Goal: Task Accomplishment & Management: Manage account settings

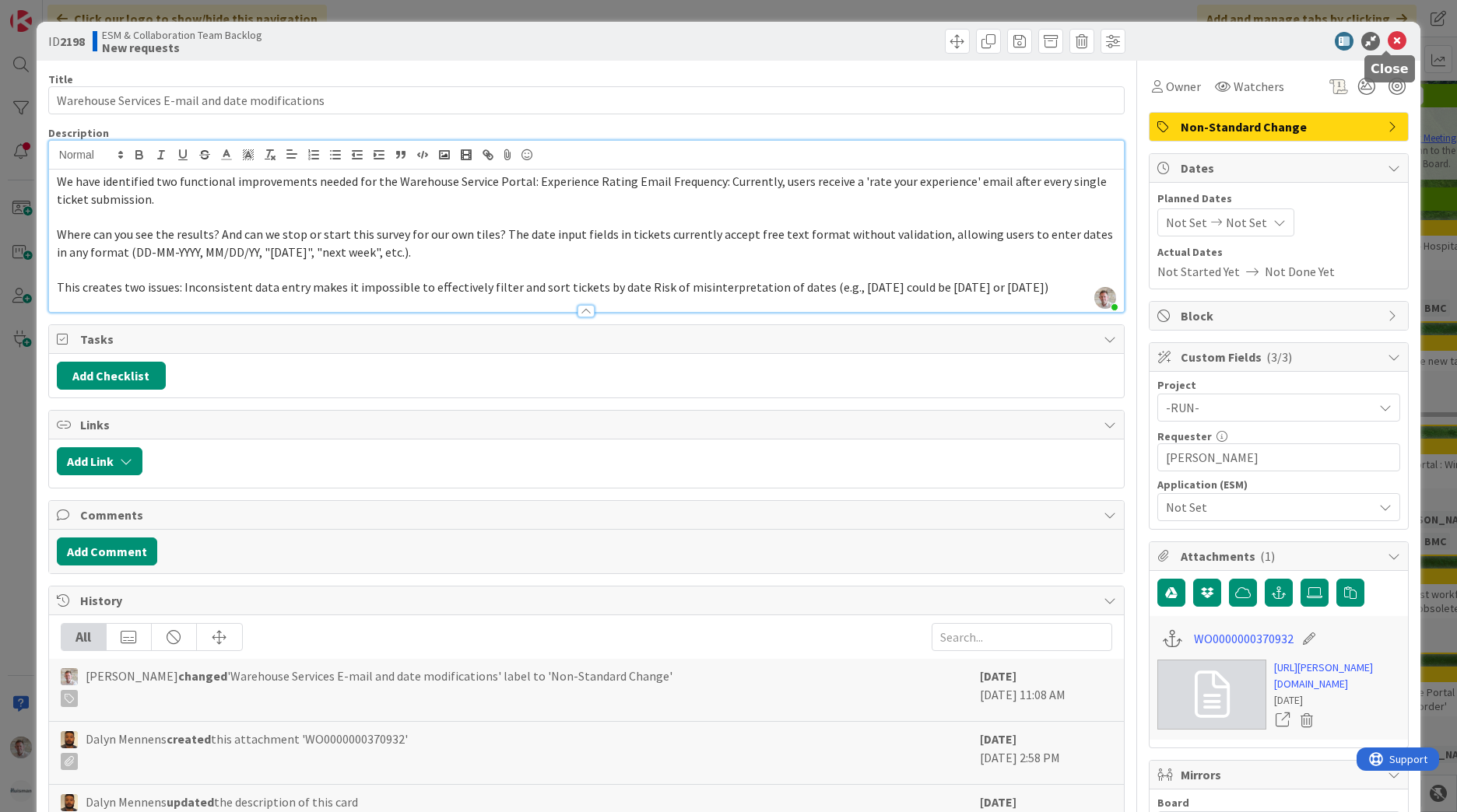
drag, startPoint x: 717, startPoint y: 297, endPoint x: 1389, endPoint y: 46, distance: 717.3
click at [1388, 44] on icon at bounding box center [1397, 41] width 19 height 19
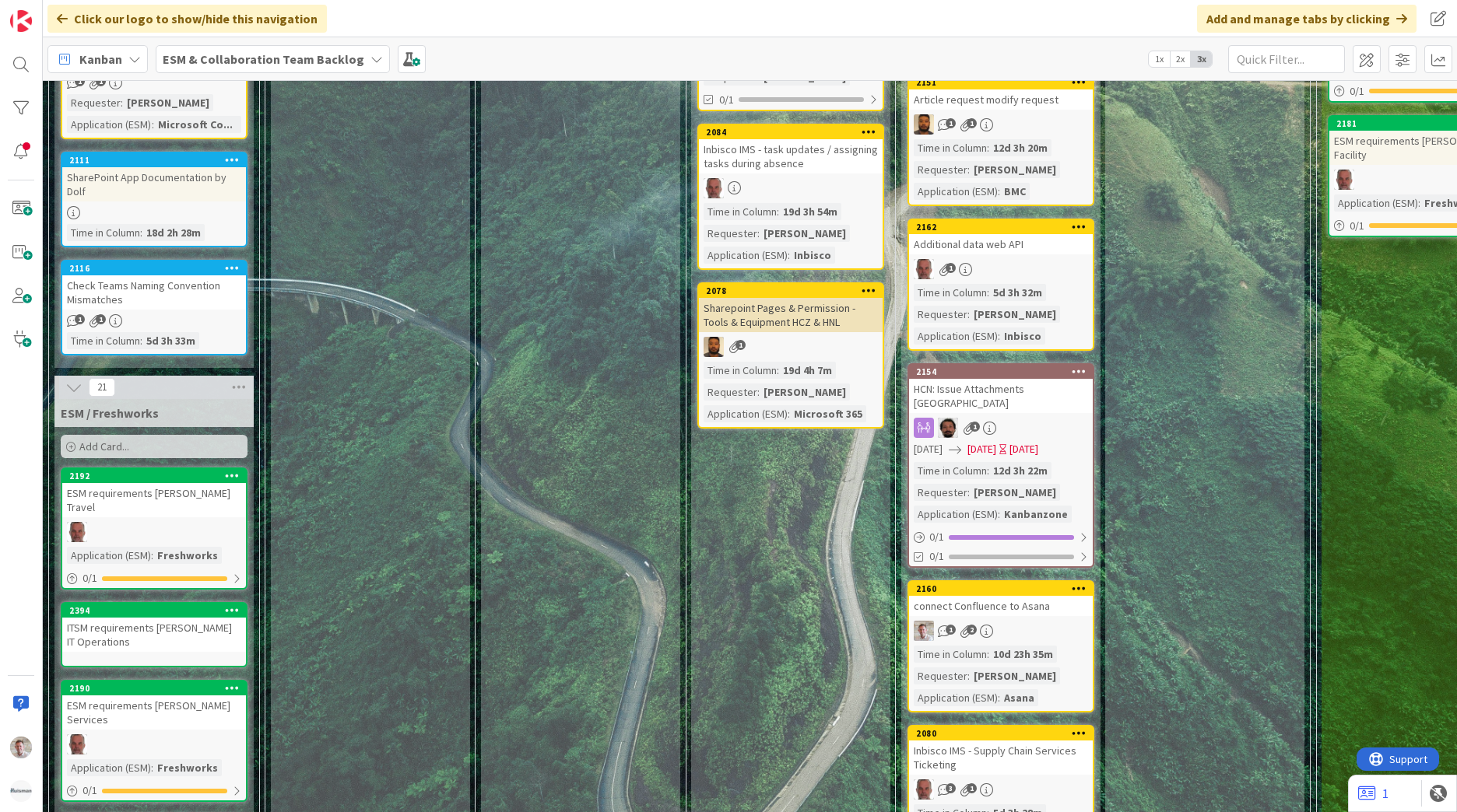
scroll to position [1288, 0]
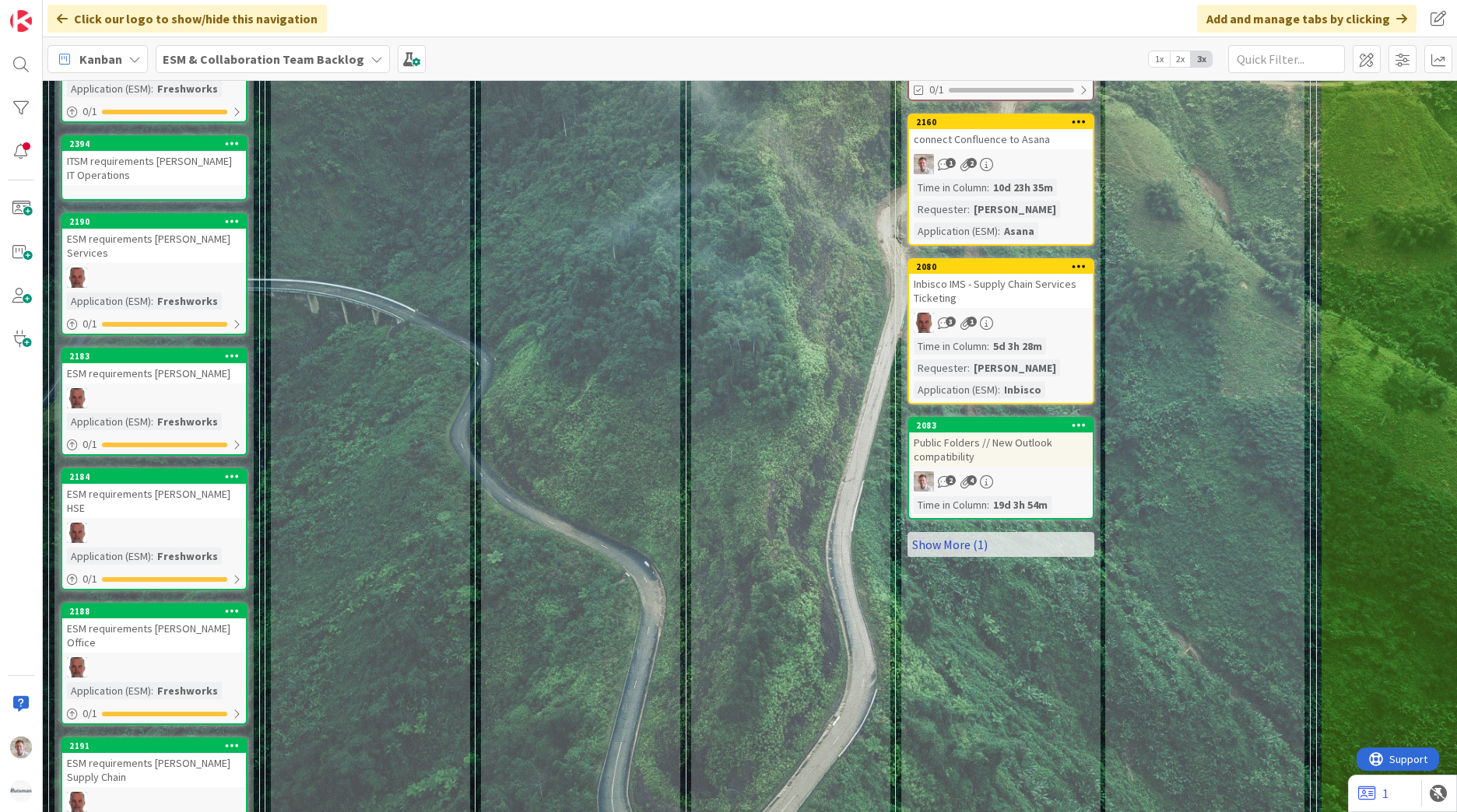
click at [939, 532] on link "Show More (1)" at bounding box center [1001, 544] width 187 height 25
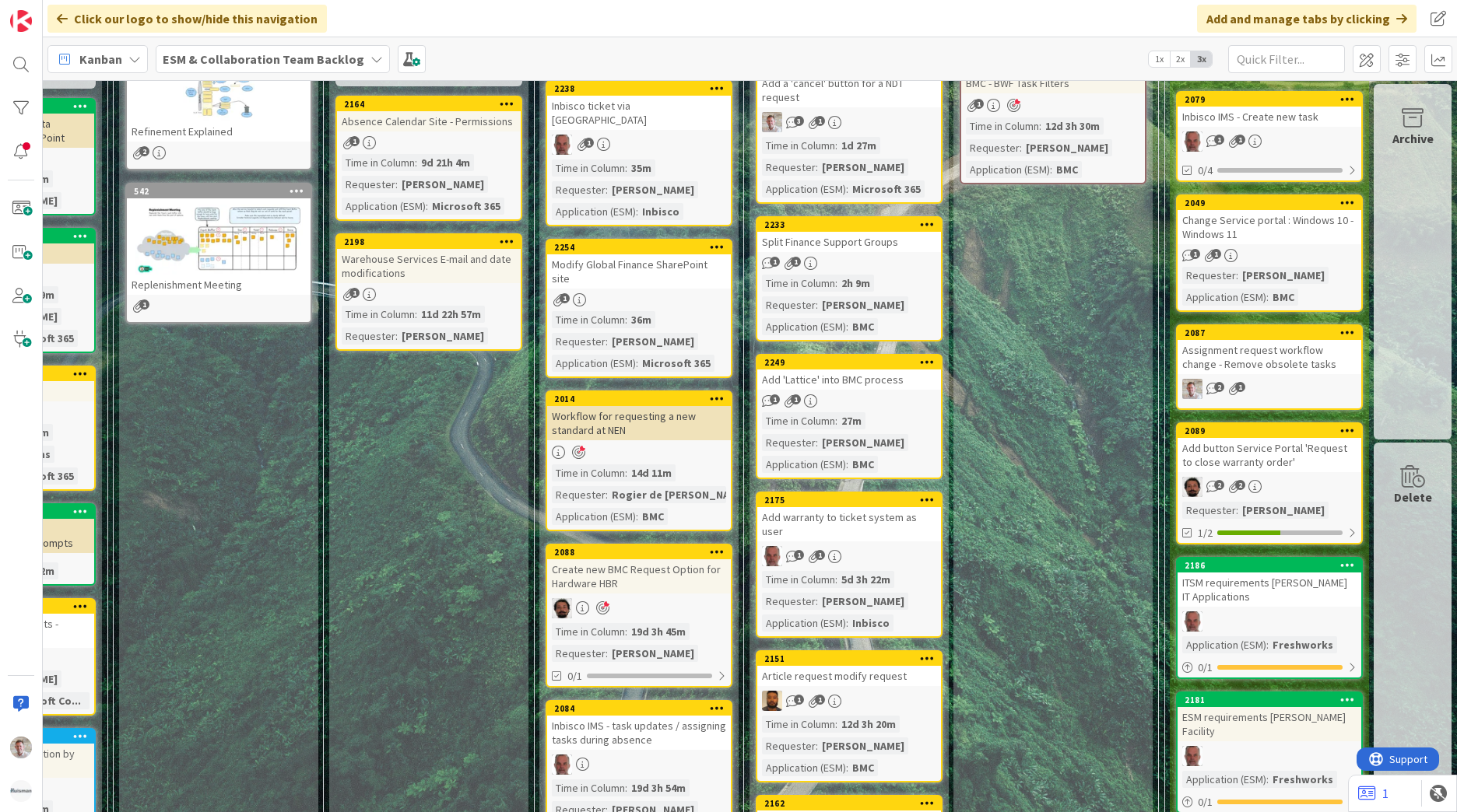
scroll to position [77, 163]
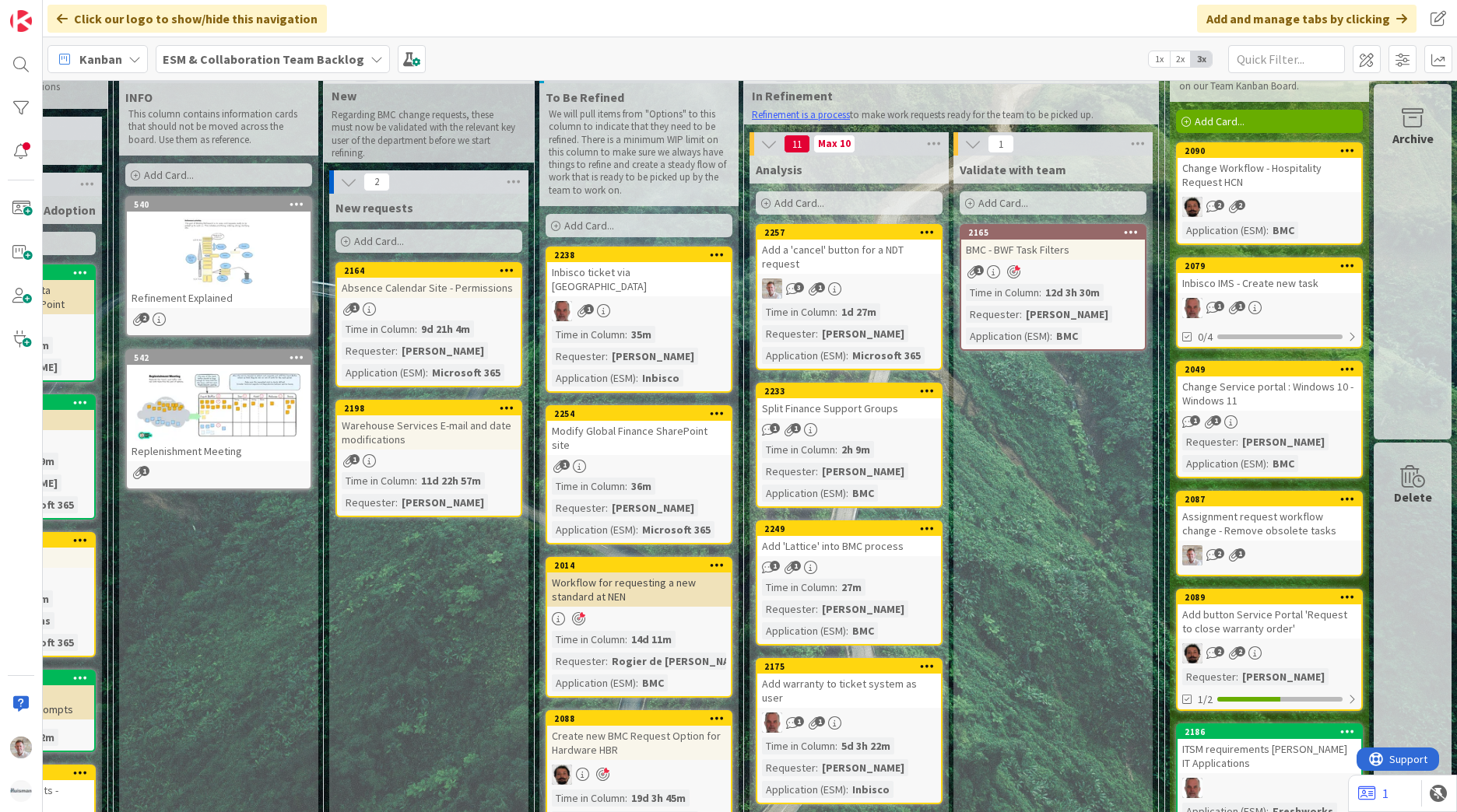
click at [341, 49] on span "ESM & Collaboration Team Backlog" at bounding box center [263, 59] width 202 height 19
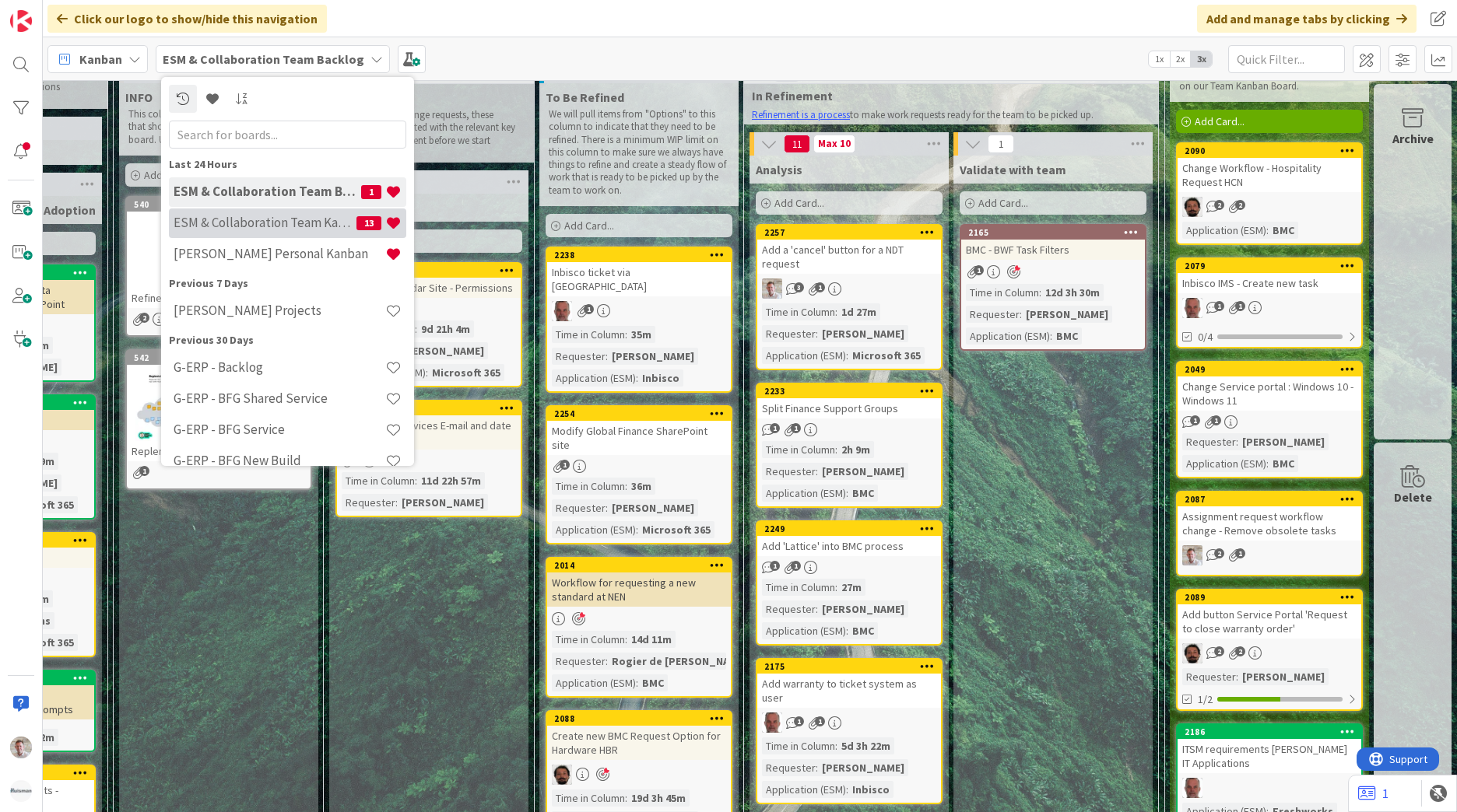
click at [274, 231] on div "ESM & Collaboration Team Kanban 13" at bounding box center [287, 223] width 237 height 30
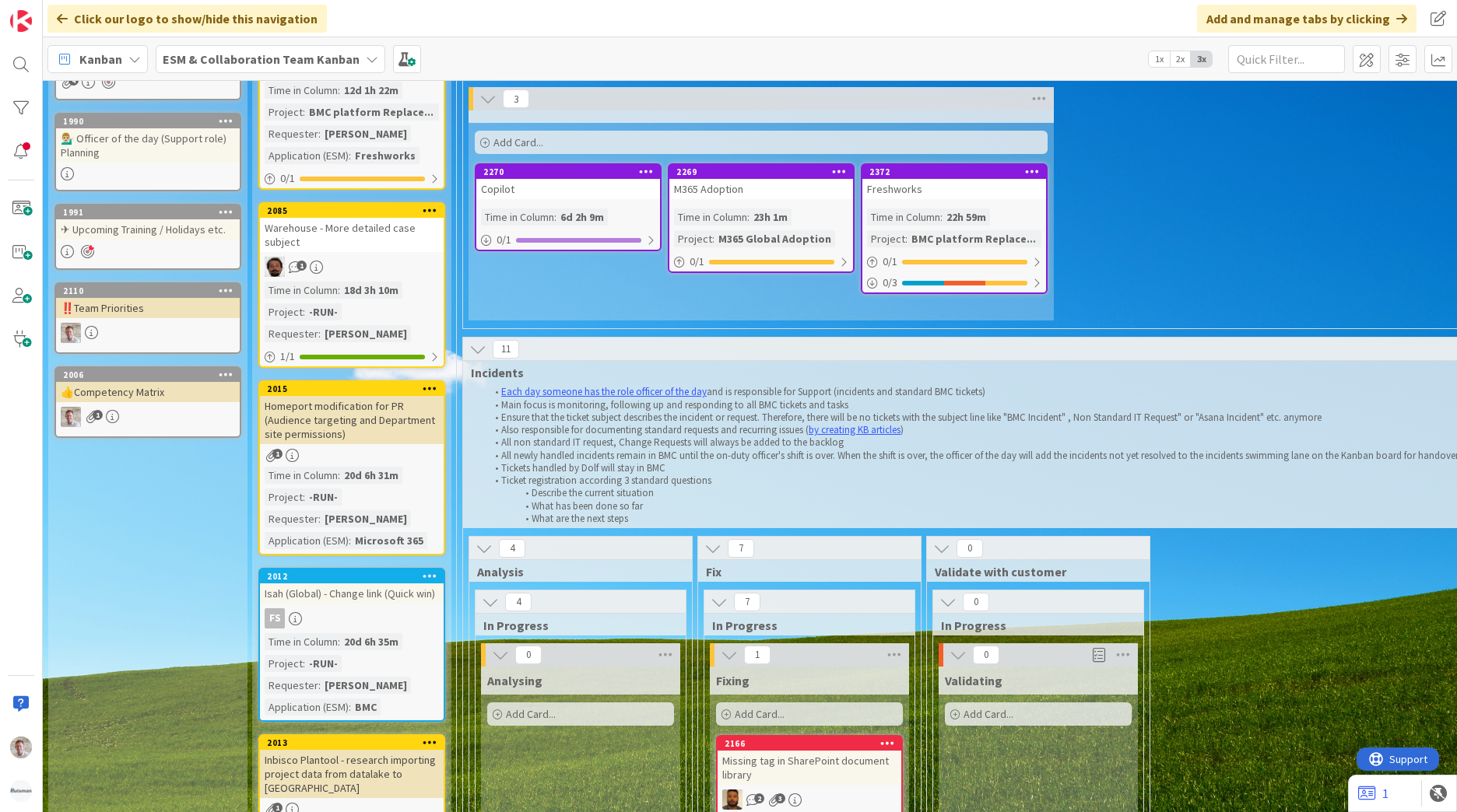
scroll to position [7, 0]
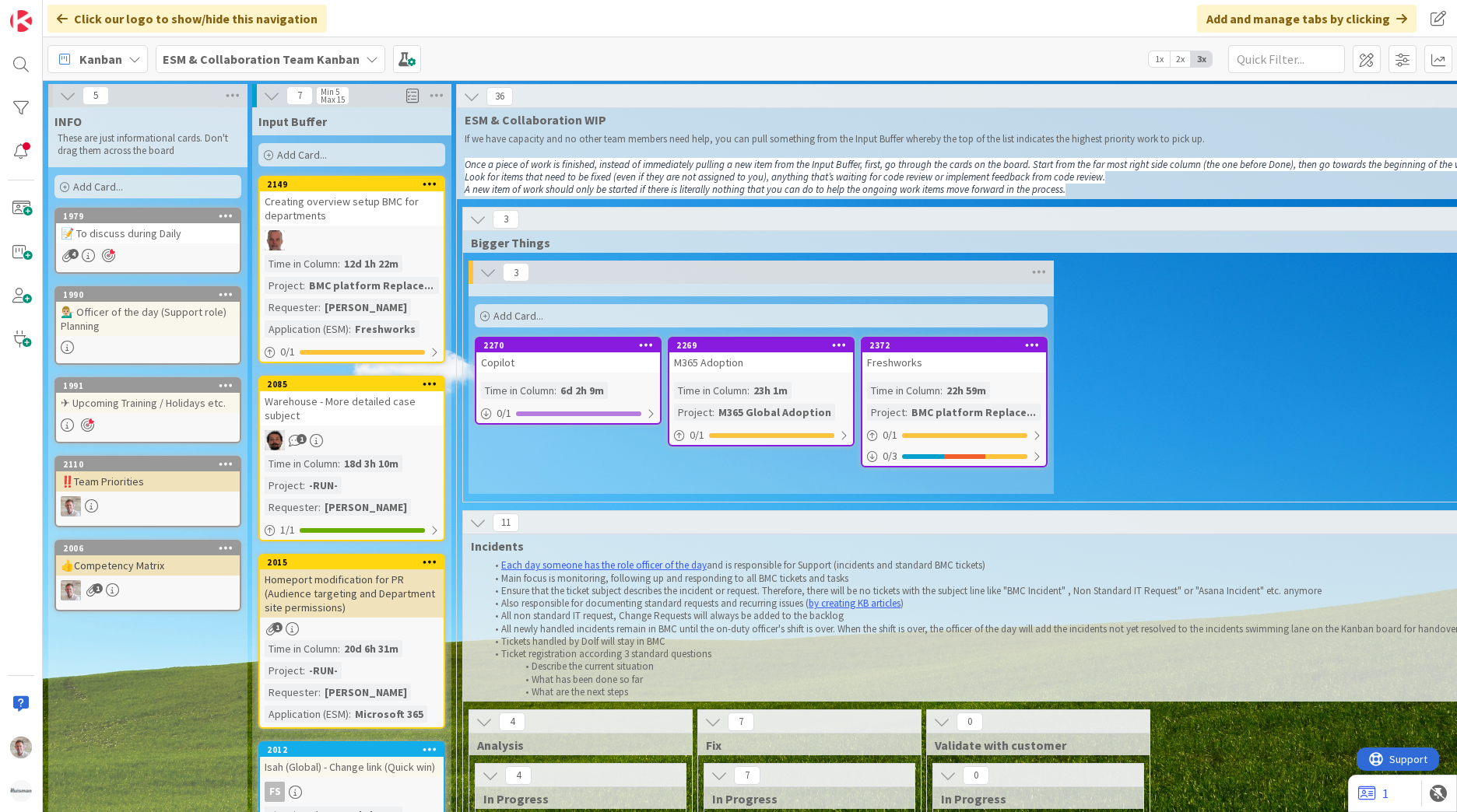
click at [333, 63] on b "ESM & Collaboration Team Kanban" at bounding box center [260, 59] width 197 height 16
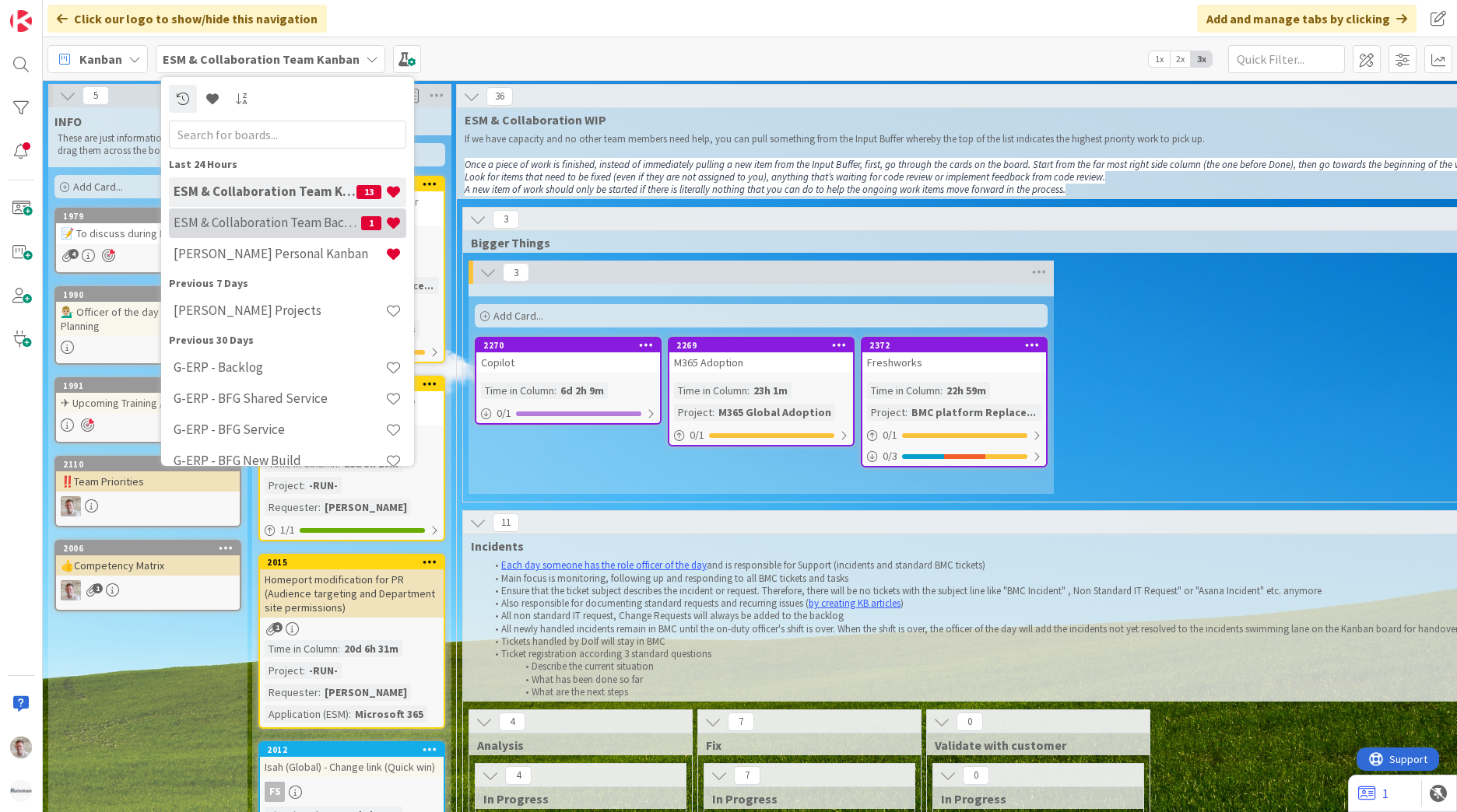
click at [287, 231] on h4 "ESM & Collaboration Team Backlog" at bounding box center [267, 222] width 188 height 16
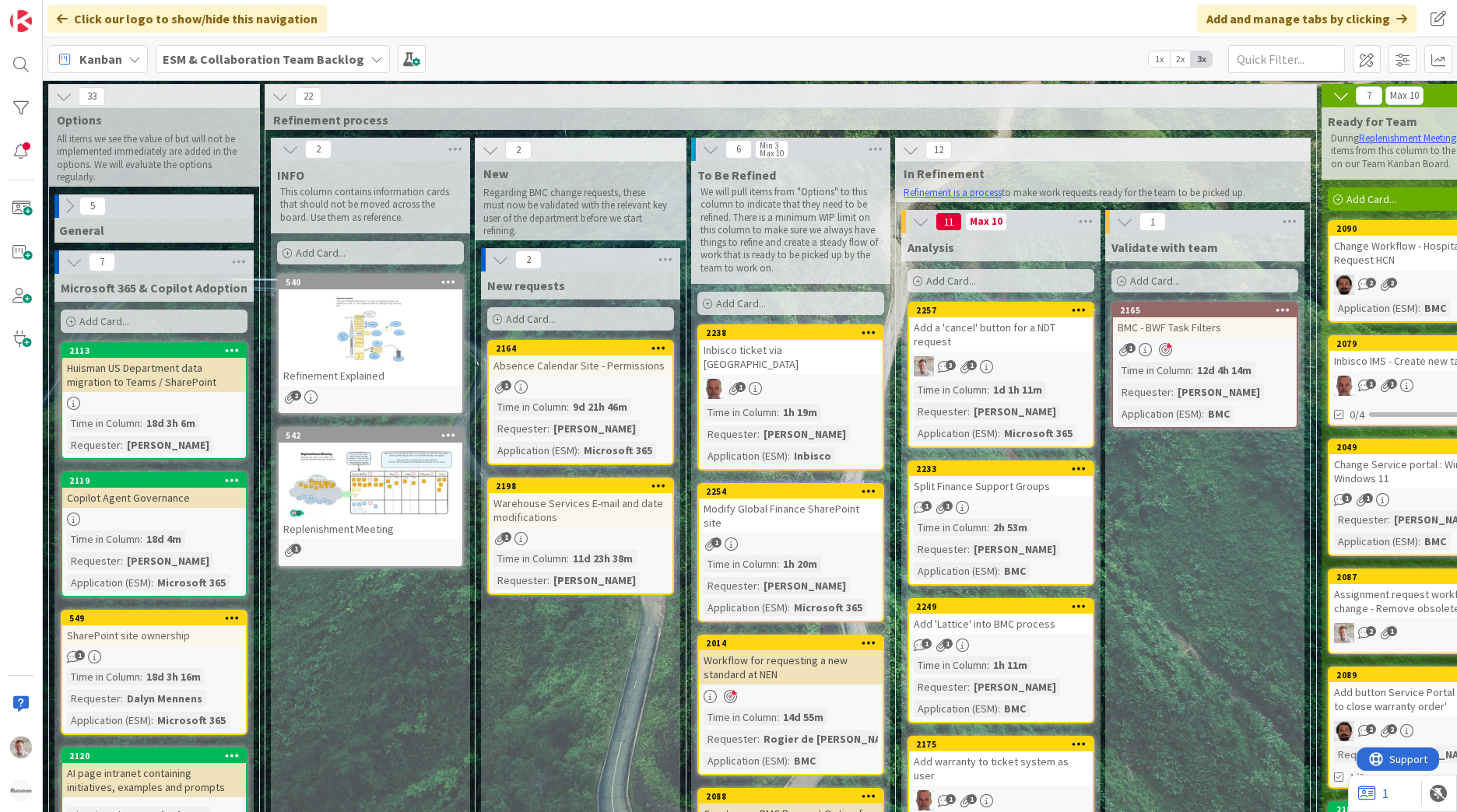
click at [195, 406] on div at bounding box center [154, 403] width 184 height 13
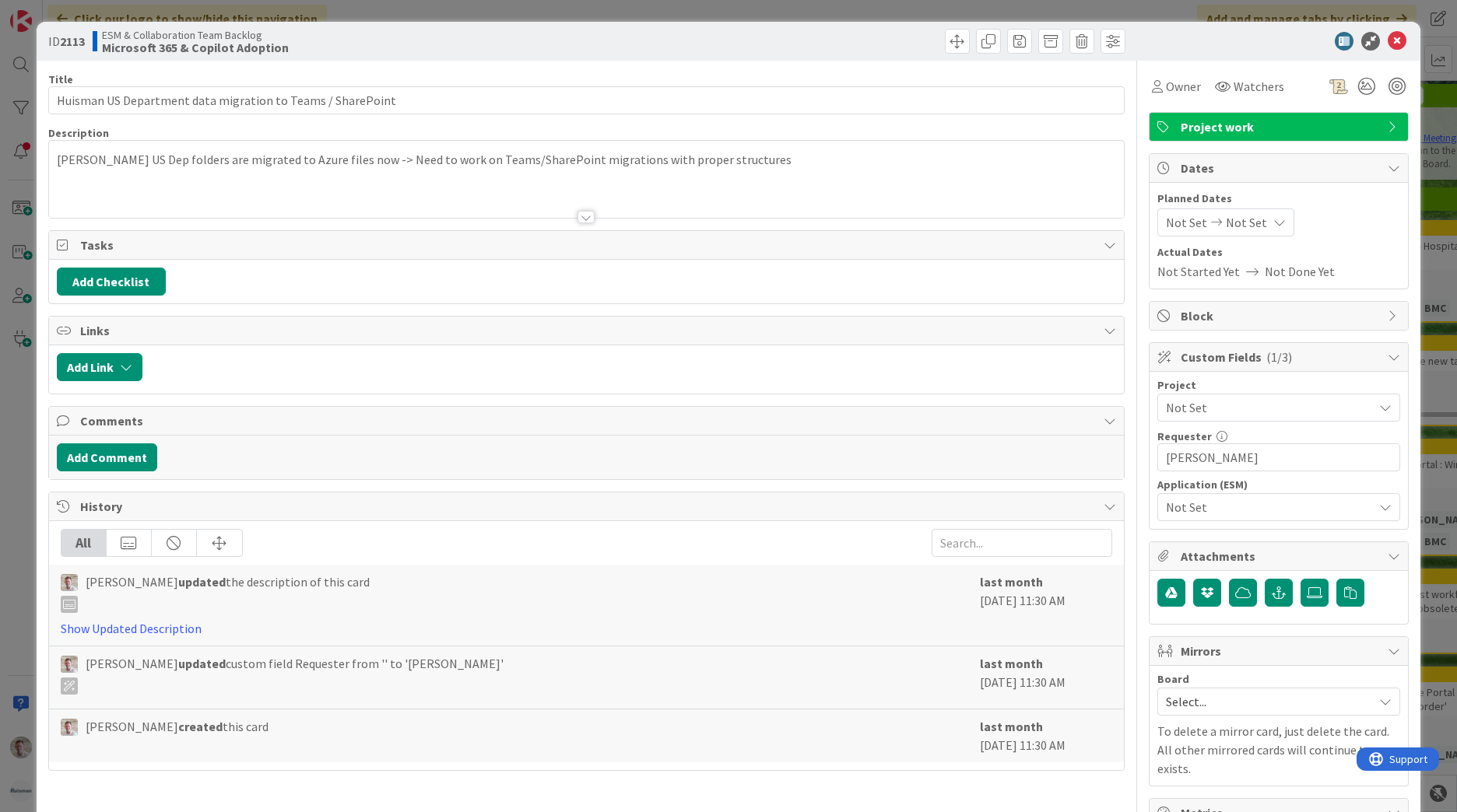
click at [1226, 229] on span "Not Set" at bounding box center [1246, 222] width 41 height 19
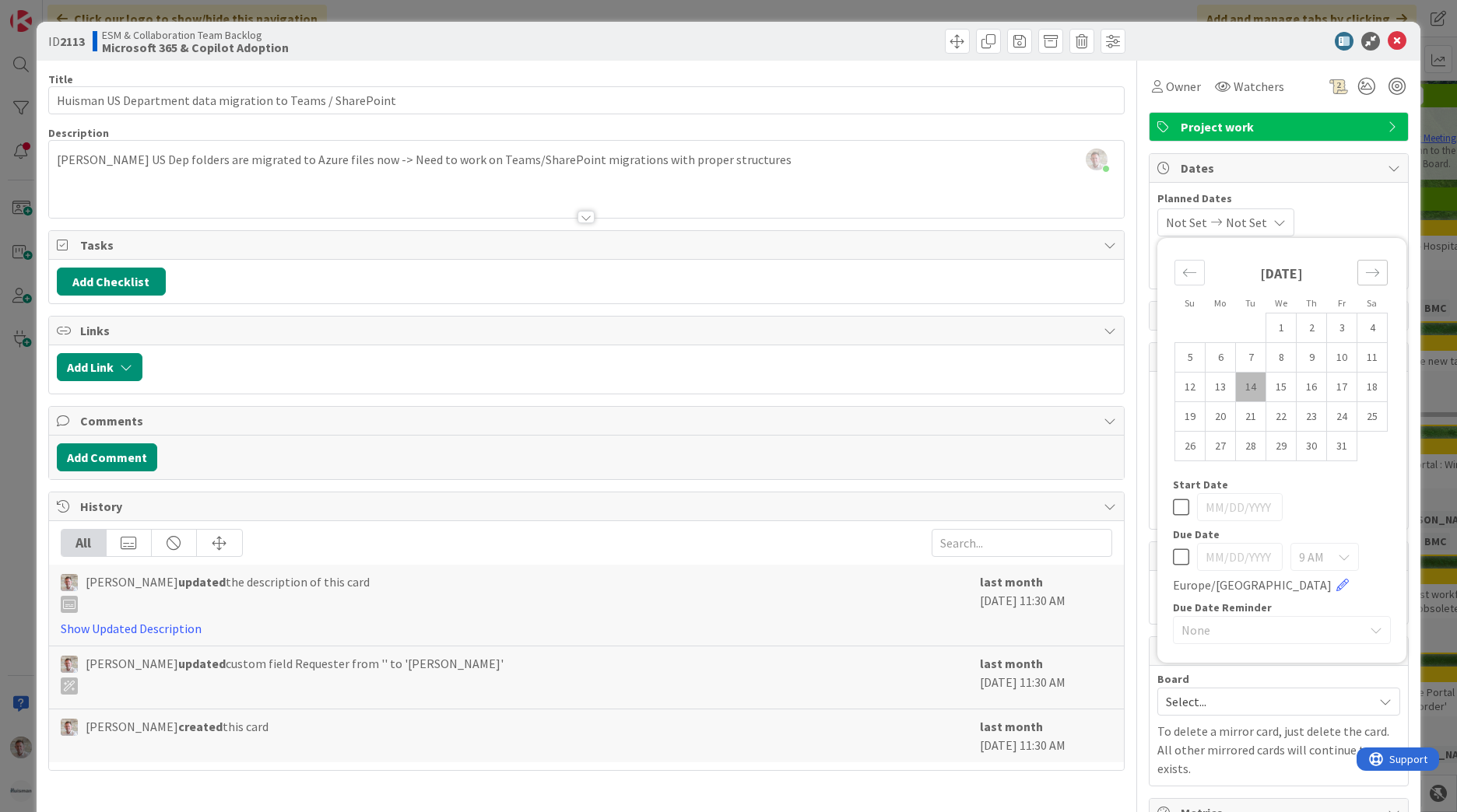
click at [1364, 281] on div "Move forward to switch to the next month." at bounding box center [1372, 273] width 31 height 26
click at [1219, 383] on td "10" at bounding box center [1221, 387] width 31 height 30
type input "11/10/2025"
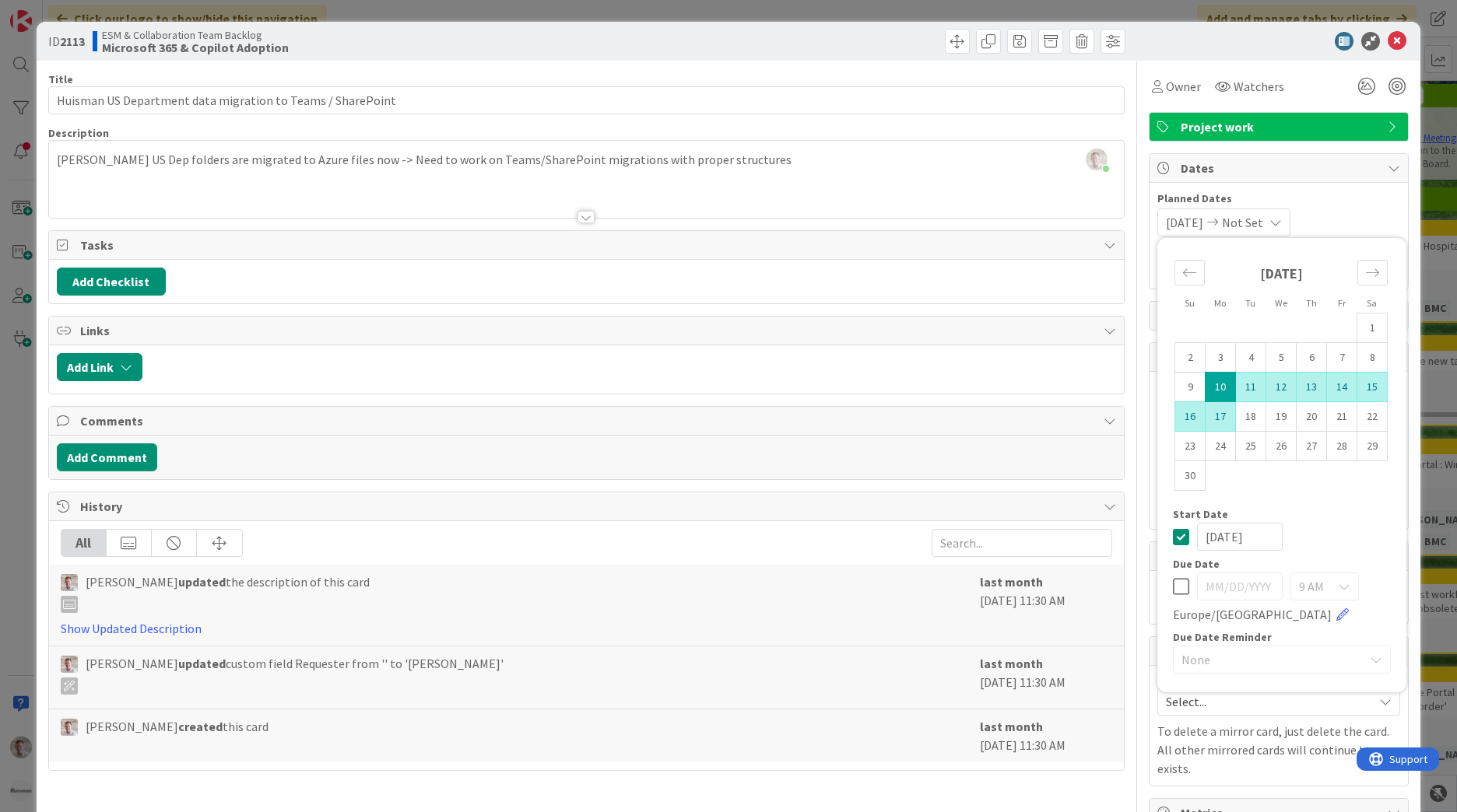
click at [1210, 413] on td "17" at bounding box center [1221, 417] width 31 height 30
type input "[DATE]"
click at [1210, 413] on td "17" at bounding box center [1221, 417] width 31 height 30
type input "[DATE]"
click at [1388, 40] on icon at bounding box center [1397, 41] width 19 height 19
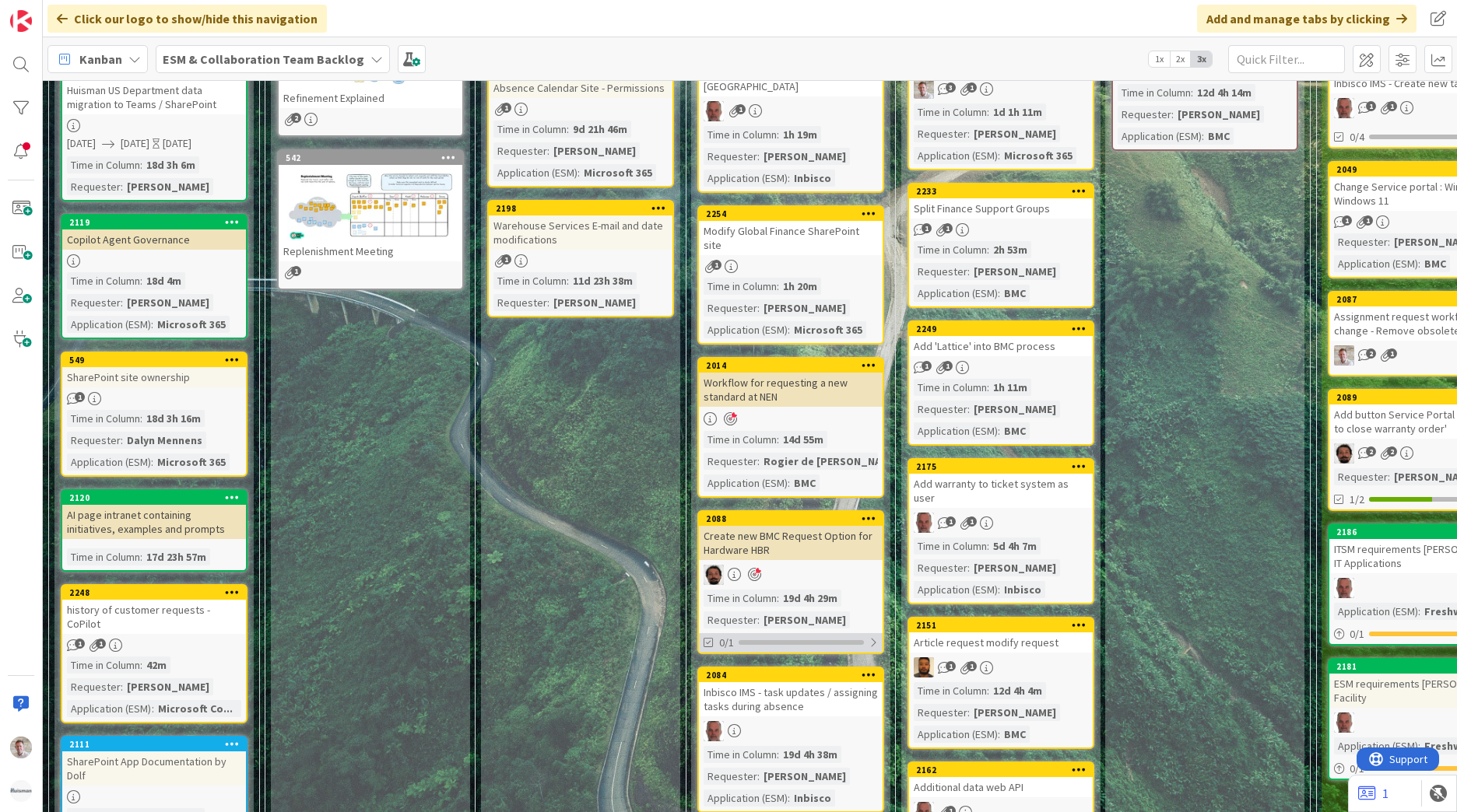
scroll to position [77, 0]
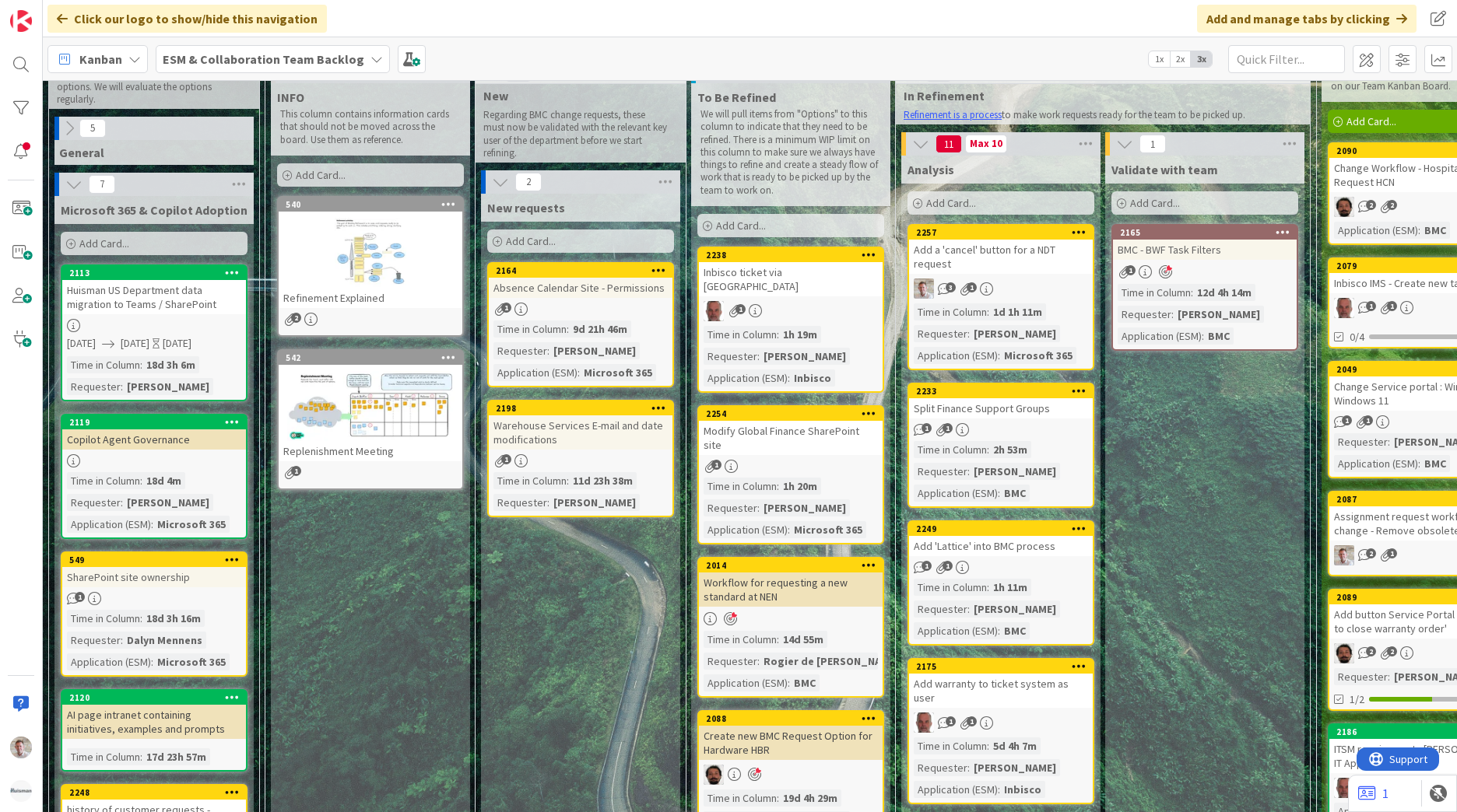
click at [811, 573] on div "Workflow for requesting a new standard at NEN" at bounding box center [791, 590] width 184 height 35
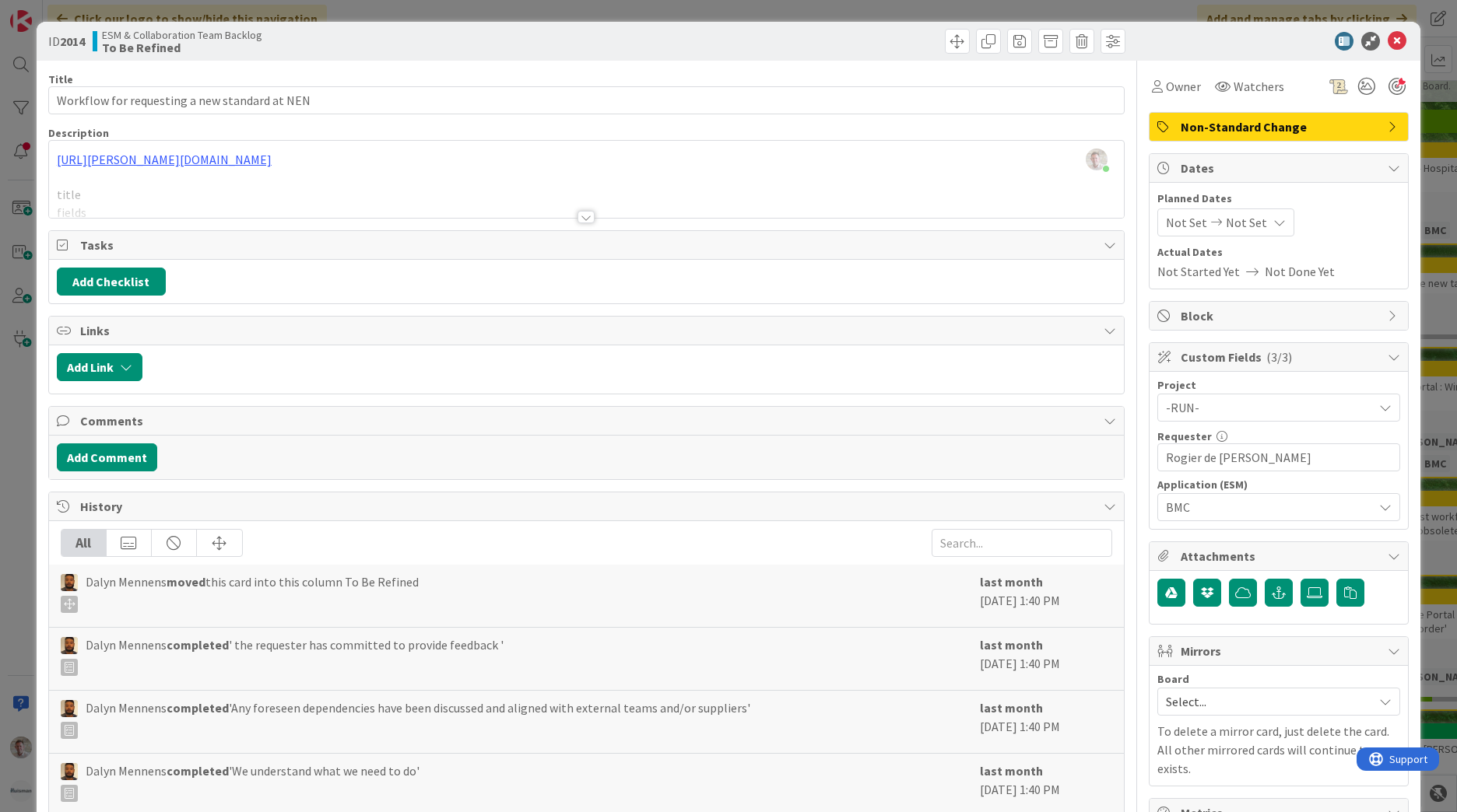
click at [584, 217] on div at bounding box center [586, 217] width 17 height 12
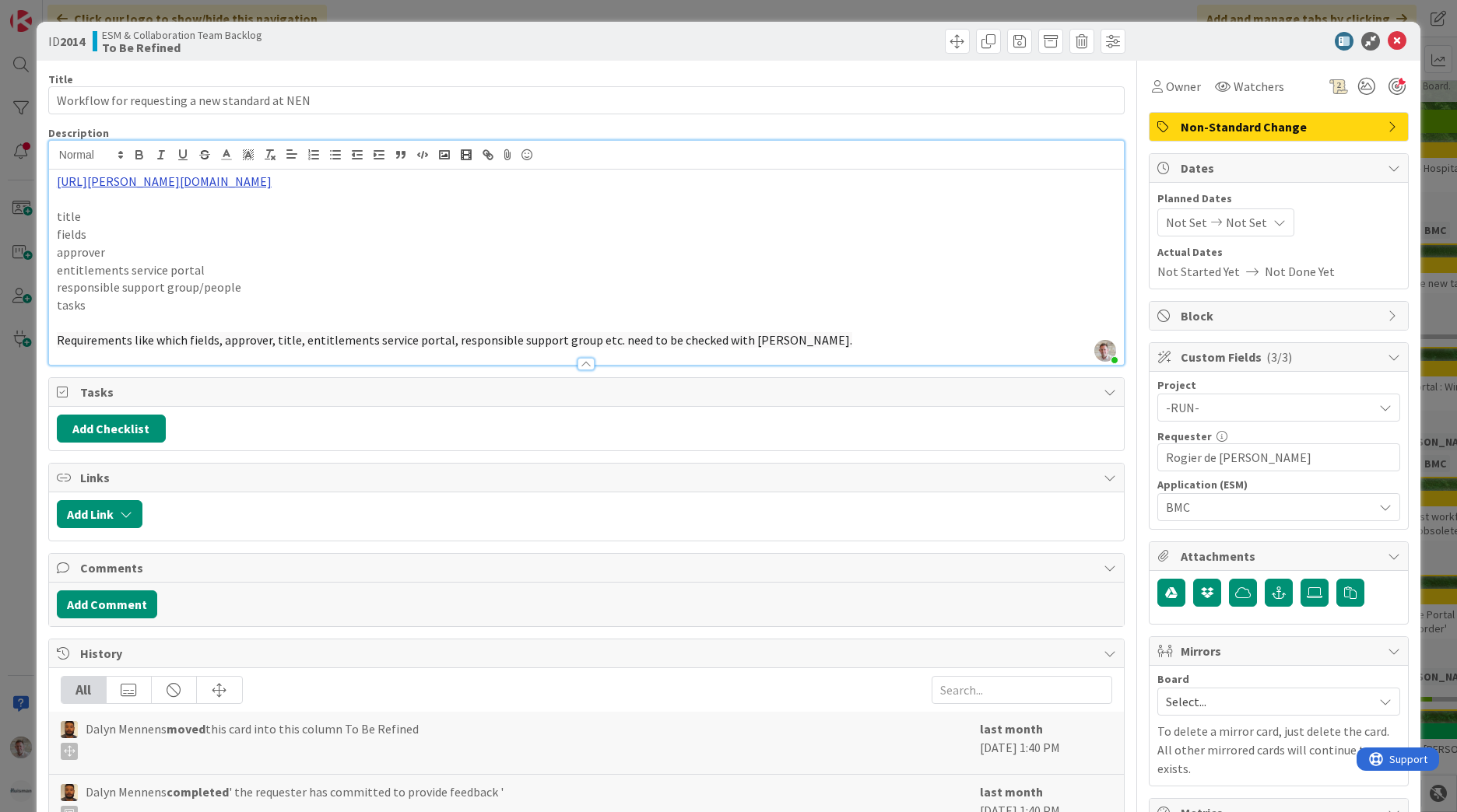
click at [272, 185] on link "https://huisman-smartit.onbmc.com/smartit/app/#/workorder/AGGF4KX6HRENQATAEIAFT…" at bounding box center [164, 181] width 215 height 16
click at [272, 177] on link "https://huisman-smartit.onbmc.com/smartit/app/#/workorder/AGGF4KX6HRENQATAEIAFT…" at bounding box center [164, 181] width 215 height 16
click at [273, 212] on link "https://huisman-smartit.onbmc.com/smartit/app/#/workorder/AGGF4KX6HRENQATAEIAFT…" at bounding box center [304, 212] width 156 height 21
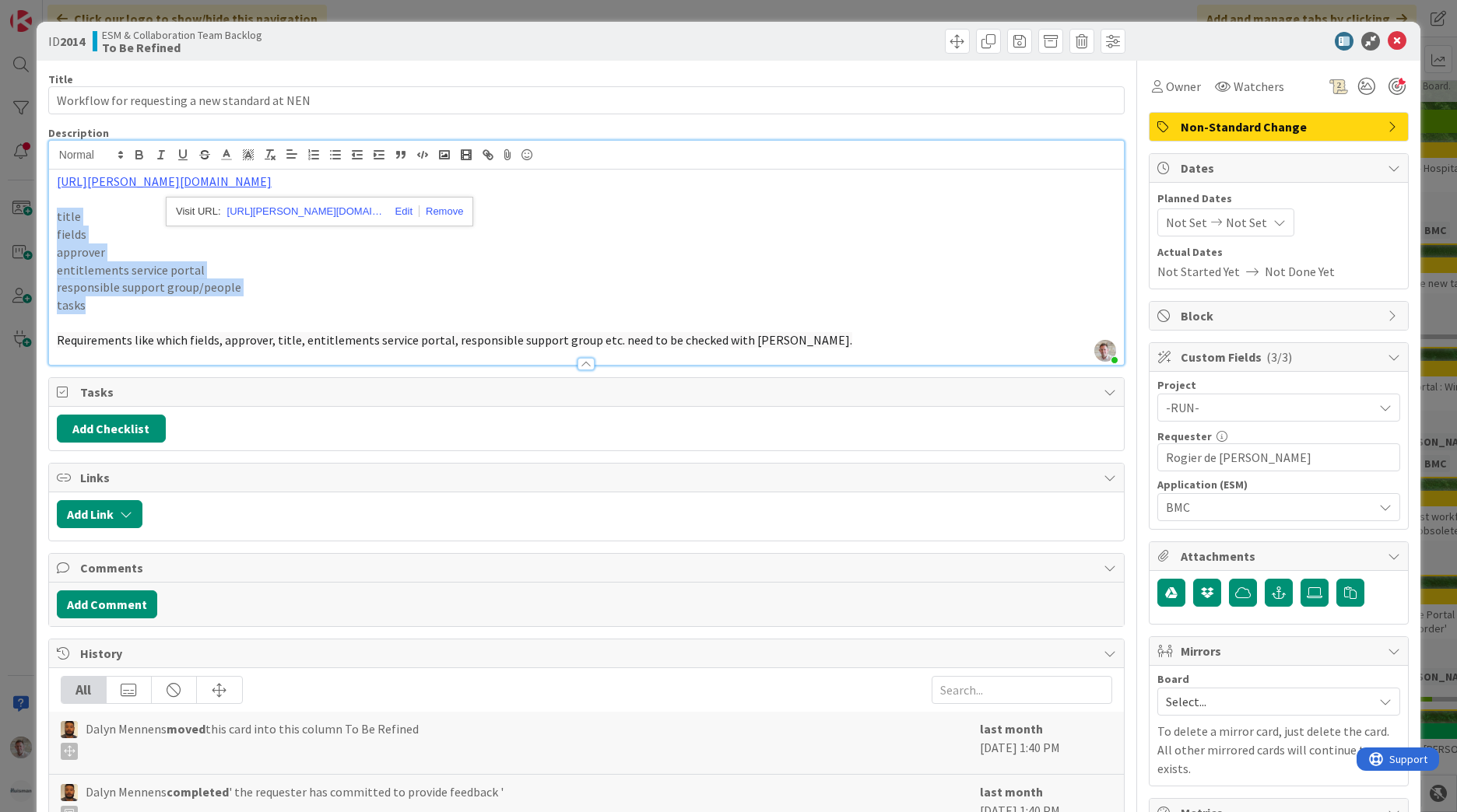
drag, startPoint x: 129, startPoint y: 303, endPoint x: 53, endPoint y: 213, distance: 117.8
click at [53, 213] on div "https://huisman-smartit.onbmc.com/smartit/app/#/workorder/AGGF4KX6HRENQATAEIAFT…" at bounding box center [586, 267] width 1074 height 195
copy div "title fields approver entitlements service portal responsible support group/peo…"
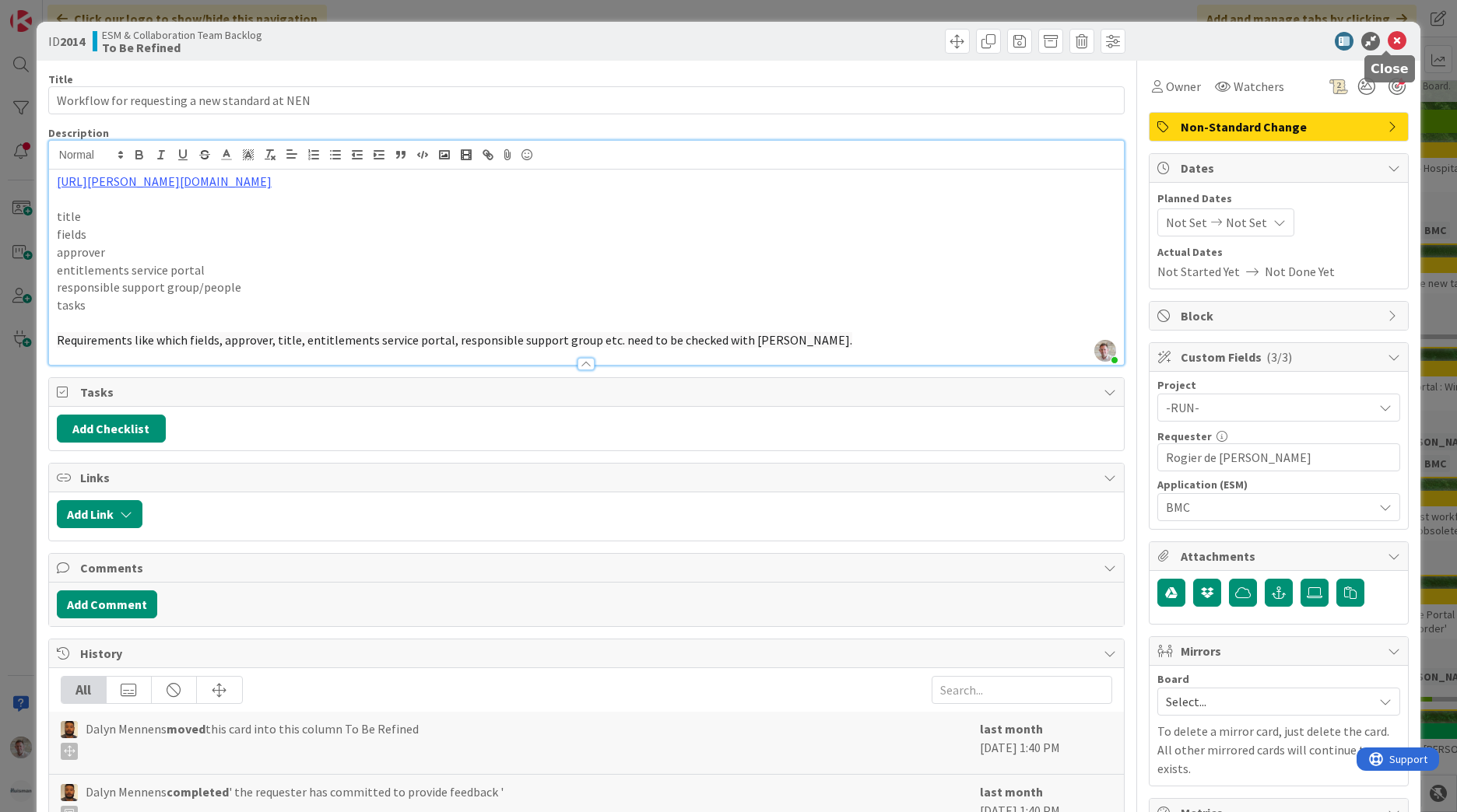
click at [1388, 45] on icon at bounding box center [1397, 41] width 19 height 19
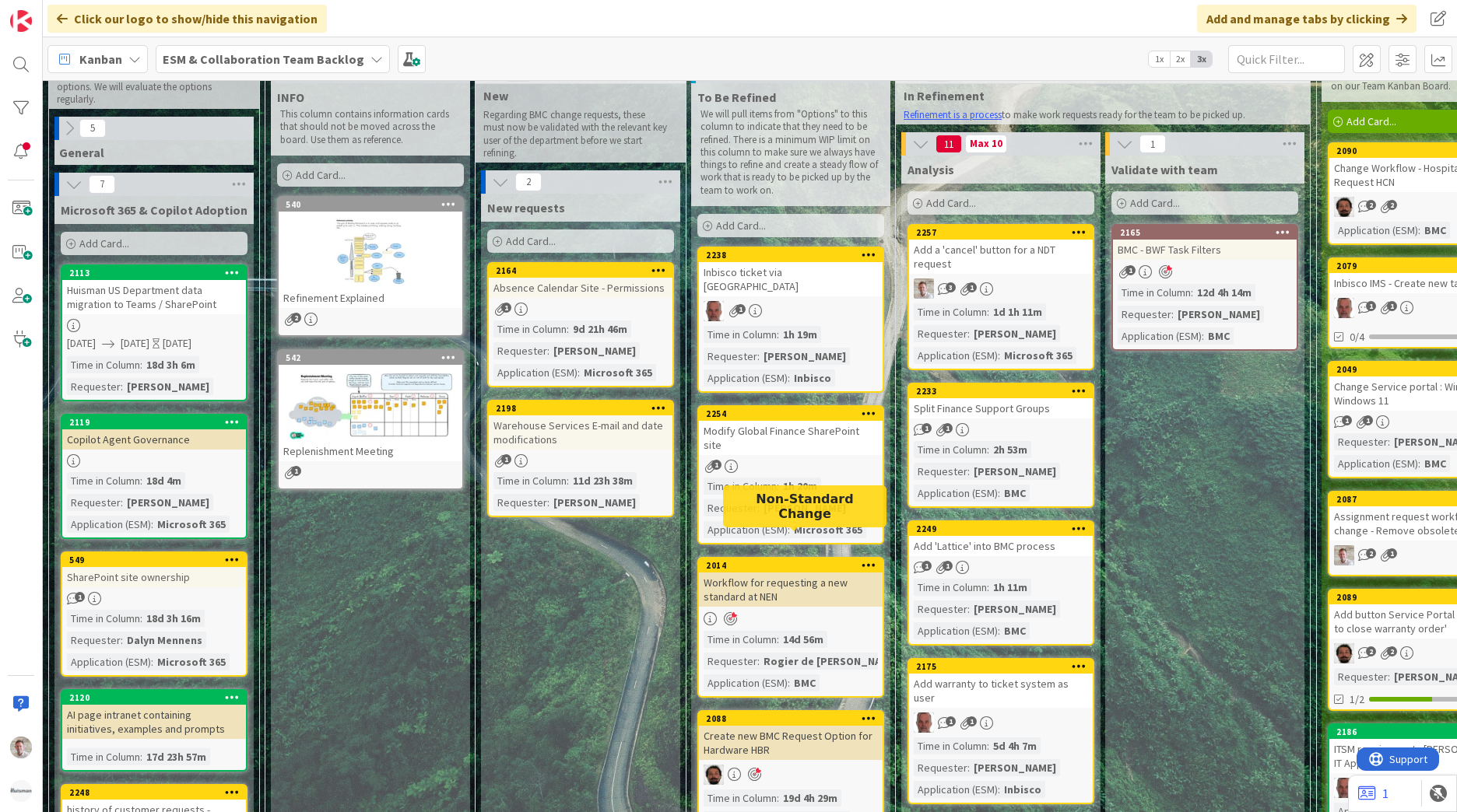
click at [807, 573] on div "Workflow for requesting a new standard at NEN" at bounding box center [791, 590] width 184 height 35
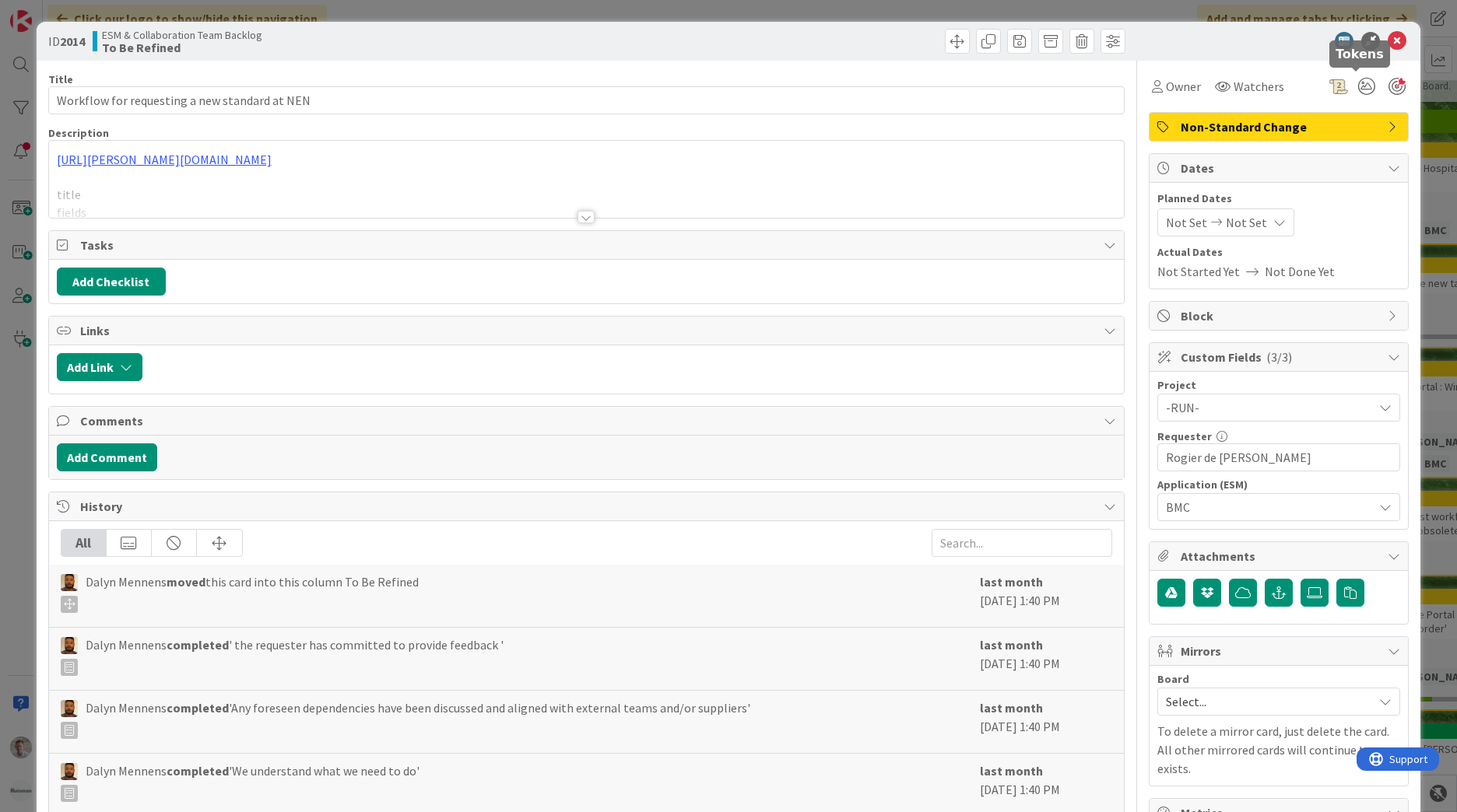
click at [1389, 82] on div at bounding box center [1397, 86] width 17 height 17
click at [1390, 40] on icon at bounding box center [1397, 41] width 19 height 19
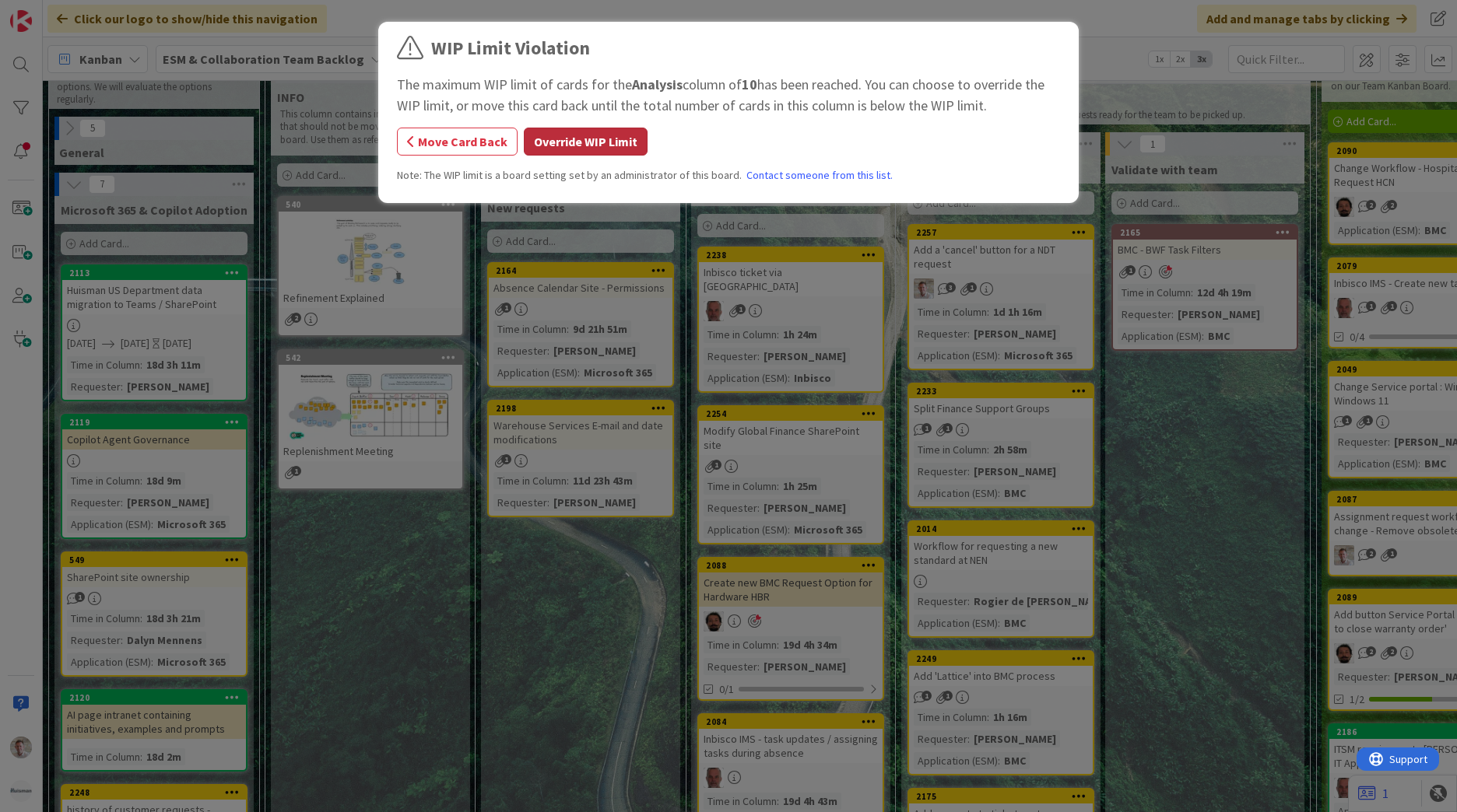
click at [575, 138] on button "Override WIP Limit" at bounding box center [585, 142] width 124 height 28
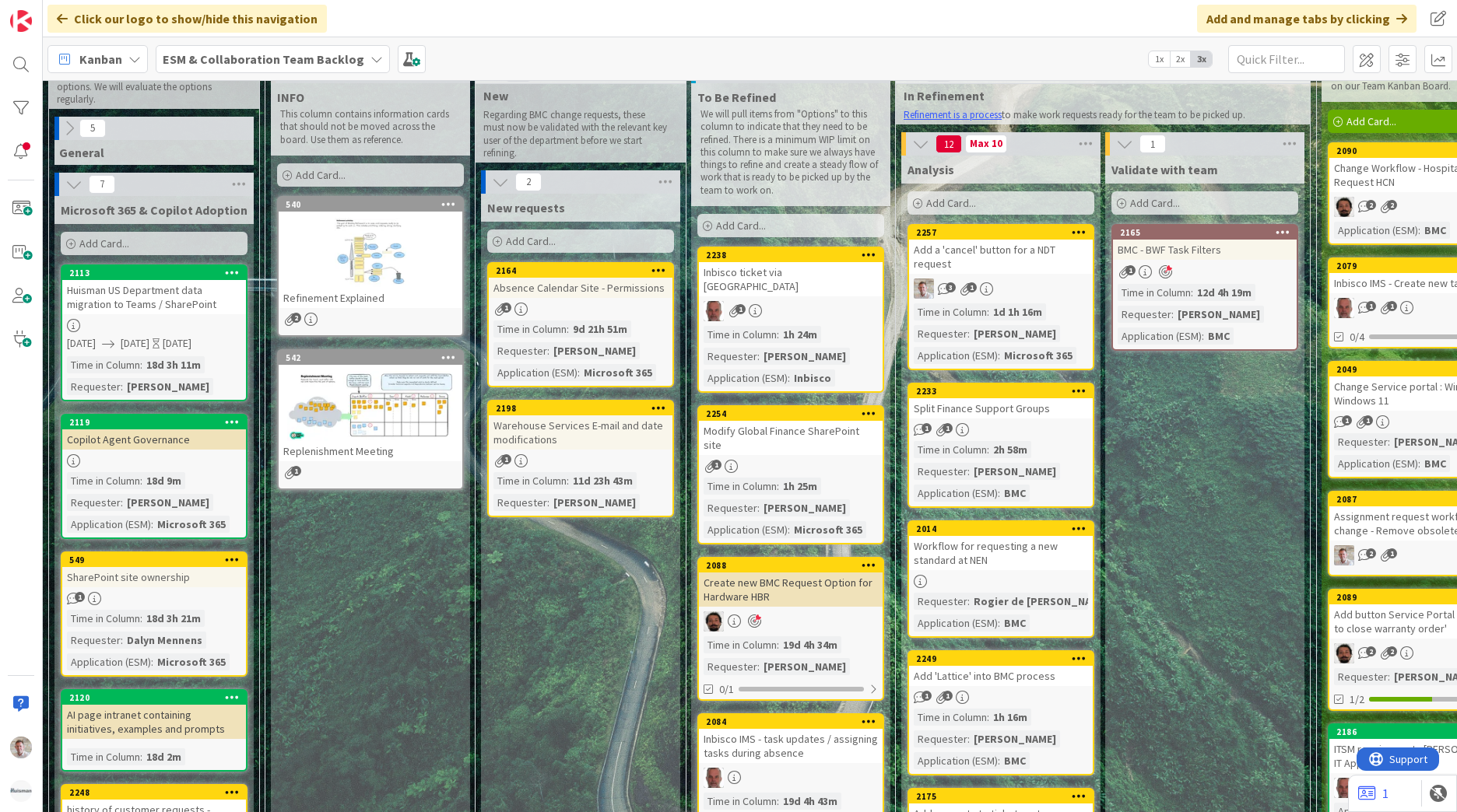
click at [976, 540] on div "Workflow for requesting a new standard at NEN" at bounding box center [1001, 553] width 184 height 35
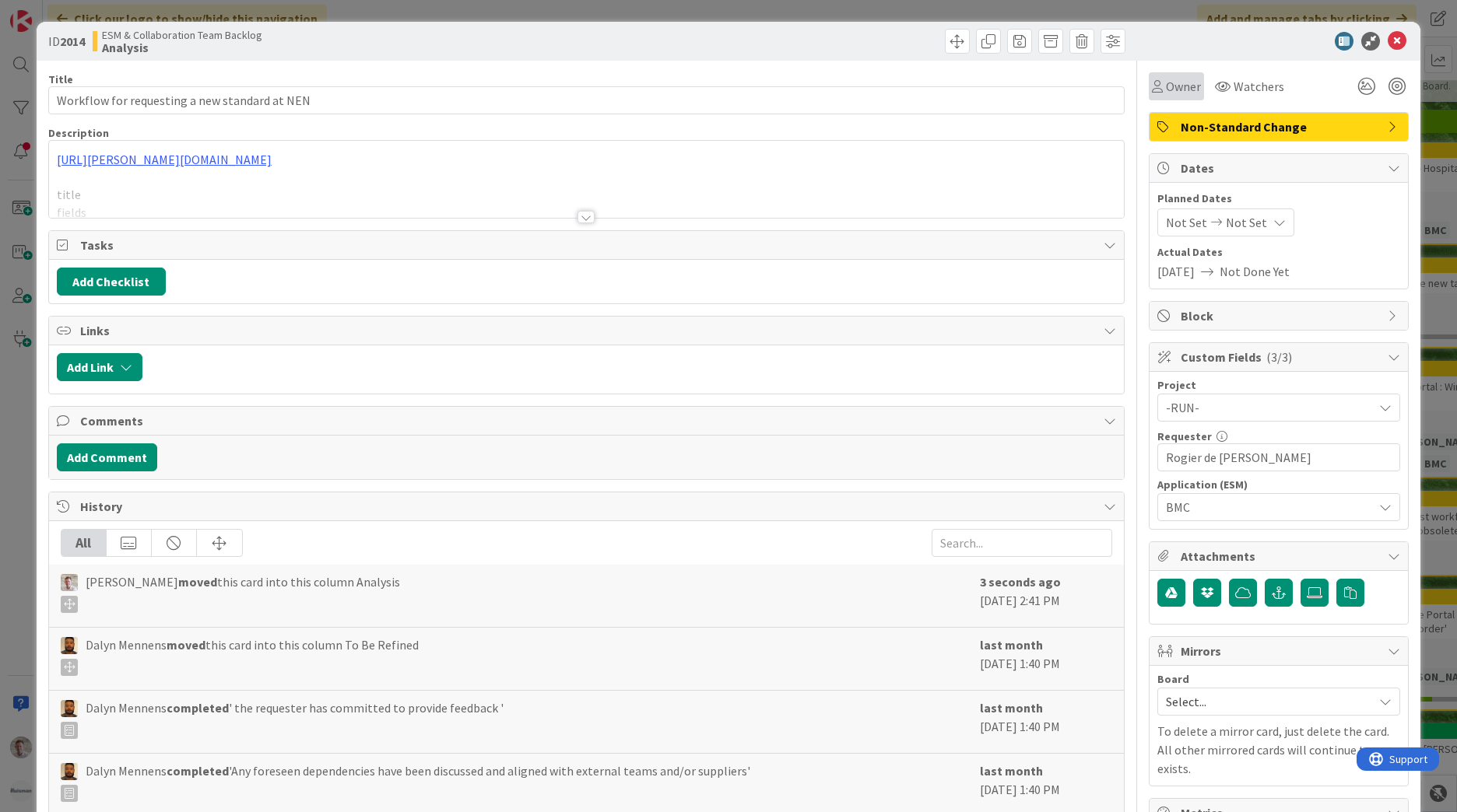
click at [1175, 83] on span "Owner" at bounding box center [1184, 87] width 35 height 19
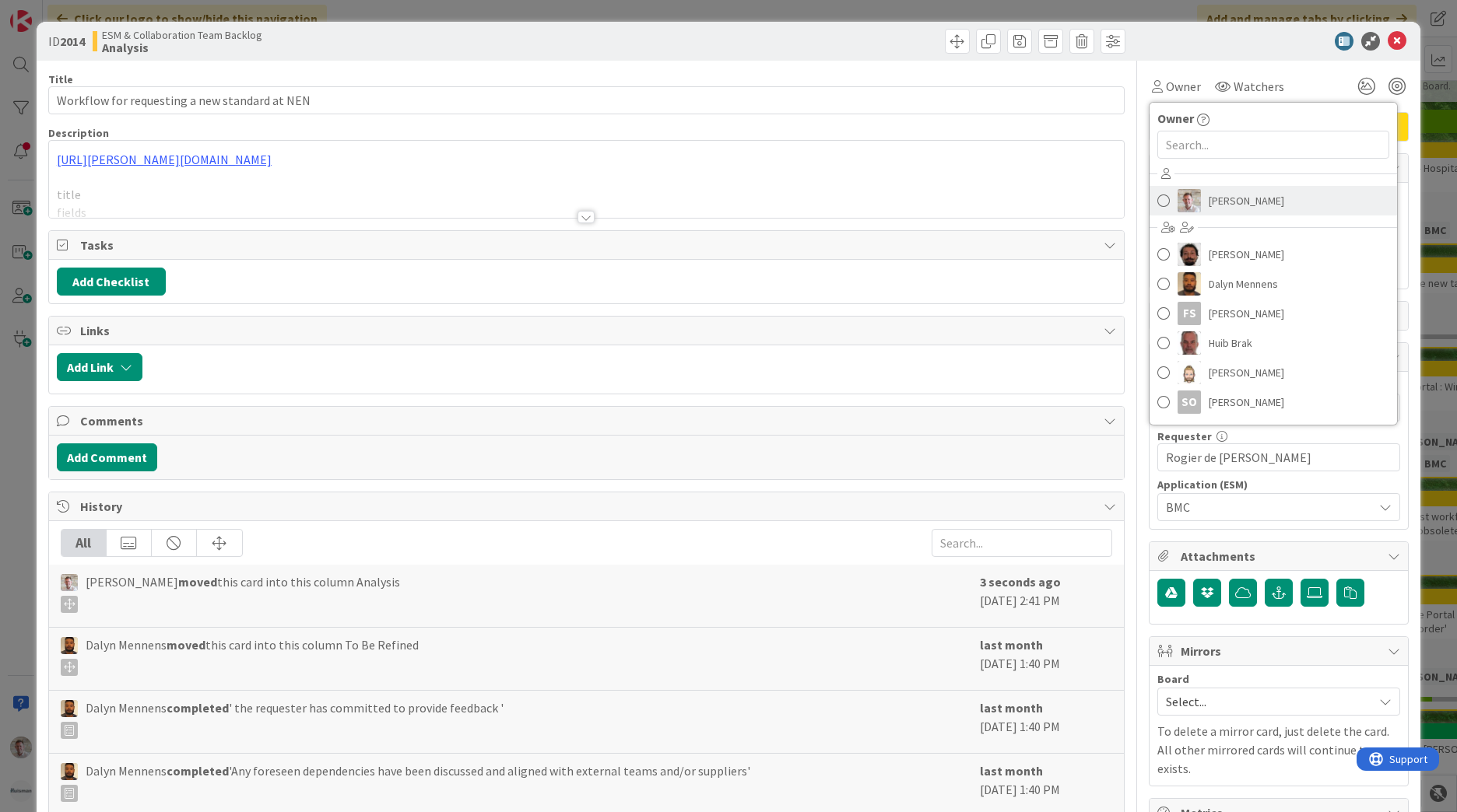
click at [1209, 202] on span "[PERSON_NAME]" at bounding box center [1246, 201] width 76 height 23
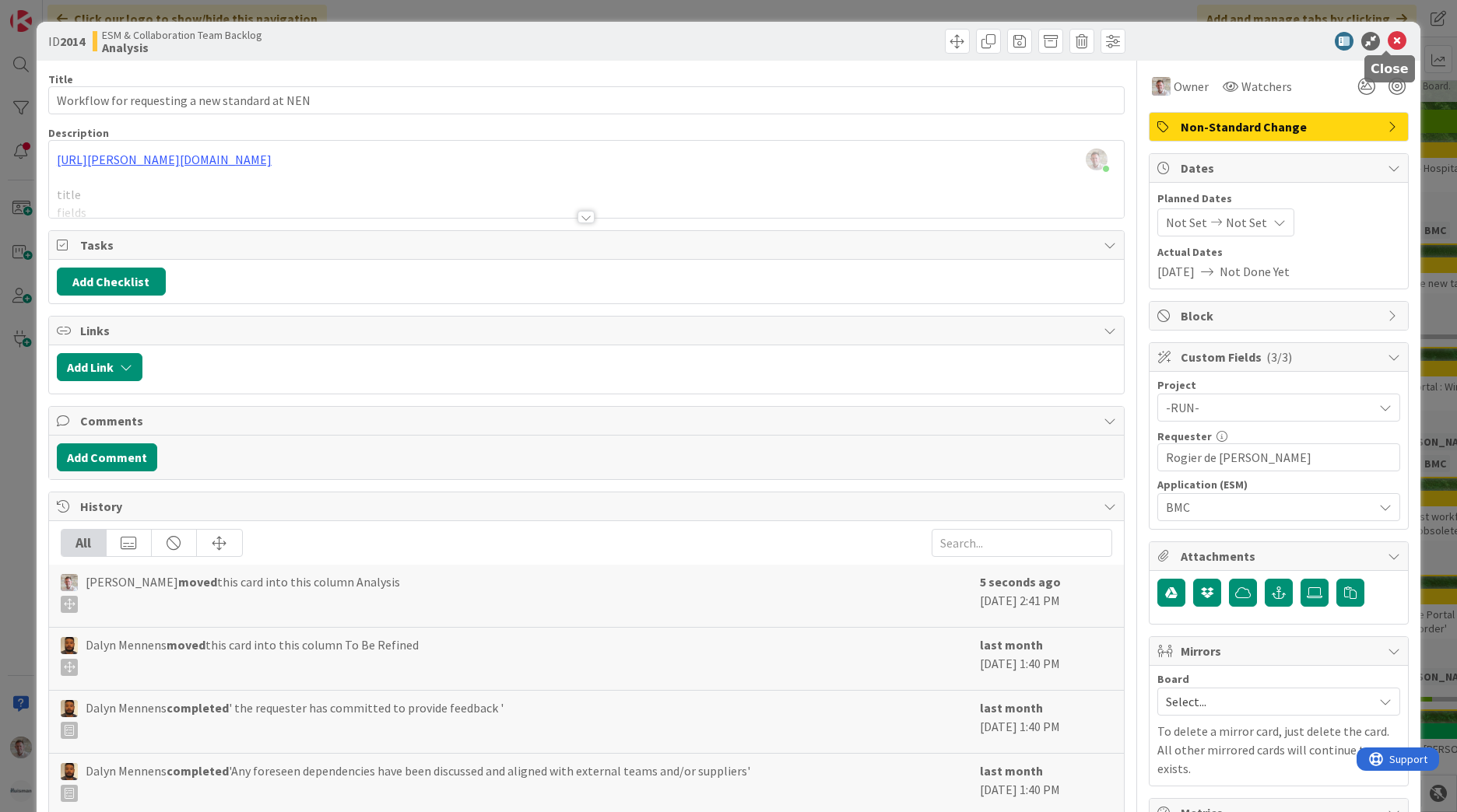
click at [1388, 37] on icon at bounding box center [1397, 41] width 19 height 19
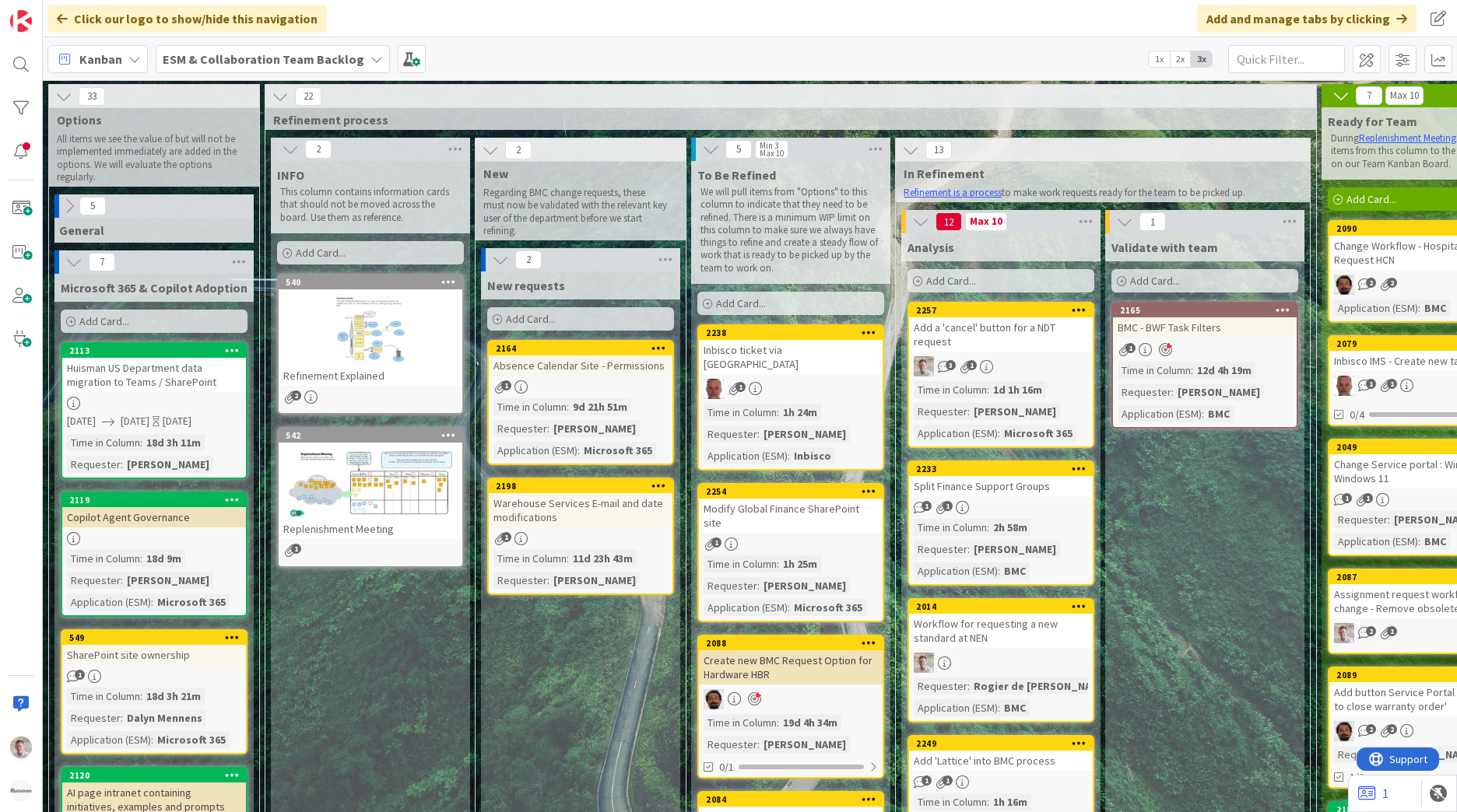
click at [570, 512] on div "Warehouse Services E-mail and date modifications" at bounding box center [581, 511] width 184 height 35
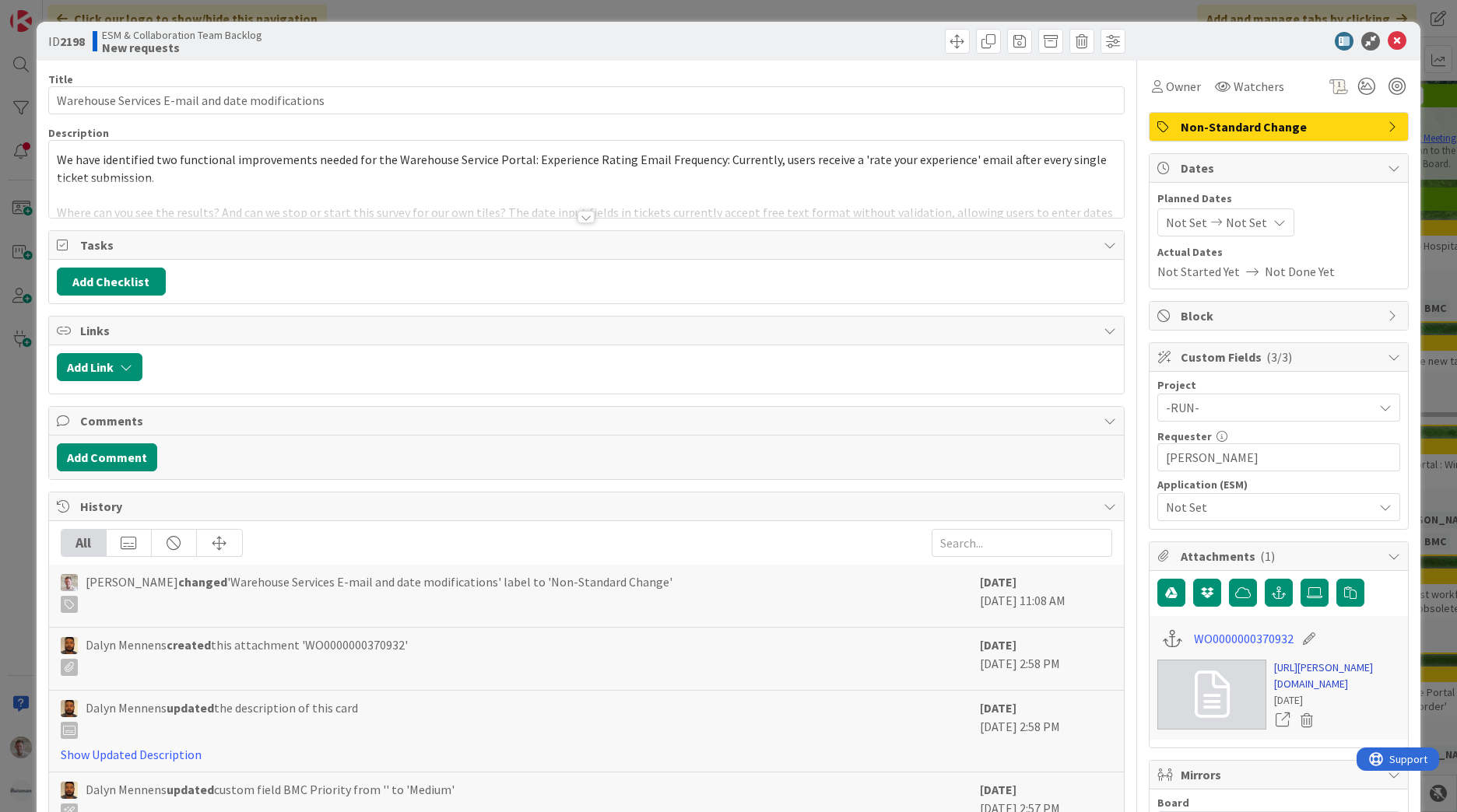
click at [1309, 673] on link "https://huisman-smartit.onbmc.com/smartit/app/#/workorder/AGGGOE85HCCKAATD7ZADT…" at bounding box center [1337, 676] width 126 height 33
click at [88, 457] on button "Add Comment" at bounding box center [107, 457] width 101 height 28
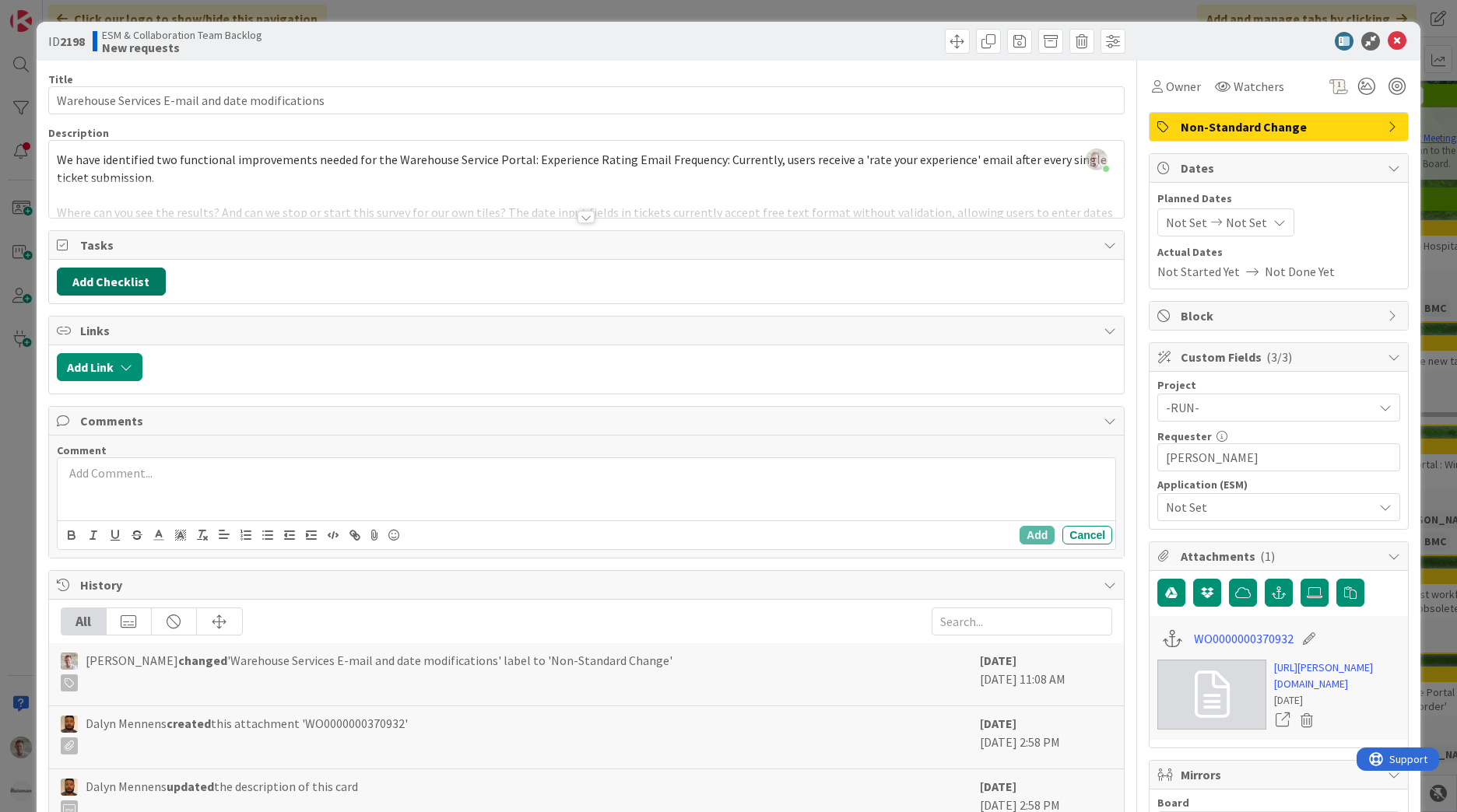
click at [124, 288] on button "Add Checklist" at bounding box center [111, 282] width 109 height 28
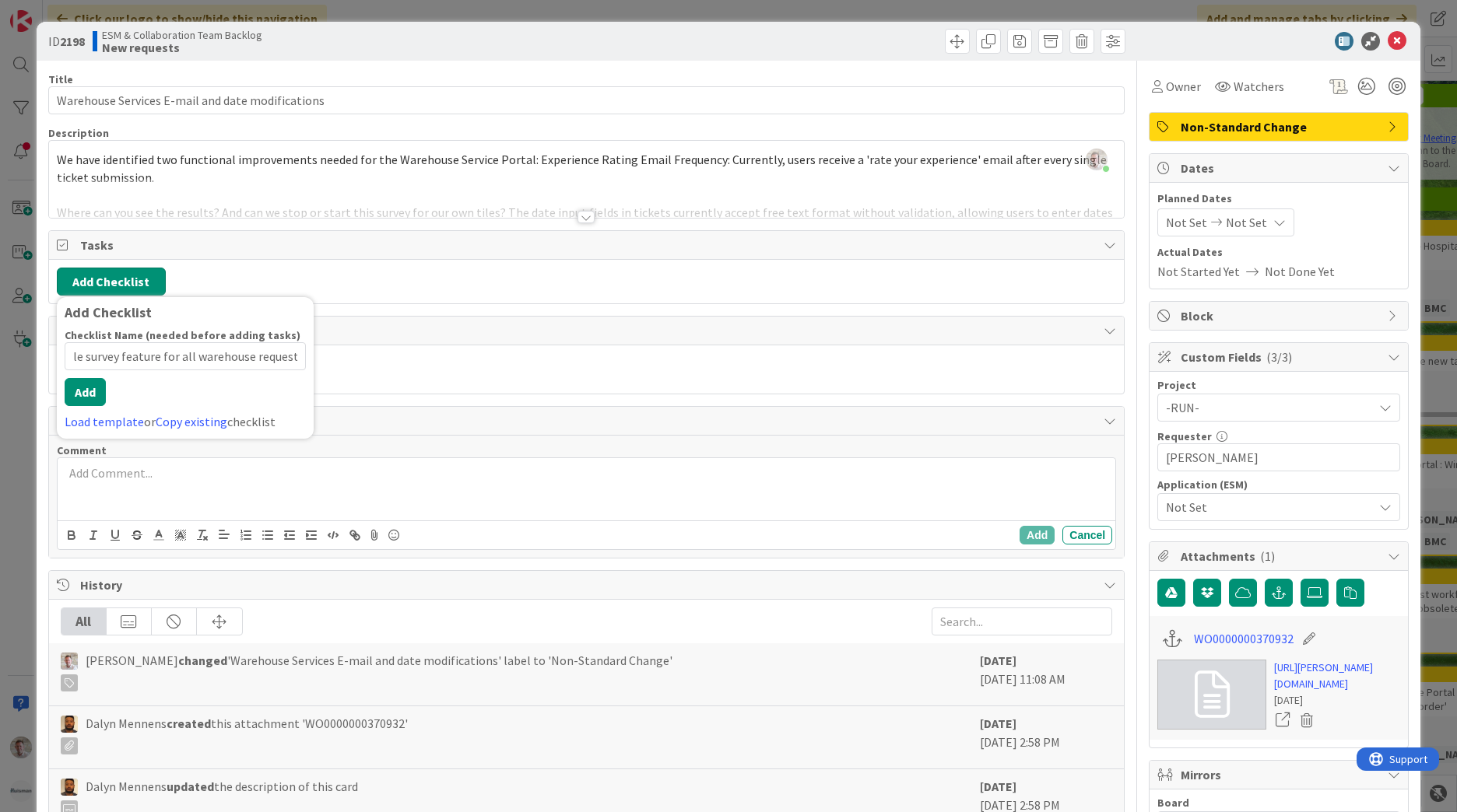
scroll to position [0, 32]
type input "Disable survey feature for all warehouse requests"
click at [80, 408] on div "Checklist Name (needed before adding tasks) 50 / 64 Disable survey feature for …" at bounding box center [185, 380] width 241 height 103
click at [91, 400] on button "Add" at bounding box center [85, 392] width 41 height 28
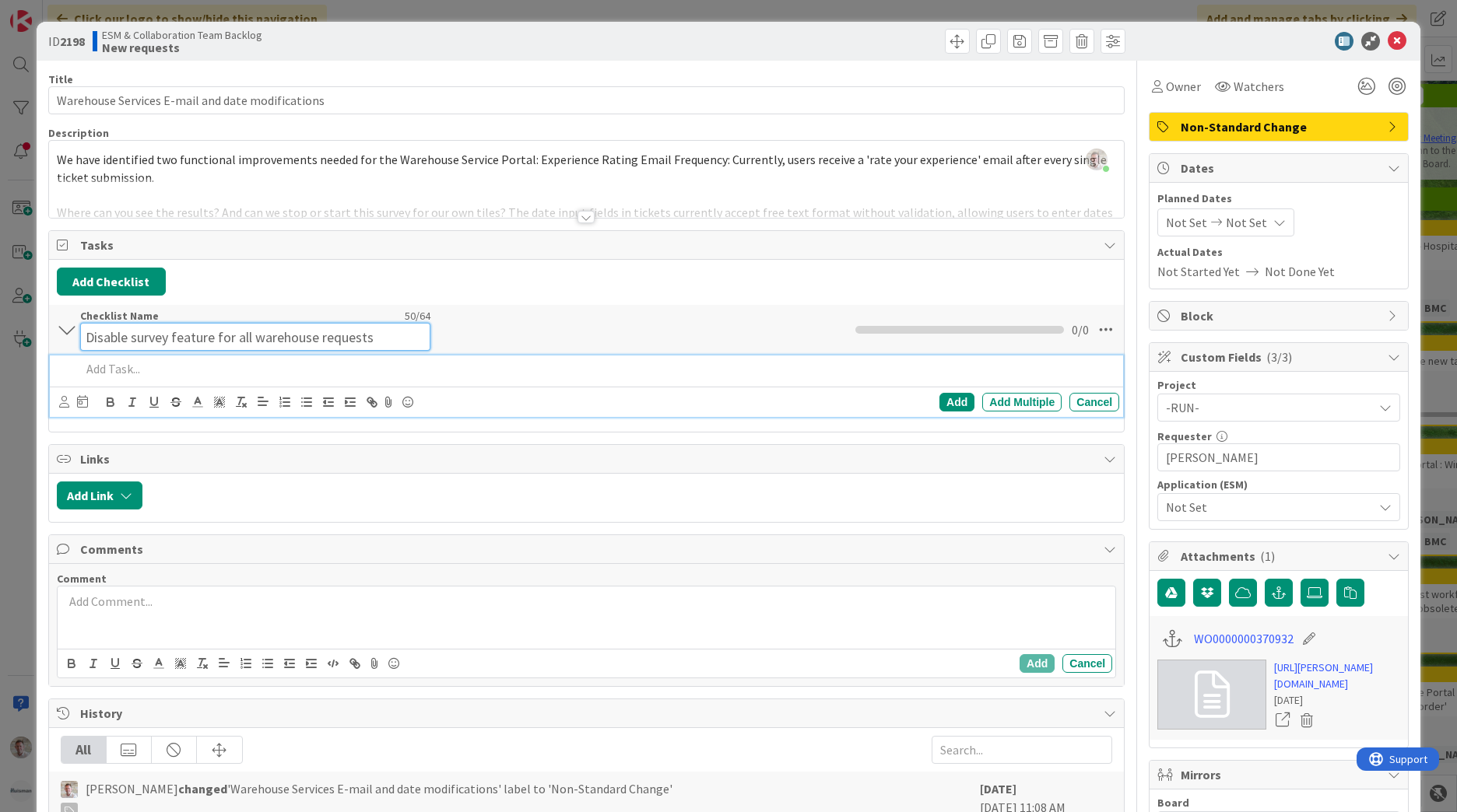
click at [140, 328] on input "Disable survey feature for all warehouse requests" at bounding box center [255, 337] width 350 height 28
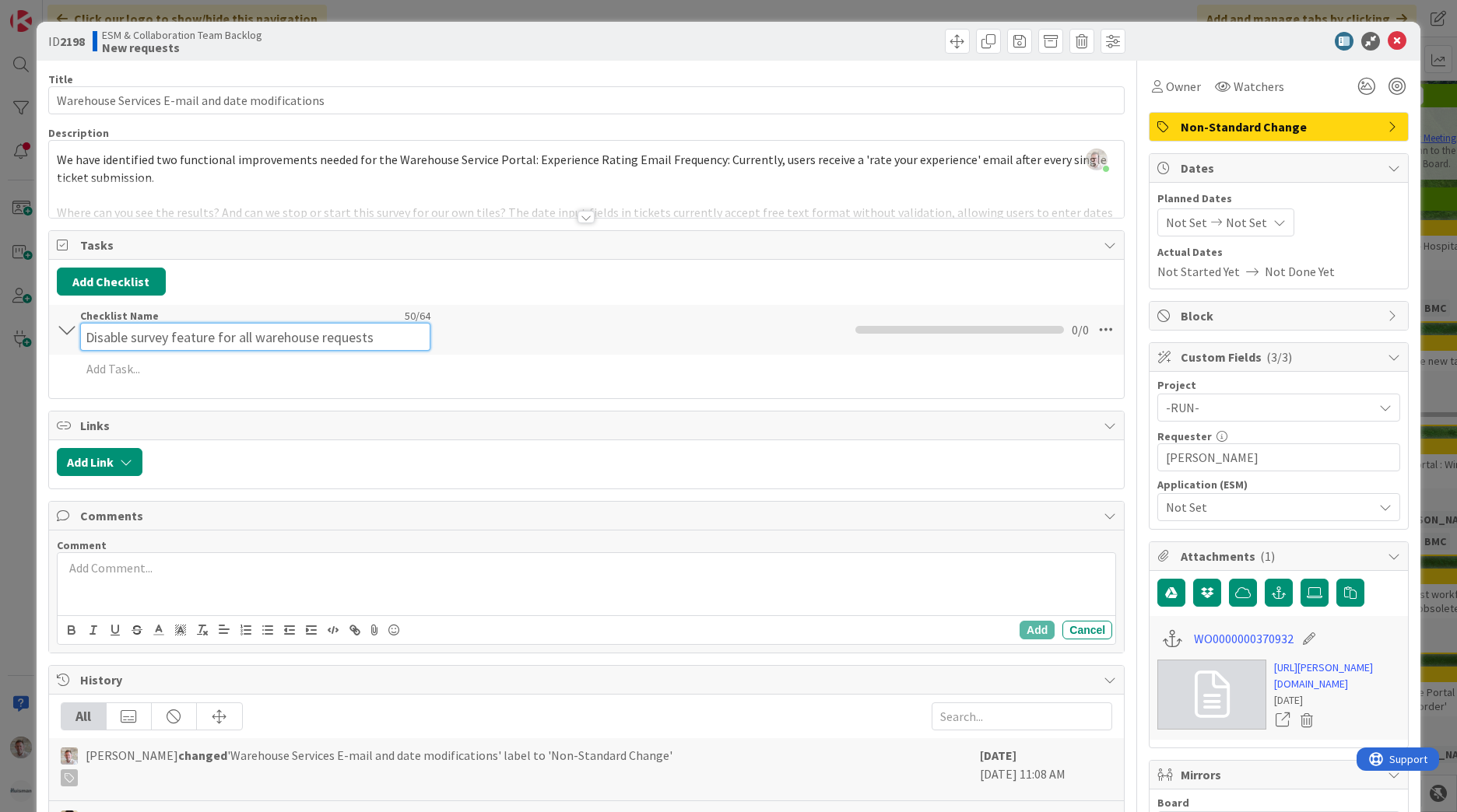
click at [293, 336] on input "Disable survey feature for all warehouse requests" at bounding box center [255, 337] width 350 height 28
type input "Sub-Tasks"
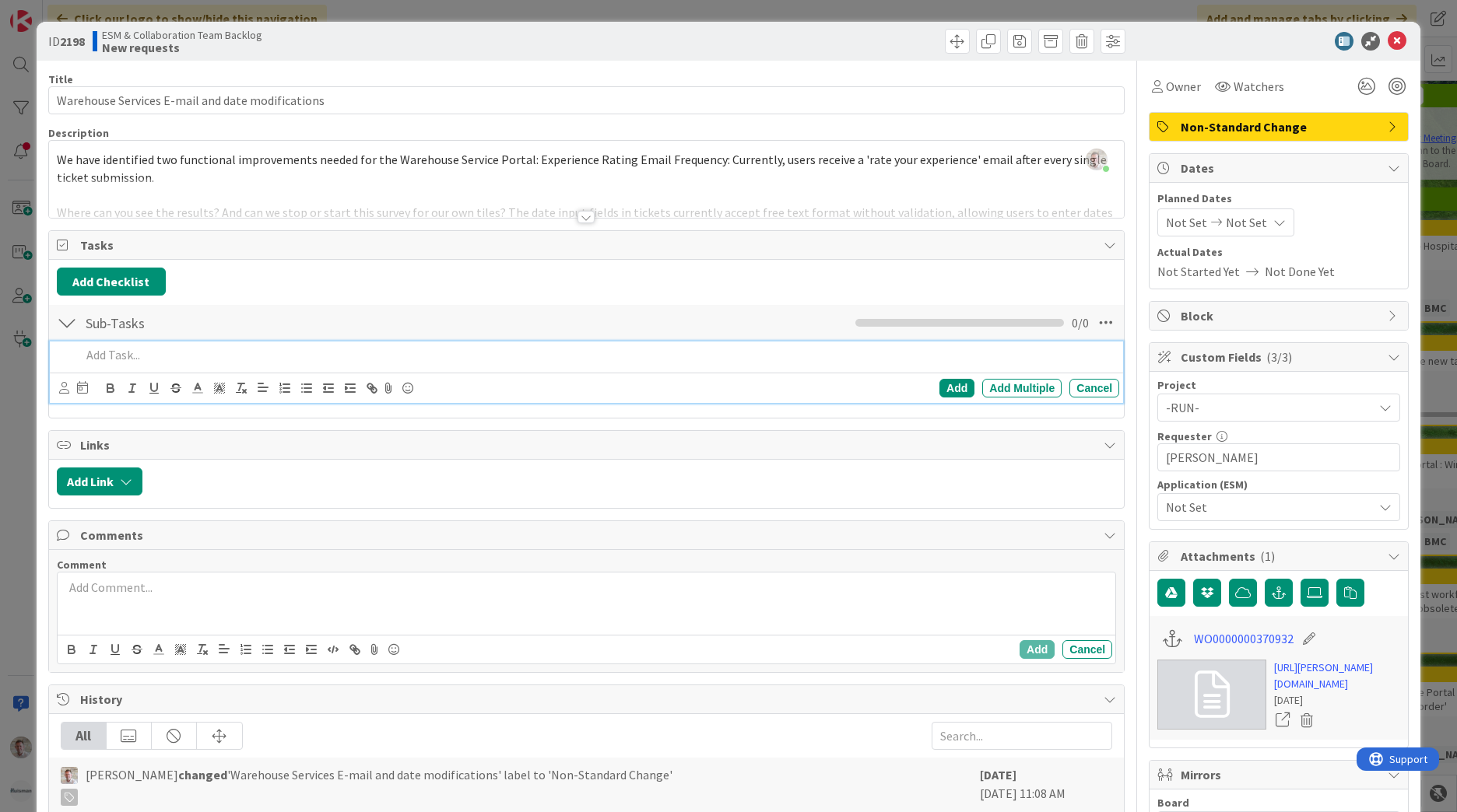
click at [122, 354] on p at bounding box center [597, 355] width 1032 height 18
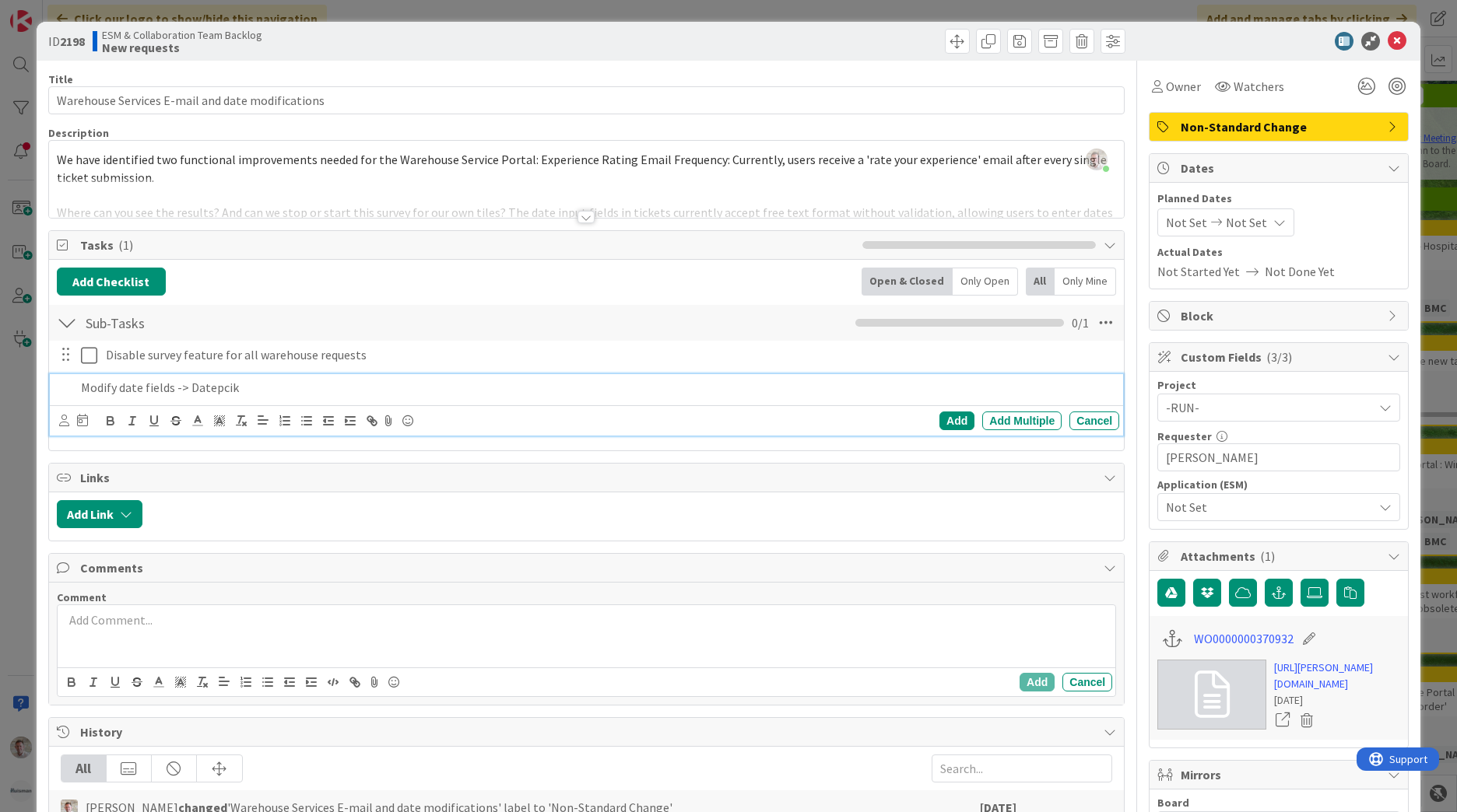
click at [119, 389] on p "Modify date fields -> Datepcik" at bounding box center [597, 387] width 1032 height 18
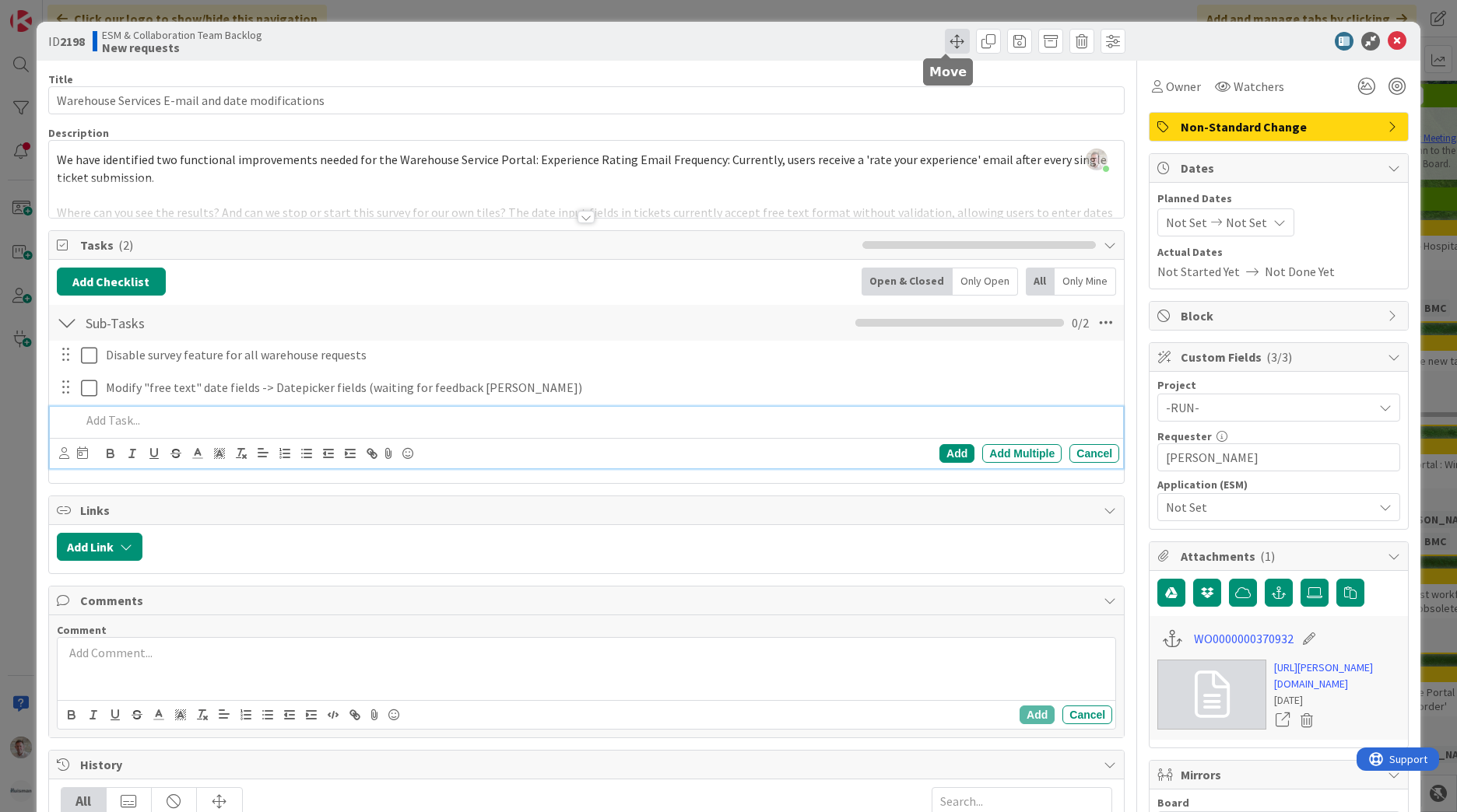
click at [953, 37] on span at bounding box center [957, 41] width 25 height 25
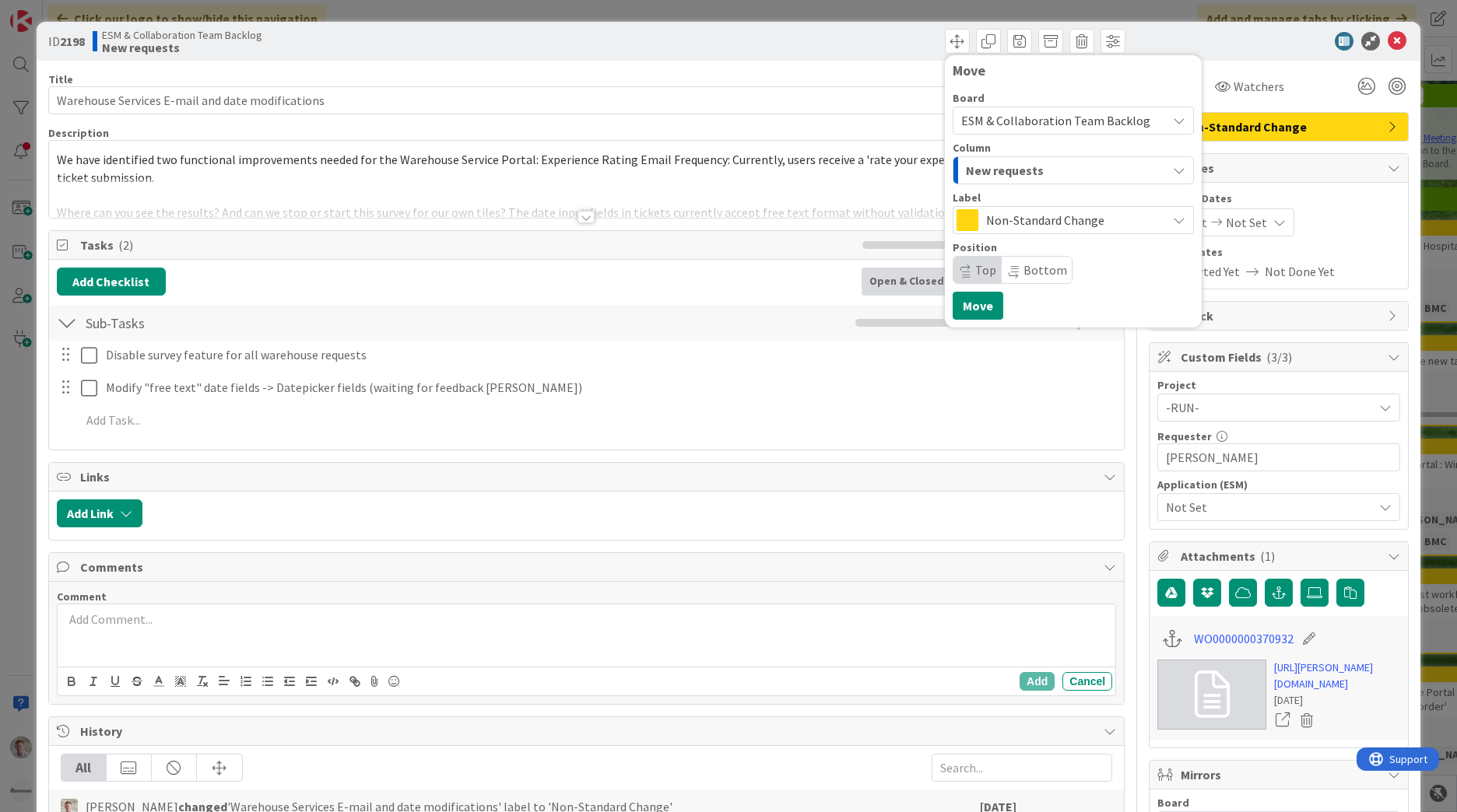
click at [1016, 166] on span "New requests" at bounding box center [1004, 171] width 77 height 21
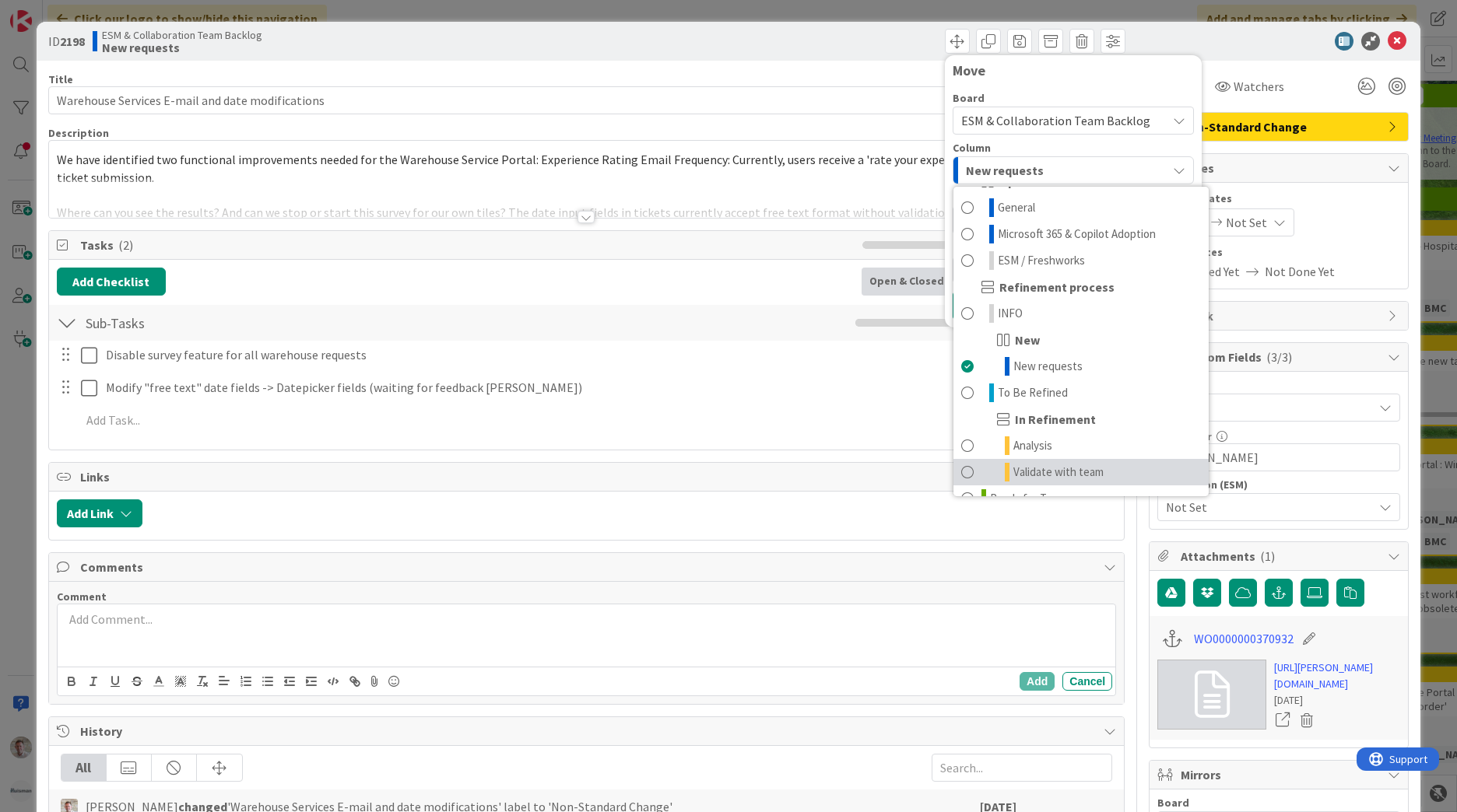
scroll to position [47, 0]
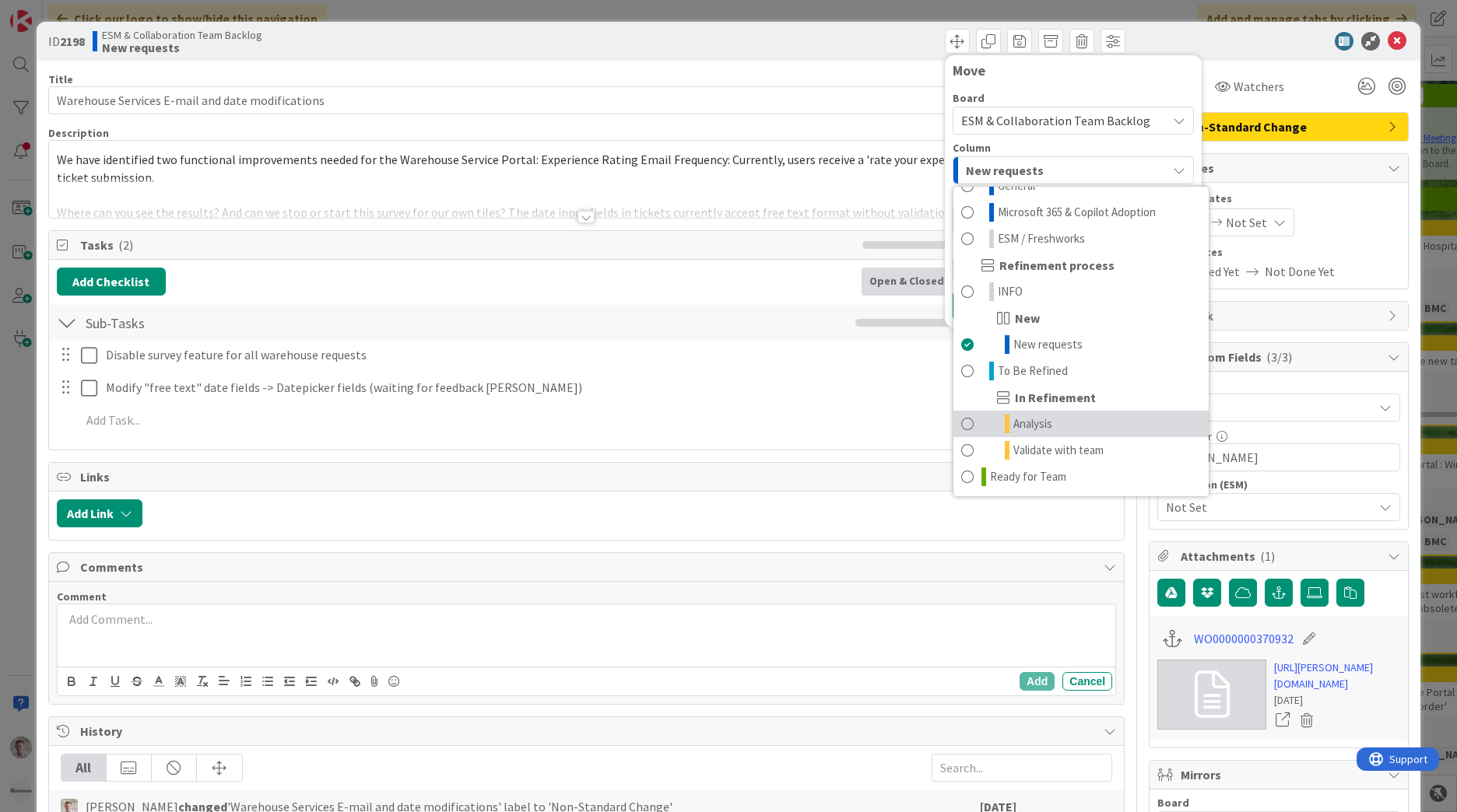
click at [1027, 421] on span "Analysis" at bounding box center [1033, 424] width 39 height 19
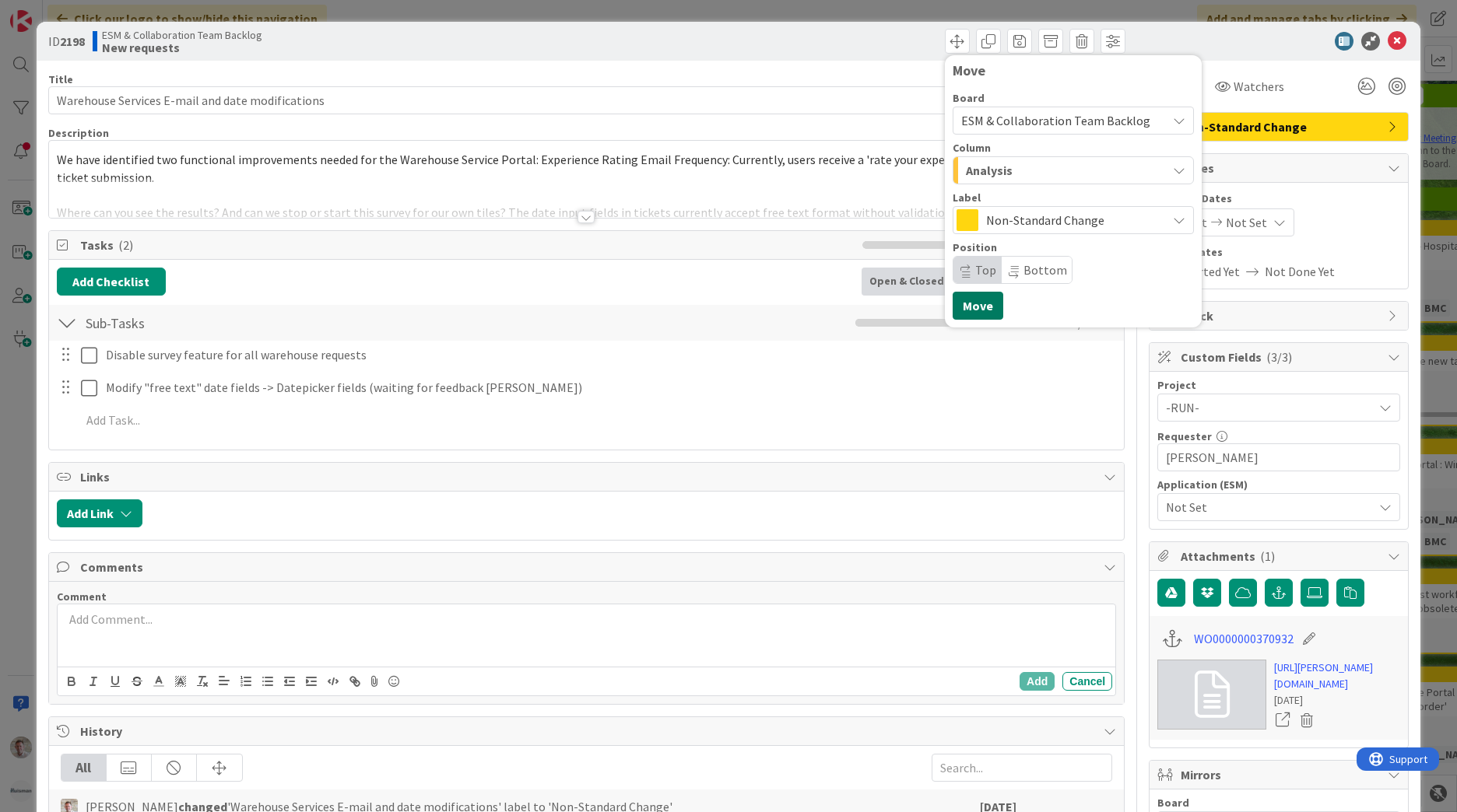
click at [967, 306] on button "Move" at bounding box center [978, 306] width 50 height 28
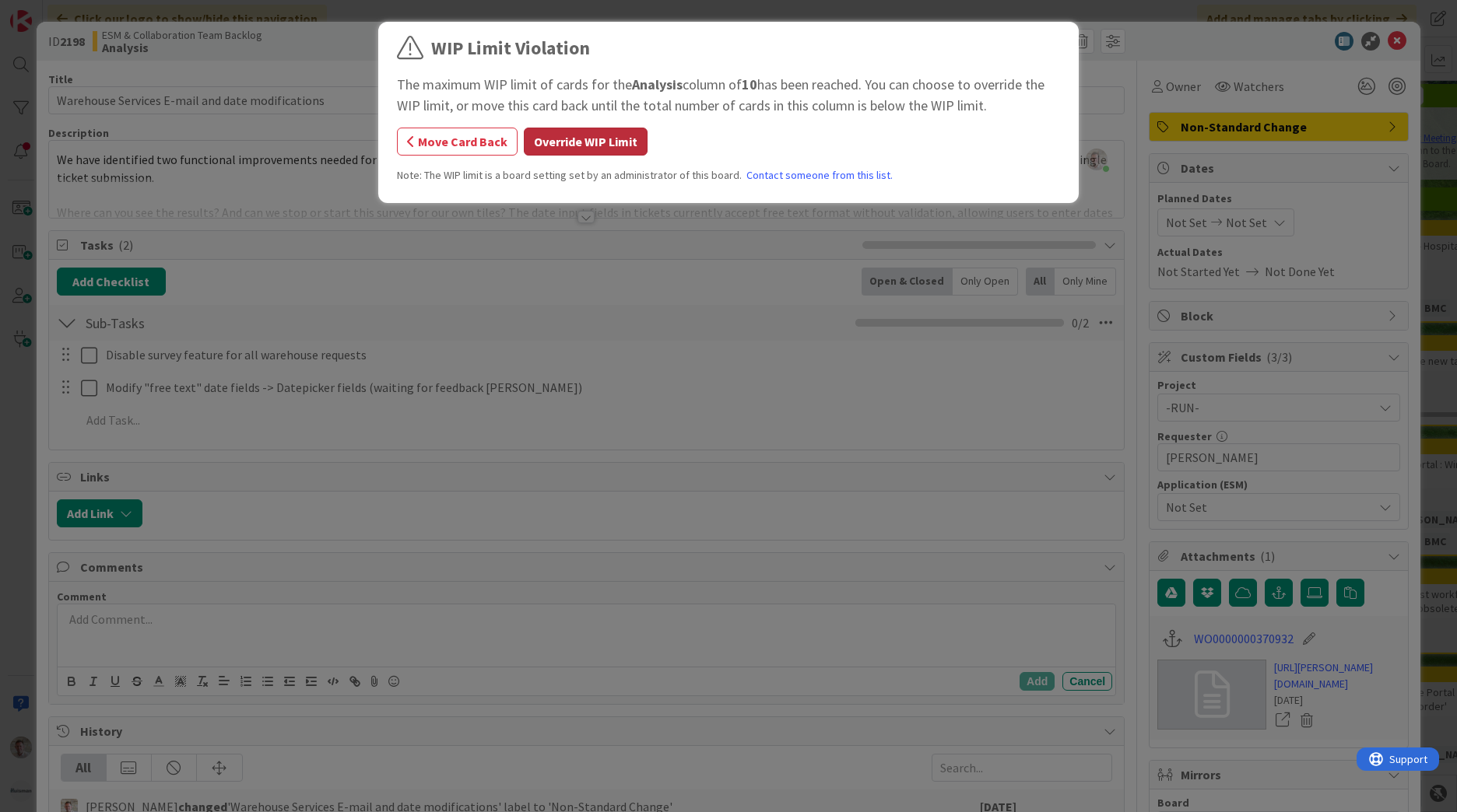
click at [566, 140] on button "Override WIP Limit" at bounding box center [585, 142] width 124 height 28
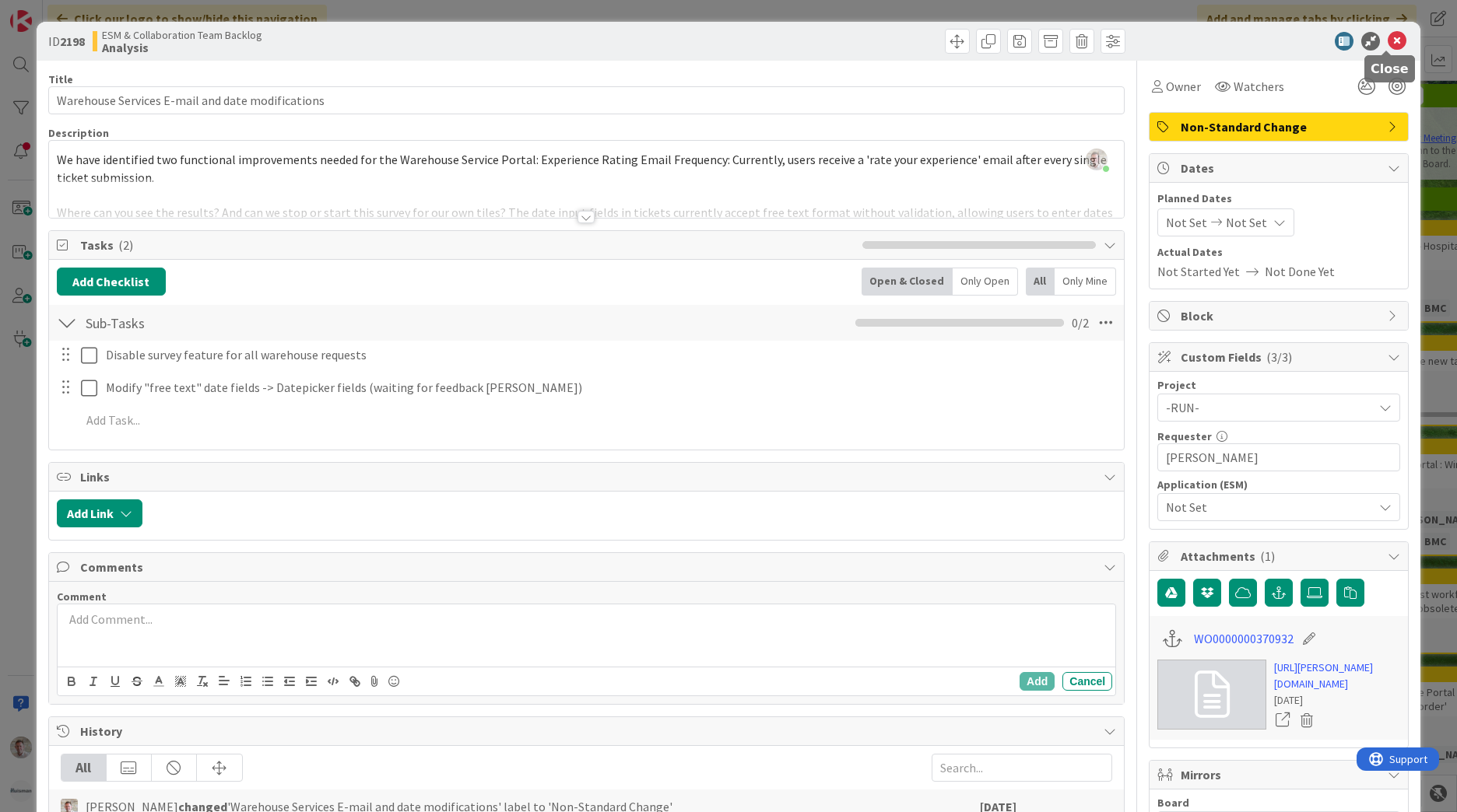
click at [1388, 36] on icon at bounding box center [1397, 41] width 19 height 19
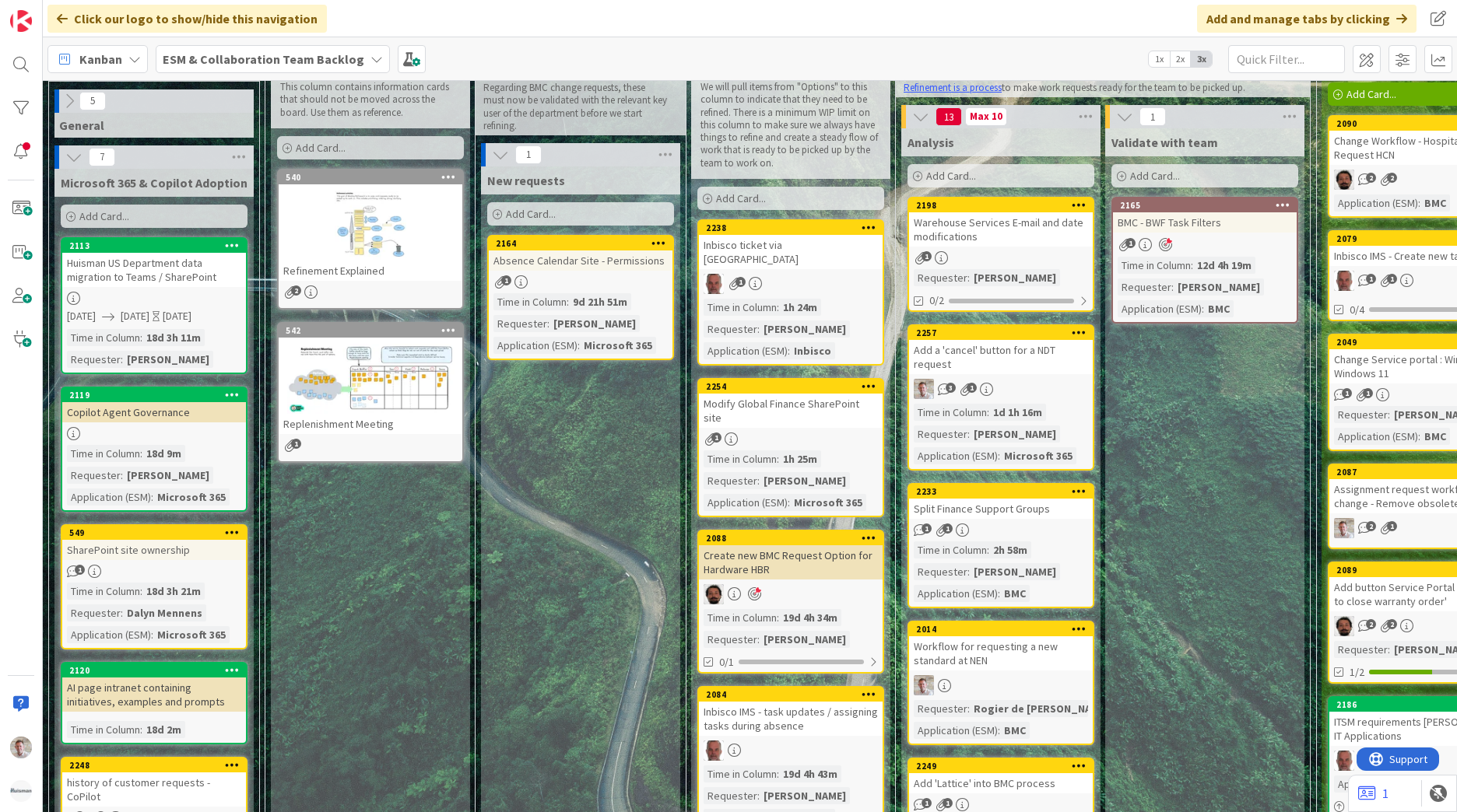
scroll to position [77, 0]
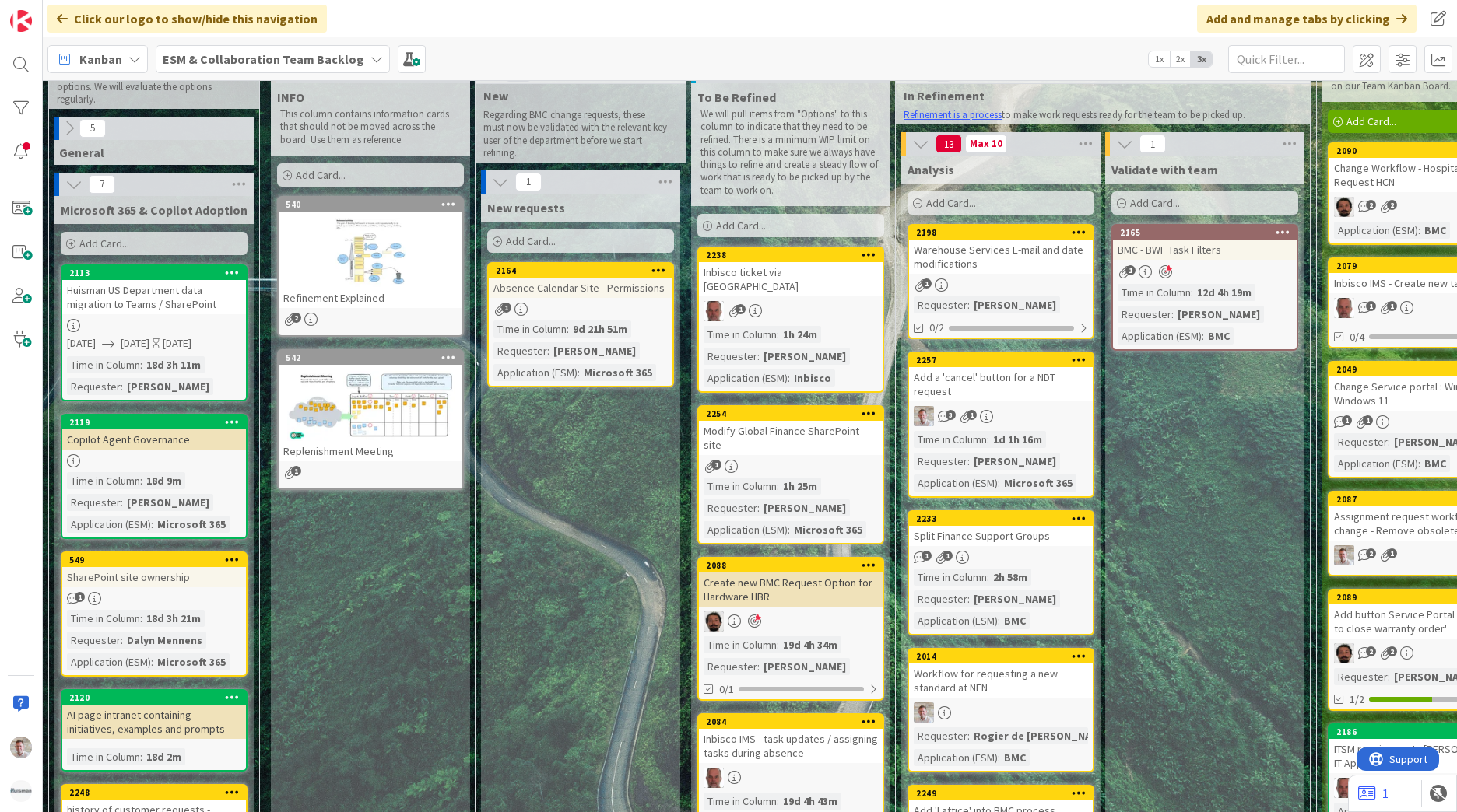
click at [812, 573] on div "Create new BMC Request Option for Hardware HBR" at bounding box center [791, 590] width 184 height 35
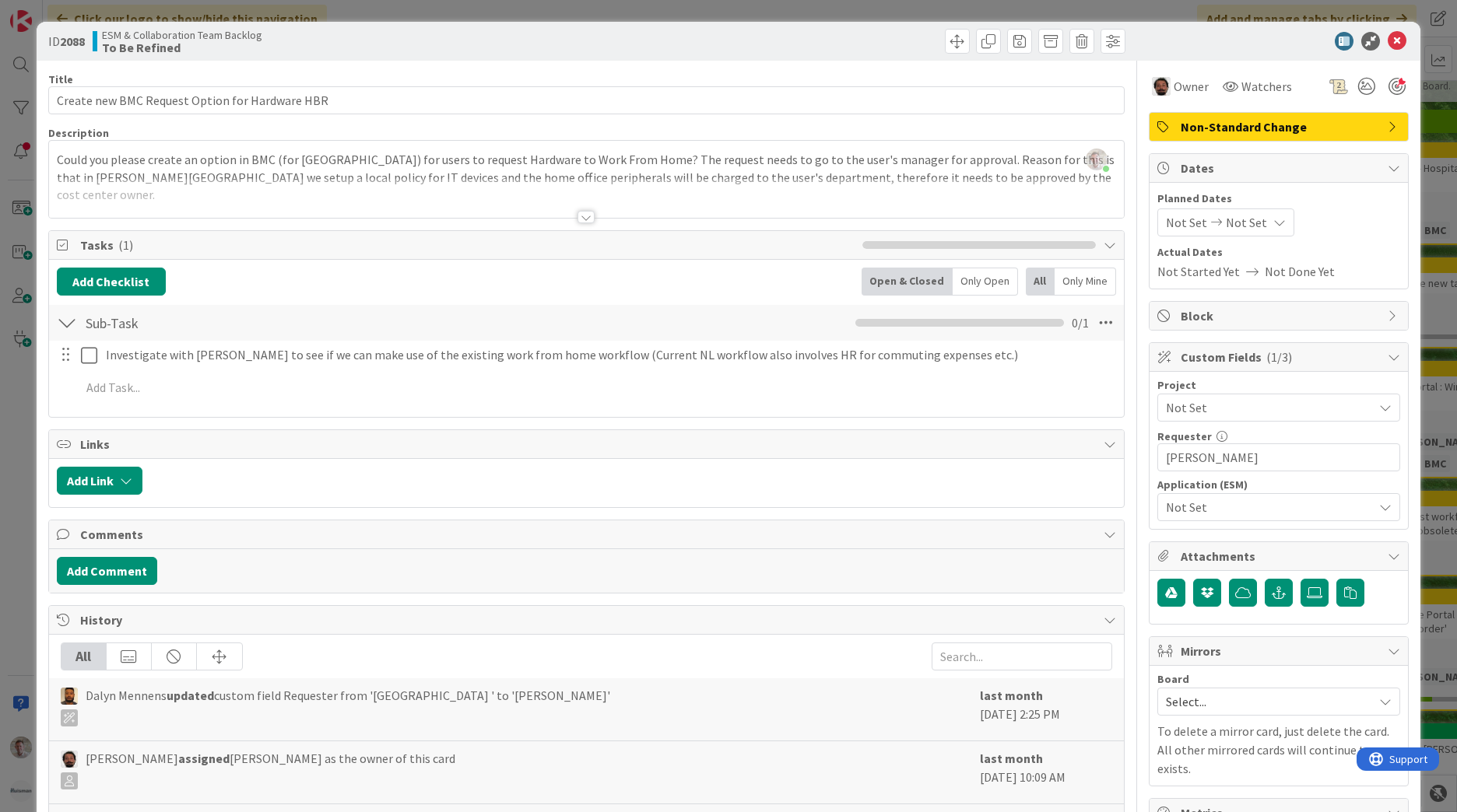
click at [582, 213] on div at bounding box center [586, 217] width 17 height 12
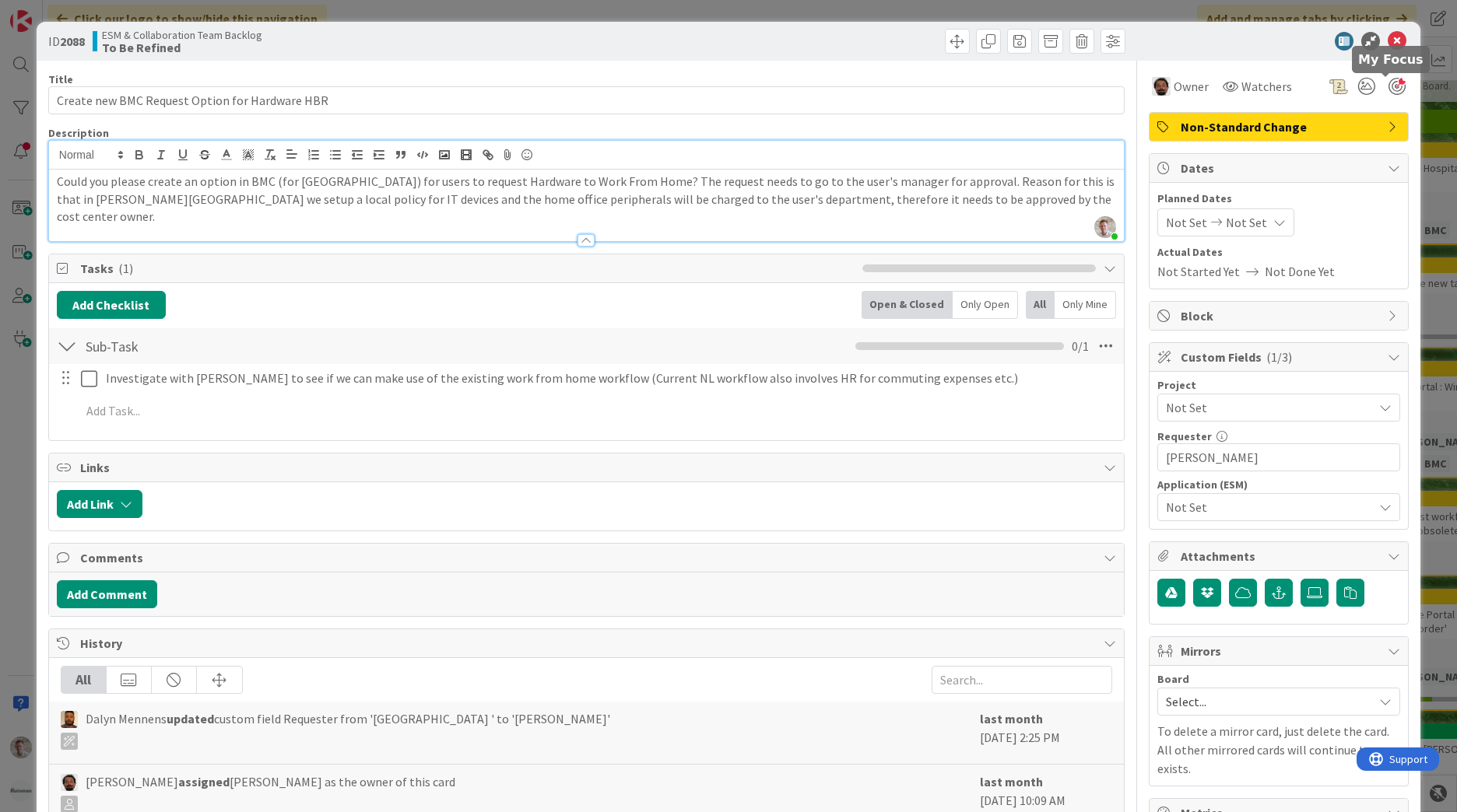
click at [1389, 92] on div at bounding box center [1397, 86] width 17 height 17
click at [1388, 43] on icon at bounding box center [1397, 41] width 19 height 19
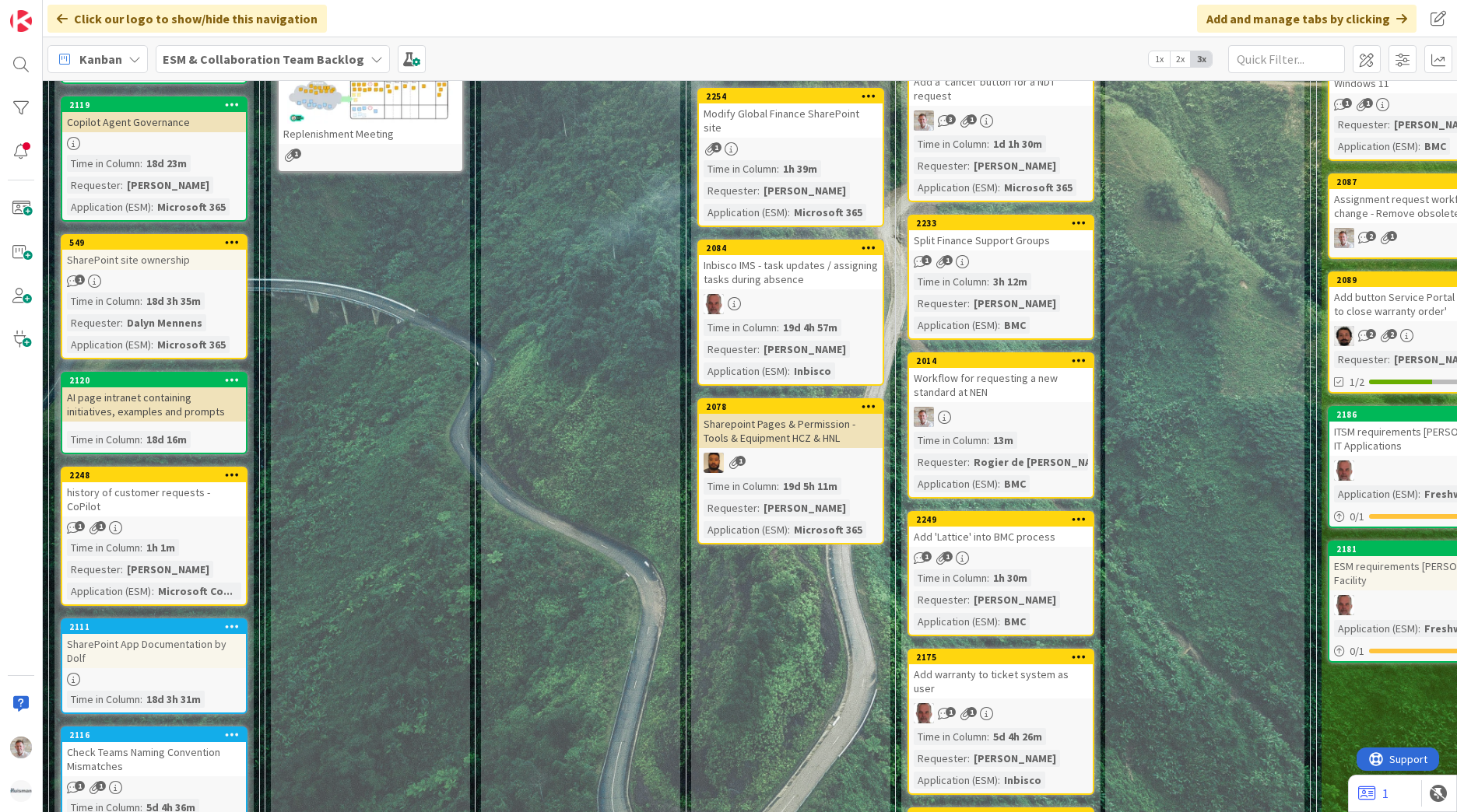
scroll to position [84, 0]
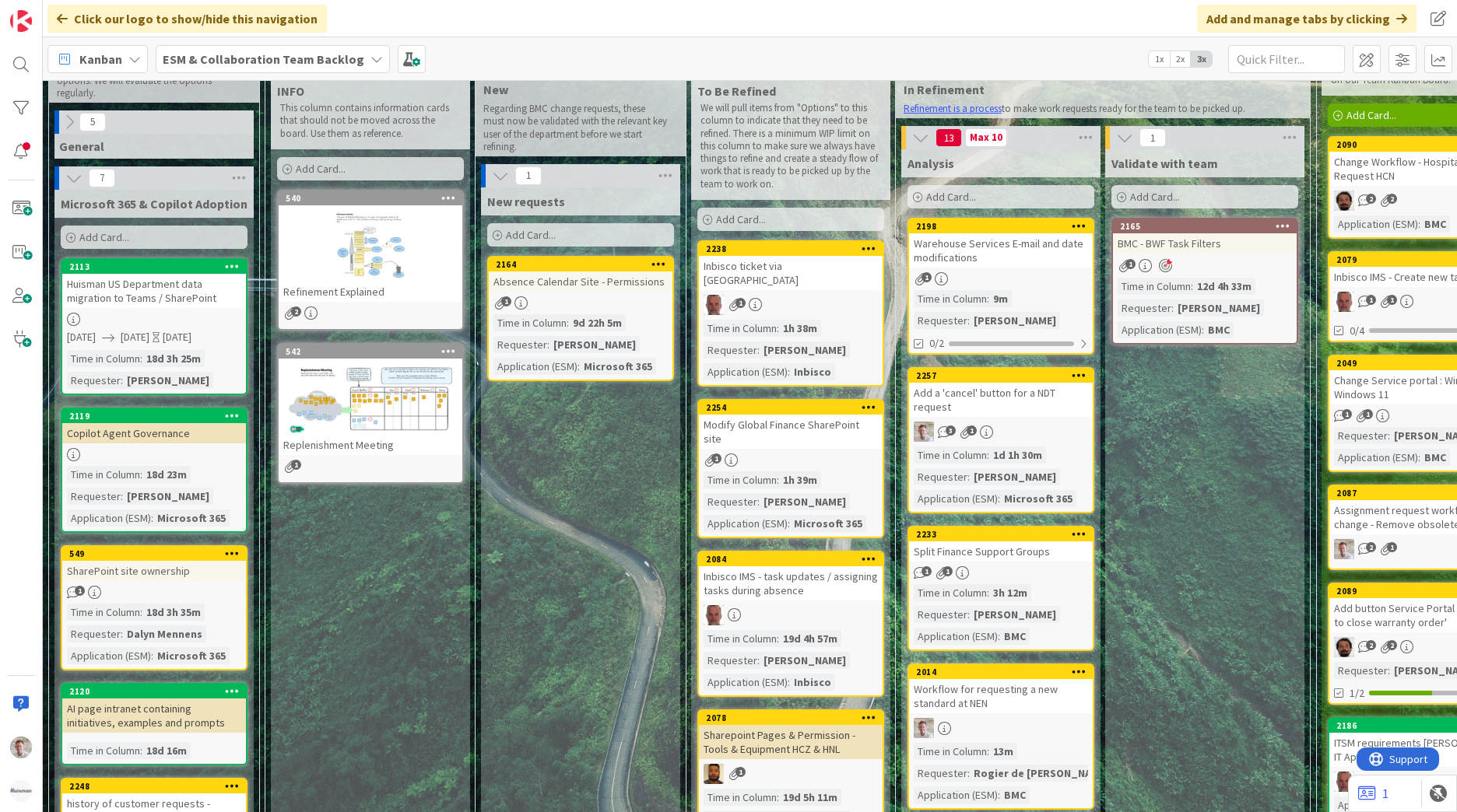
click at [1221, 261] on div "1" at bounding box center [1204, 266] width 184 height 15
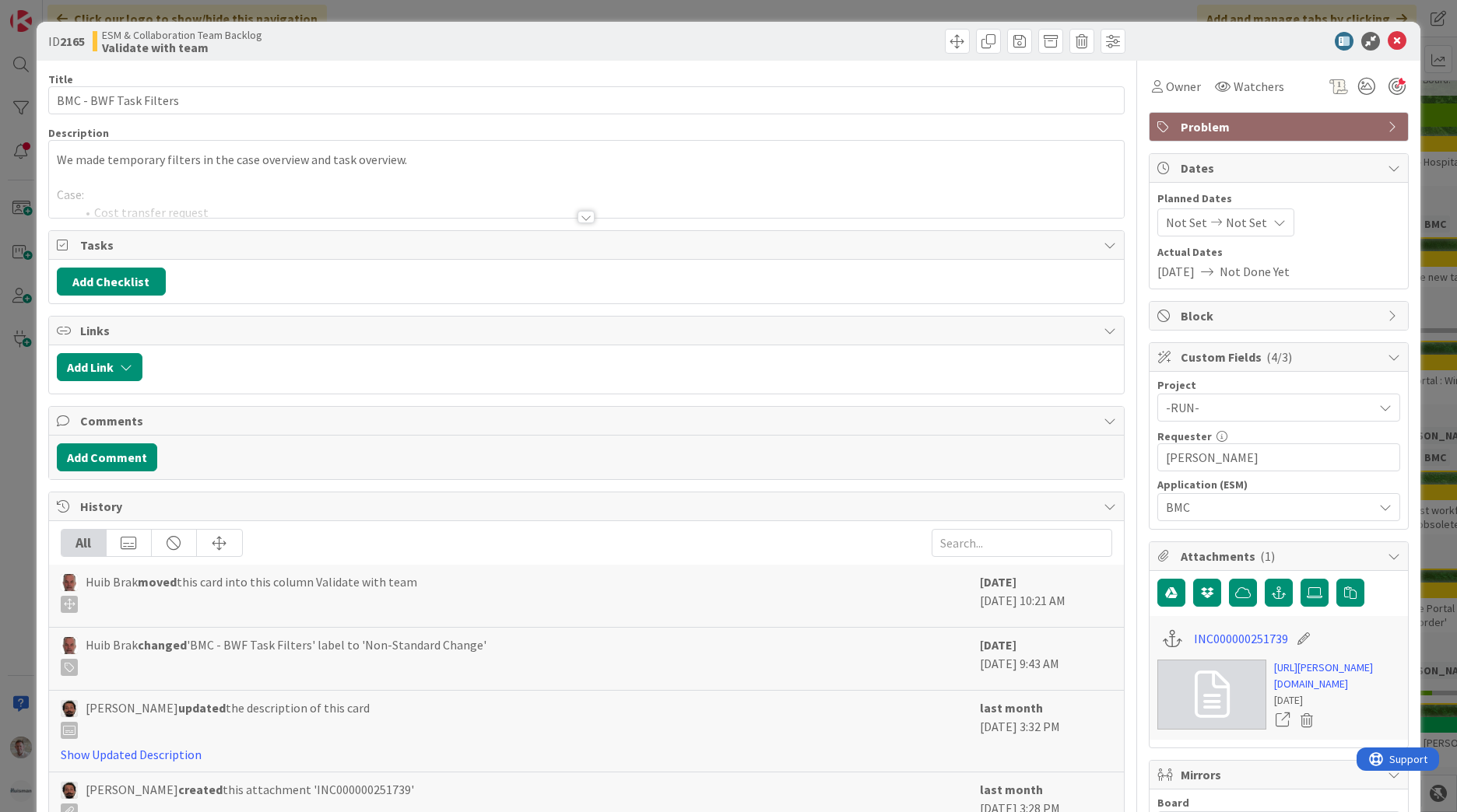
click at [578, 214] on div at bounding box center [586, 217] width 17 height 12
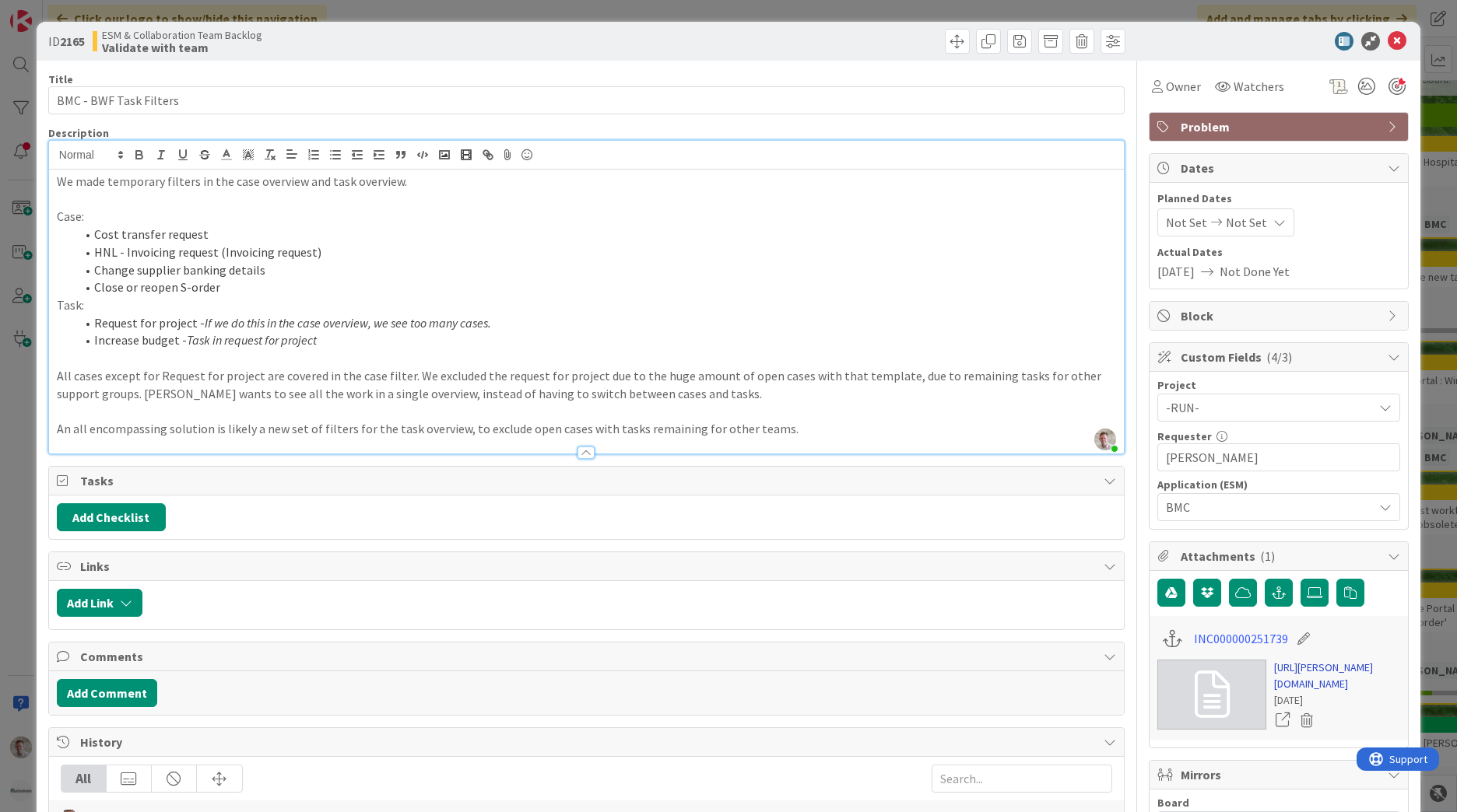
click at [1318, 673] on link "https://huisman-smartit.onbmc.com/smartit/app/#/incident/AGGF4KX6HRENQATCQI4ZTC…" at bounding box center [1337, 676] width 126 height 33
click at [1392, 45] on icon at bounding box center [1397, 41] width 19 height 19
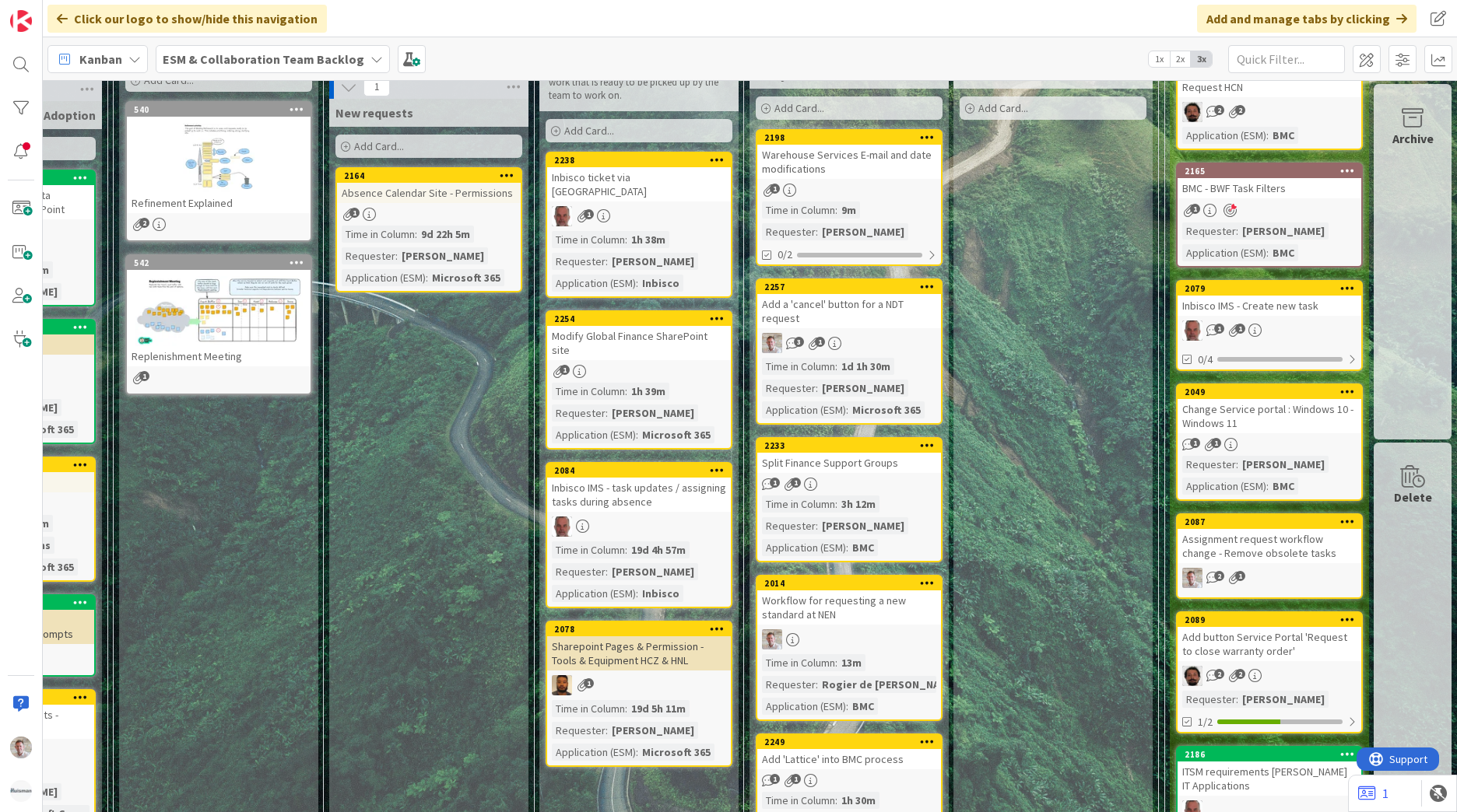
scroll to position [0, 163]
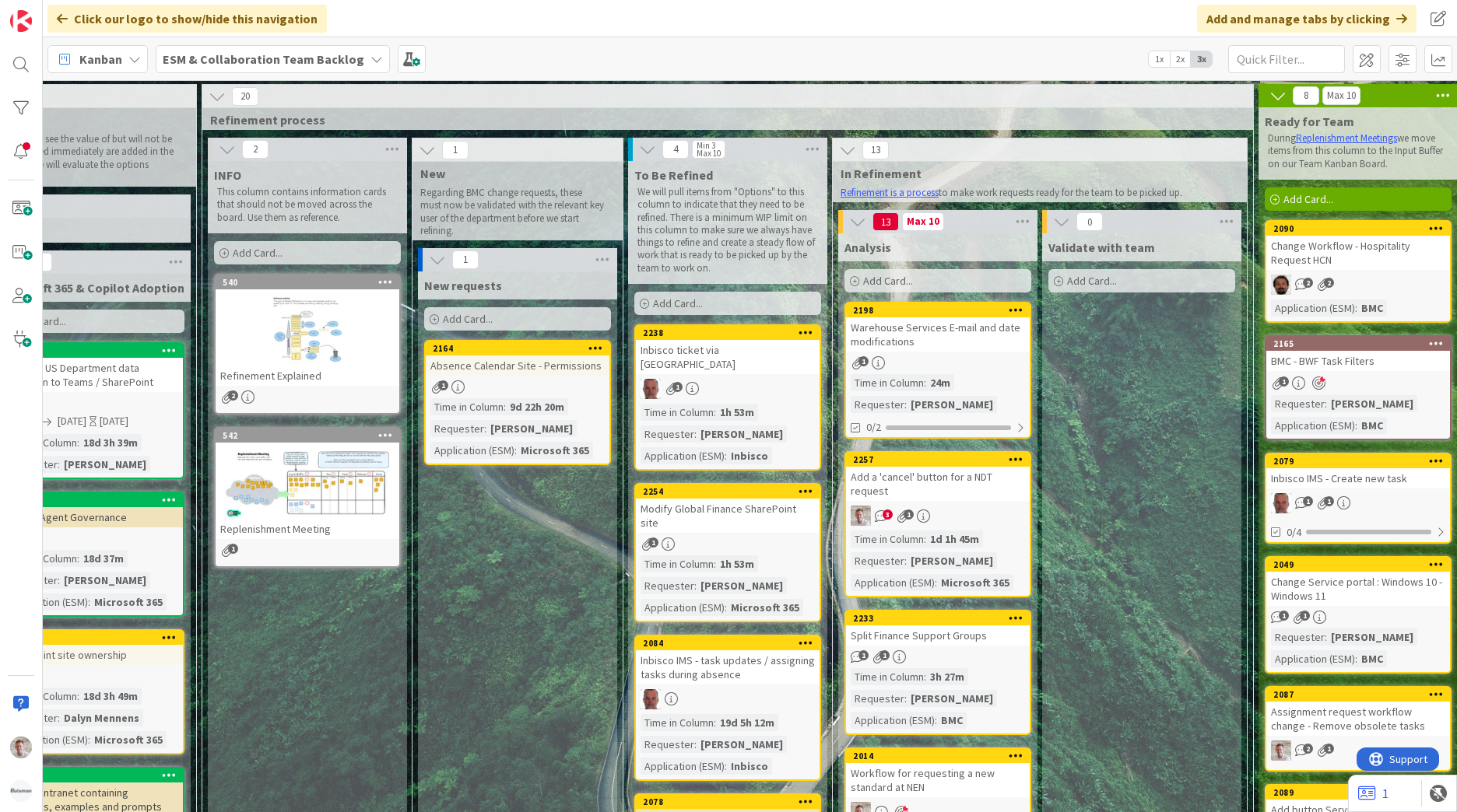
scroll to position [0, 163]
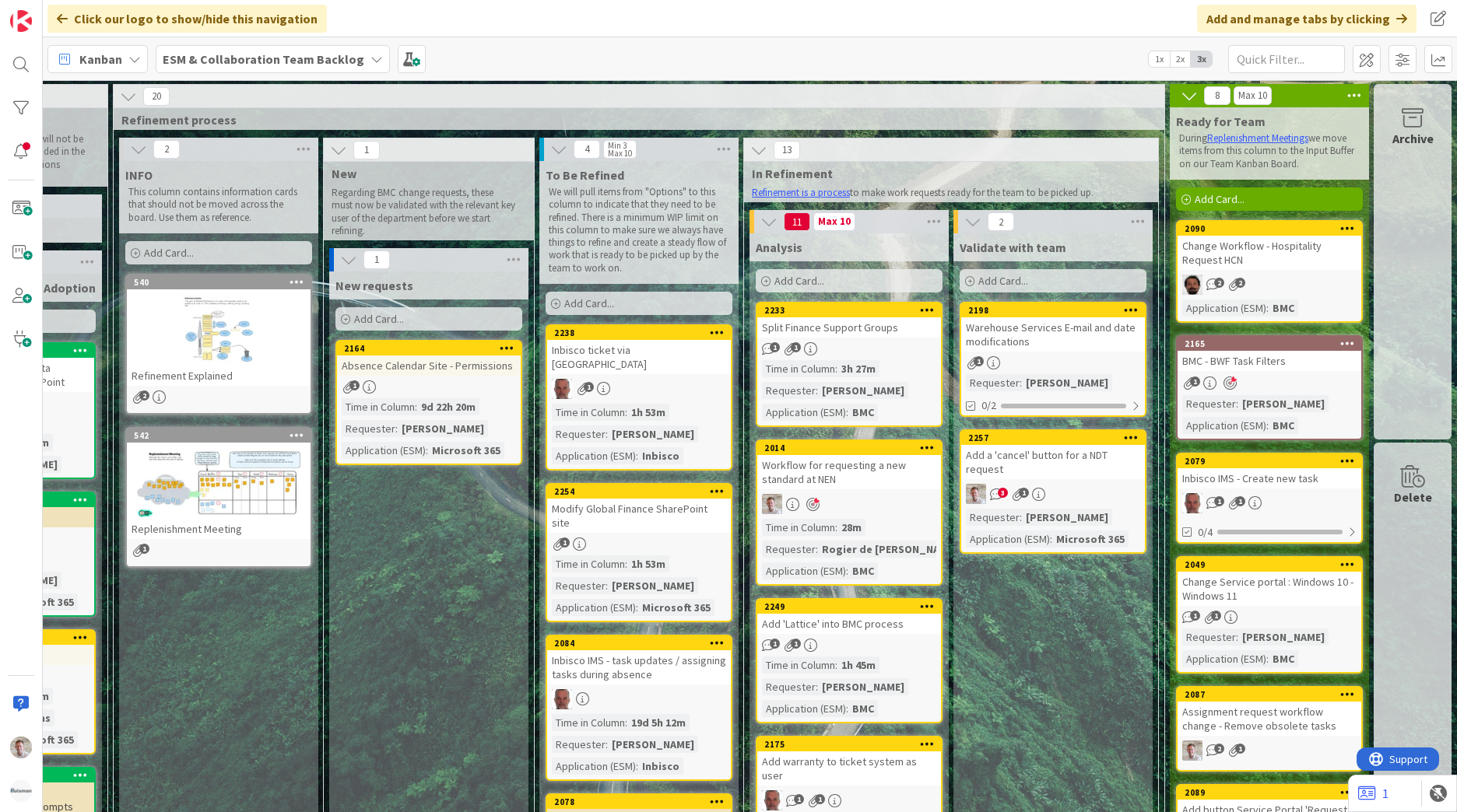
click at [998, 495] on span "3" at bounding box center [1002, 493] width 10 height 10
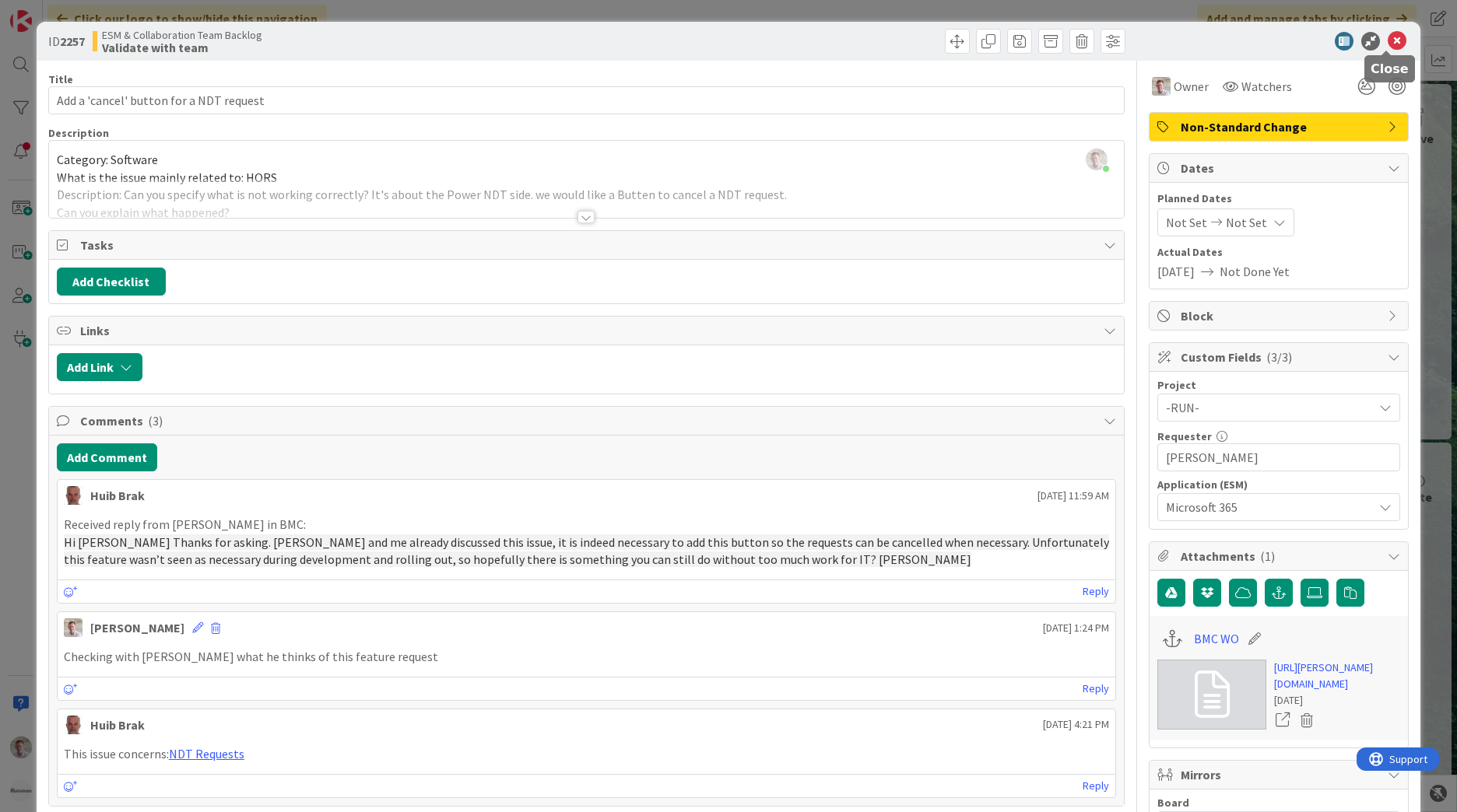
click at [1388, 40] on icon at bounding box center [1397, 41] width 19 height 19
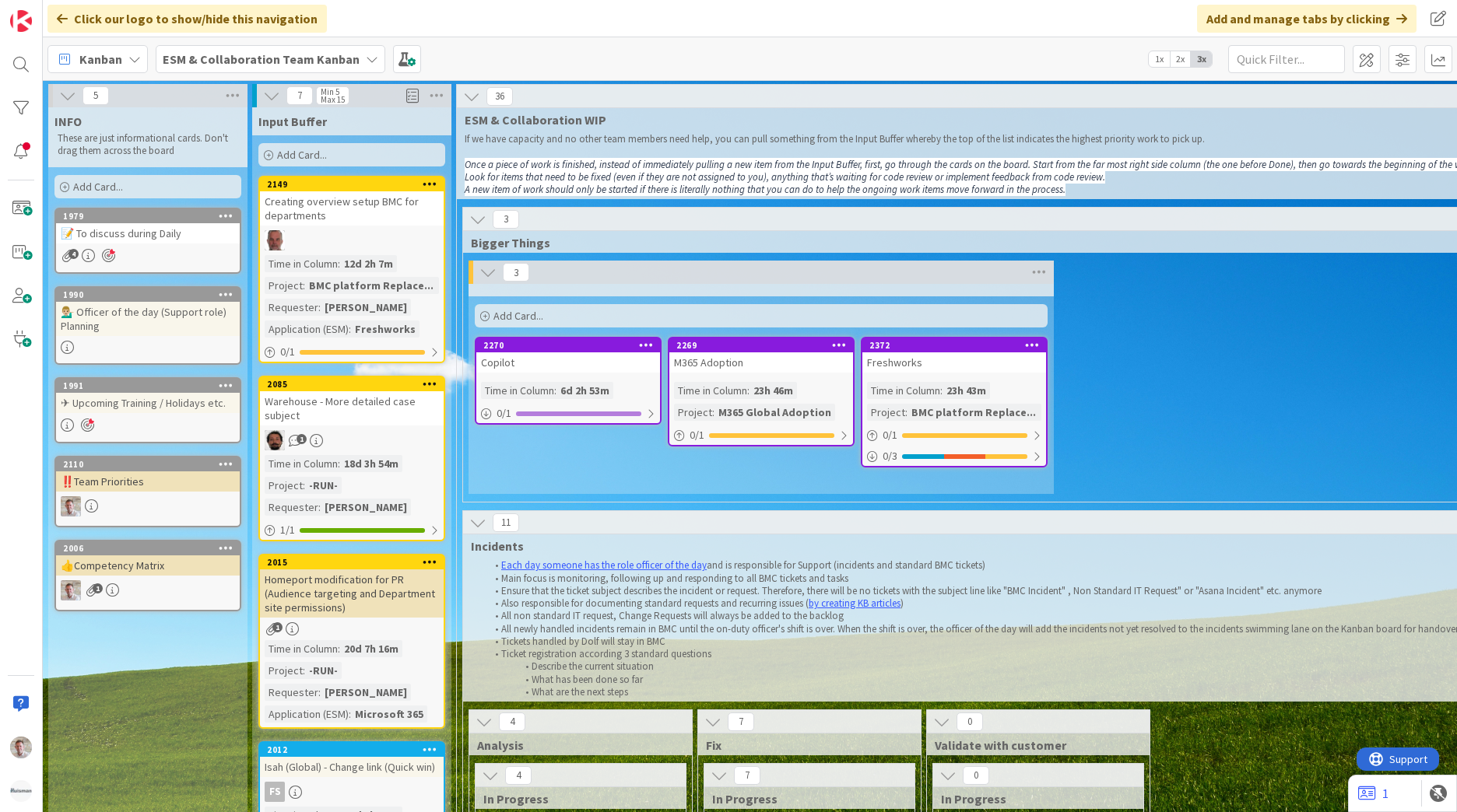
click at [307, 62] on b "ESM & Collaboration Team Kanban" at bounding box center [260, 59] width 197 height 16
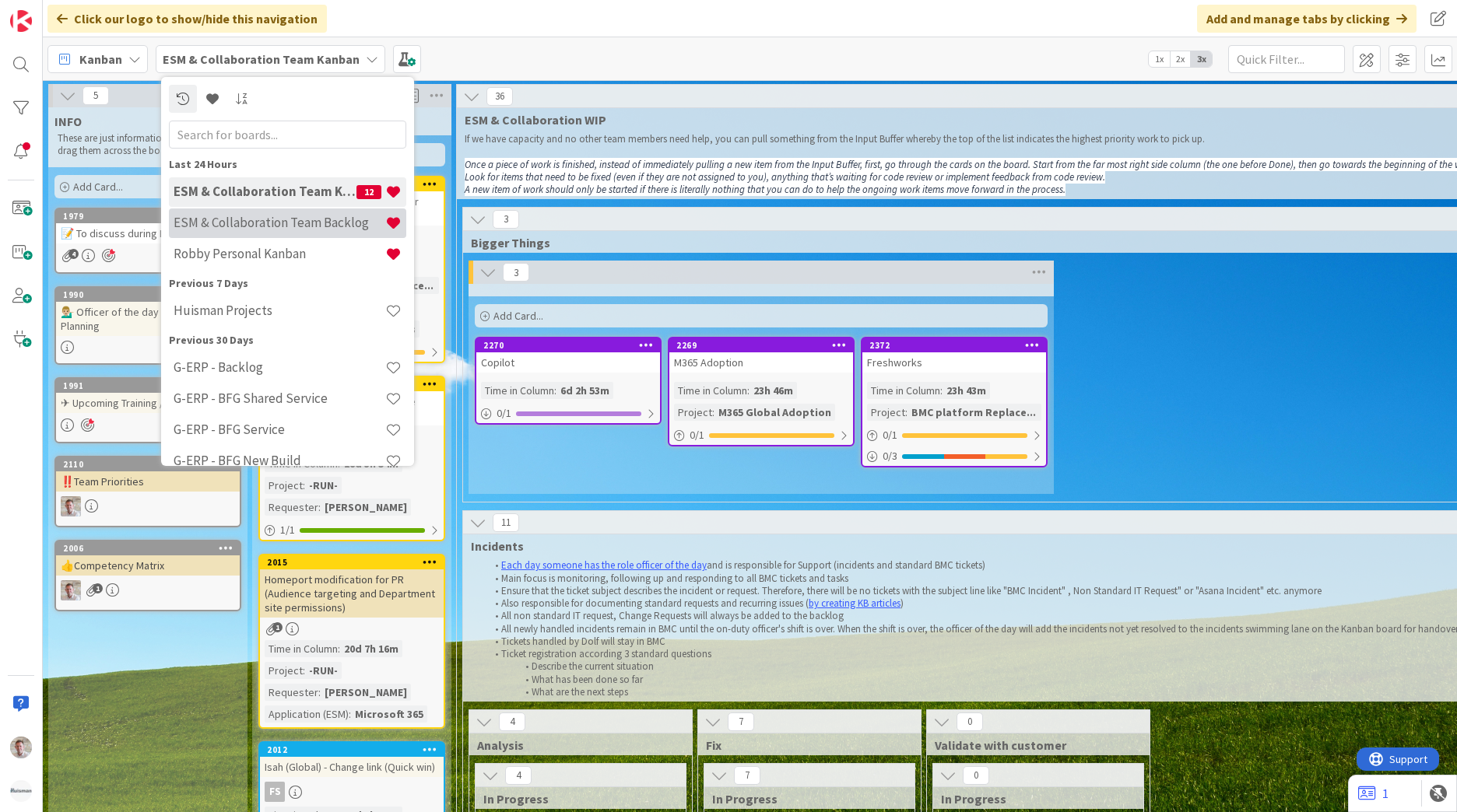
click at [307, 230] on h4 "ESM & Collaboration Team Backlog" at bounding box center [279, 222] width 212 height 16
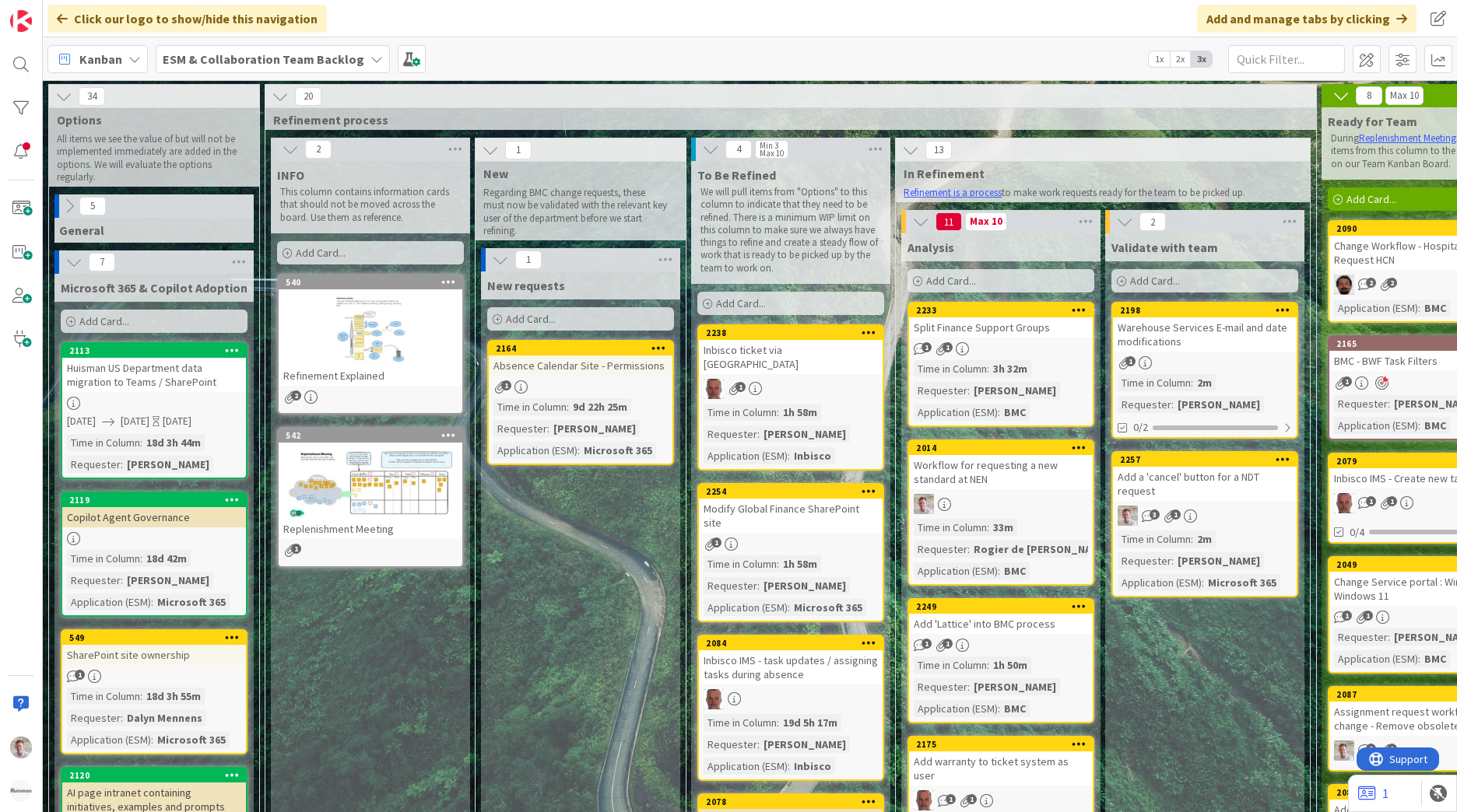
click at [1023, 330] on div "Split Finance Support Groups" at bounding box center [1001, 328] width 184 height 21
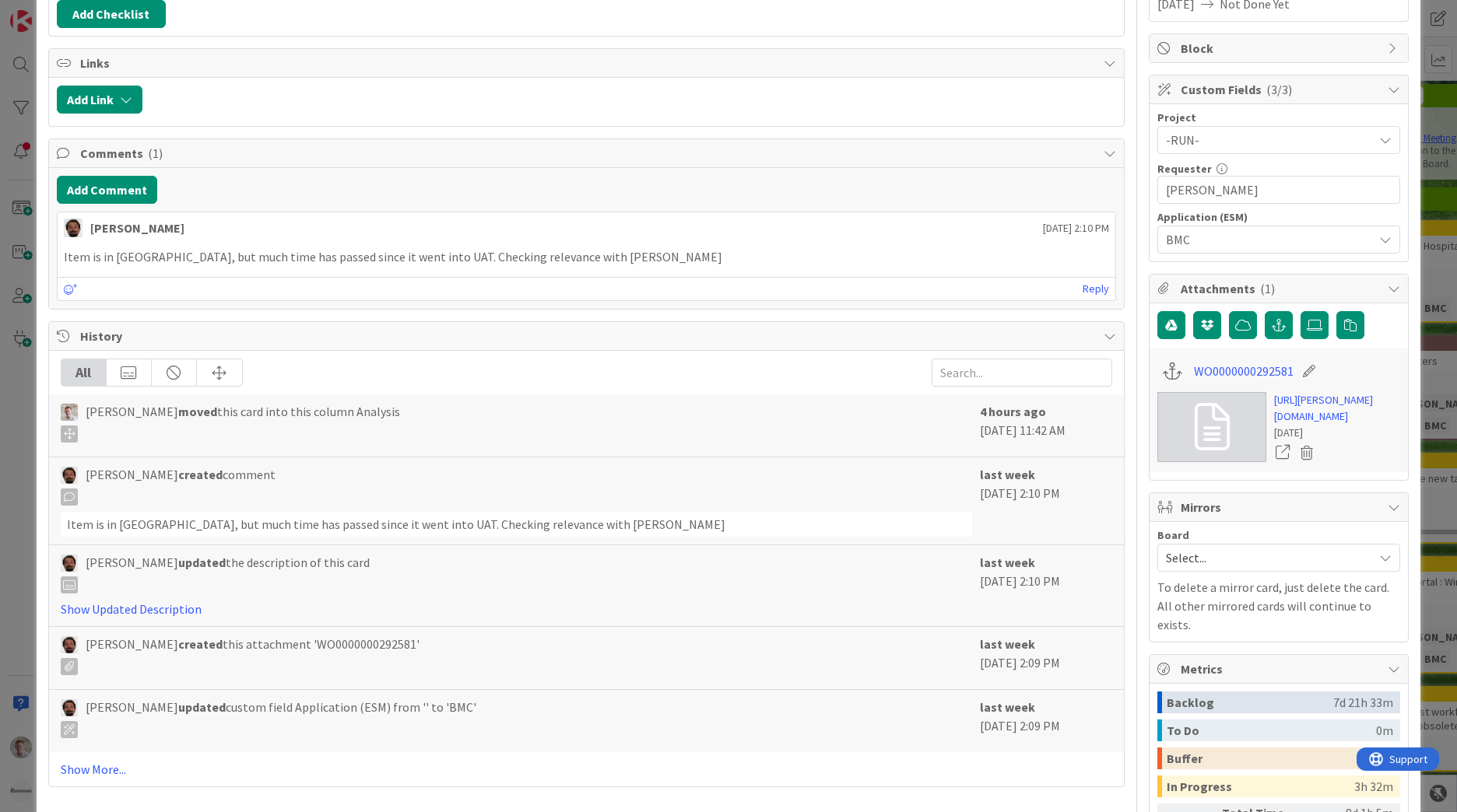
scroll to position [312, 0]
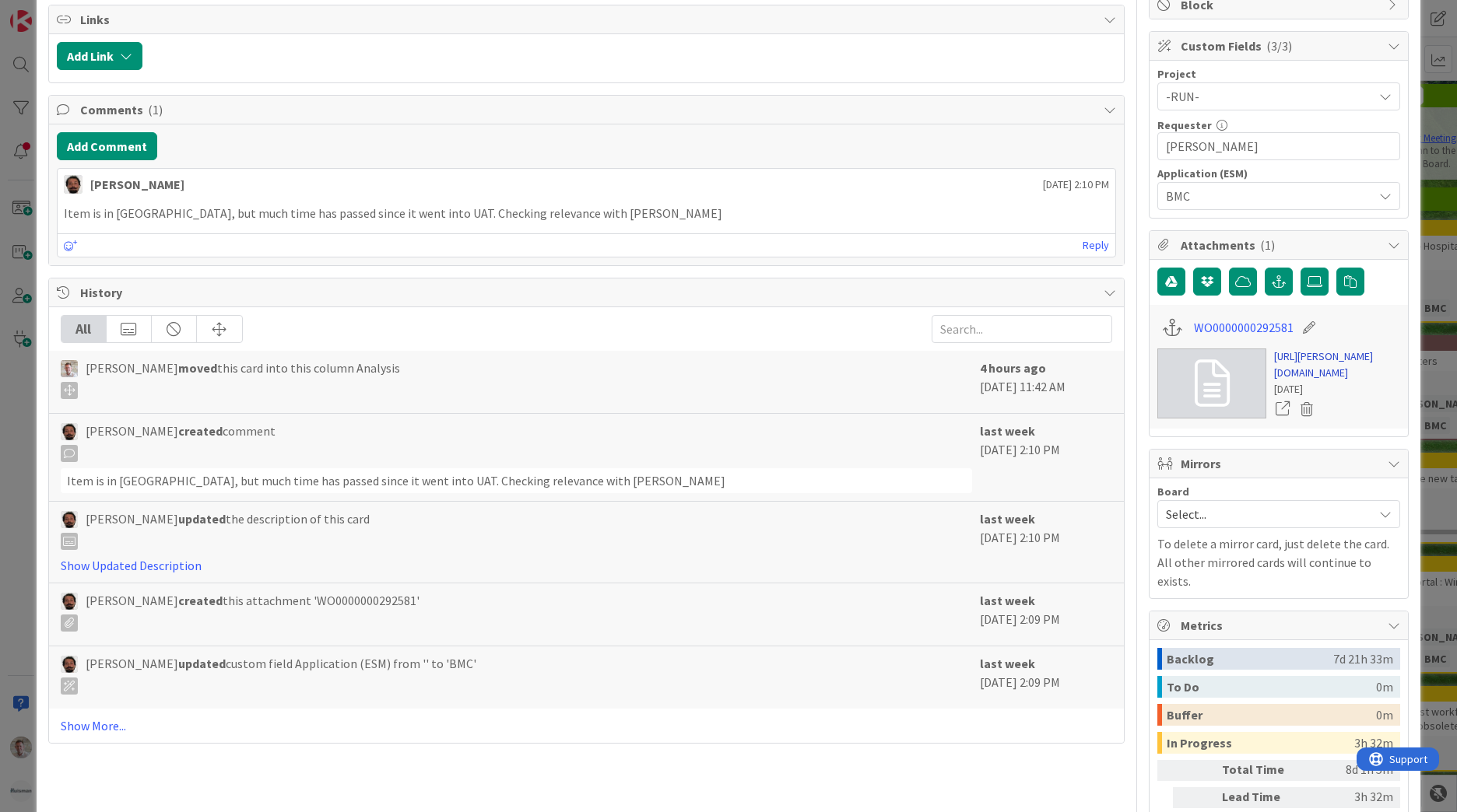
click at [1281, 382] on link "https://huisman-smartit.onbmc.com/smartit/app/#/workorder/AGGGSPRFBRQVHASTUG1AS…" at bounding box center [1337, 365] width 126 height 33
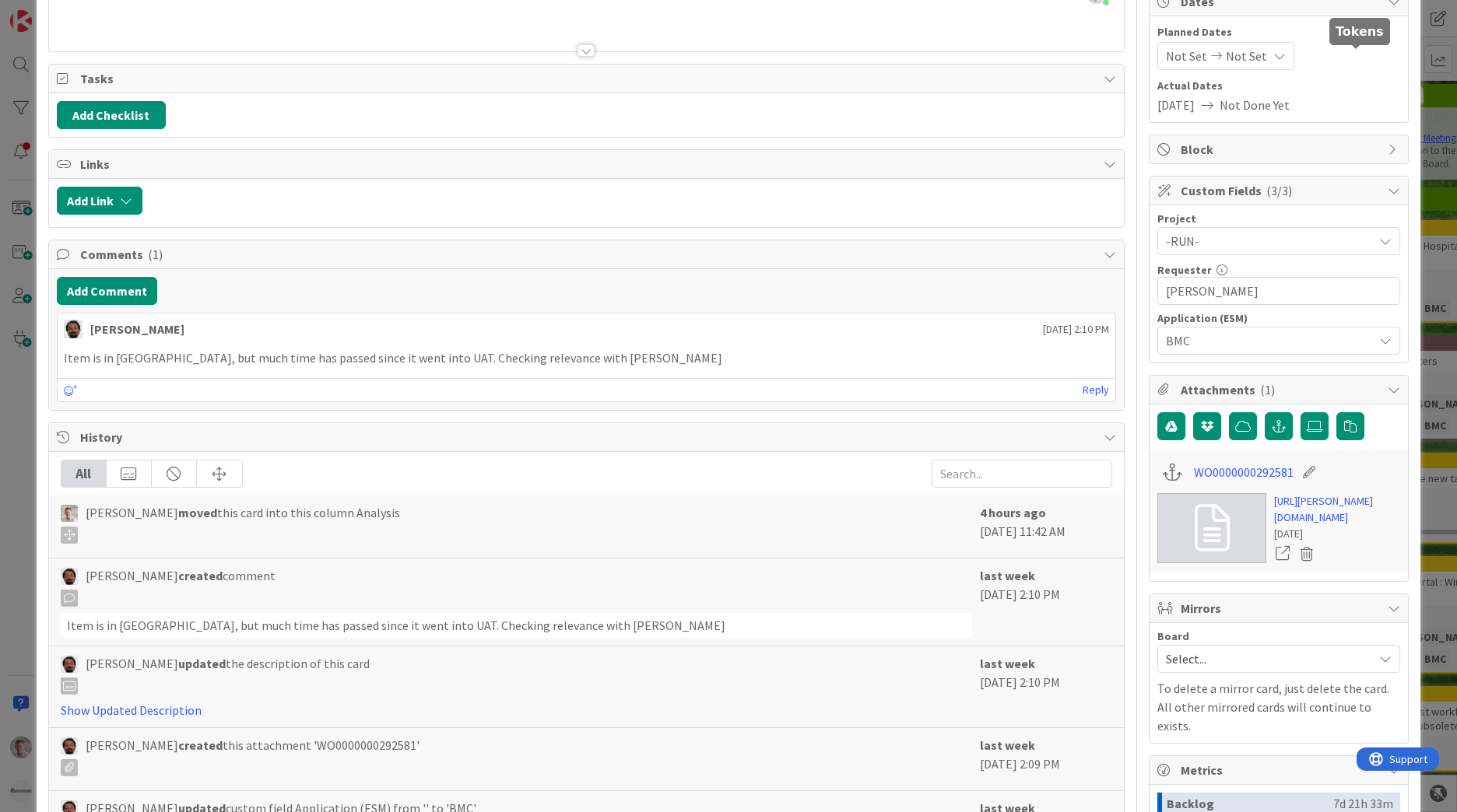
scroll to position [0, 0]
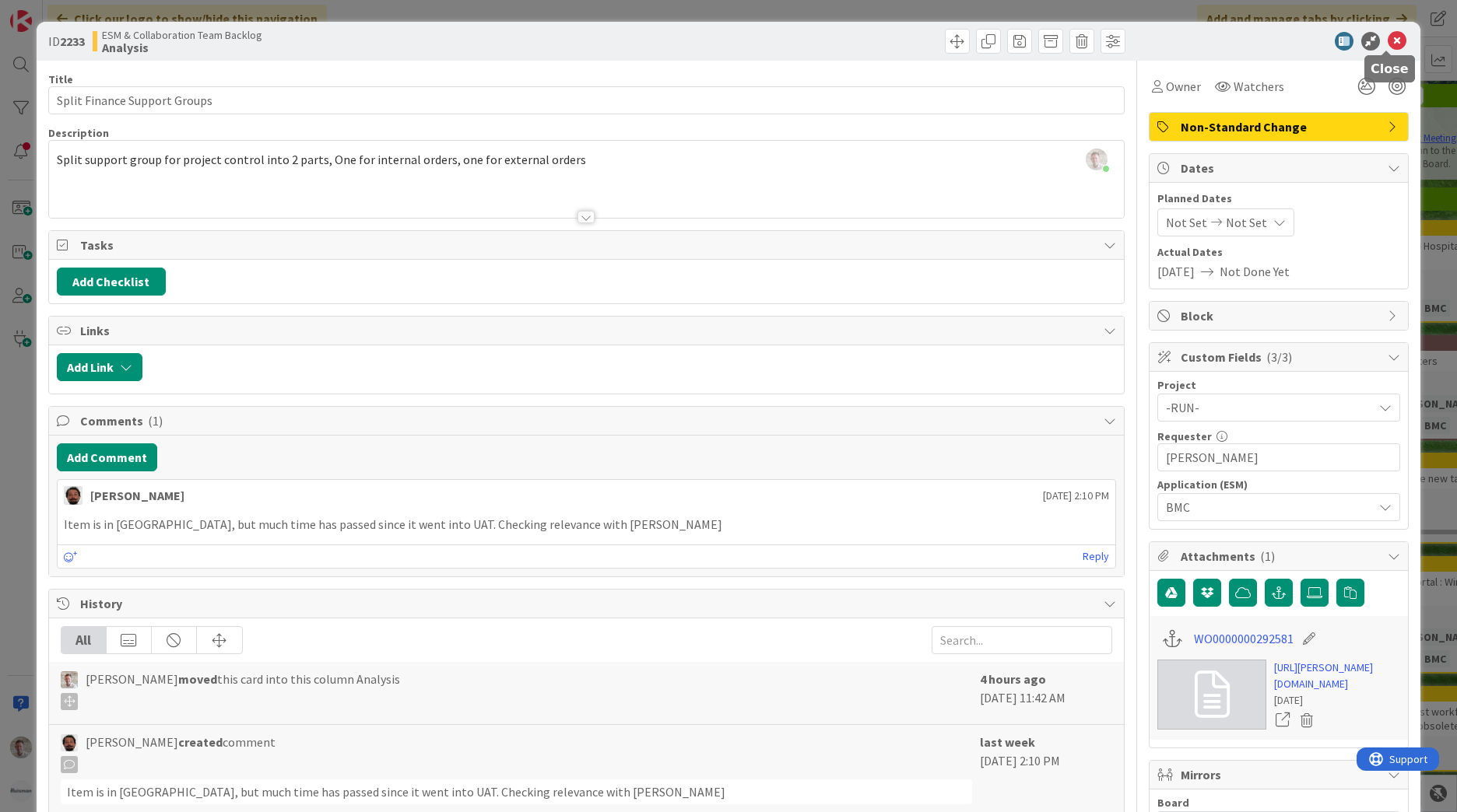
click at [1388, 40] on icon at bounding box center [1397, 41] width 19 height 19
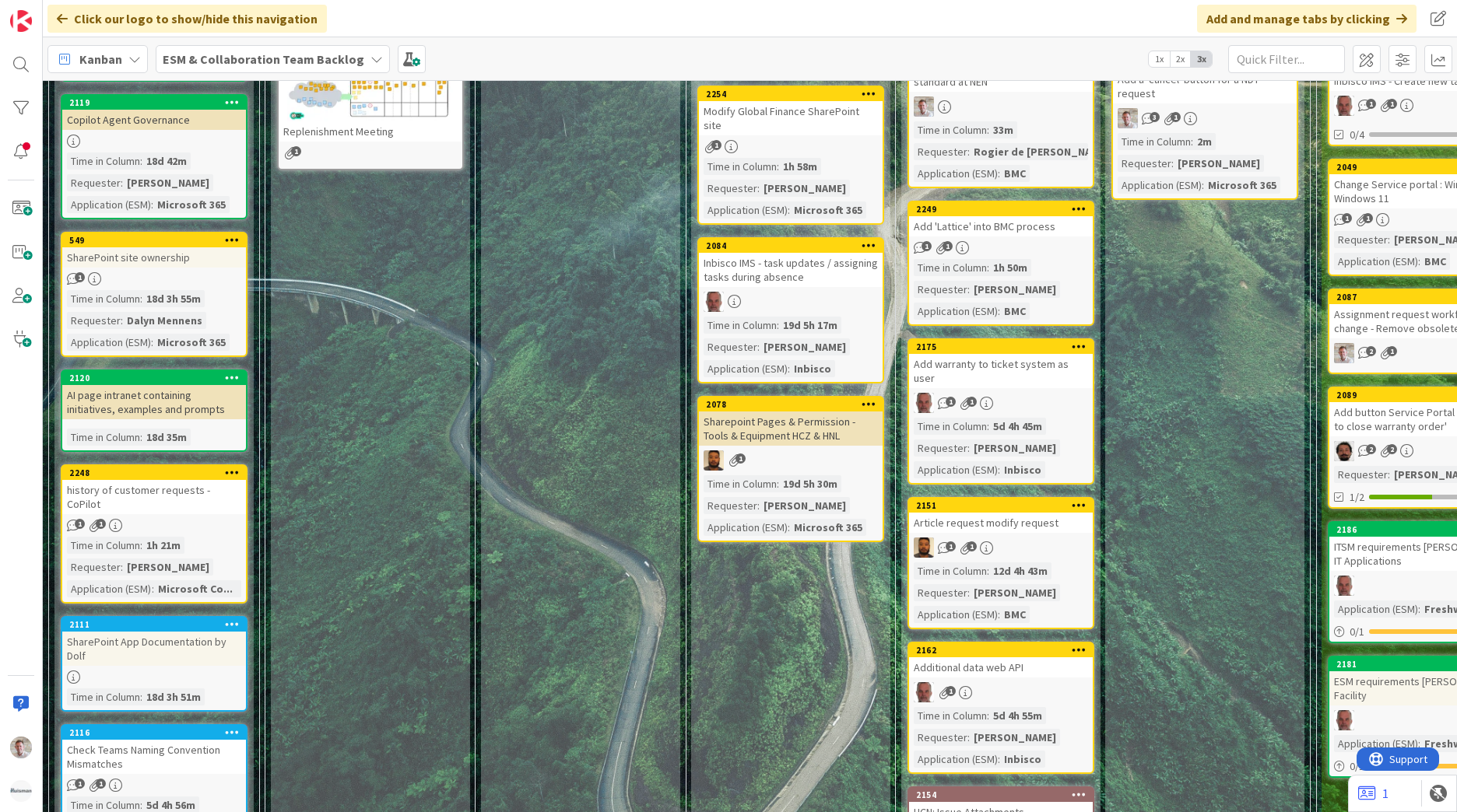
scroll to position [467, 0]
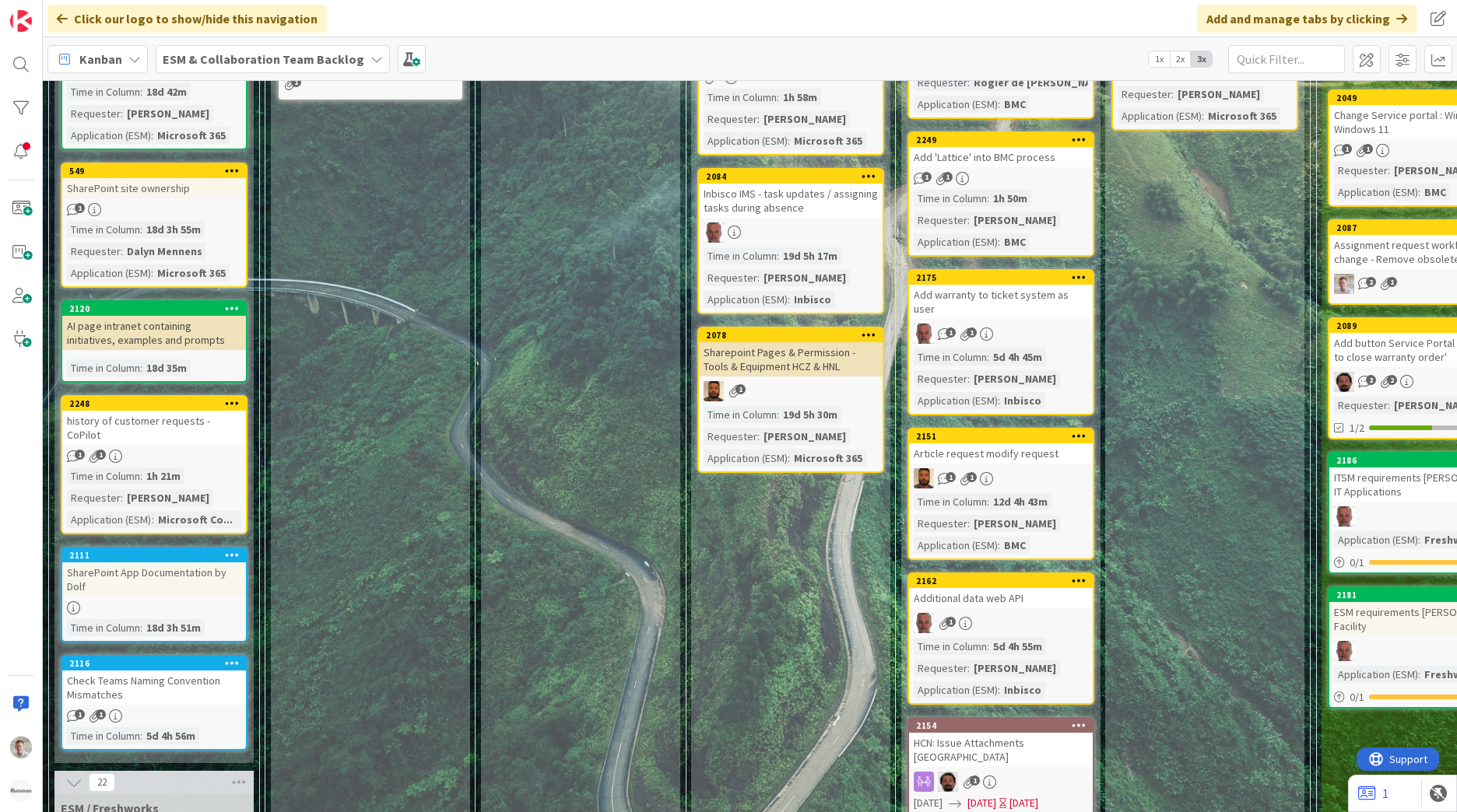
click at [1044, 443] on div "Article request modify request" at bounding box center [1001, 454] width 184 height 21
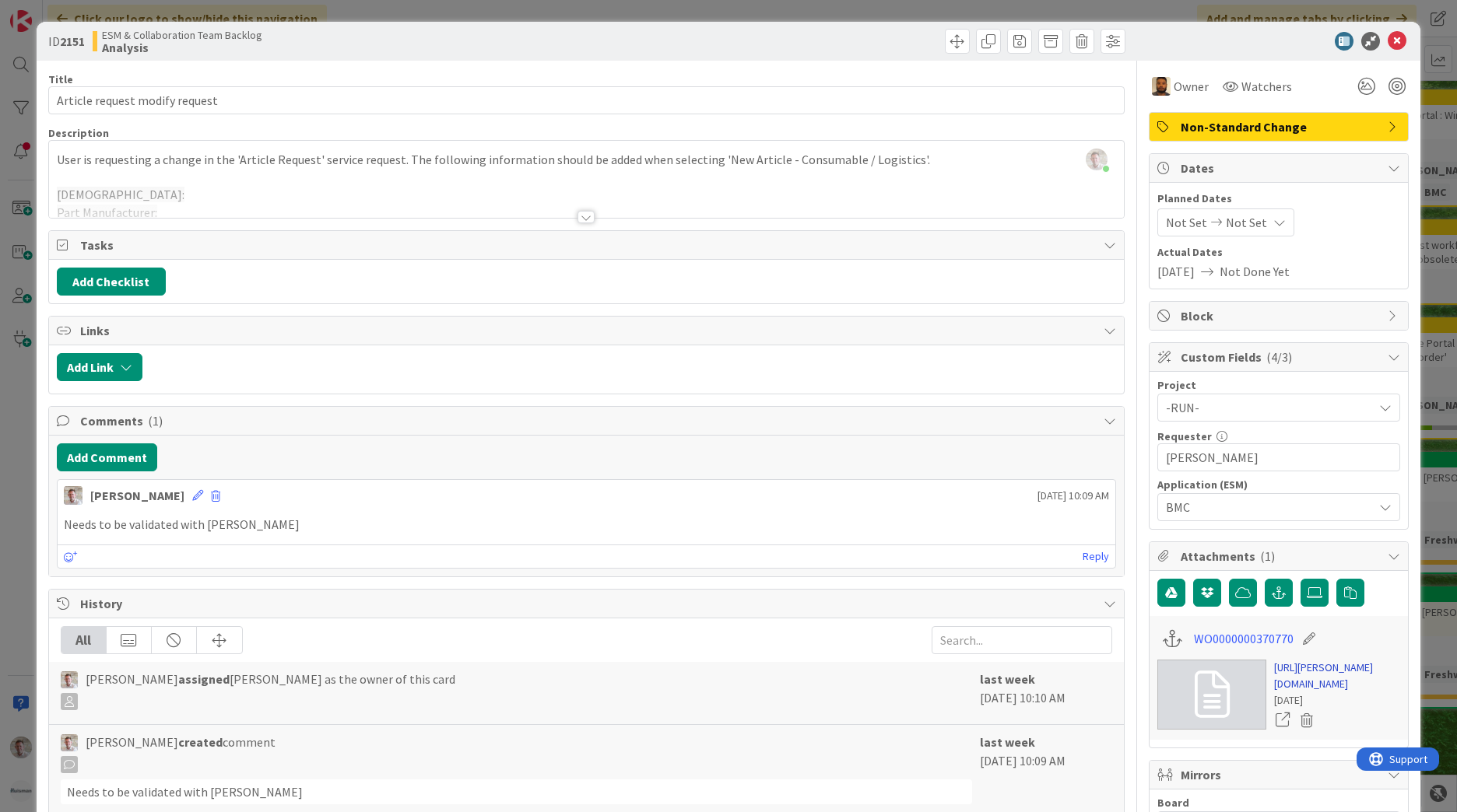
click at [1311, 691] on link "https://huisman-smartit.onbmc.com/smartit/app/#/workorder/IDGJEU87BW384ATD2RI3T…" at bounding box center [1337, 676] width 126 height 33
click at [587, 219] on div at bounding box center [586, 217] width 17 height 12
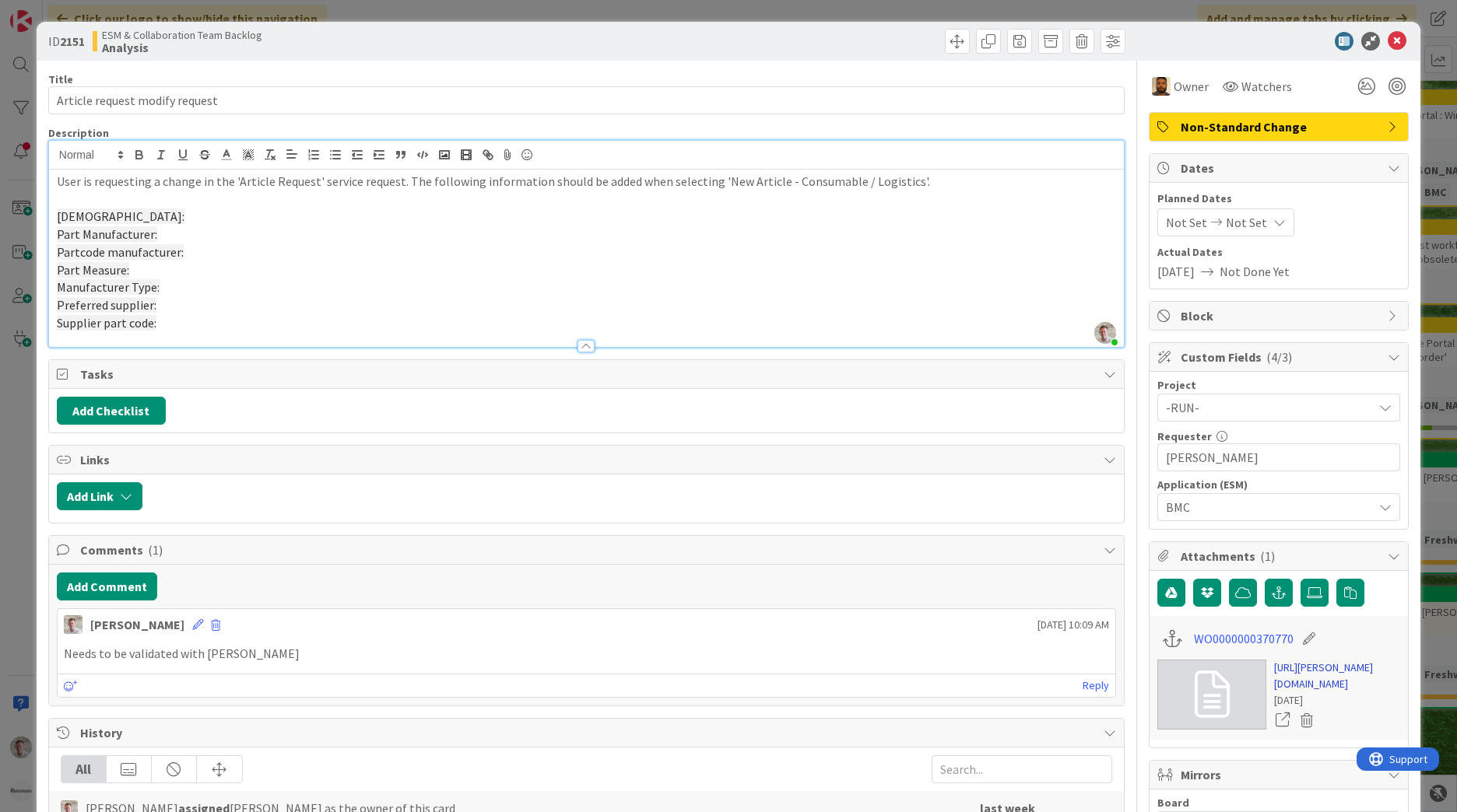
click at [1318, 693] on link "https://huisman-smartit.onbmc.com/smartit/app/#/workorder/IDGJEU87BW384ATD2RI3T…" at bounding box center [1337, 676] width 126 height 33
click at [1174, 84] on span "Owner" at bounding box center [1191, 87] width 35 height 19
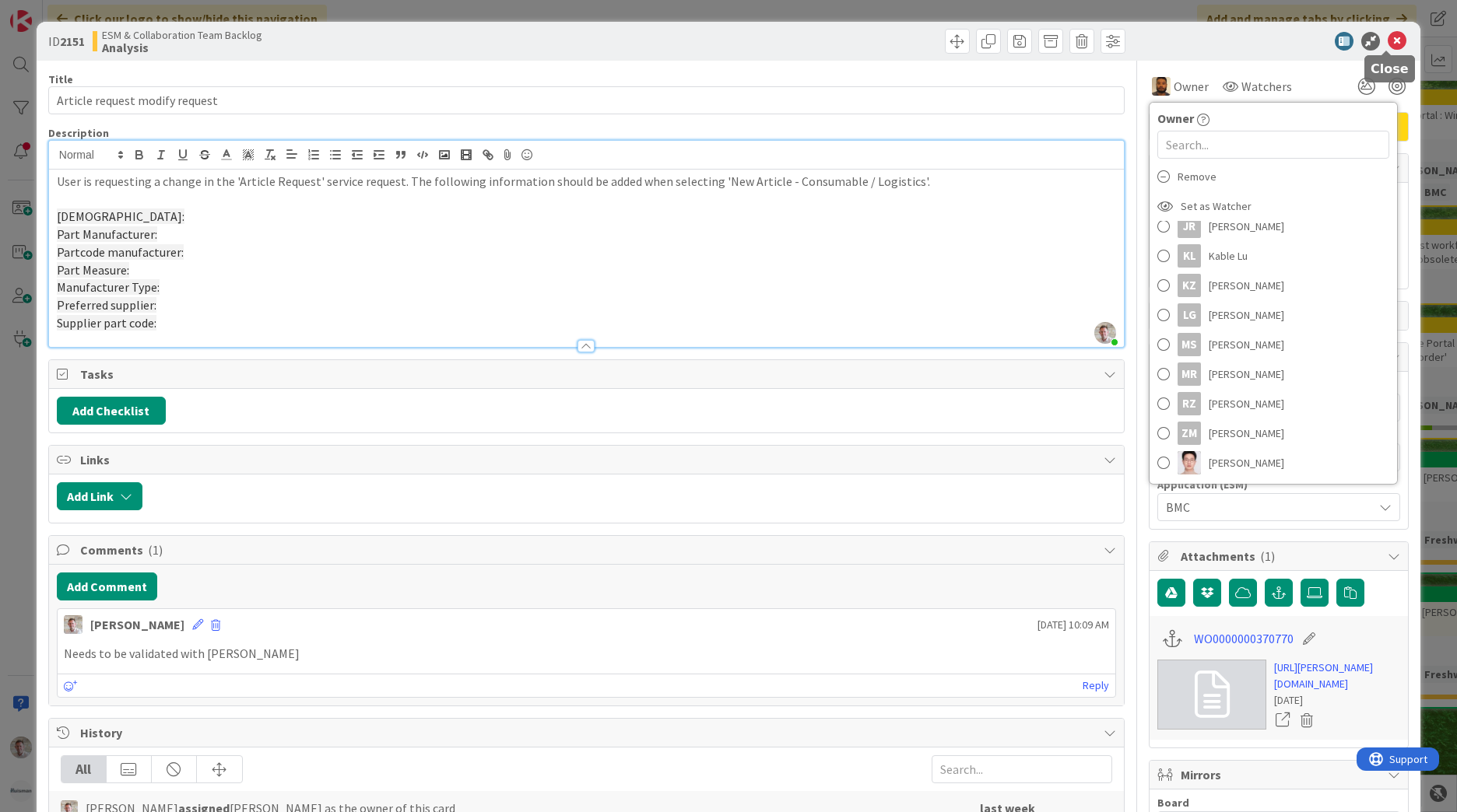
click at [1388, 37] on icon at bounding box center [1397, 41] width 19 height 19
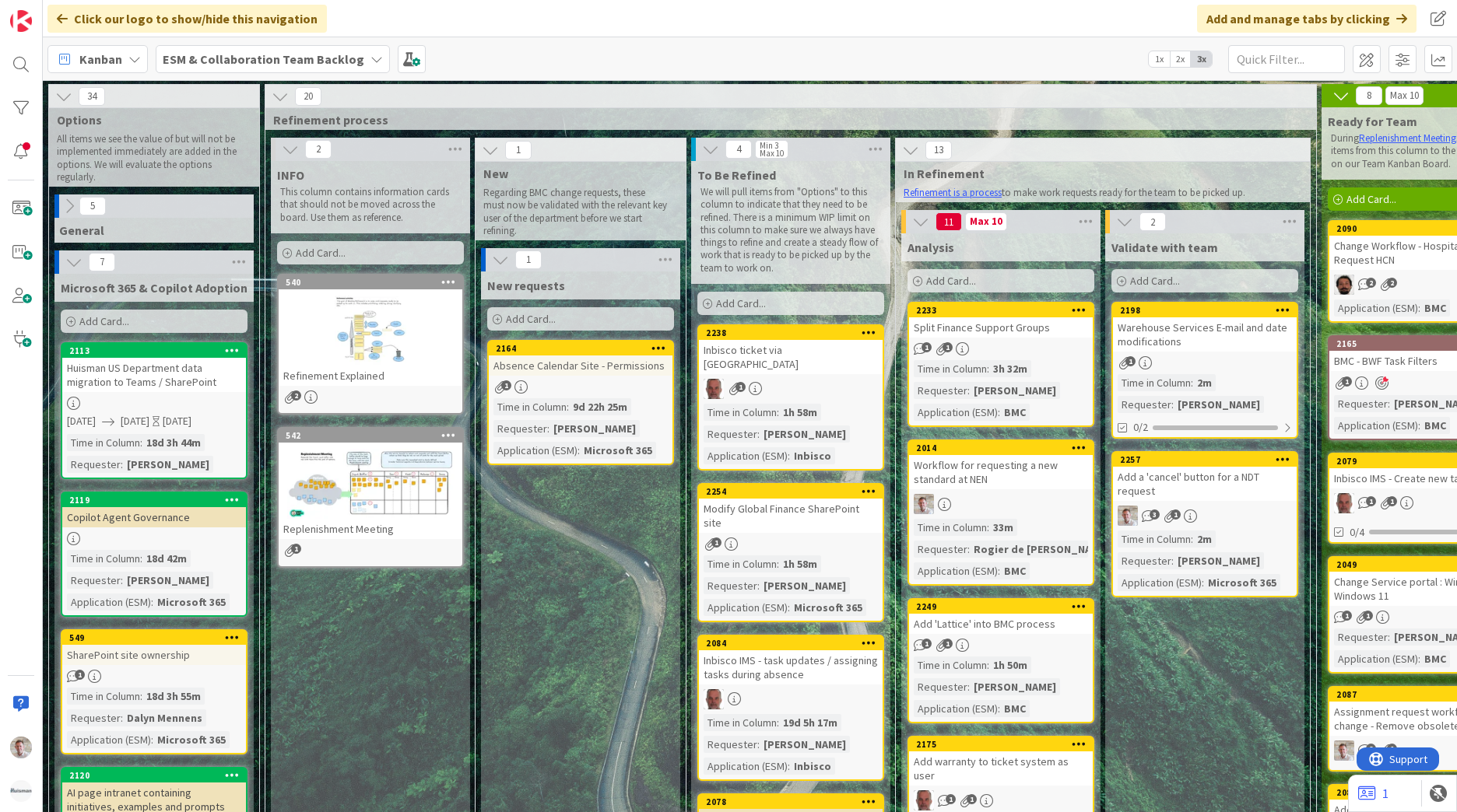
scroll to position [156, 0]
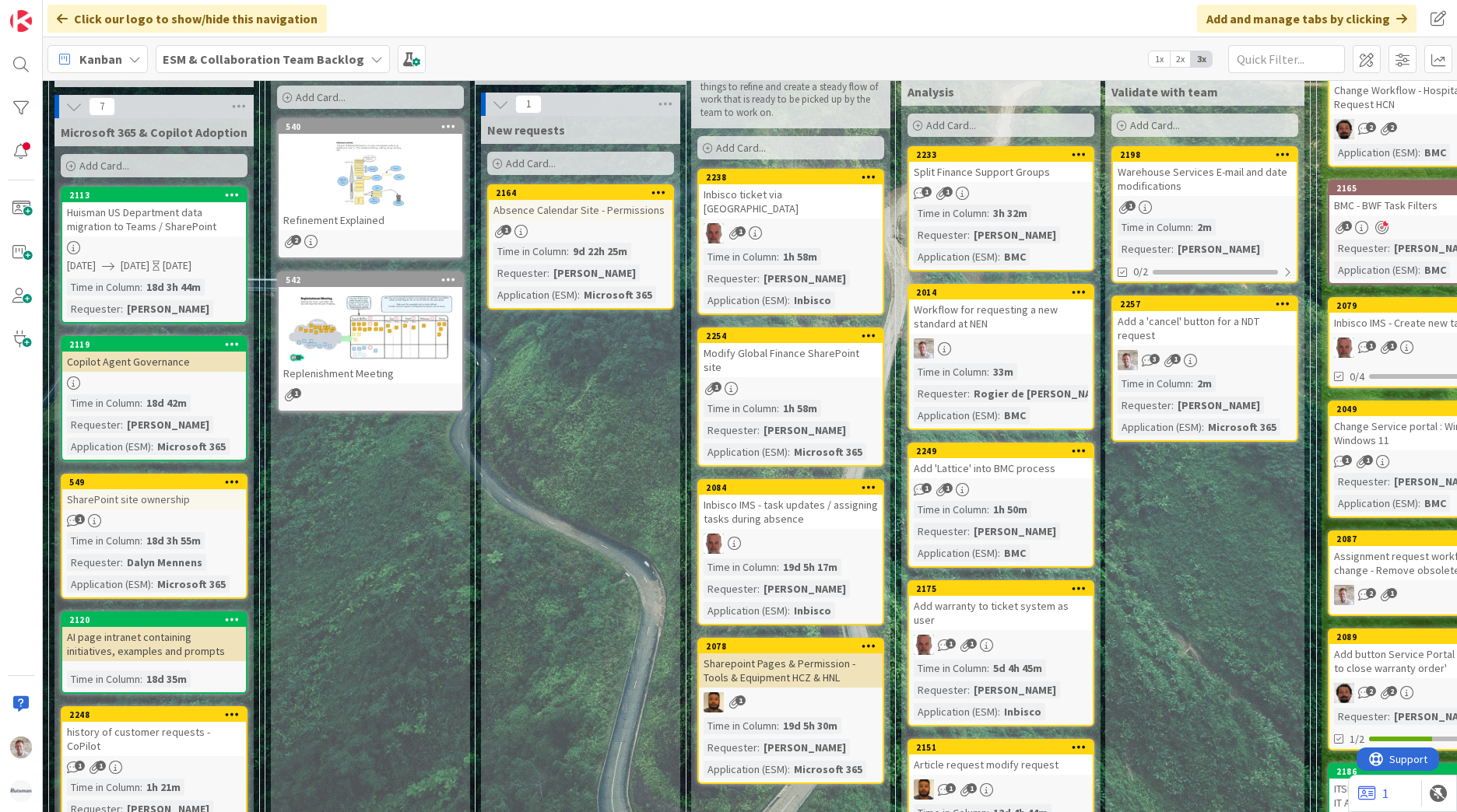
click at [1018, 475] on div "Add 'Lattice' into BMC process" at bounding box center [1001, 469] width 184 height 21
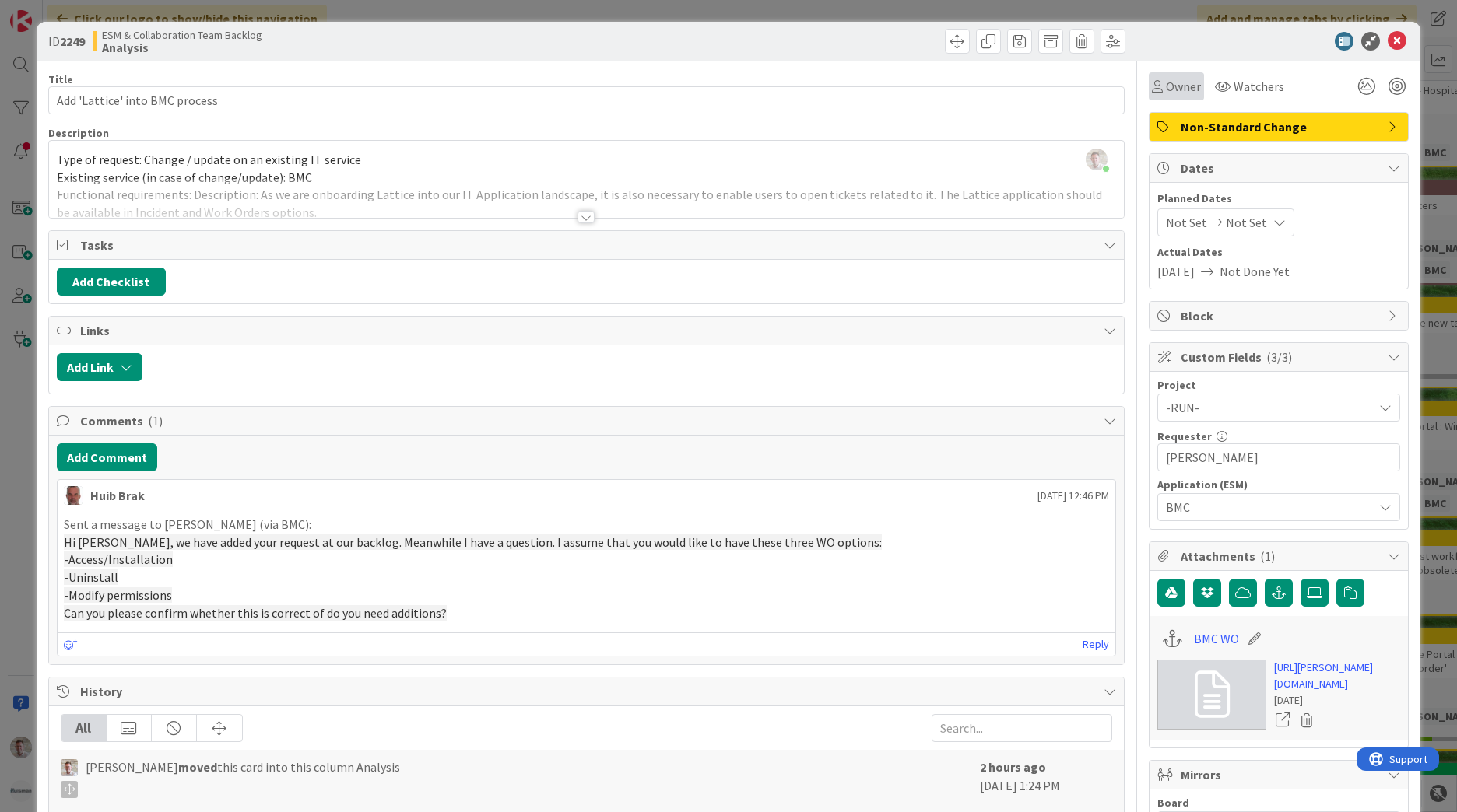
click at [1149, 77] on div "Owner" at bounding box center [1176, 87] width 55 height 28
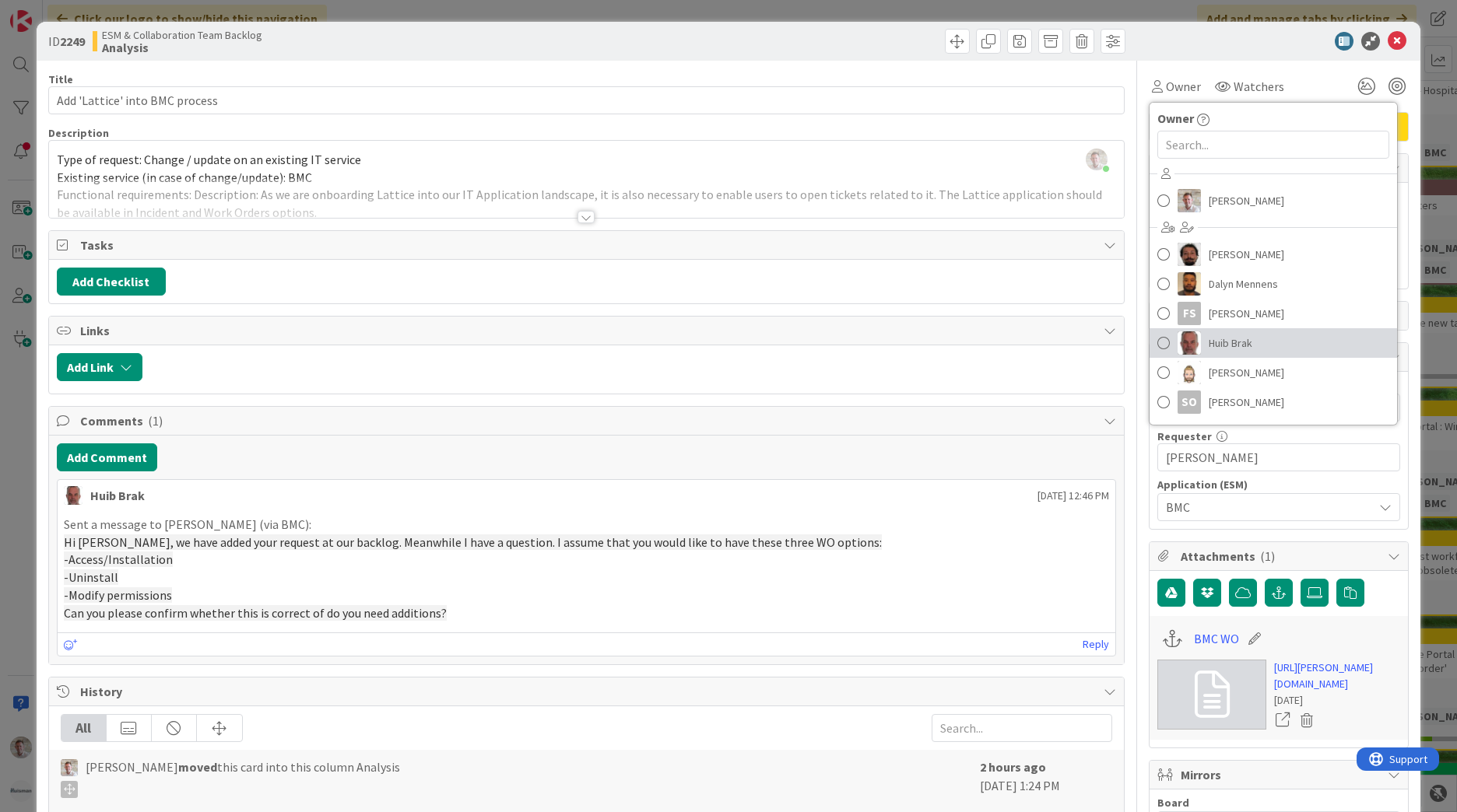
click at [1217, 334] on span "Huib Brak" at bounding box center [1230, 343] width 44 height 23
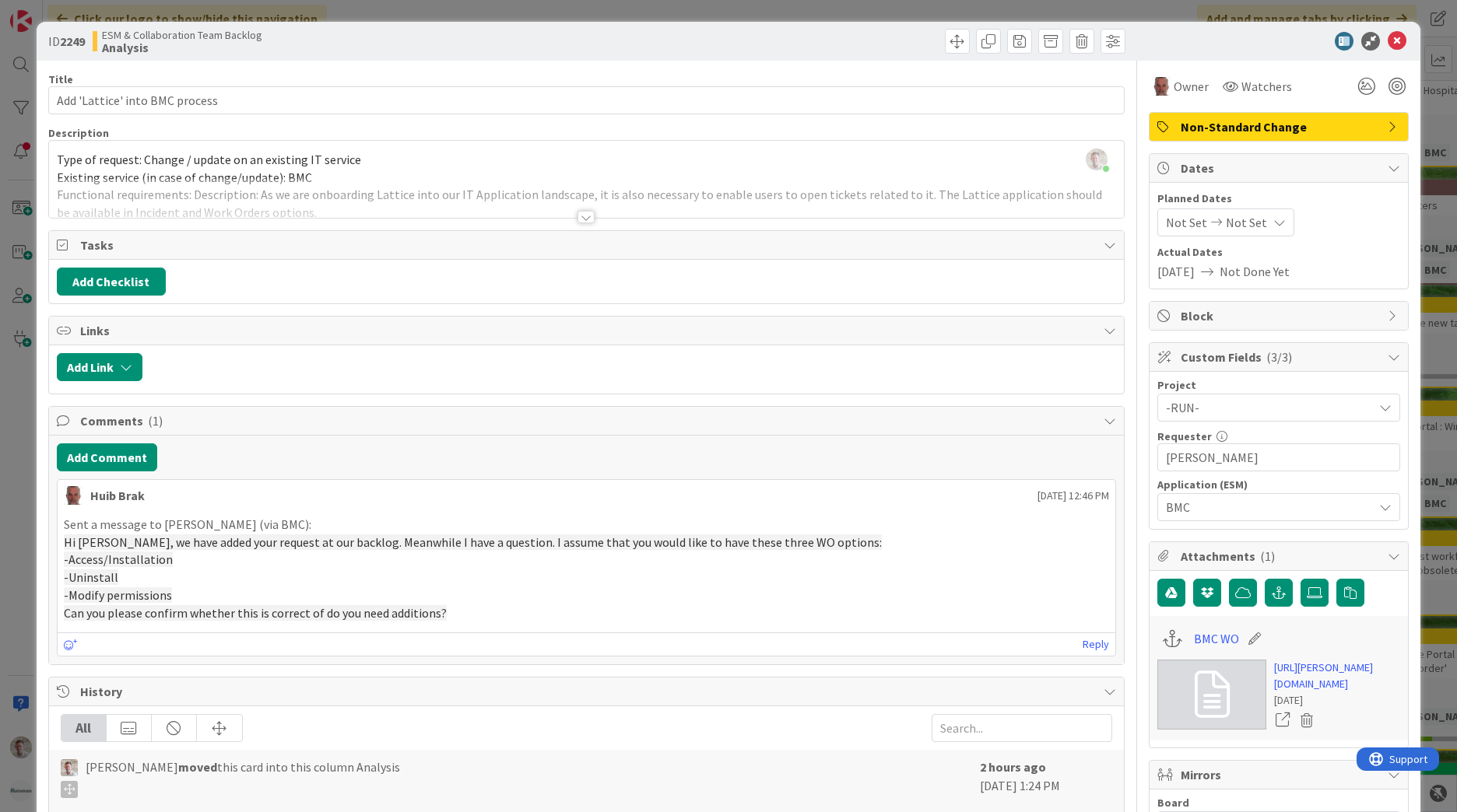
click at [1388, 45] on icon at bounding box center [1397, 41] width 19 height 19
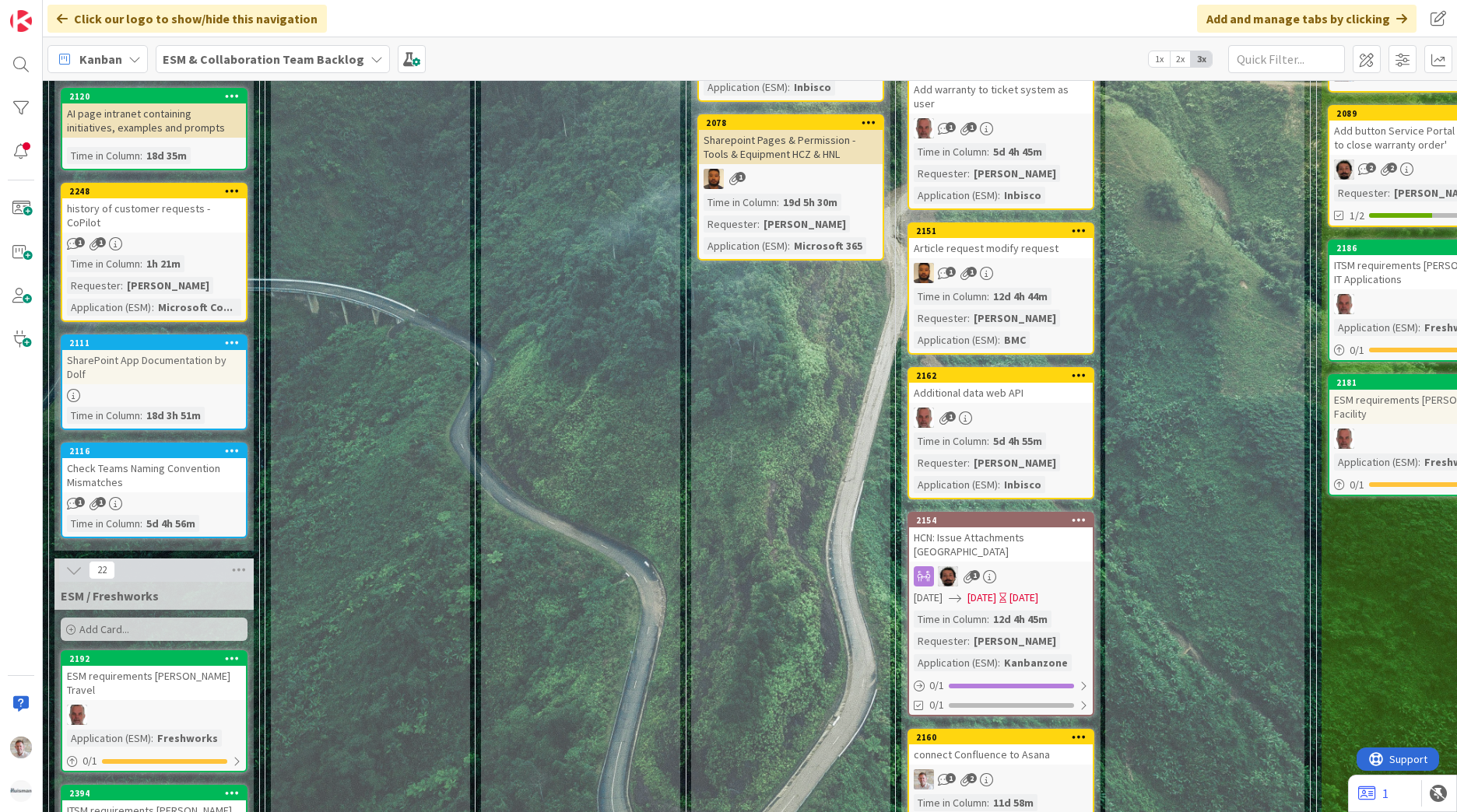
scroll to position [700, 0]
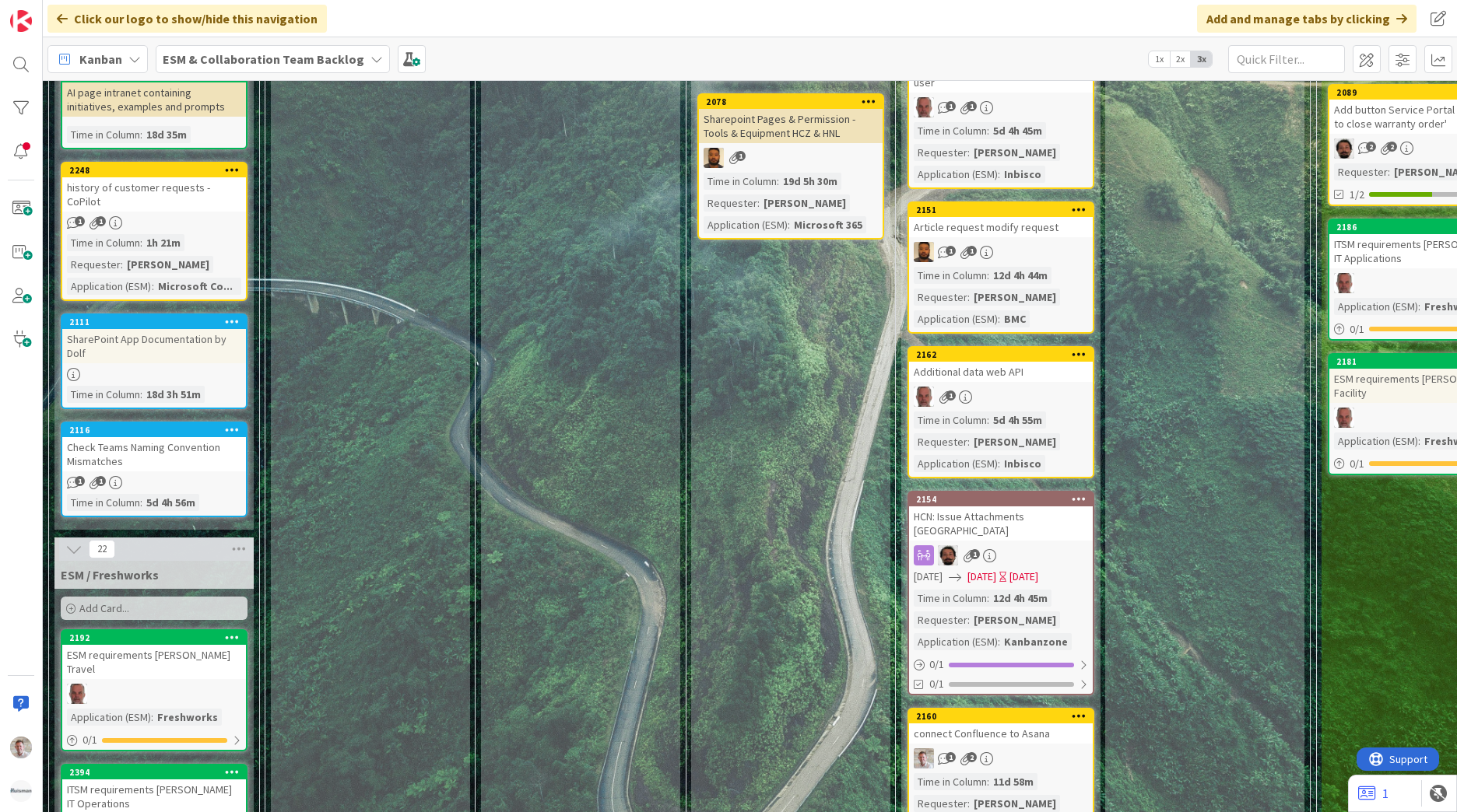
click at [1054, 217] on div "Article request modify request" at bounding box center [1001, 228] width 184 height 21
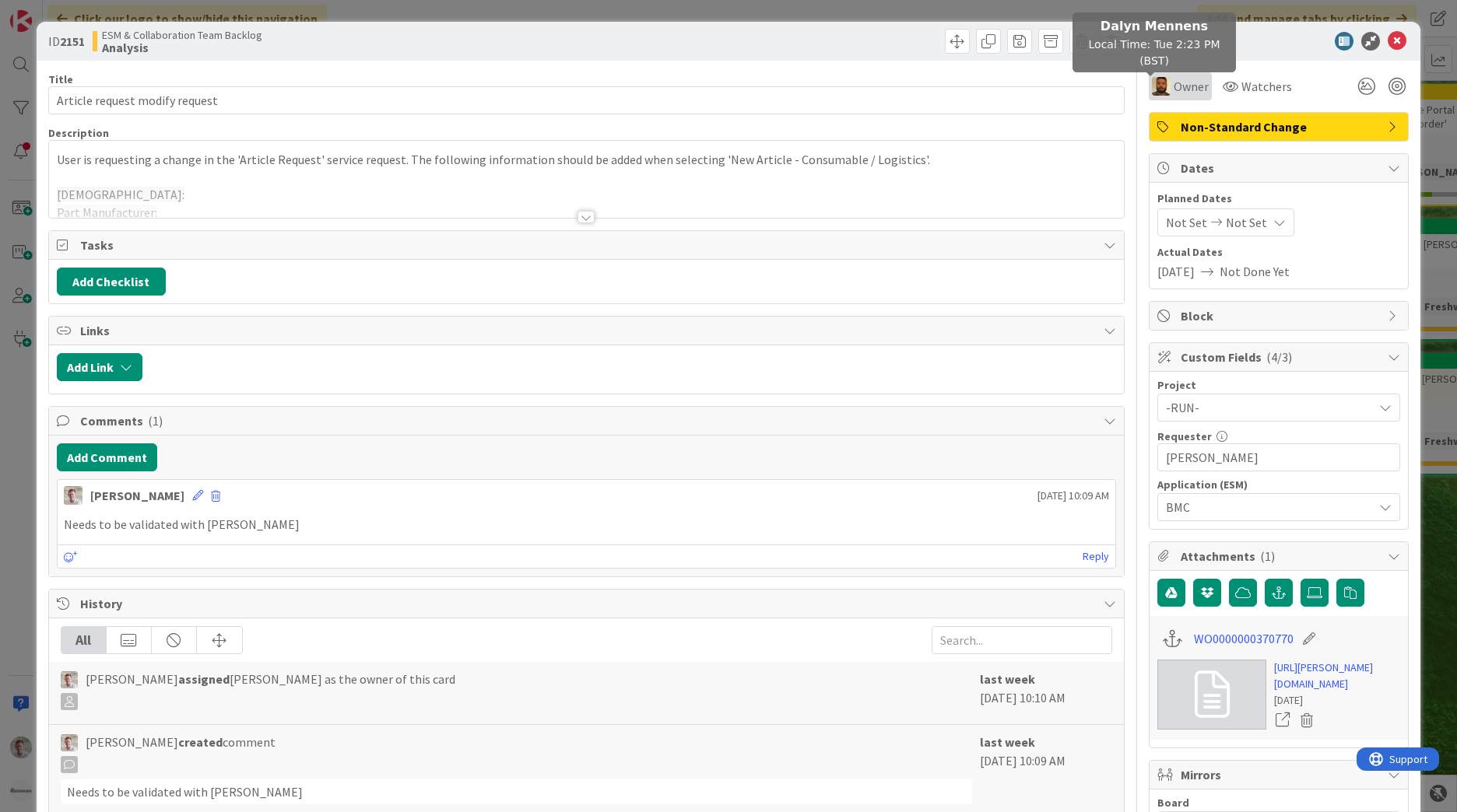
click at [1173, 85] on span "Owner" at bounding box center [1191, 87] width 35 height 19
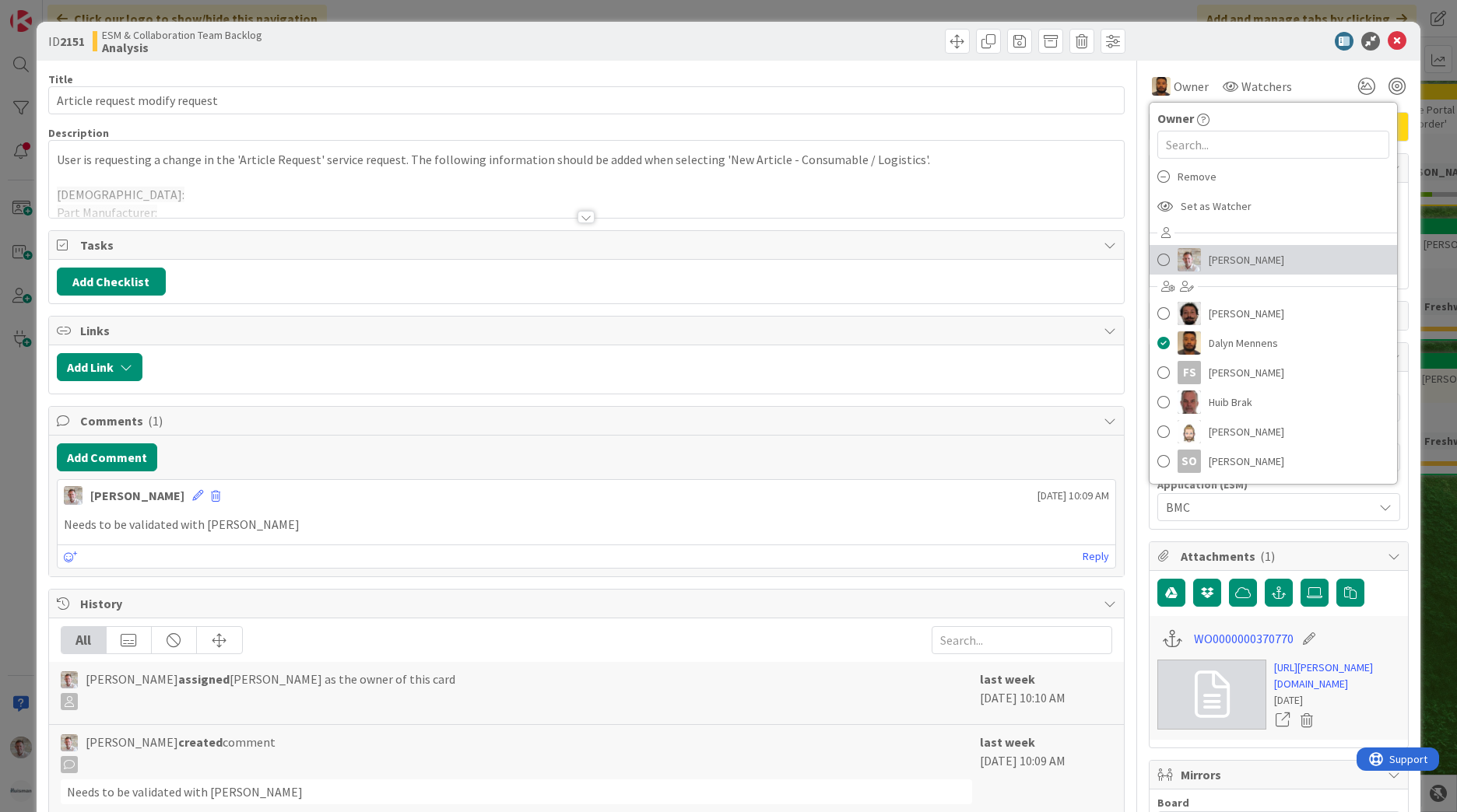
click at [1215, 258] on span "[PERSON_NAME]" at bounding box center [1246, 259] width 76 height 23
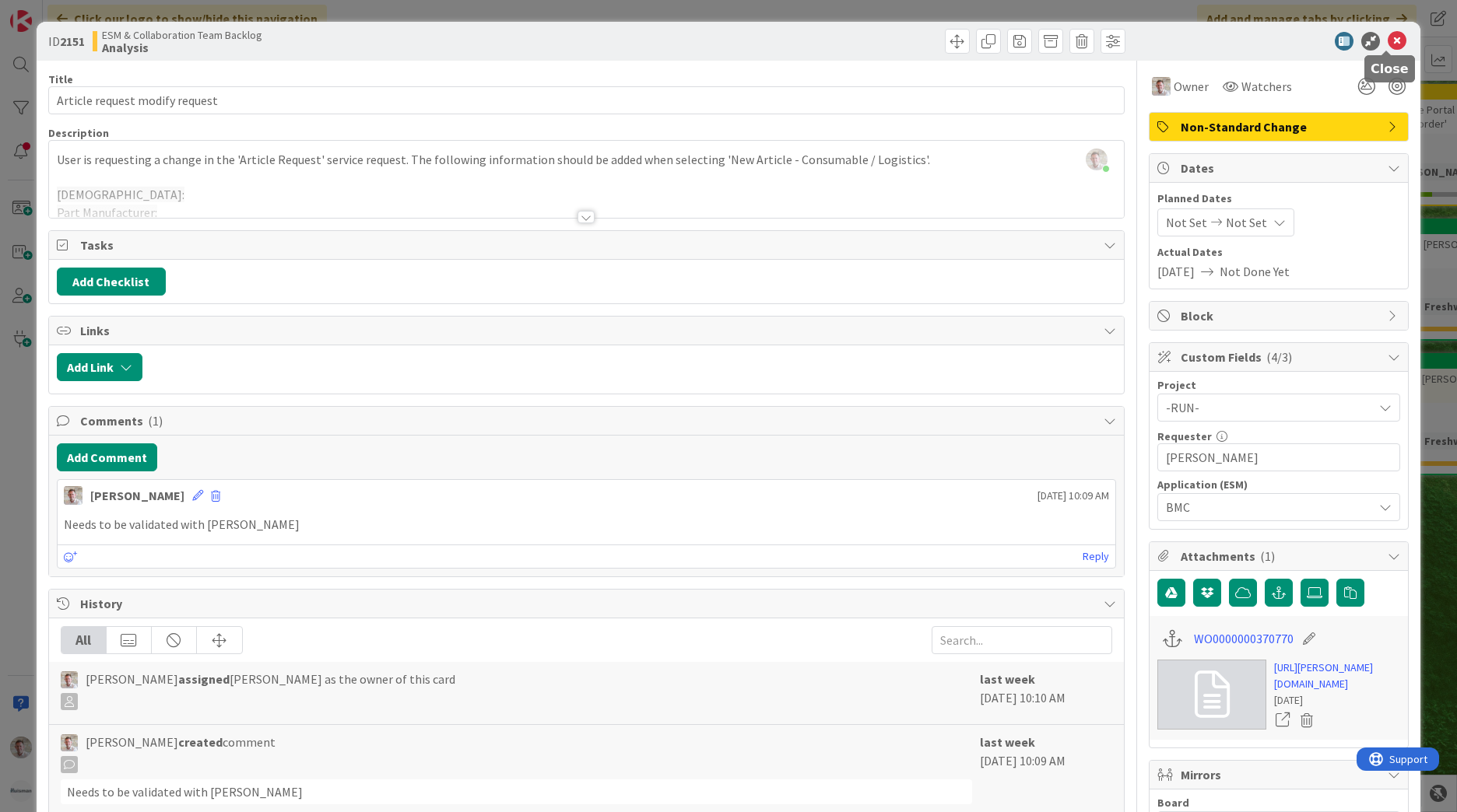
click at [1388, 35] on icon at bounding box center [1397, 41] width 19 height 19
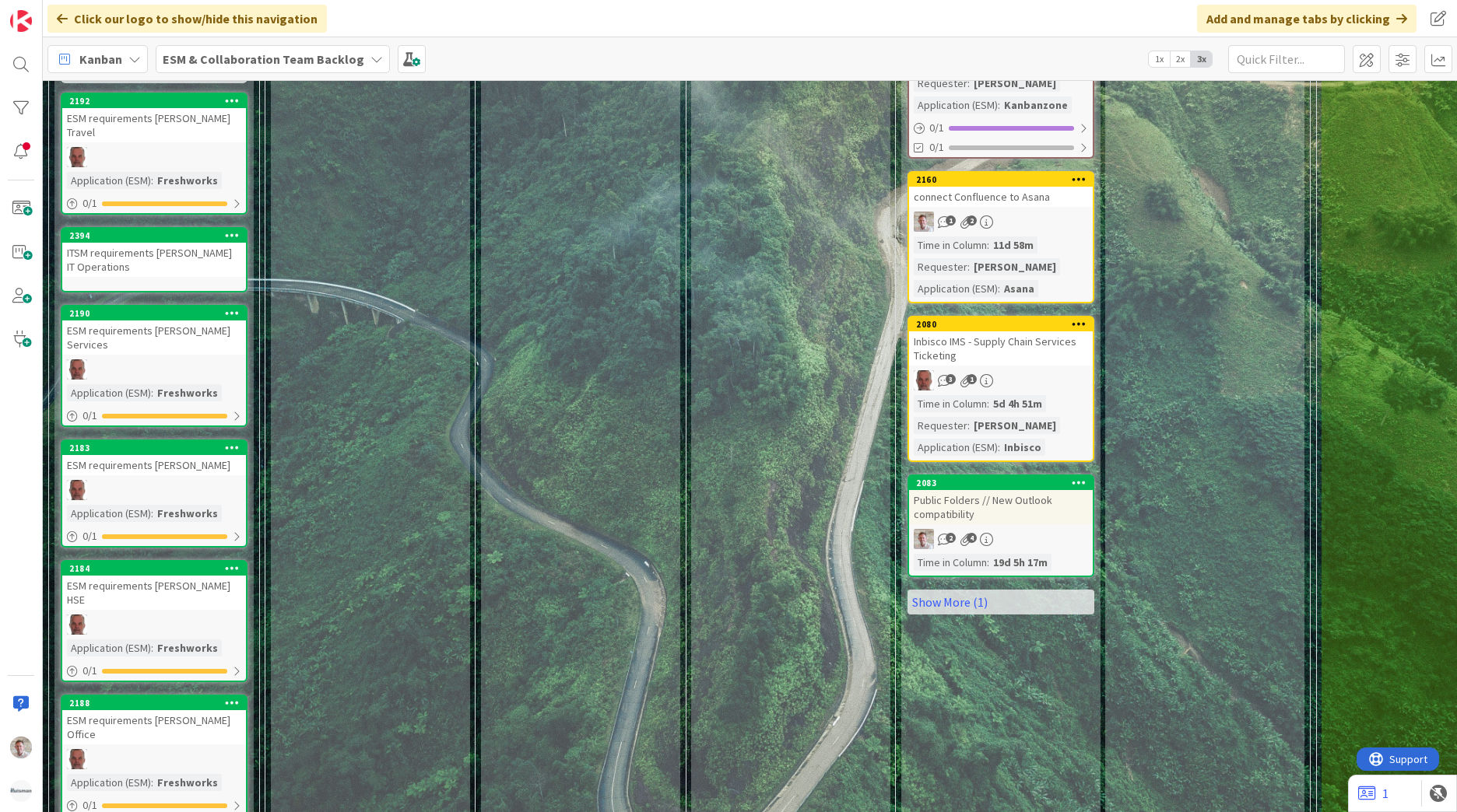
scroll to position [1243, 0]
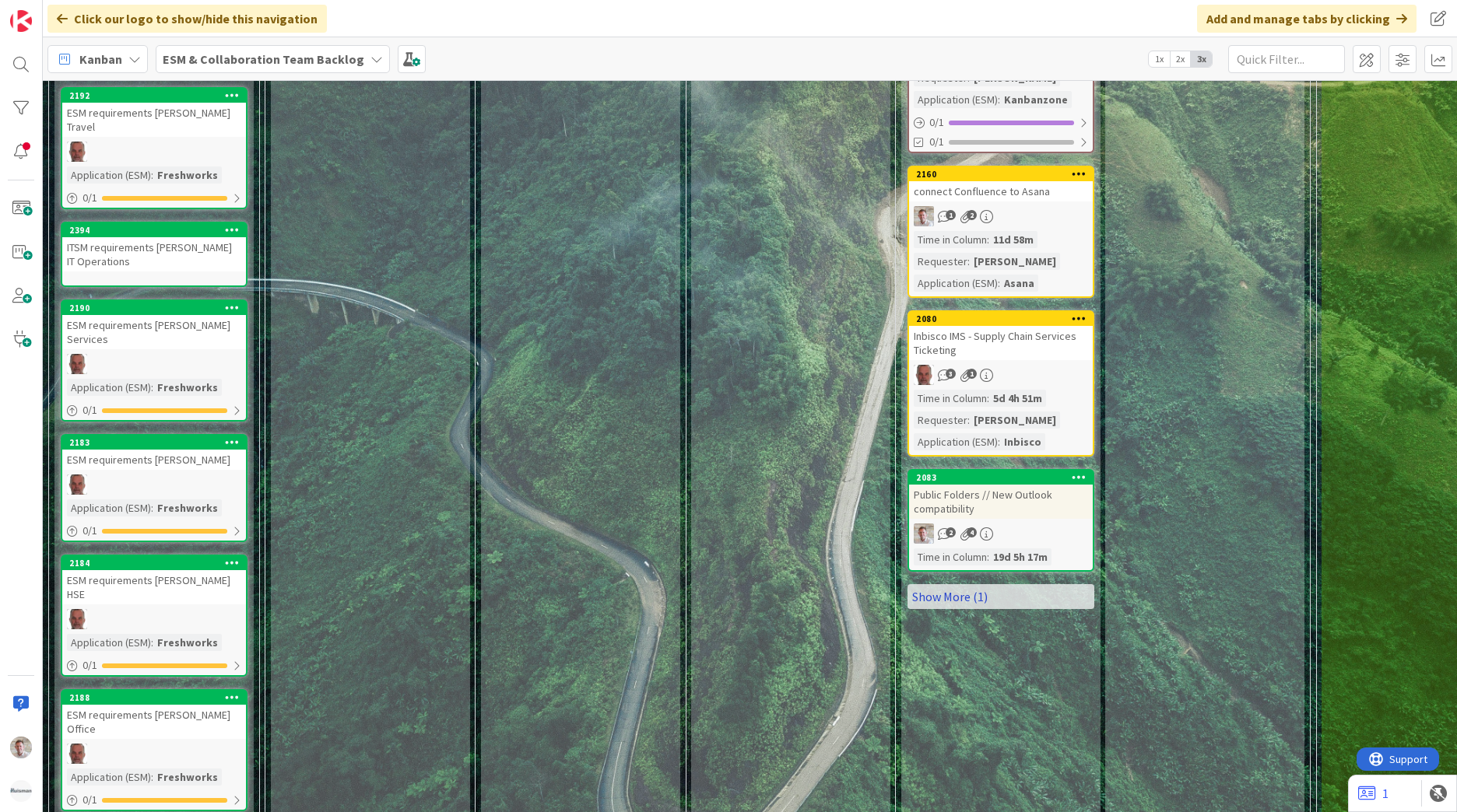
click at [944, 584] on link "Show More (1)" at bounding box center [1001, 596] width 187 height 25
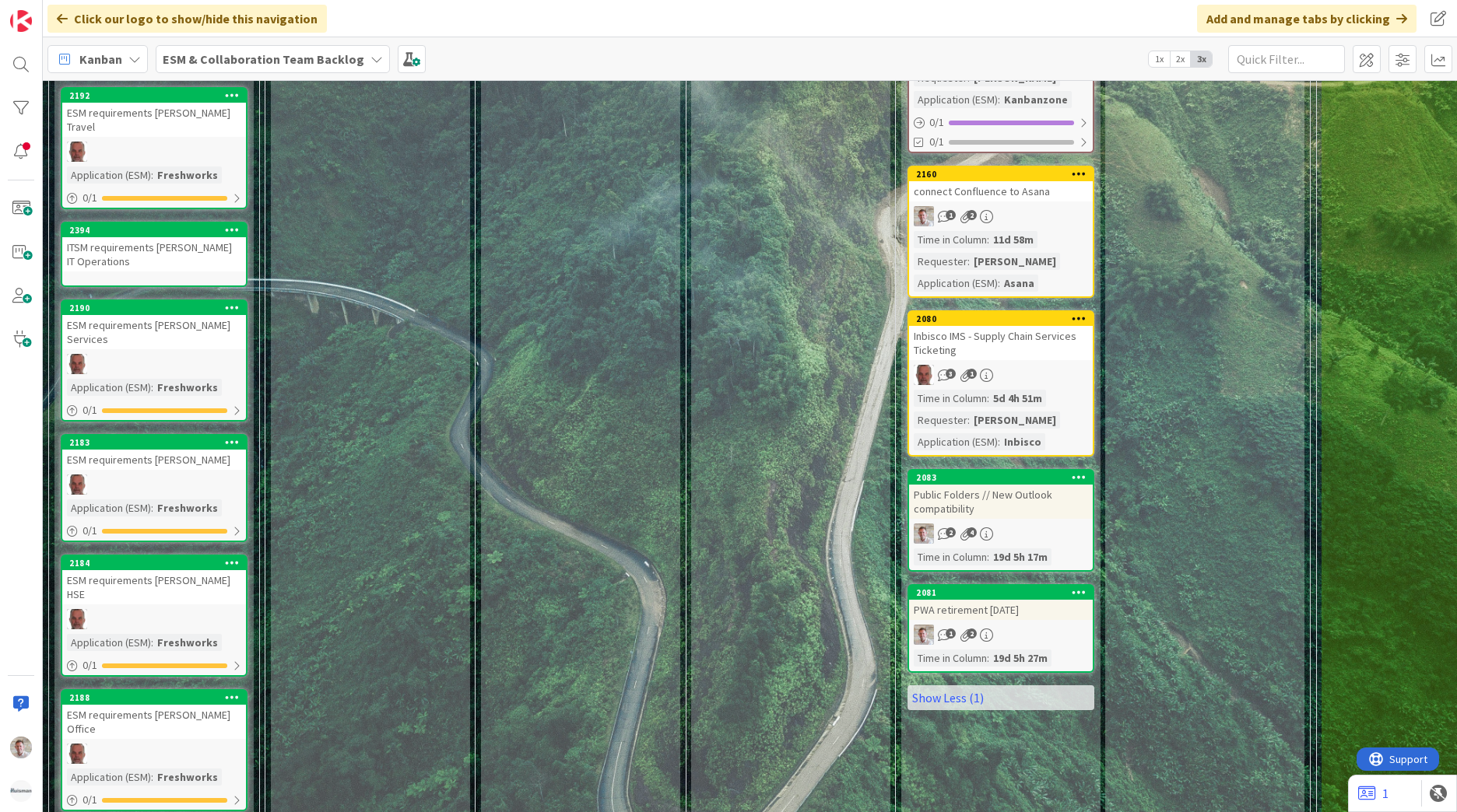
click at [1019, 484] on div "Public Folders // New Outlook compatibility" at bounding box center [1001, 501] width 184 height 35
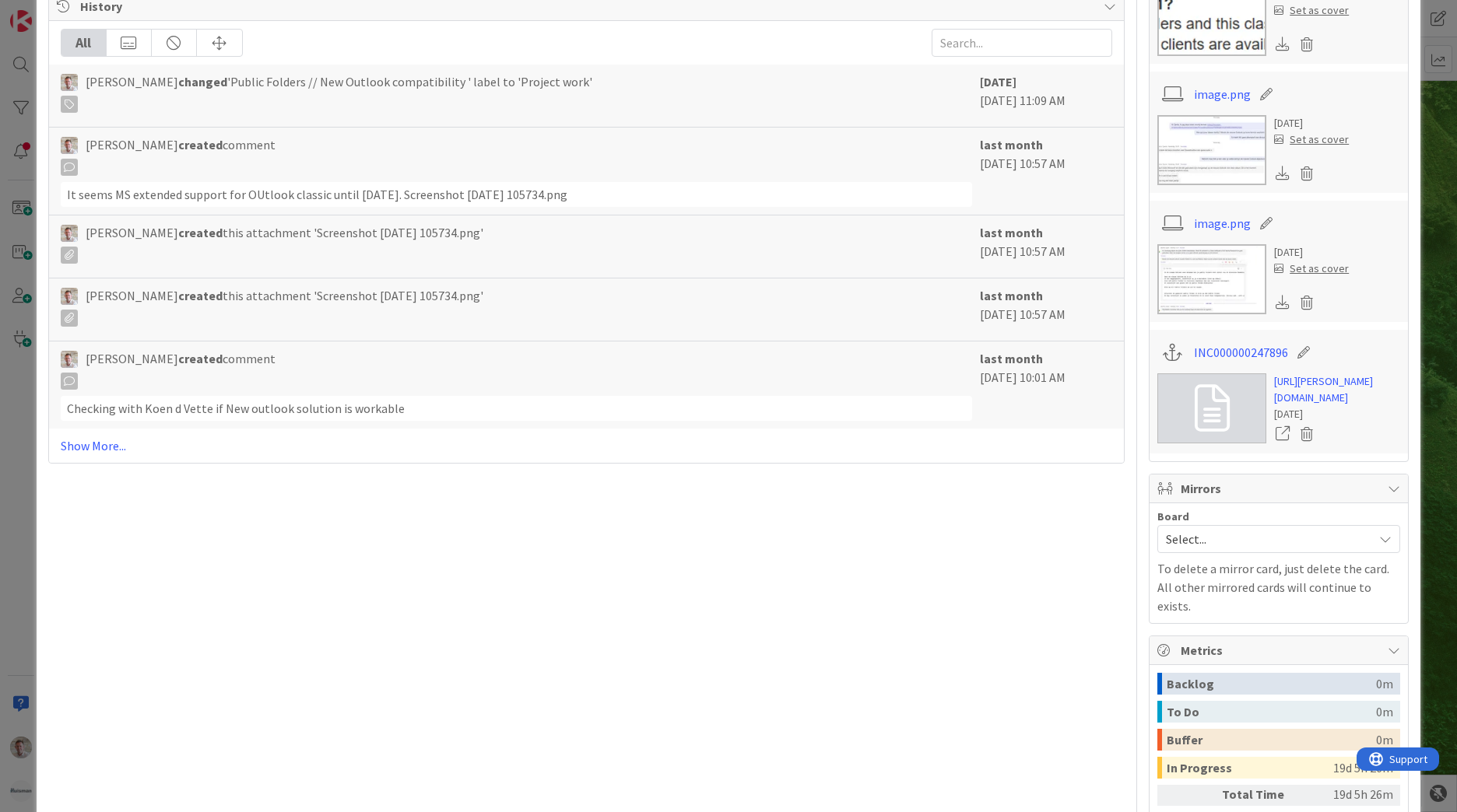
scroll to position [677, 0]
click at [1341, 403] on link "https://huisman-smartit.onbmc.com/smartit/app/#/incident/AGGGSPRFBRQVHASWVAROSW…" at bounding box center [1337, 386] width 126 height 33
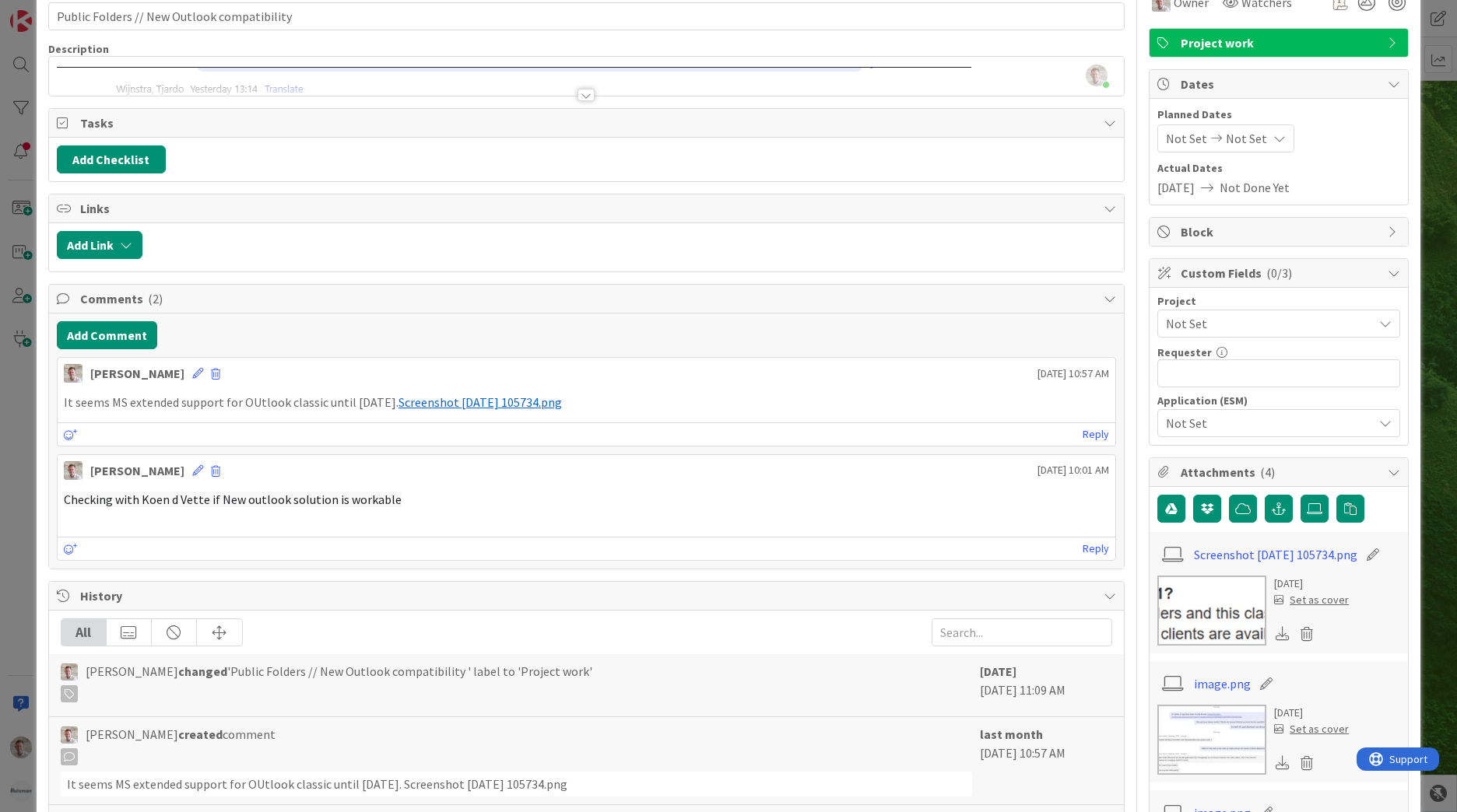
scroll to position [0, 0]
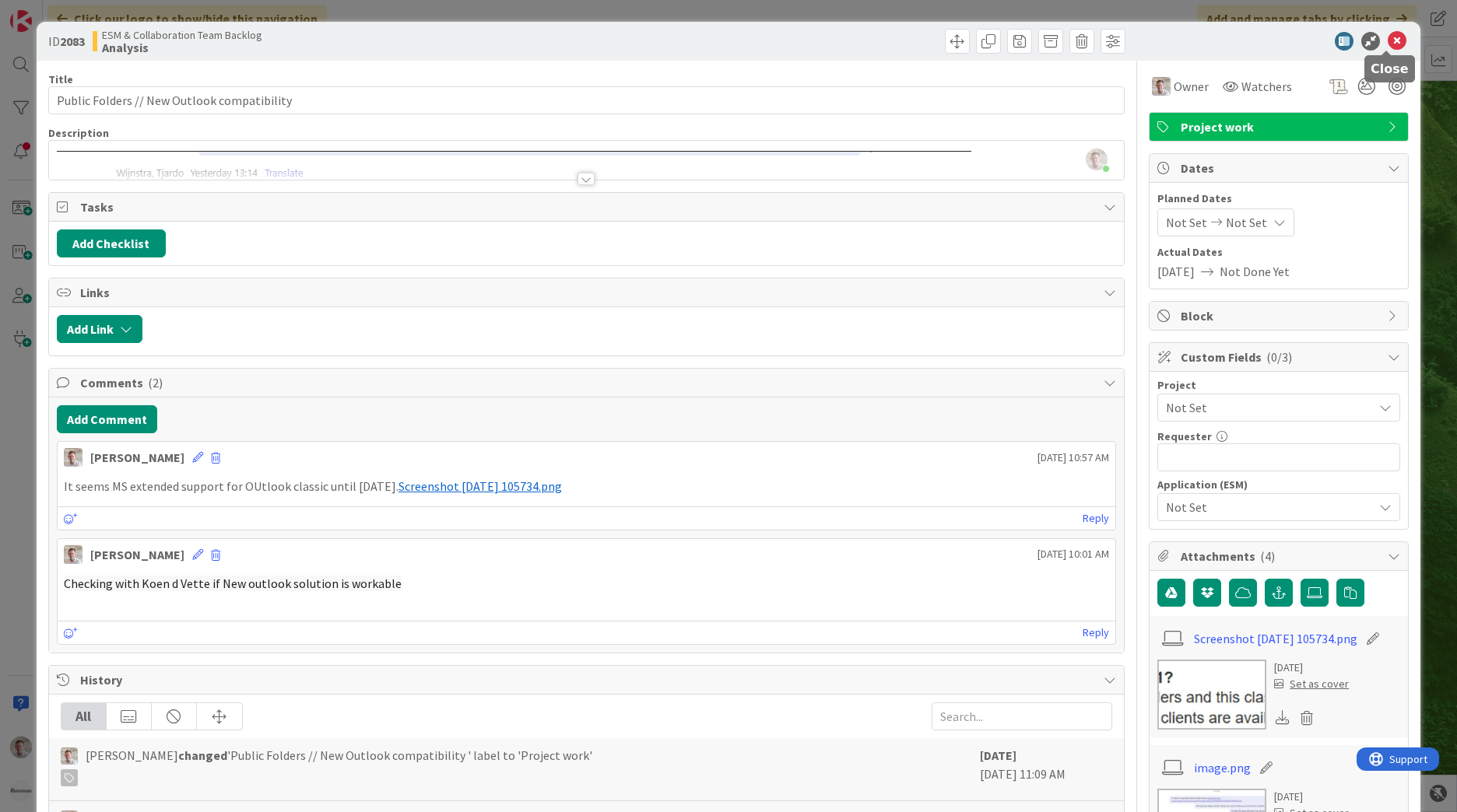
click at [1388, 43] on icon at bounding box center [1397, 41] width 19 height 19
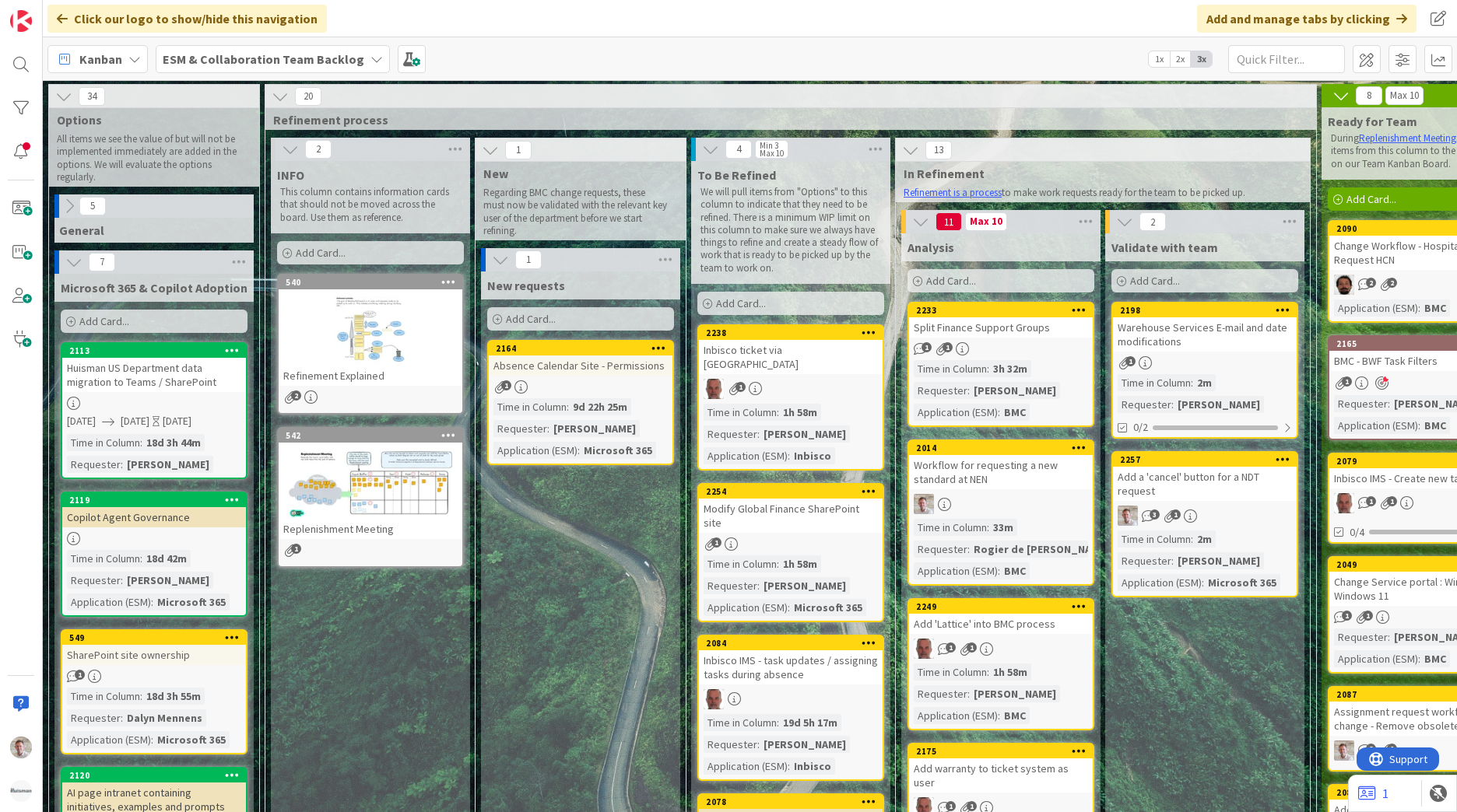
click at [1240, 331] on div "Warehouse Services E-mail and date modifications" at bounding box center [1204, 334] width 184 height 35
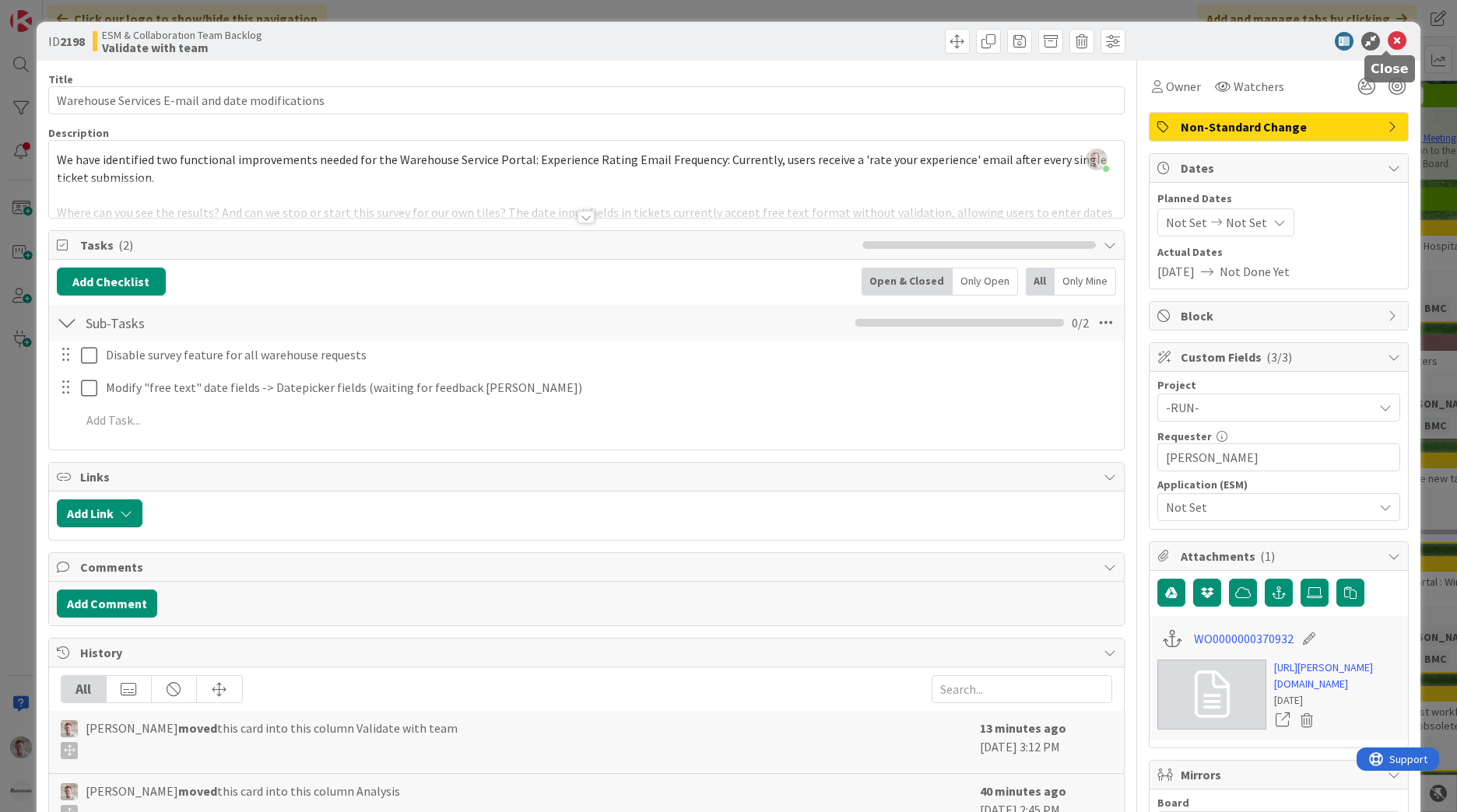
click at [1388, 45] on icon at bounding box center [1397, 41] width 19 height 19
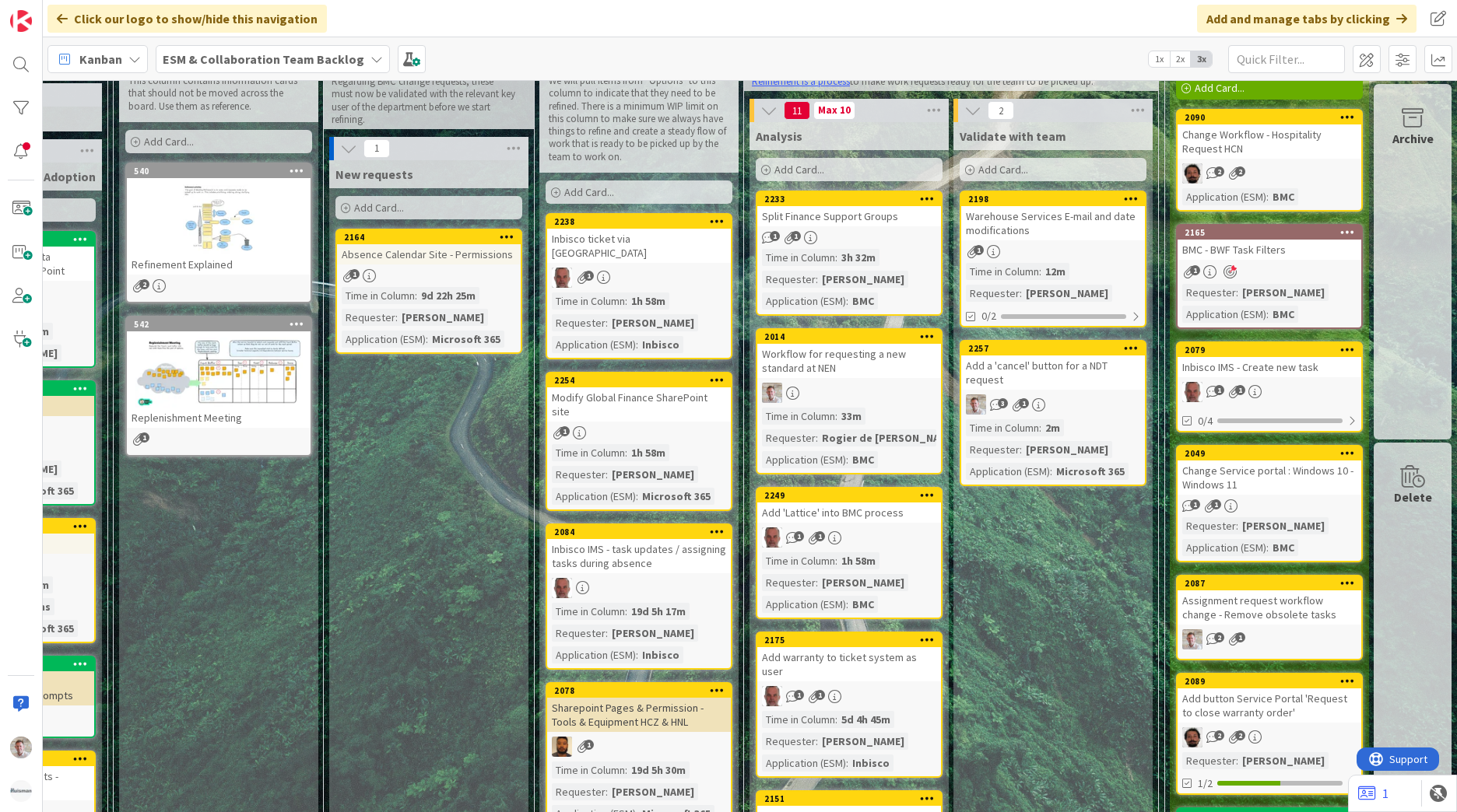
scroll to position [97, 163]
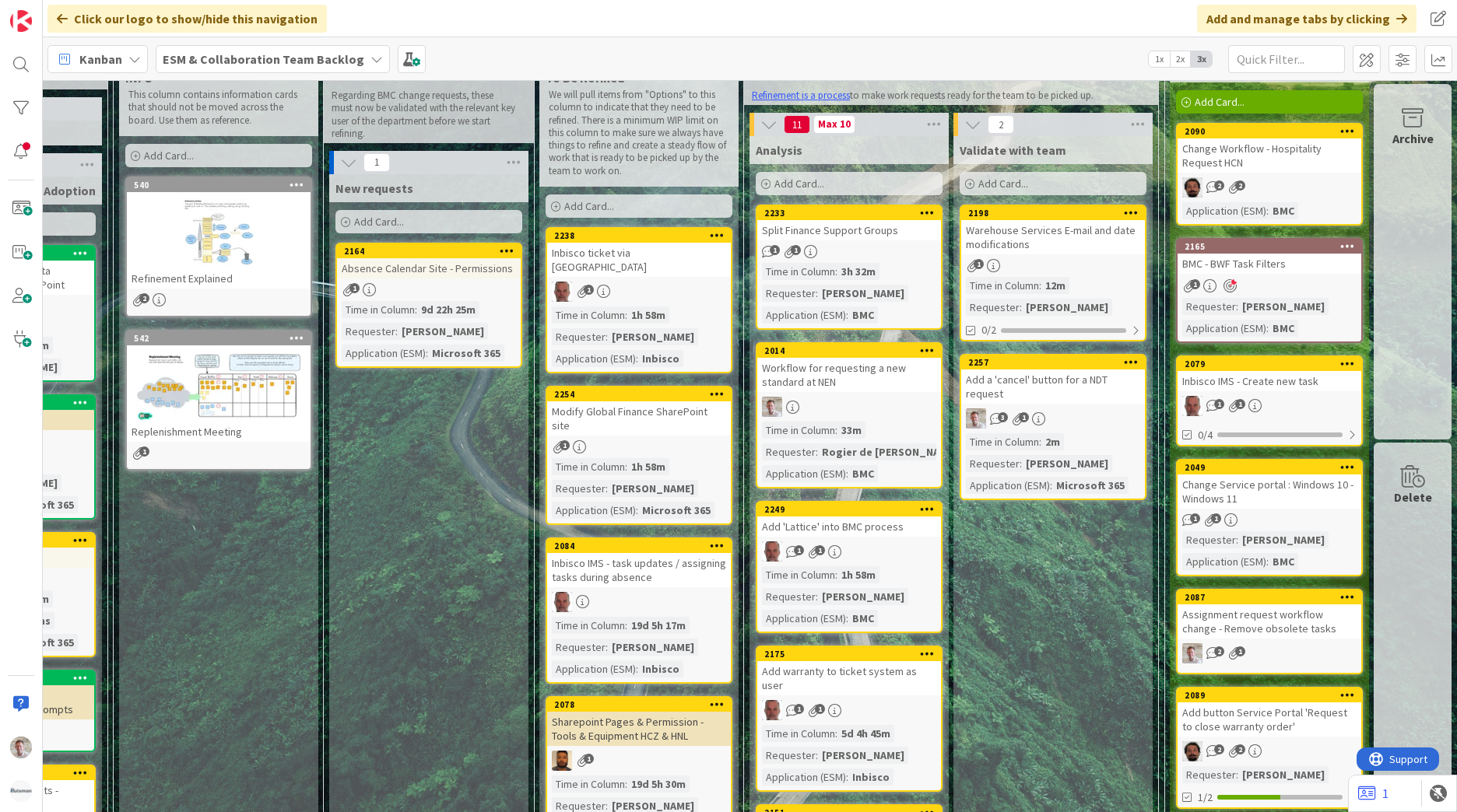
click at [1258, 259] on div "BMC - BWF Task Filters" at bounding box center [1269, 264] width 184 height 21
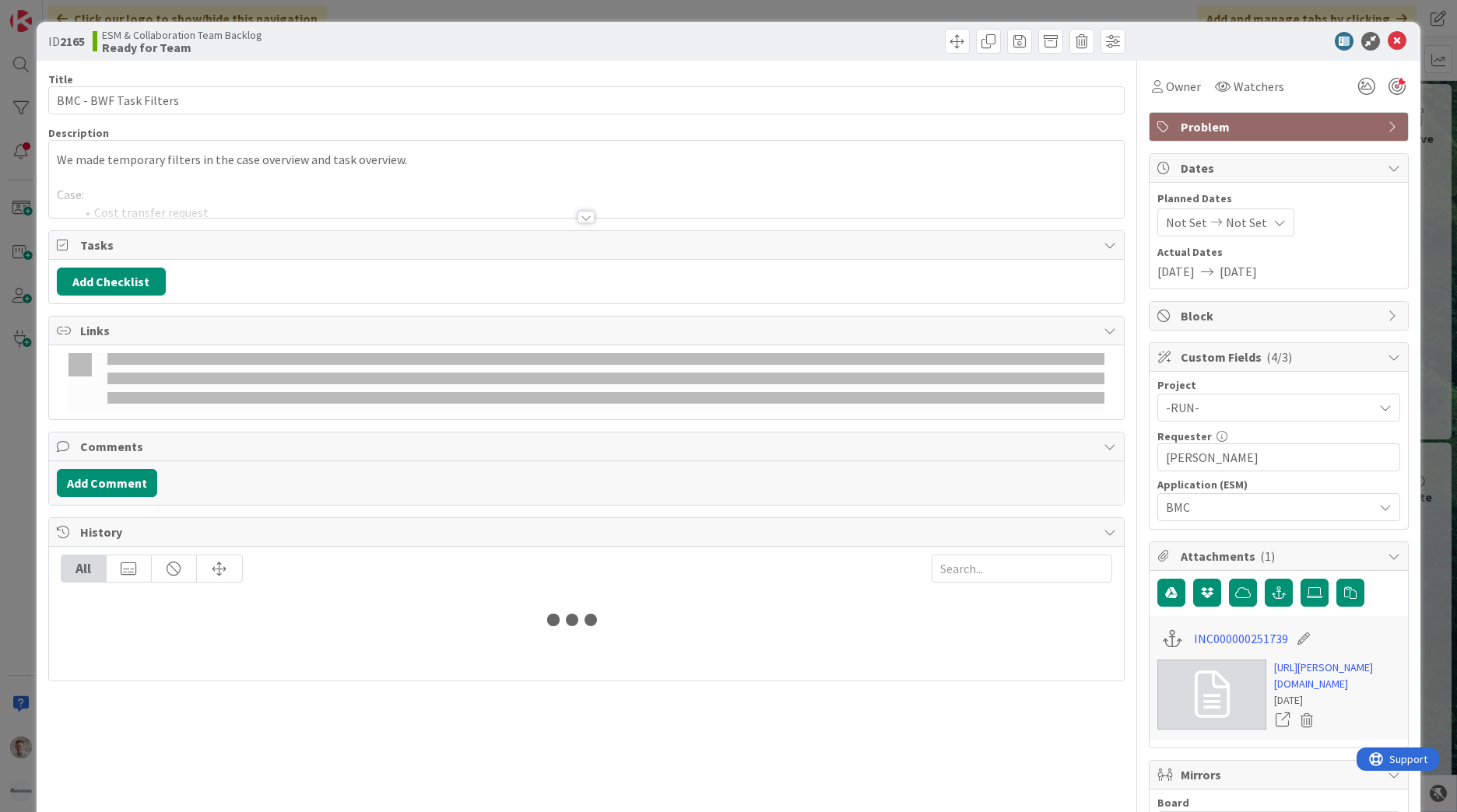
click at [1397, 39] on div at bounding box center [1270, 41] width 275 height 19
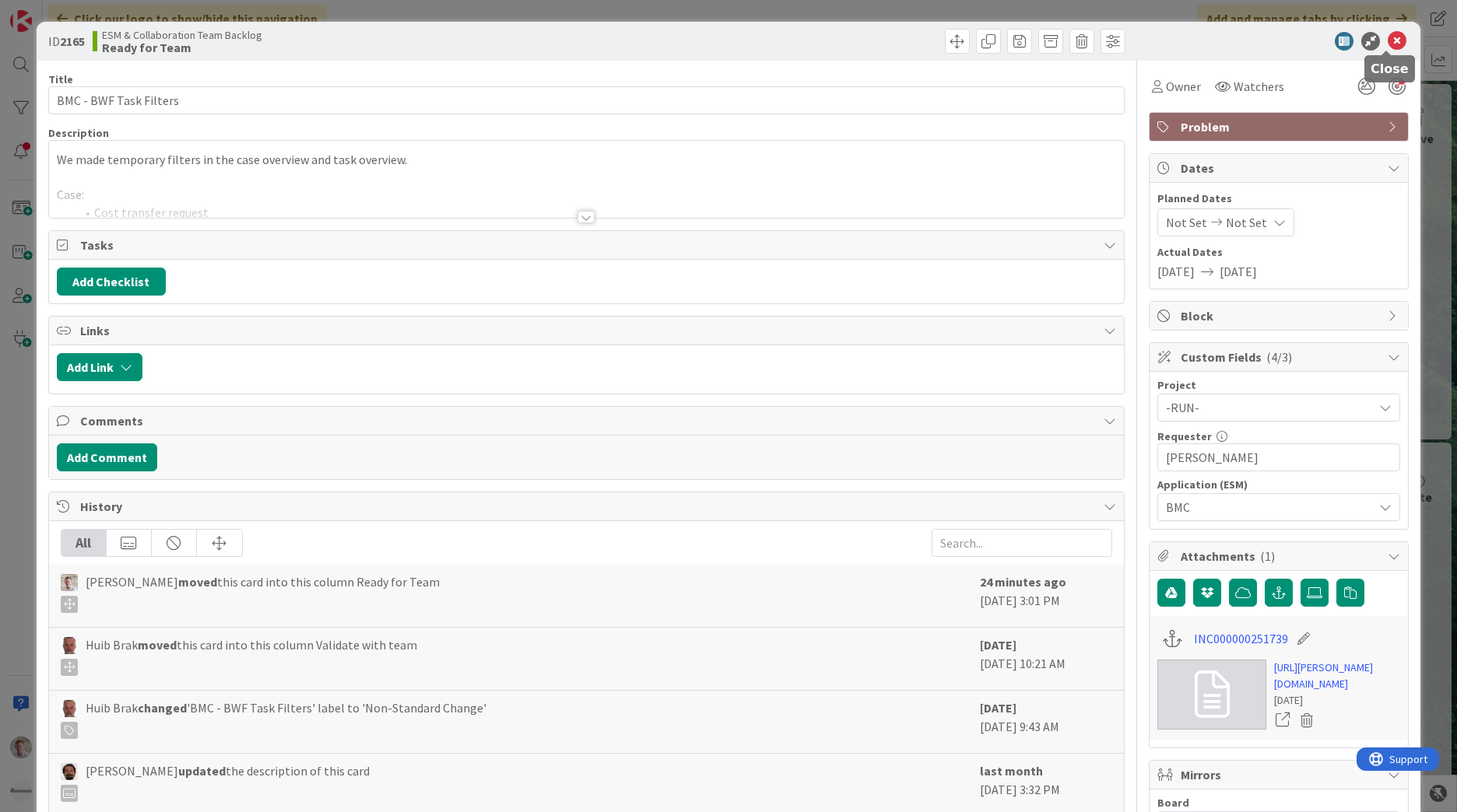
click at [1388, 38] on icon at bounding box center [1397, 41] width 19 height 19
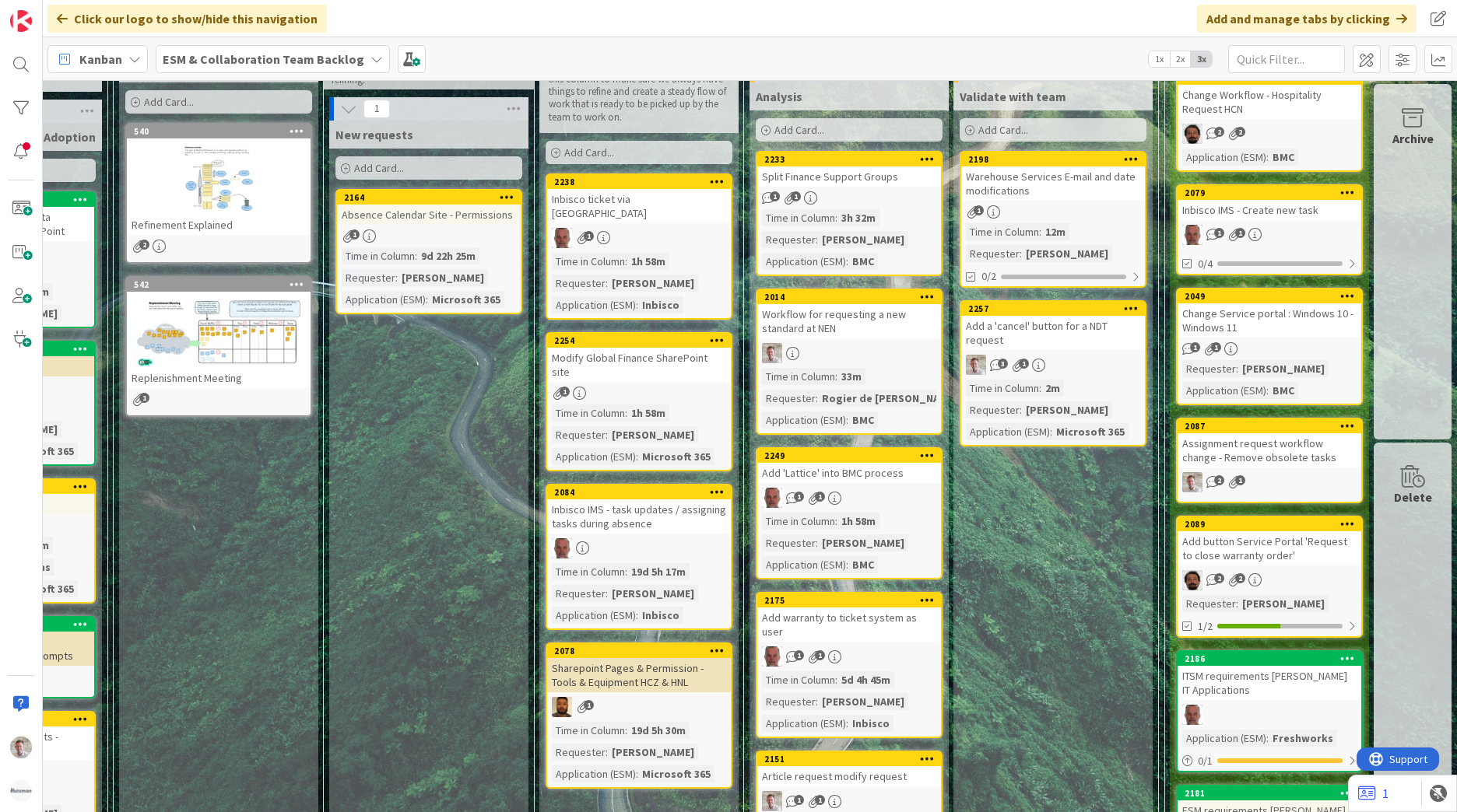
scroll to position [0, 163]
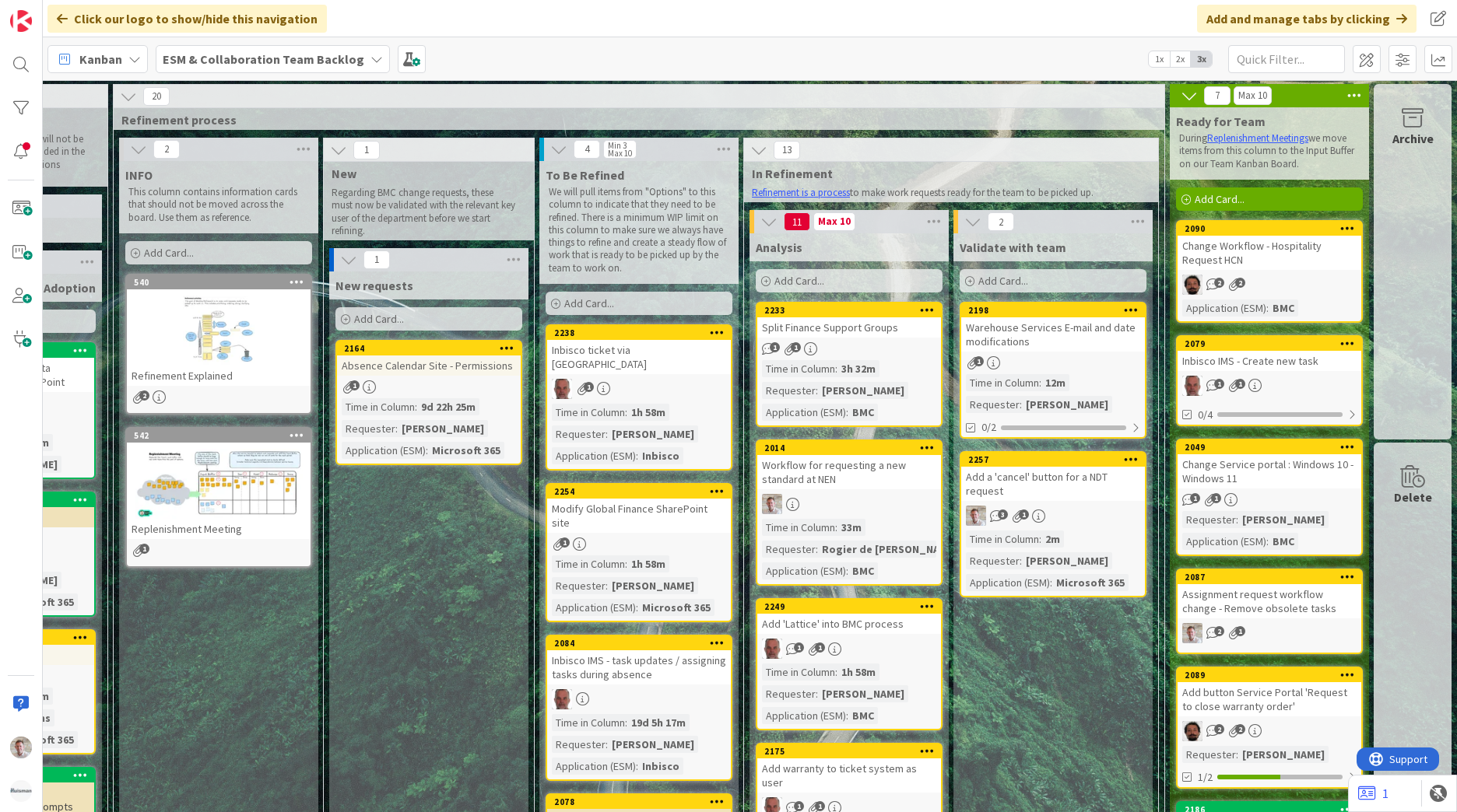
click at [1249, 694] on div "Add button Service Portal 'Request to close warranty order'" at bounding box center [1269, 699] width 184 height 35
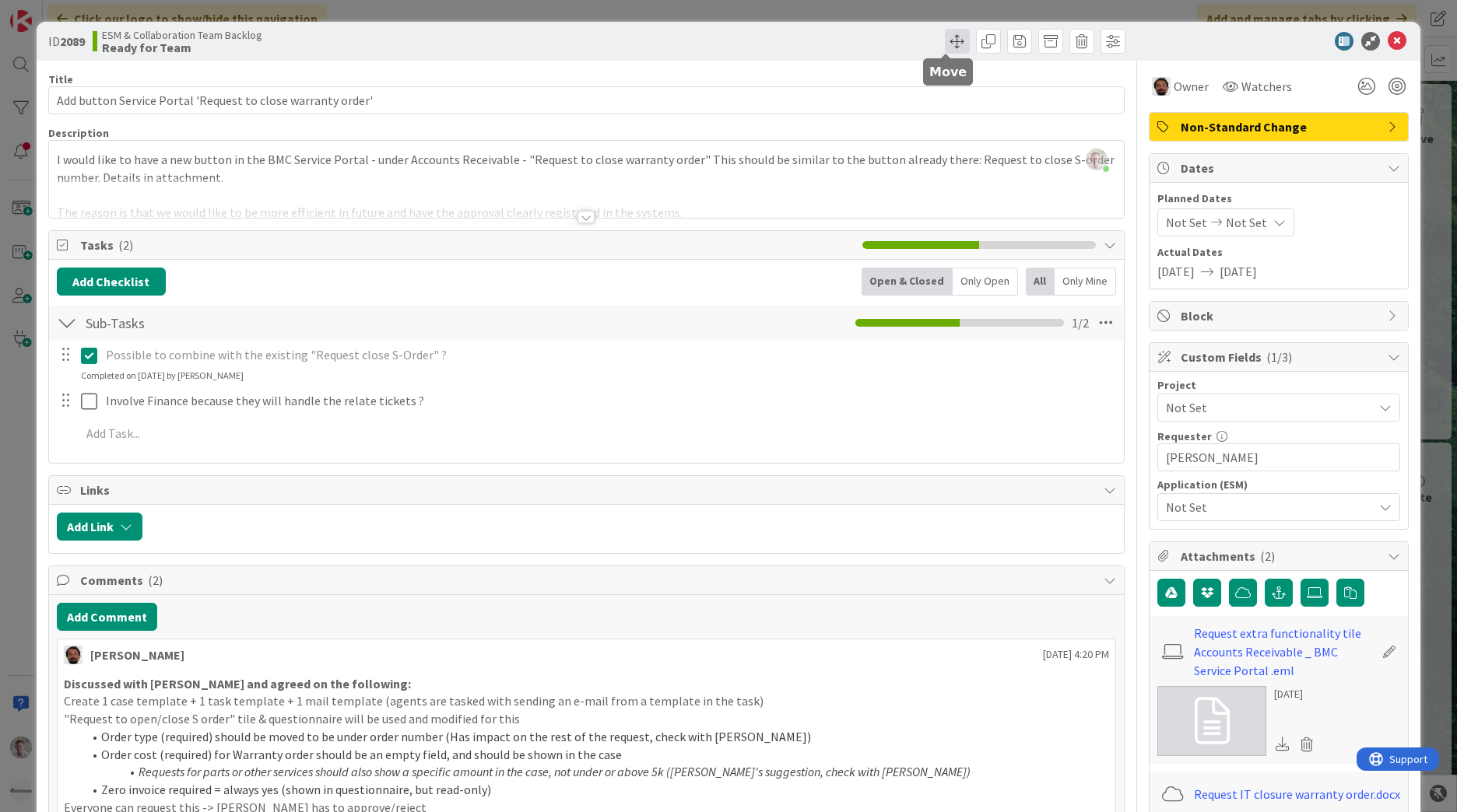
click at [945, 40] on span at bounding box center [957, 41] width 25 height 25
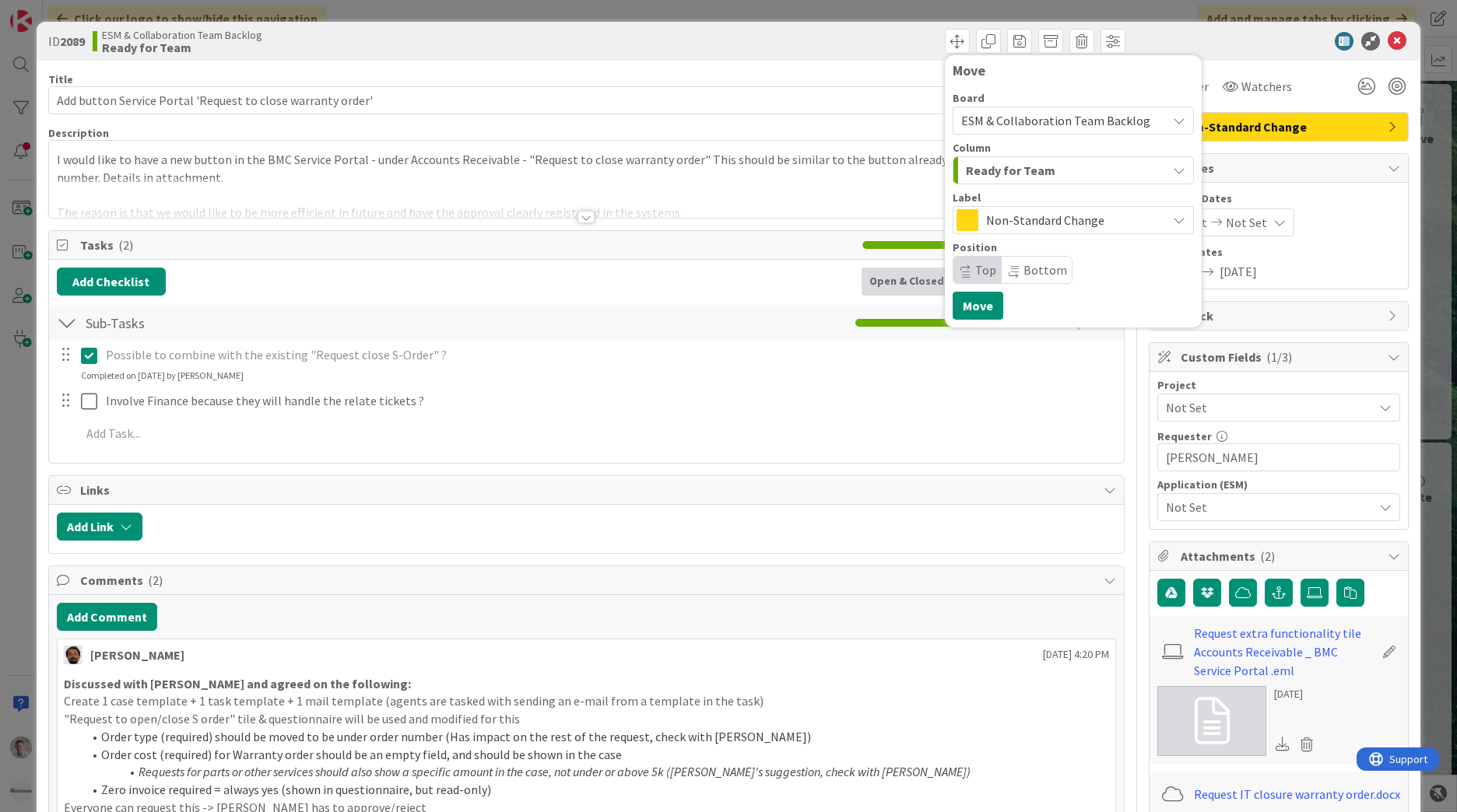
click at [1037, 112] on span "ESM & Collaboration Team Backlog" at bounding box center [1060, 120] width 198 height 21
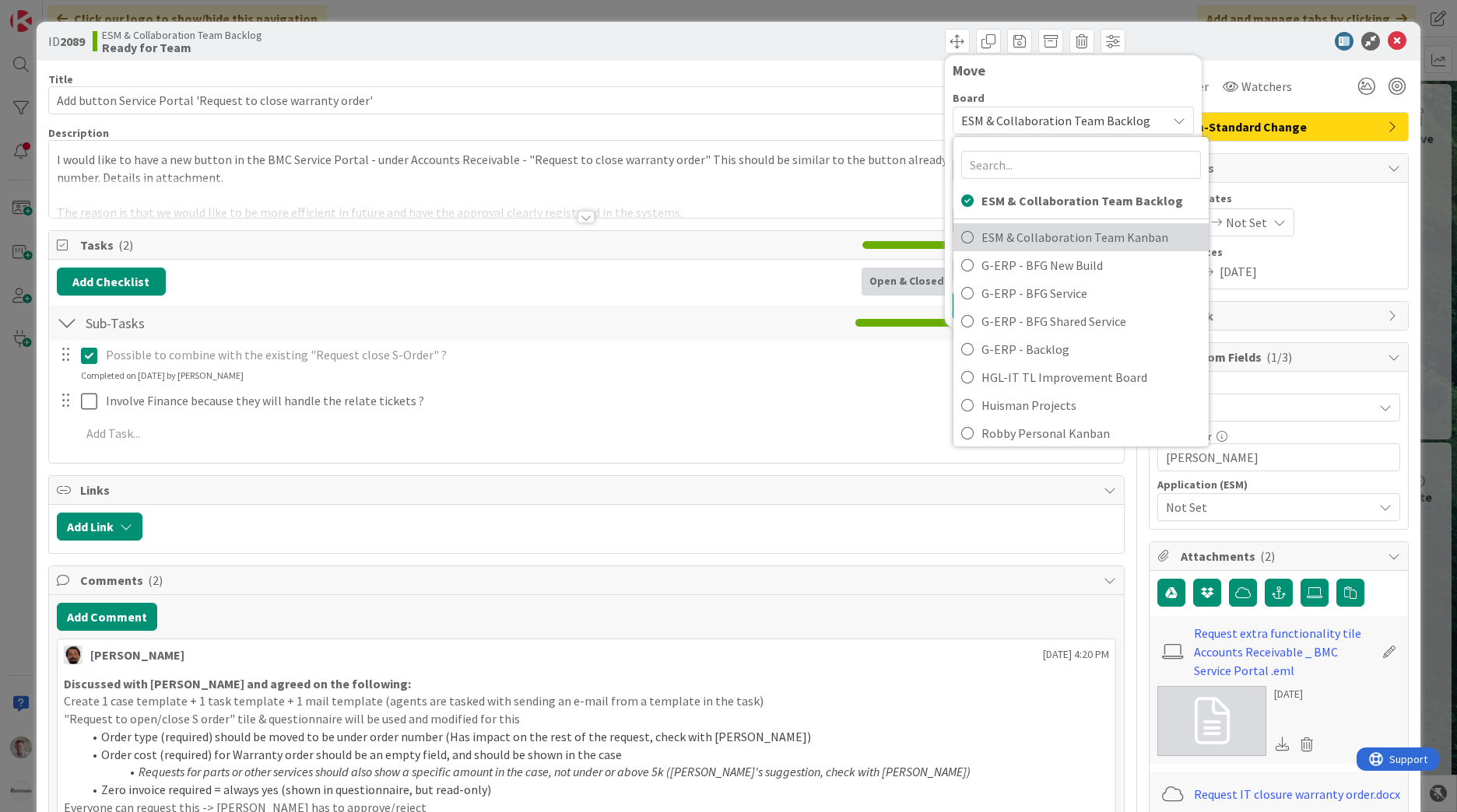
click at [1061, 240] on span "ESM & Collaboration Team Kanban" at bounding box center [1090, 237] width 219 height 23
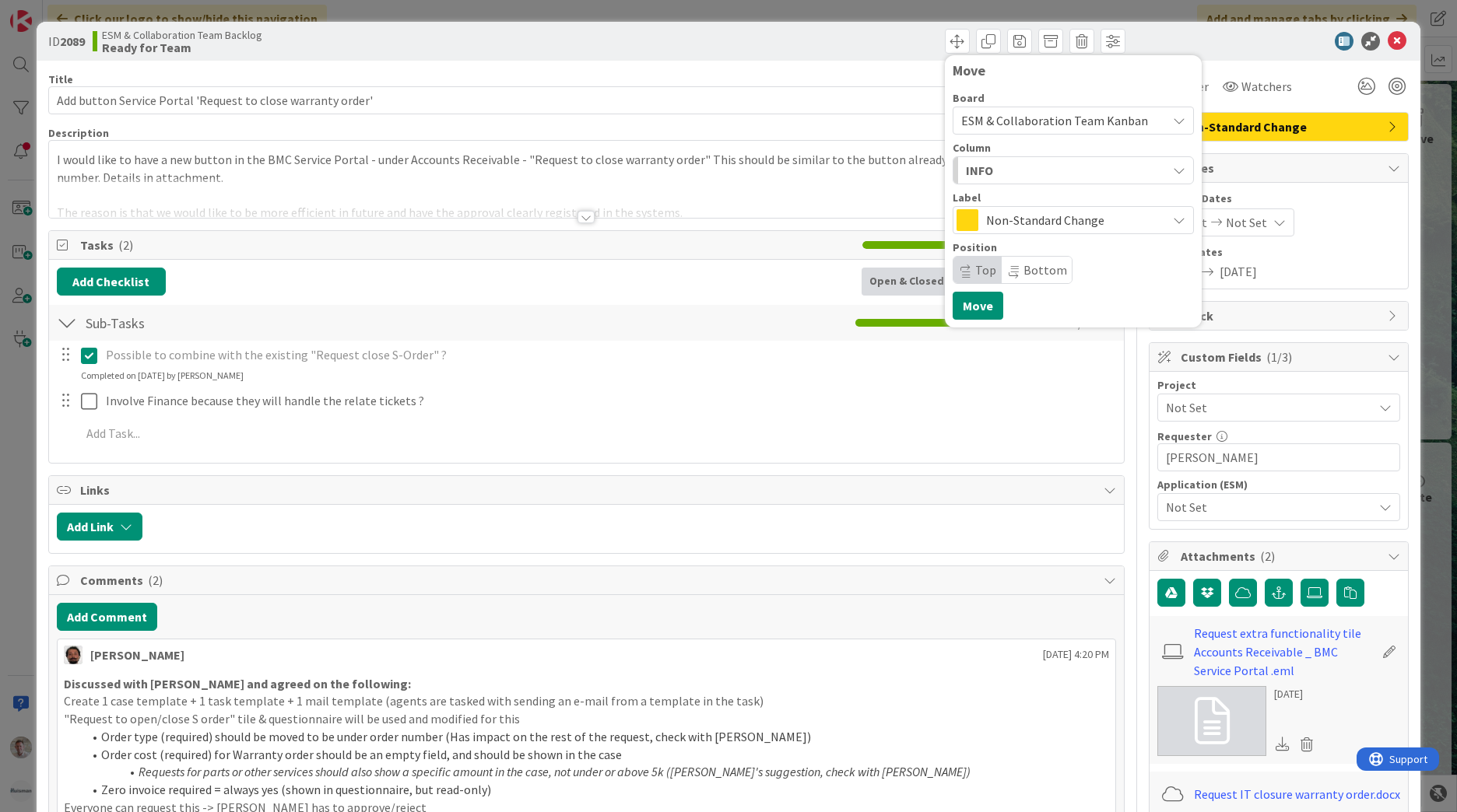
click at [1032, 173] on div "INFO" at bounding box center [1064, 170] width 204 height 25
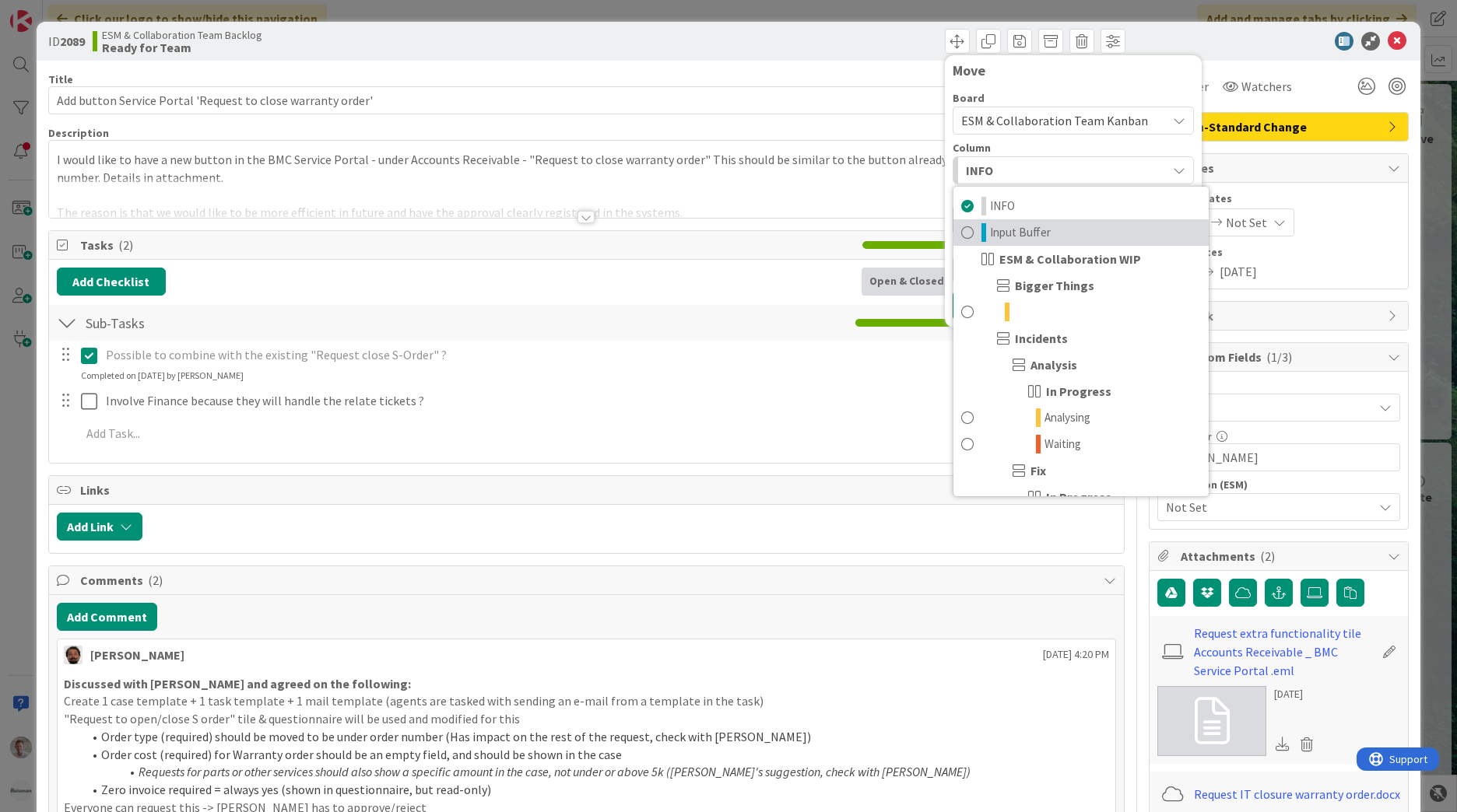
click at [1005, 234] on span "Input Buffer" at bounding box center [1020, 232] width 61 height 19
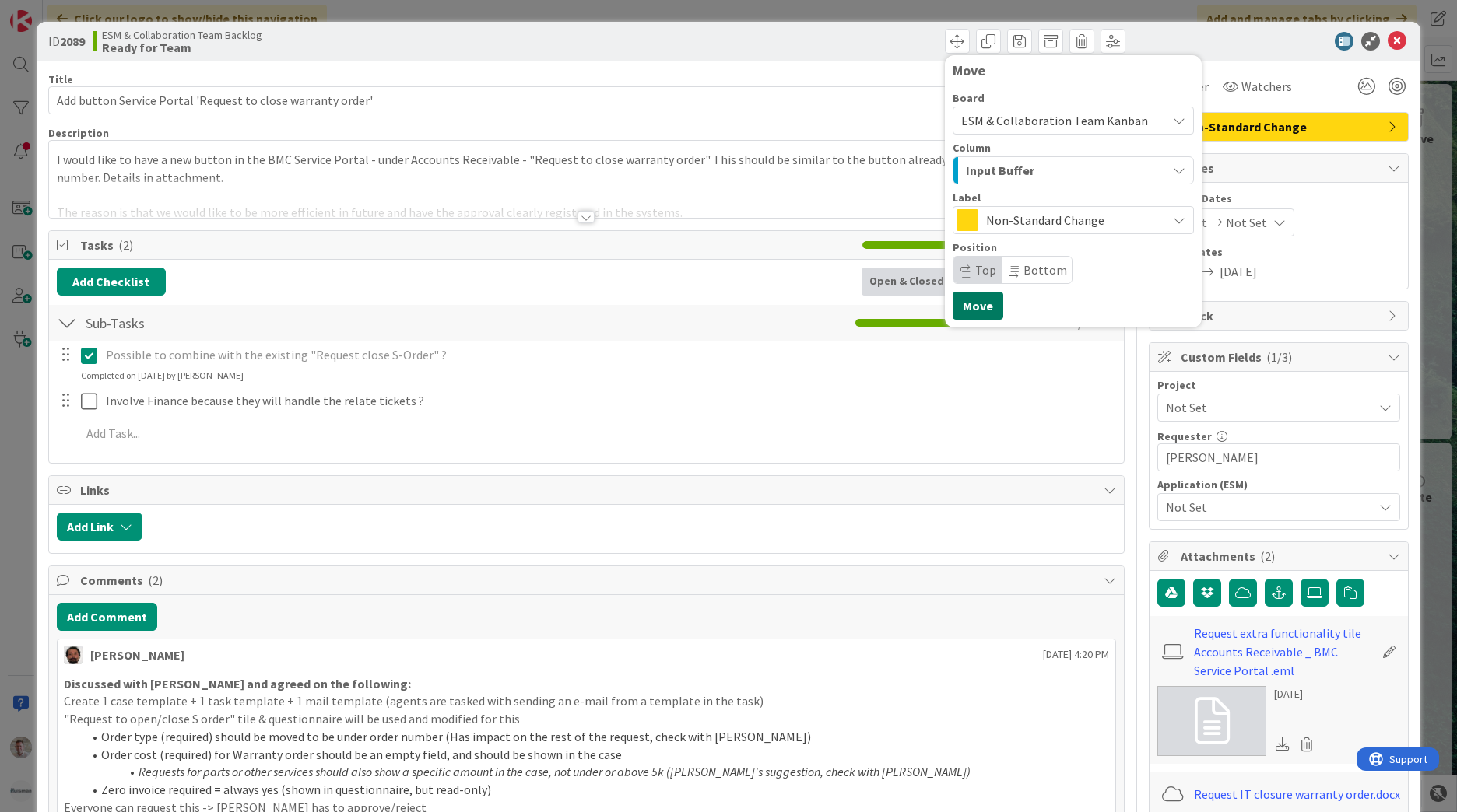
click at [968, 310] on button "Move" at bounding box center [978, 306] width 50 height 28
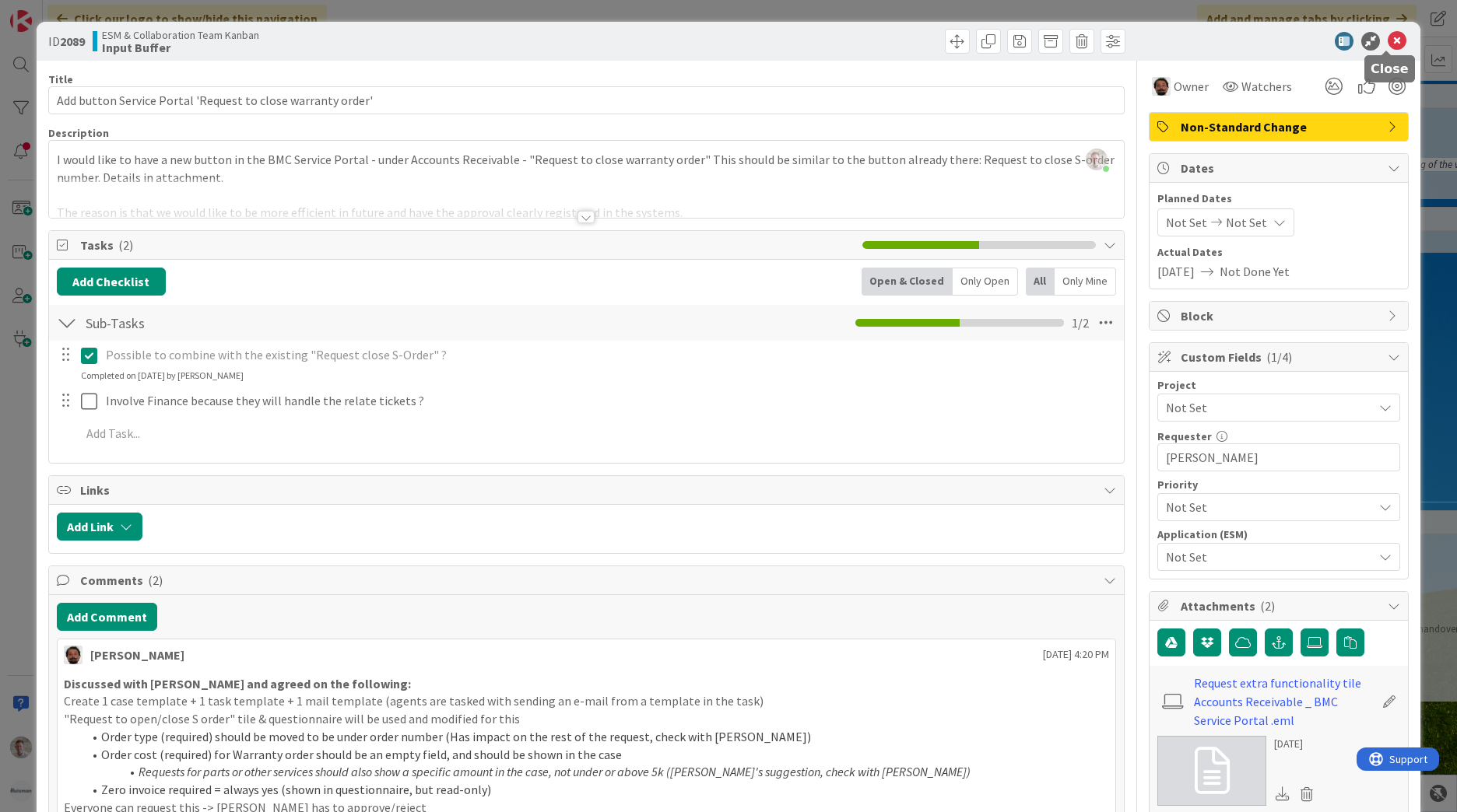
click at [1388, 48] on icon at bounding box center [1397, 41] width 19 height 19
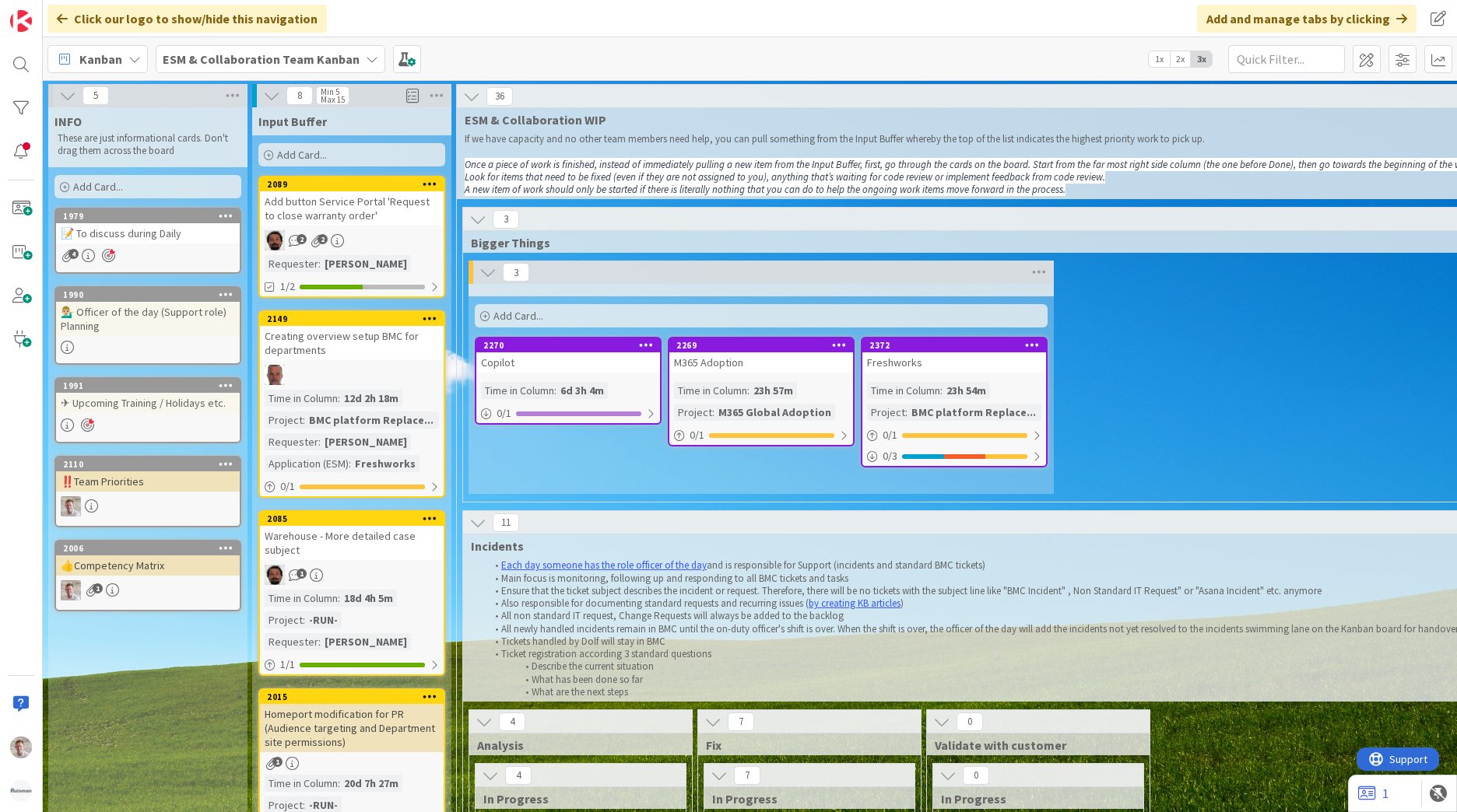
click at [307, 61] on b "ESM & Collaboration Team Kanban" at bounding box center [260, 59] width 197 height 16
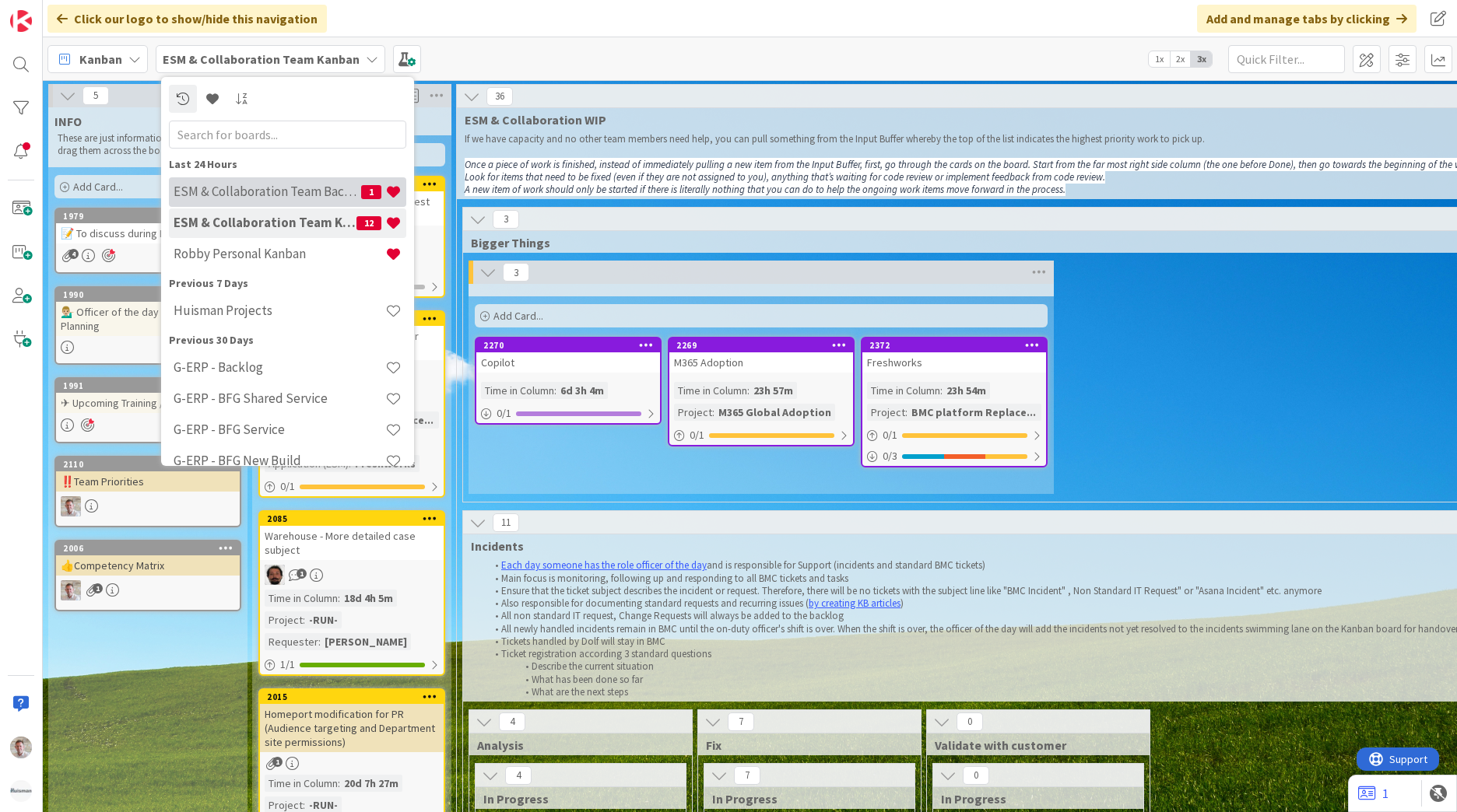
click at [288, 189] on h4 "ESM & Collaboration Team Backlog" at bounding box center [267, 191] width 188 height 16
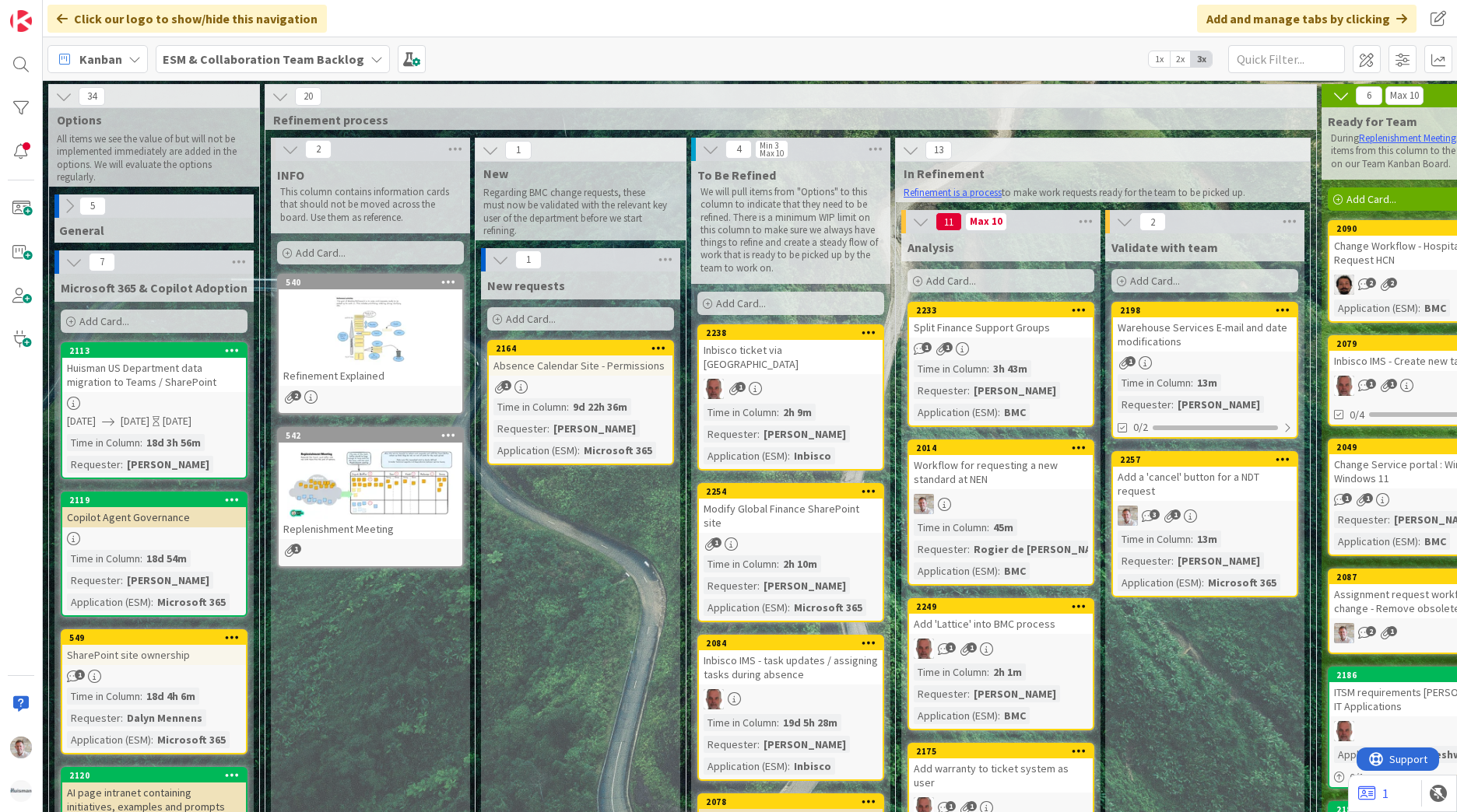
scroll to position [0, 163]
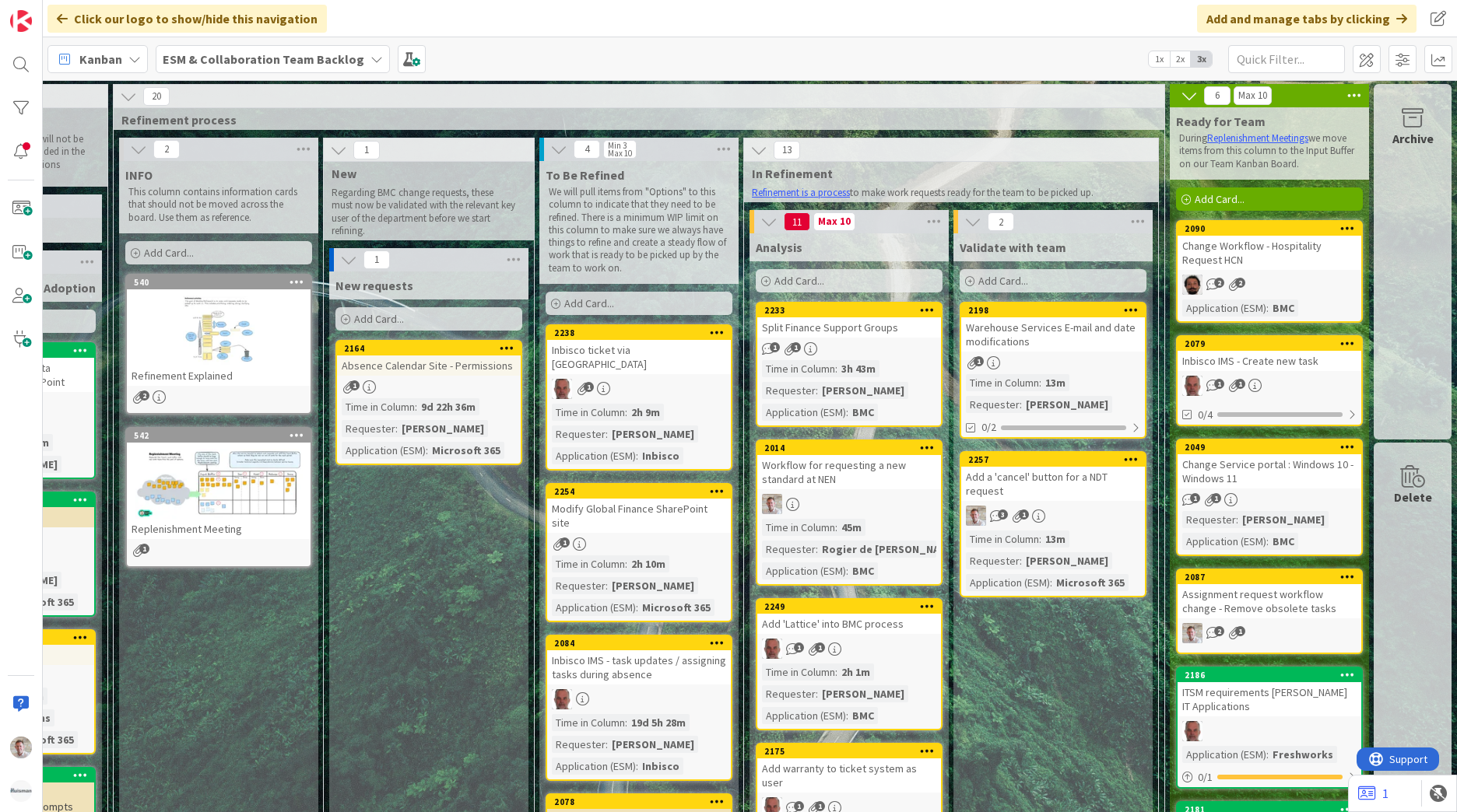
click at [1253, 606] on div "Assignment request workflow change - Remove obsolete tasks" at bounding box center [1269, 601] width 184 height 35
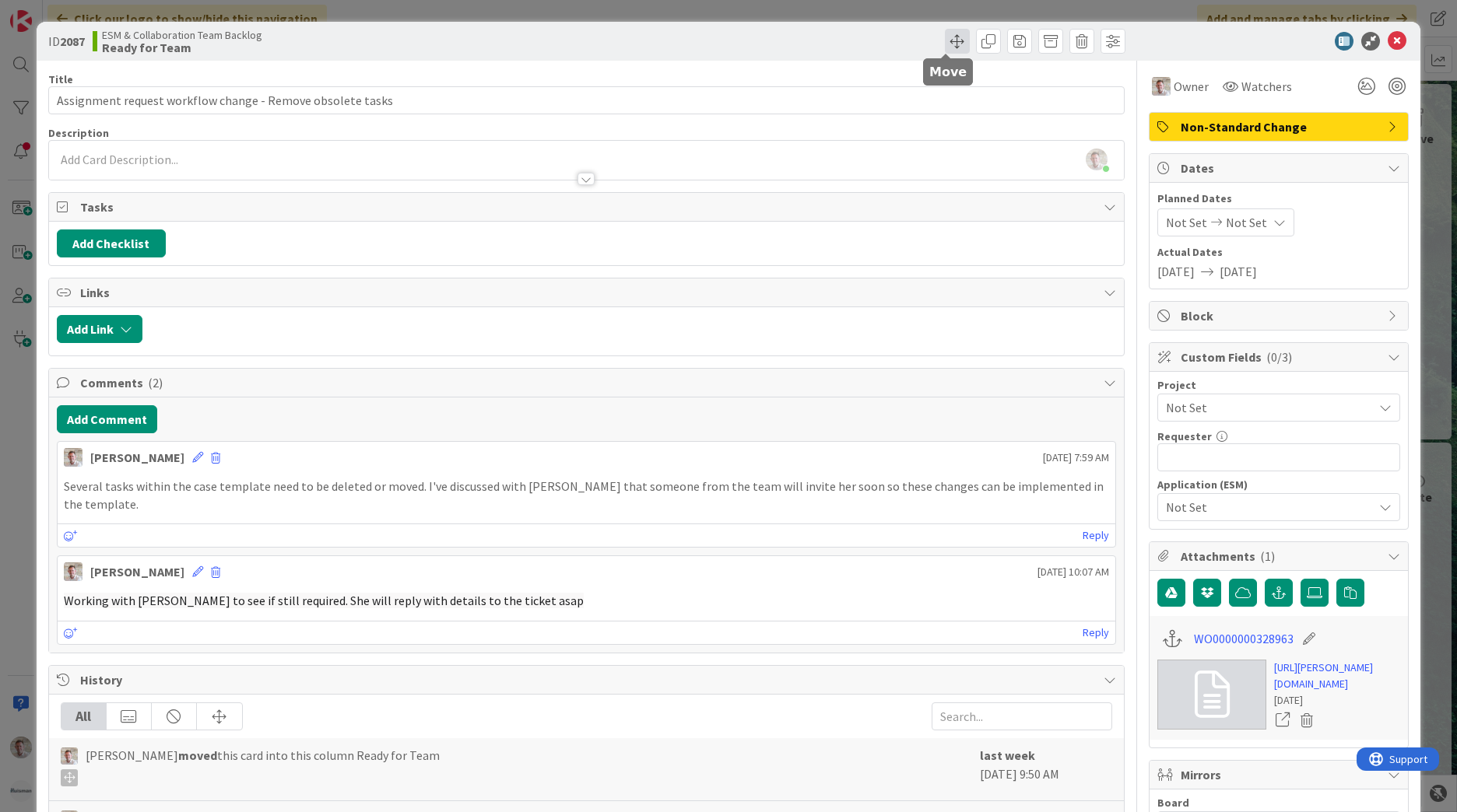
click at [952, 40] on span at bounding box center [957, 41] width 25 height 25
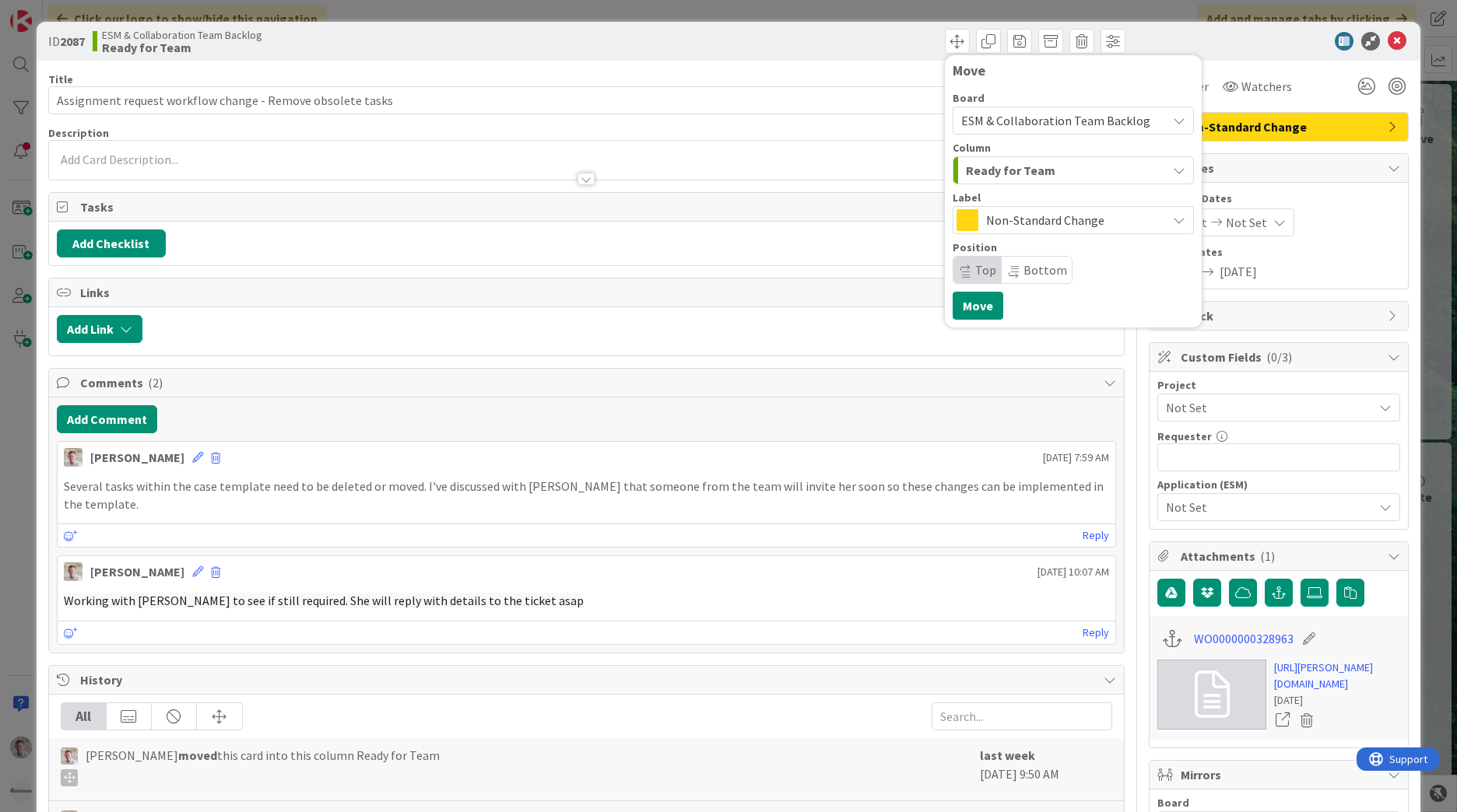
click at [1179, 47] on div at bounding box center [1270, 41] width 275 height 19
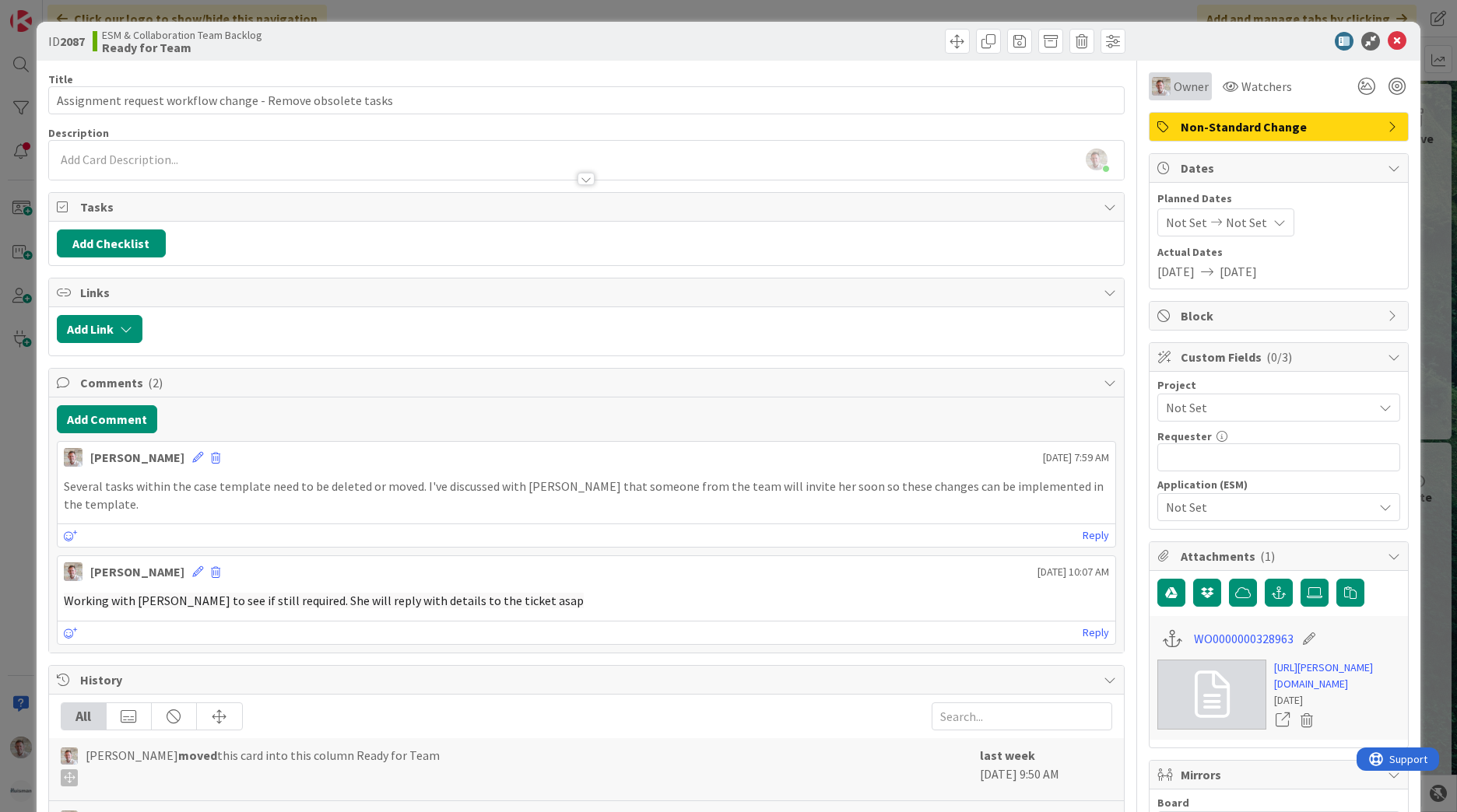
click at [1178, 77] on span "Owner" at bounding box center [1191, 87] width 35 height 19
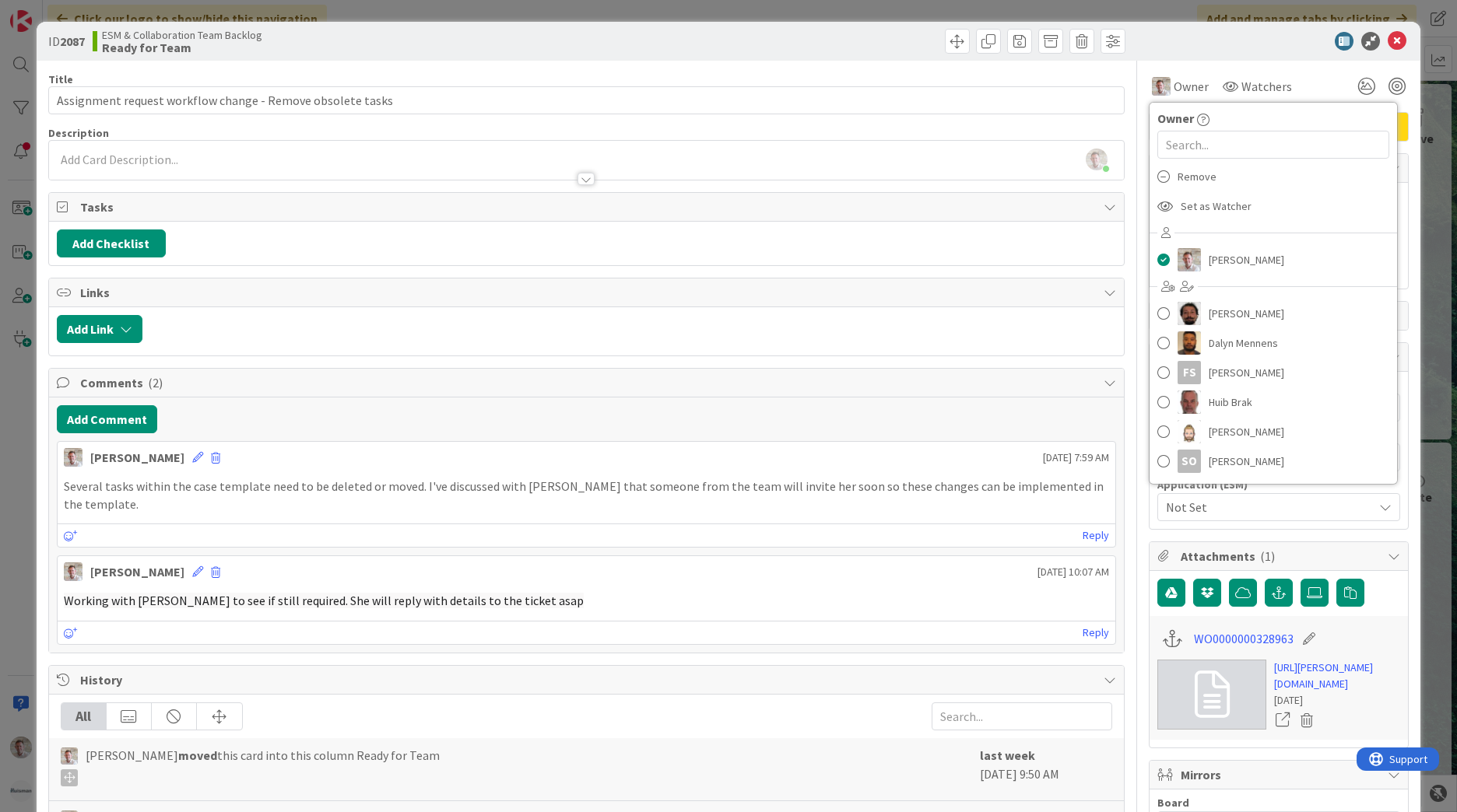
click at [1178, 185] on span "Remove" at bounding box center [1198, 176] width 39 height 23
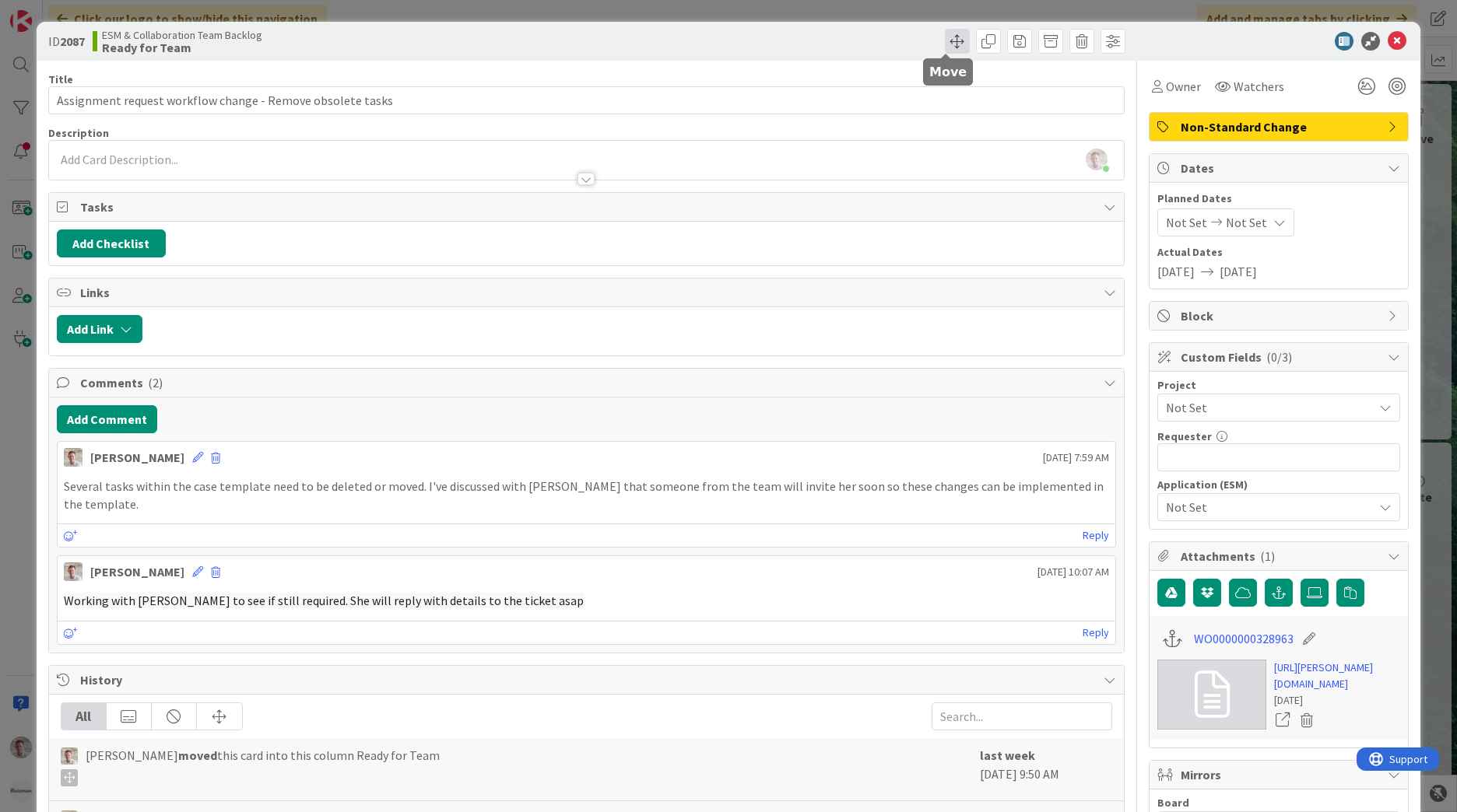
click at [952, 37] on span at bounding box center [957, 41] width 25 height 25
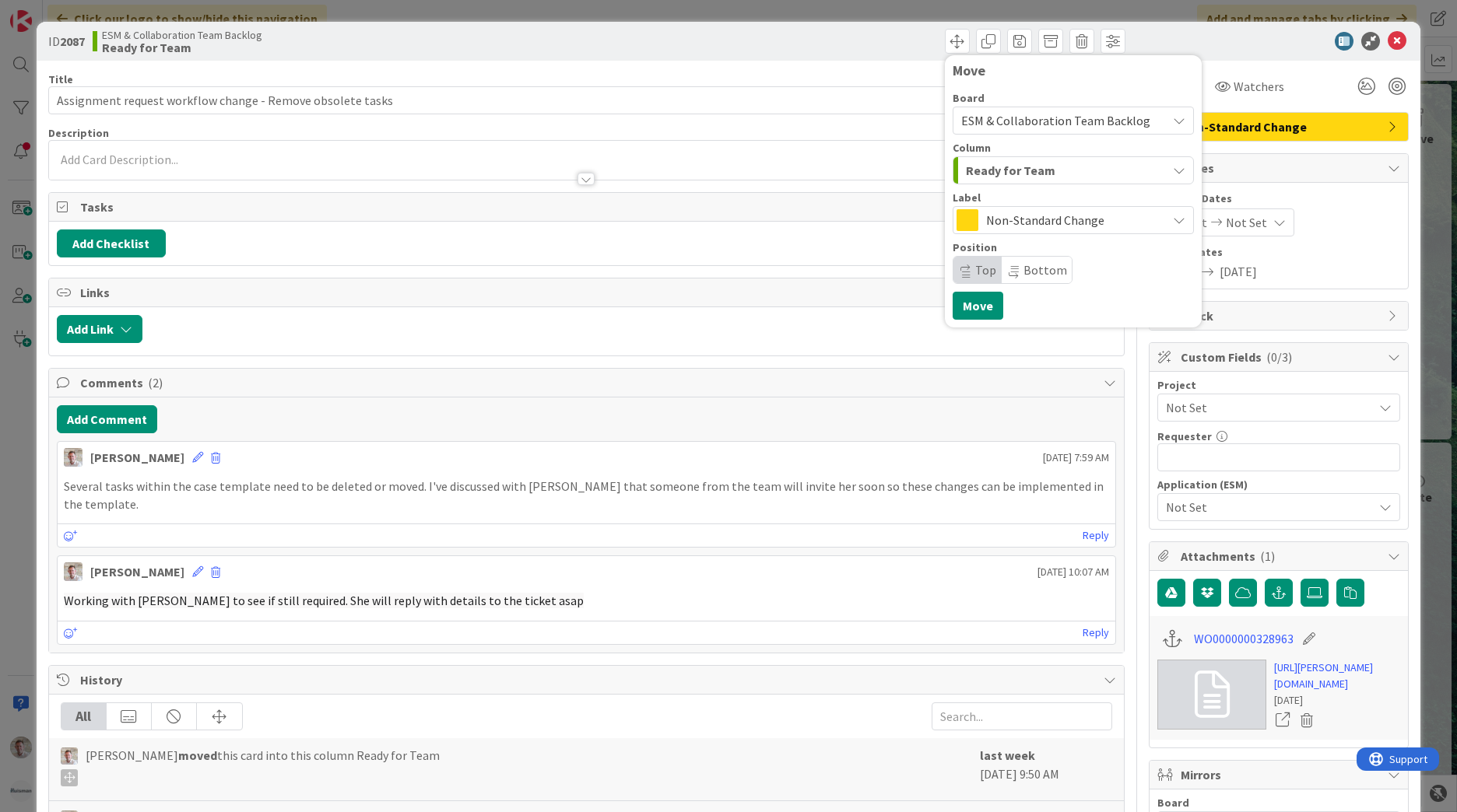
click at [1005, 118] on span "ESM & Collaboration Team Backlog" at bounding box center [1056, 120] width 189 height 16
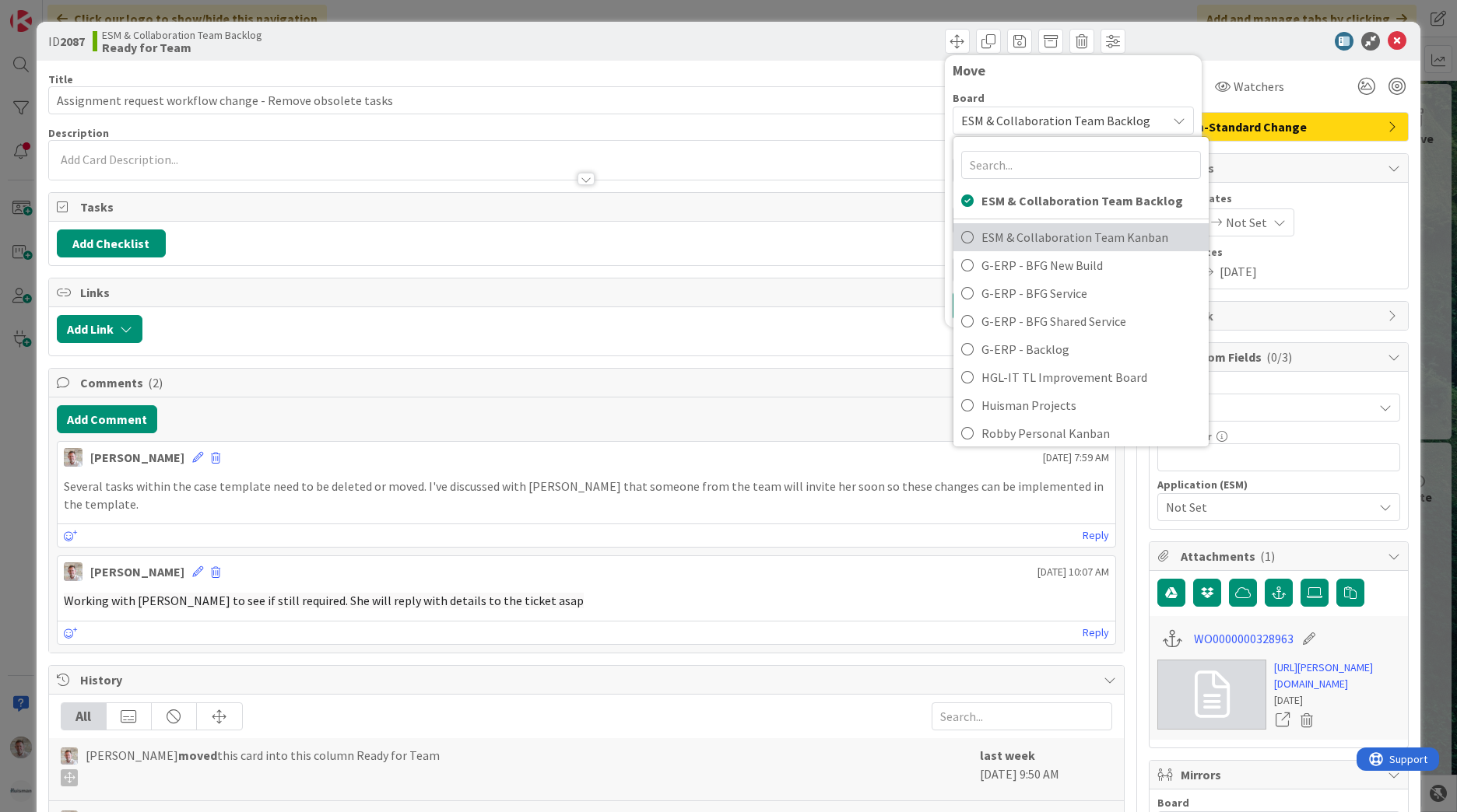
click at [1027, 235] on span "ESM & Collaboration Team Kanban" at bounding box center [1090, 237] width 219 height 23
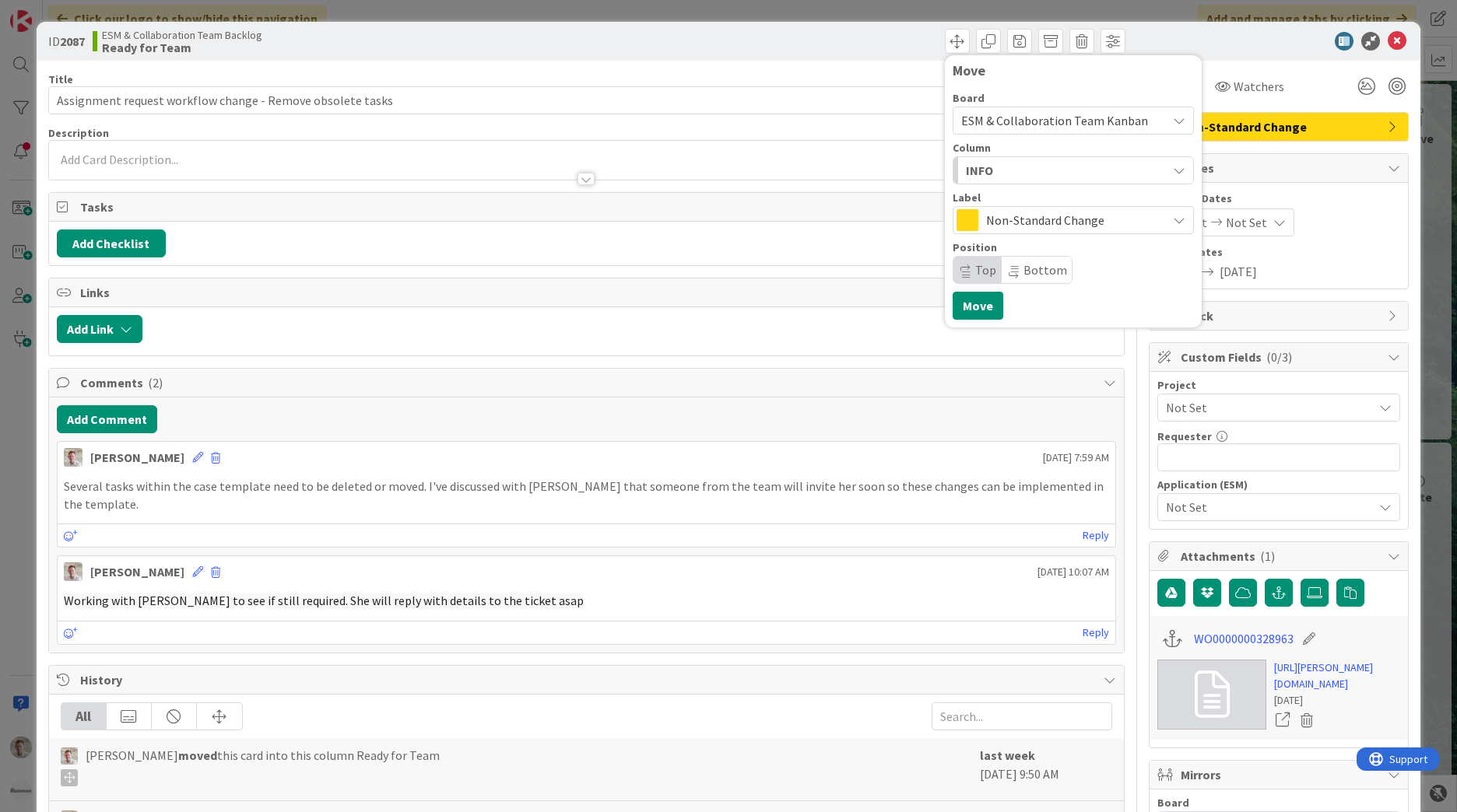
click at [1019, 161] on div "INFO" at bounding box center [1064, 170] width 204 height 25
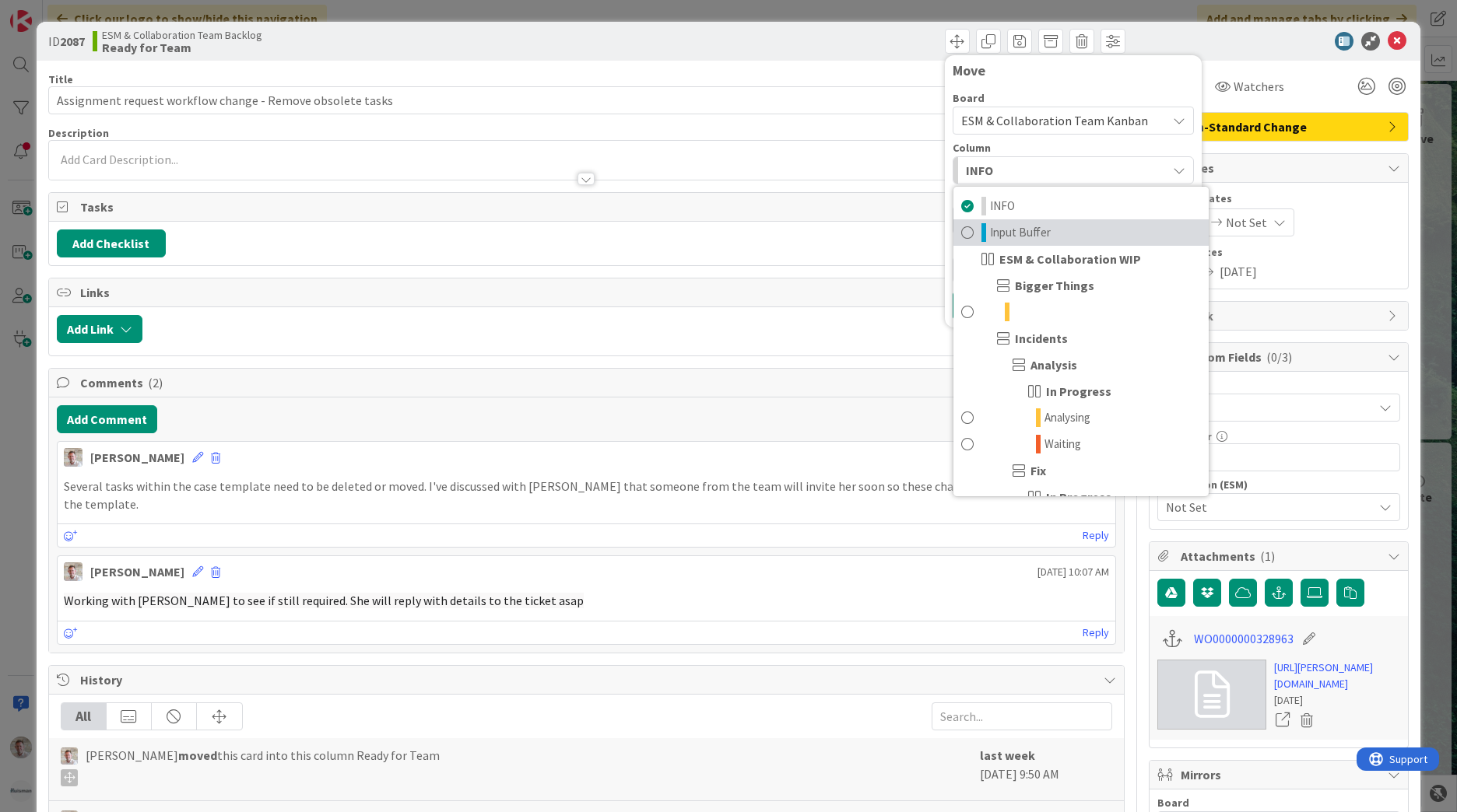
click at [1027, 227] on span "Input Buffer" at bounding box center [1020, 232] width 61 height 19
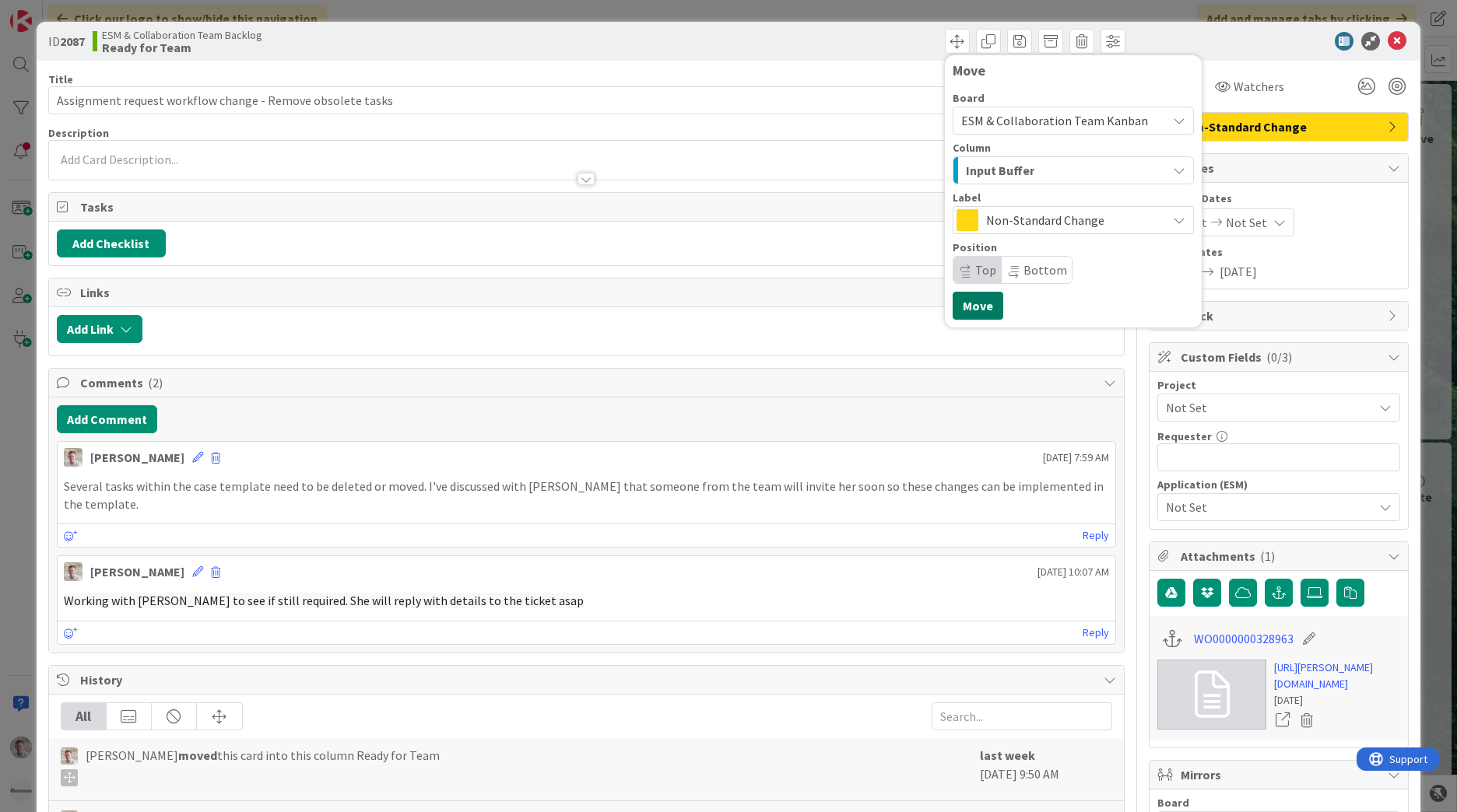
click at [968, 302] on button "Move" at bounding box center [978, 306] width 50 height 28
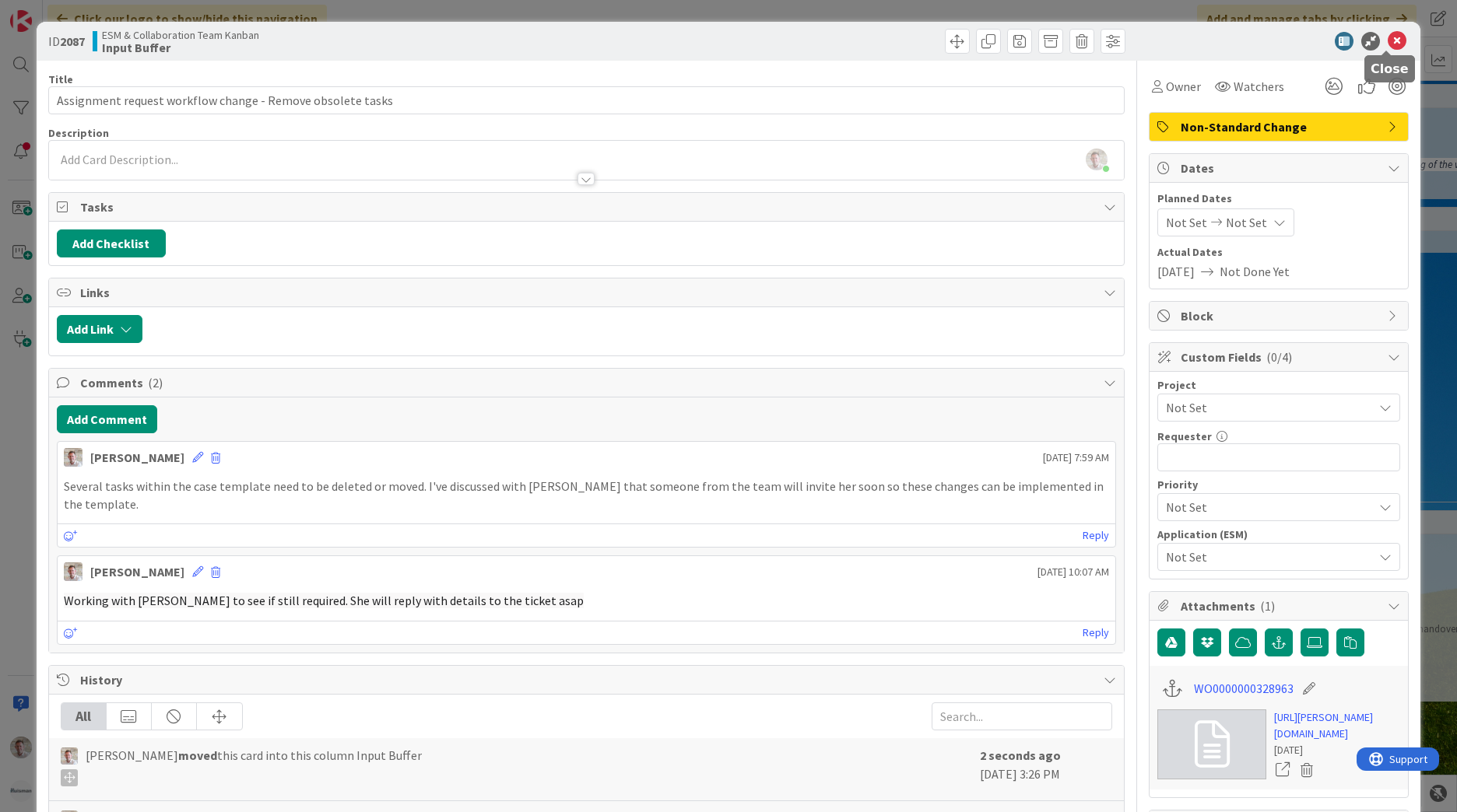
click at [1388, 41] on icon at bounding box center [1397, 41] width 19 height 19
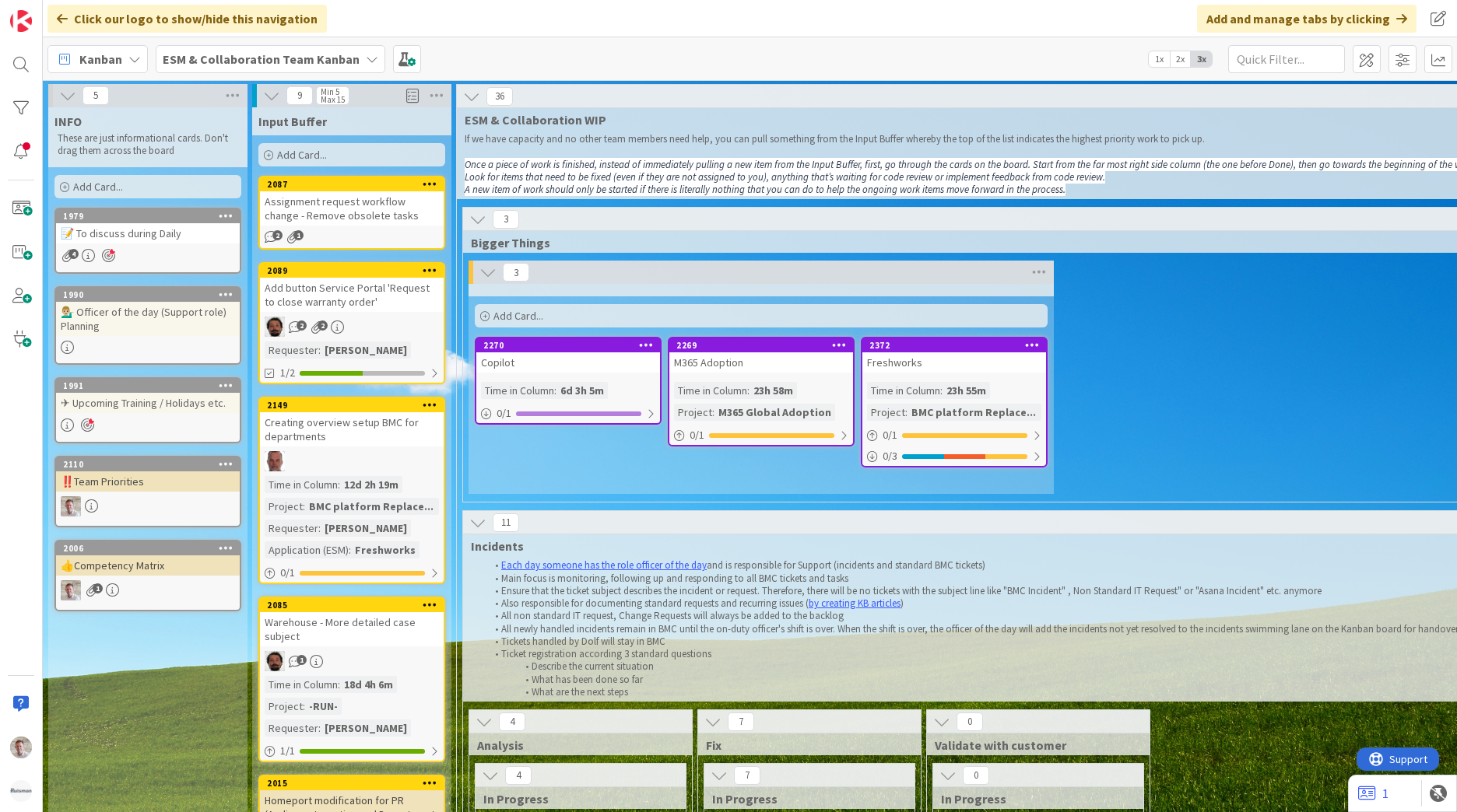
click at [249, 54] on b "ESM & Collaboration Team Kanban" at bounding box center [260, 59] width 197 height 16
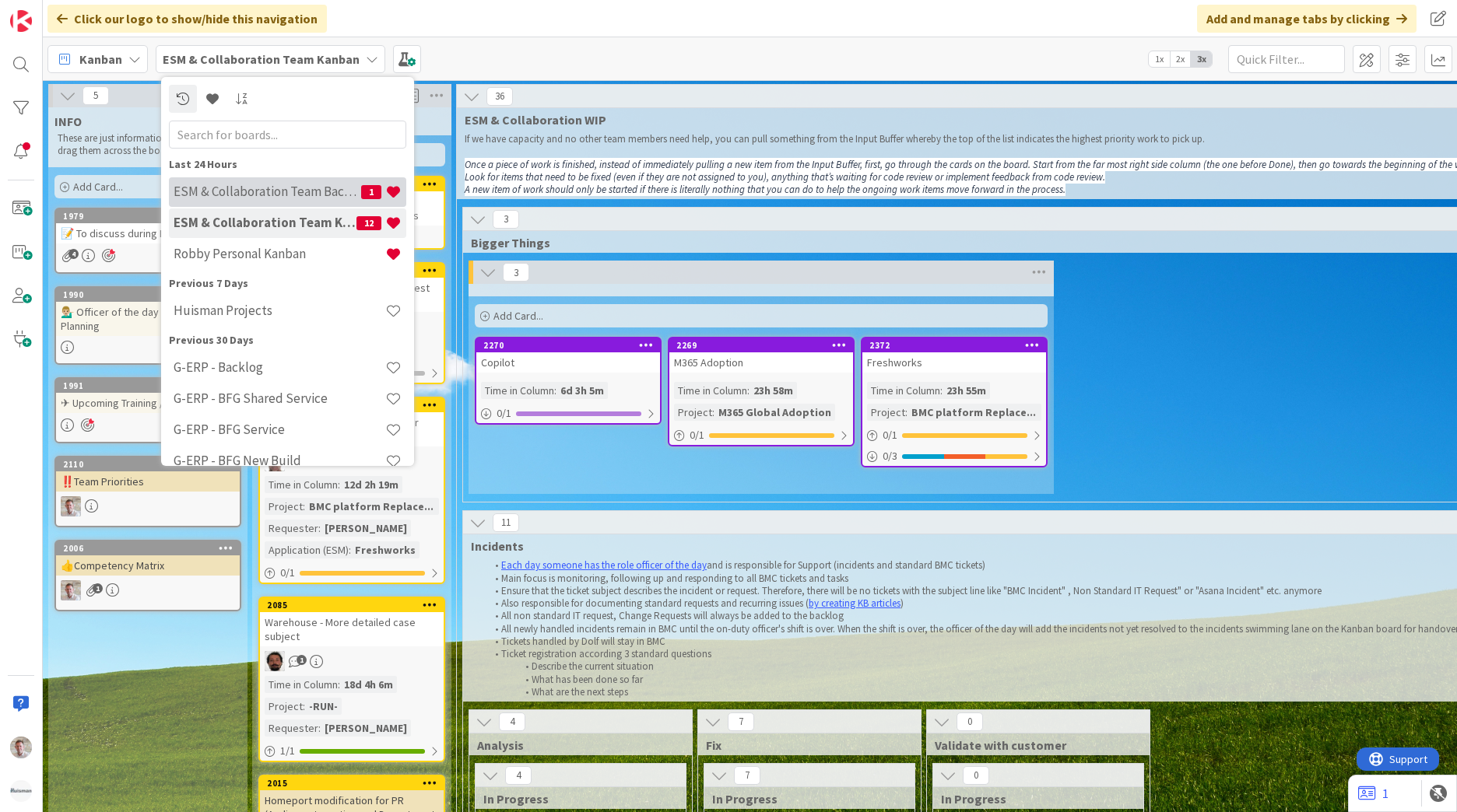
click at [261, 185] on h4 "ESM & Collaboration Team Backlog" at bounding box center [267, 191] width 188 height 16
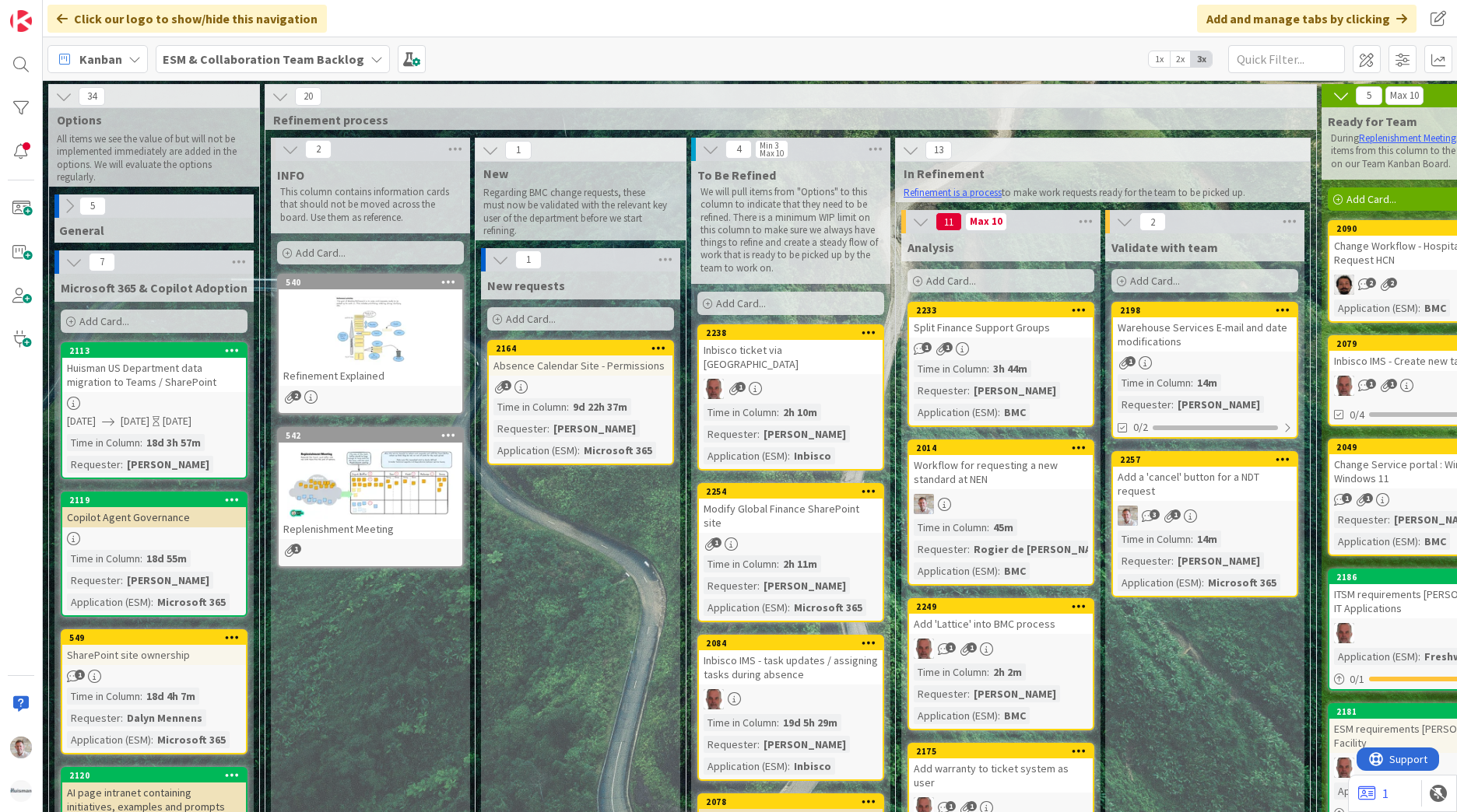
scroll to position [0, 163]
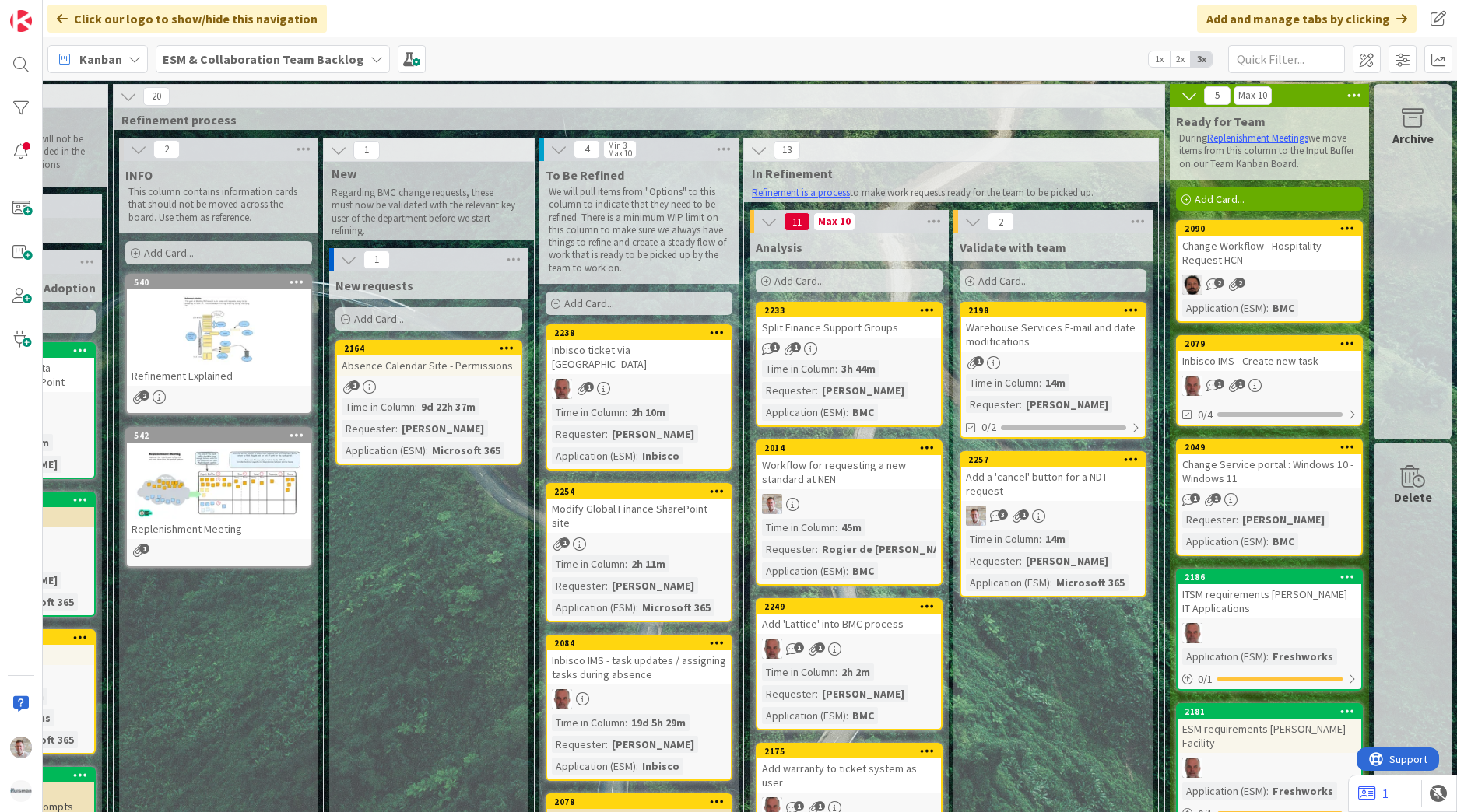
click at [1304, 462] on div "Change Service portal : Windows 10 - Windows 11" at bounding box center [1269, 471] width 184 height 35
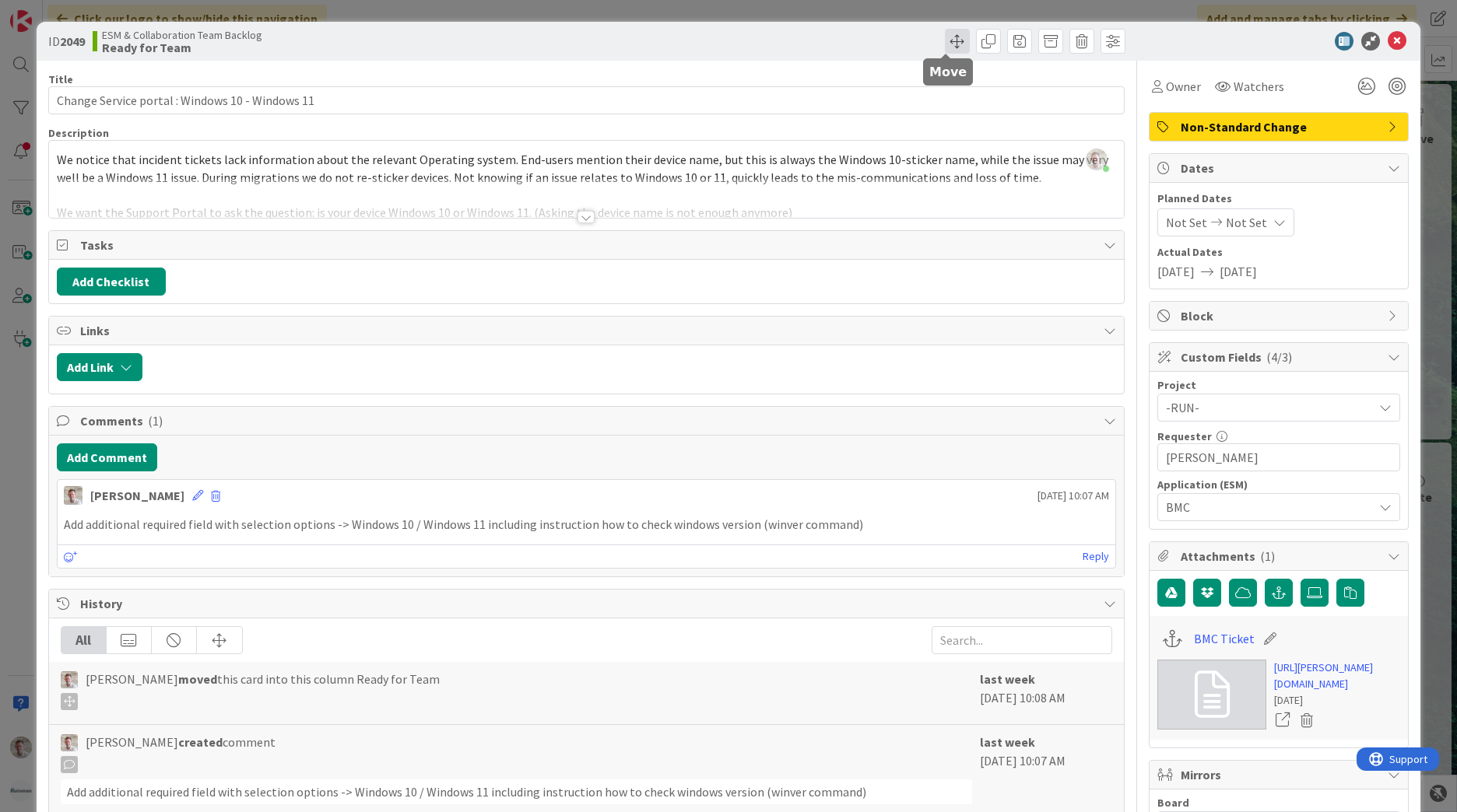
click at [945, 35] on span at bounding box center [957, 41] width 25 height 25
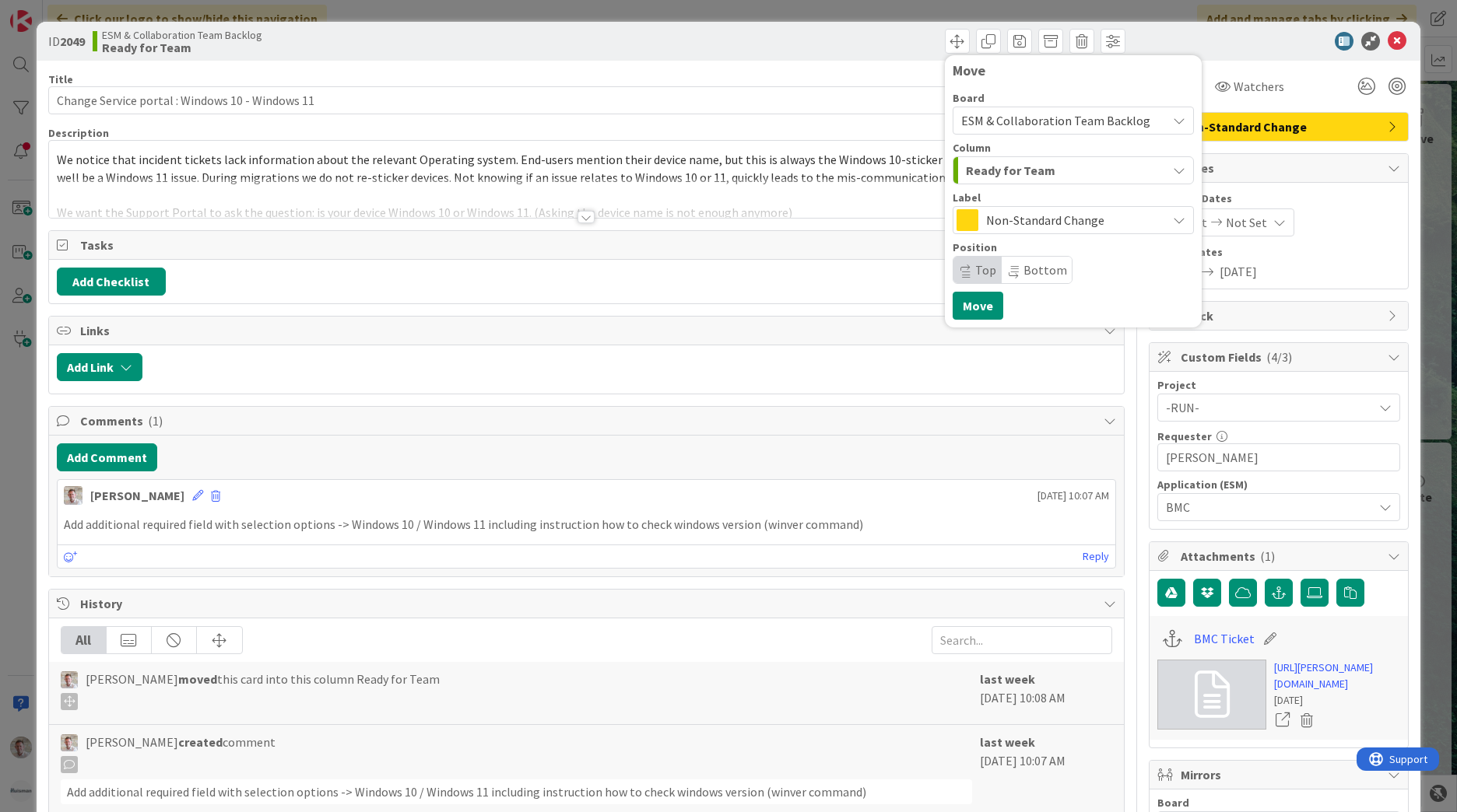
click at [991, 168] on span "Ready for Team" at bounding box center [1011, 171] width 90 height 21
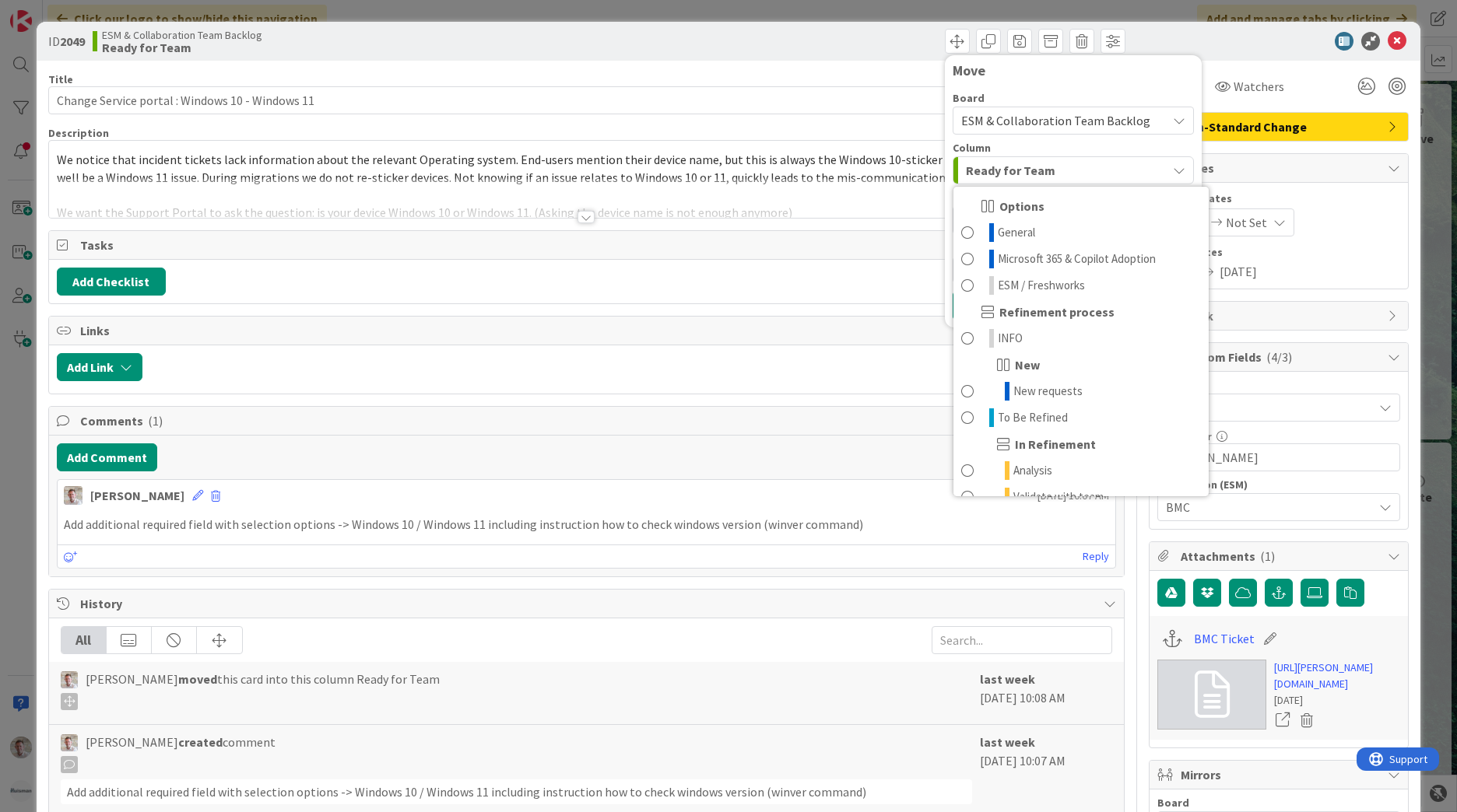
click at [1014, 106] on div "ESM & Collaboration Team Backlog" at bounding box center [1073, 120] width 241 height 28
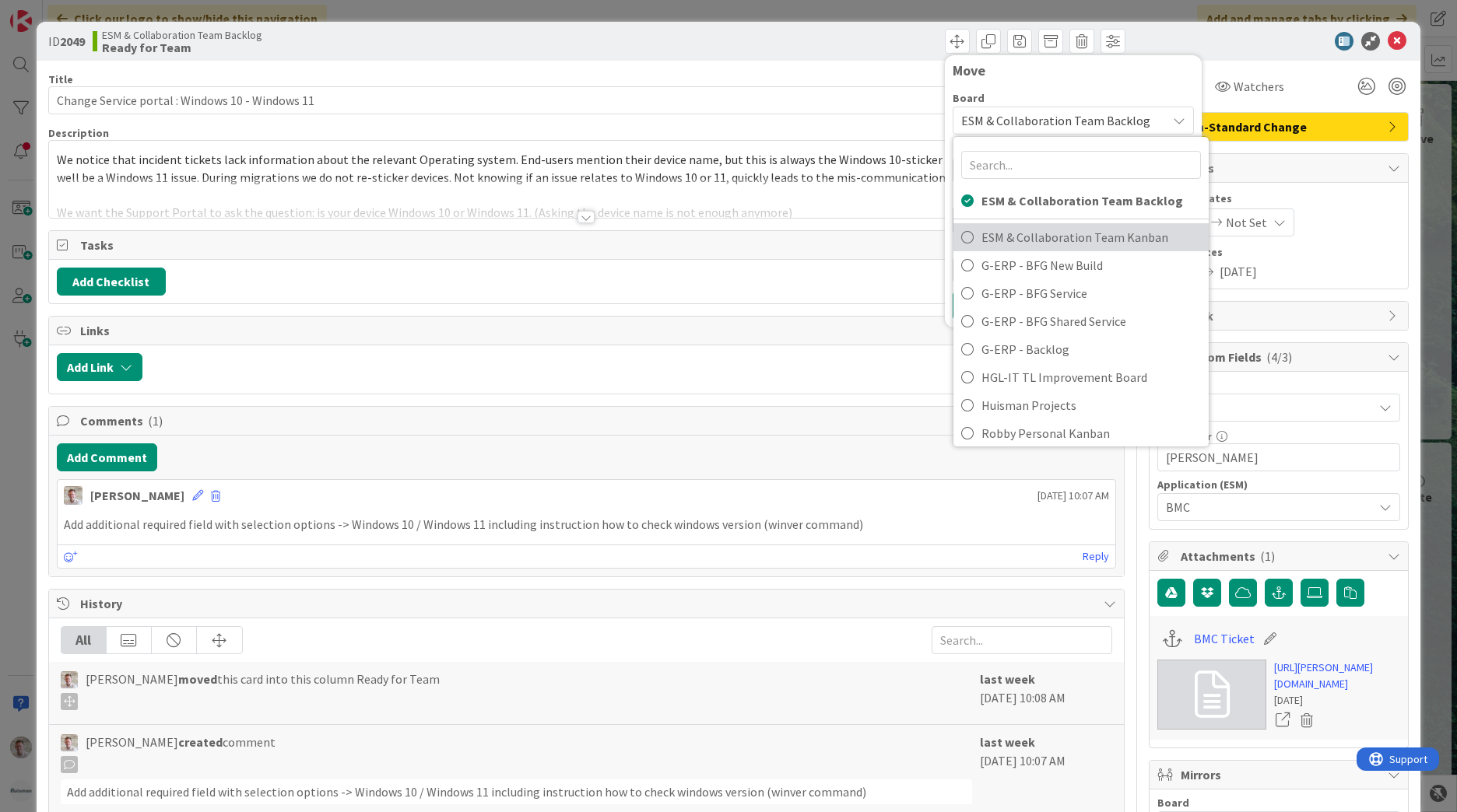
click at [1036, 236] on span "ESM & Collaboration Team Kanban" at bounding box center [1090, 237] width 219 height 23
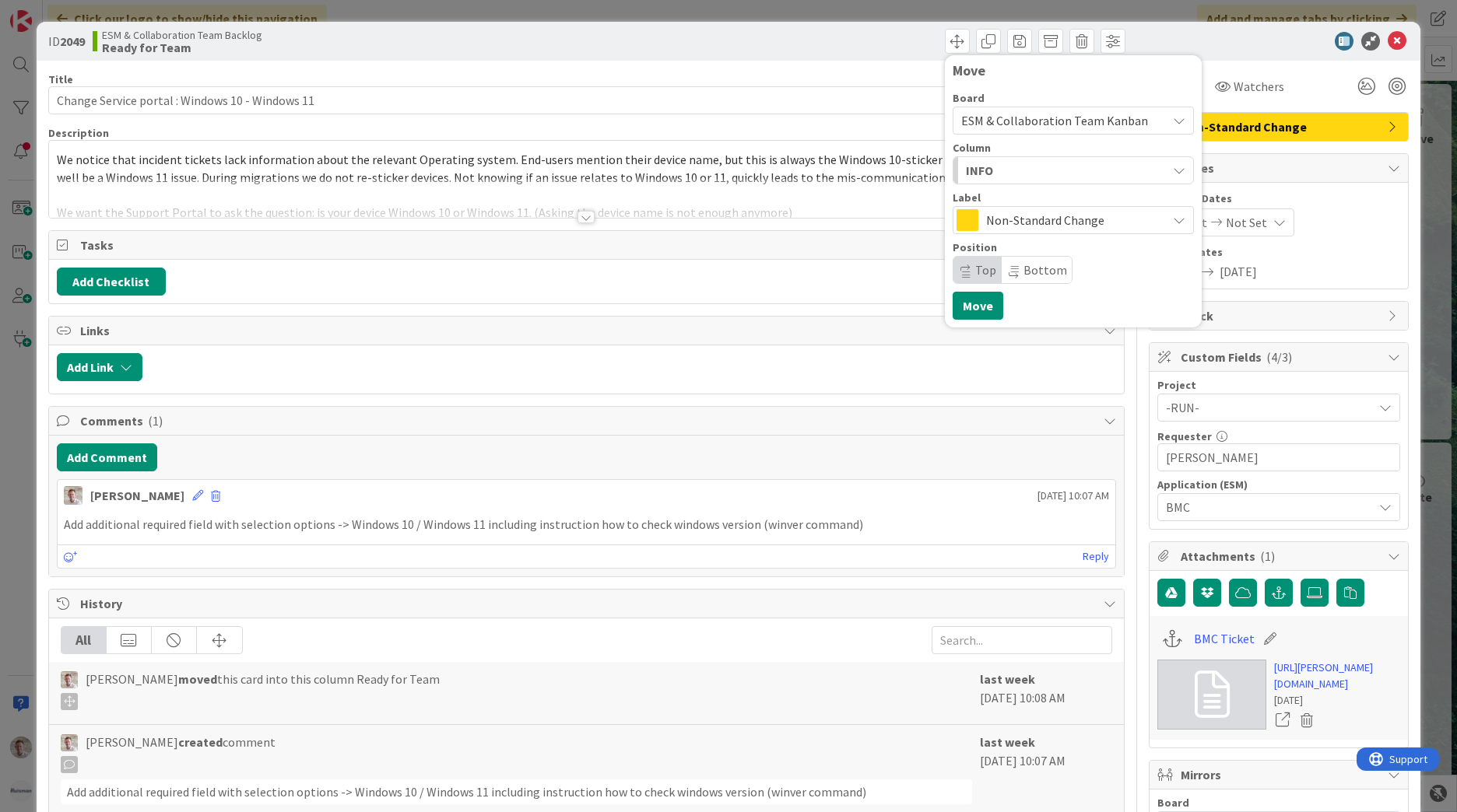
click at [1027, 167] on div "INFO" at bounding box center [1064, 170] width 204 height 25
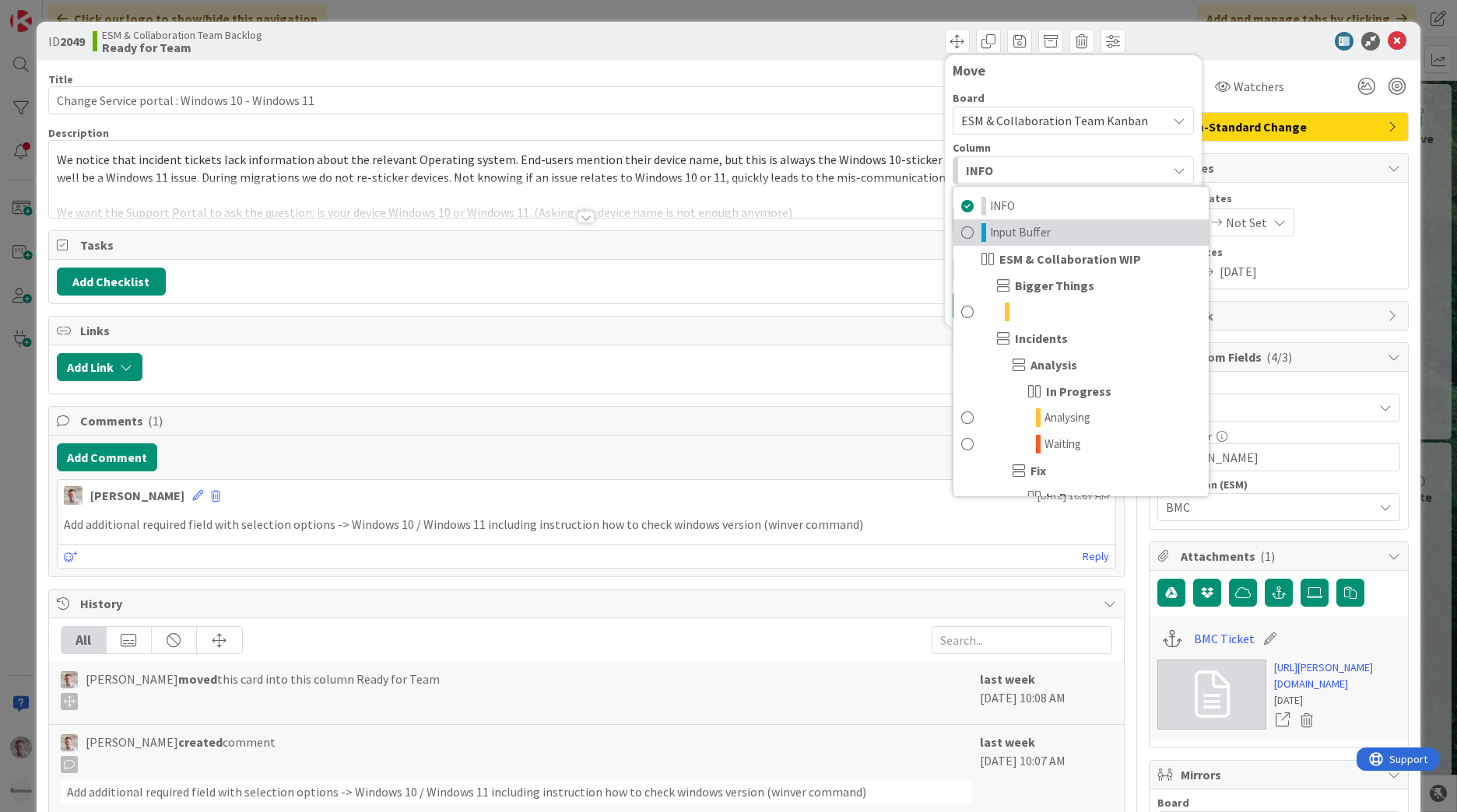
click at [1022, 237] on span "Input Buffer" at bounding box center [1020, 232] width 61 height 19
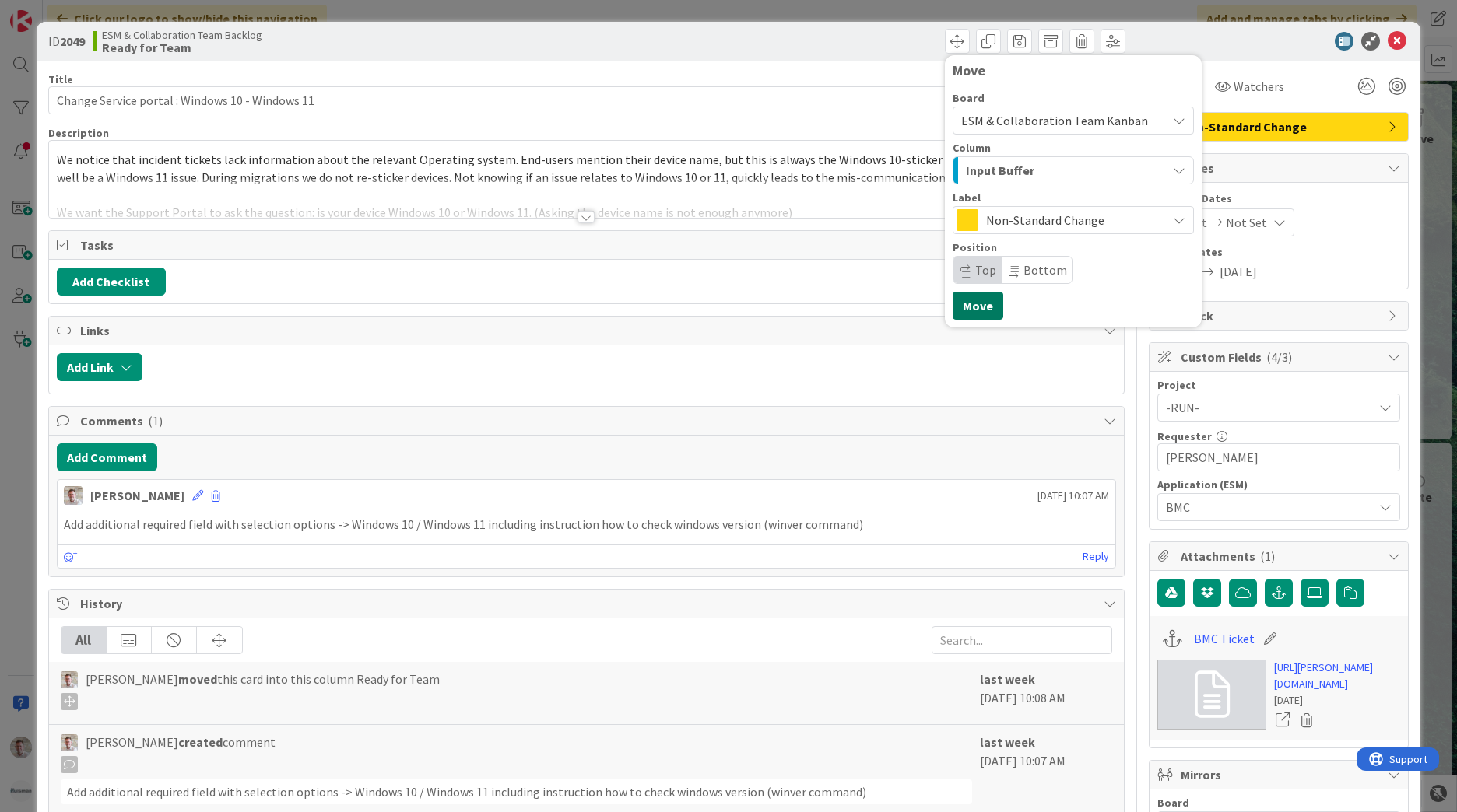
click at [967, 309] on button "Move" at bounding box center [978, 306] width 50 height 28
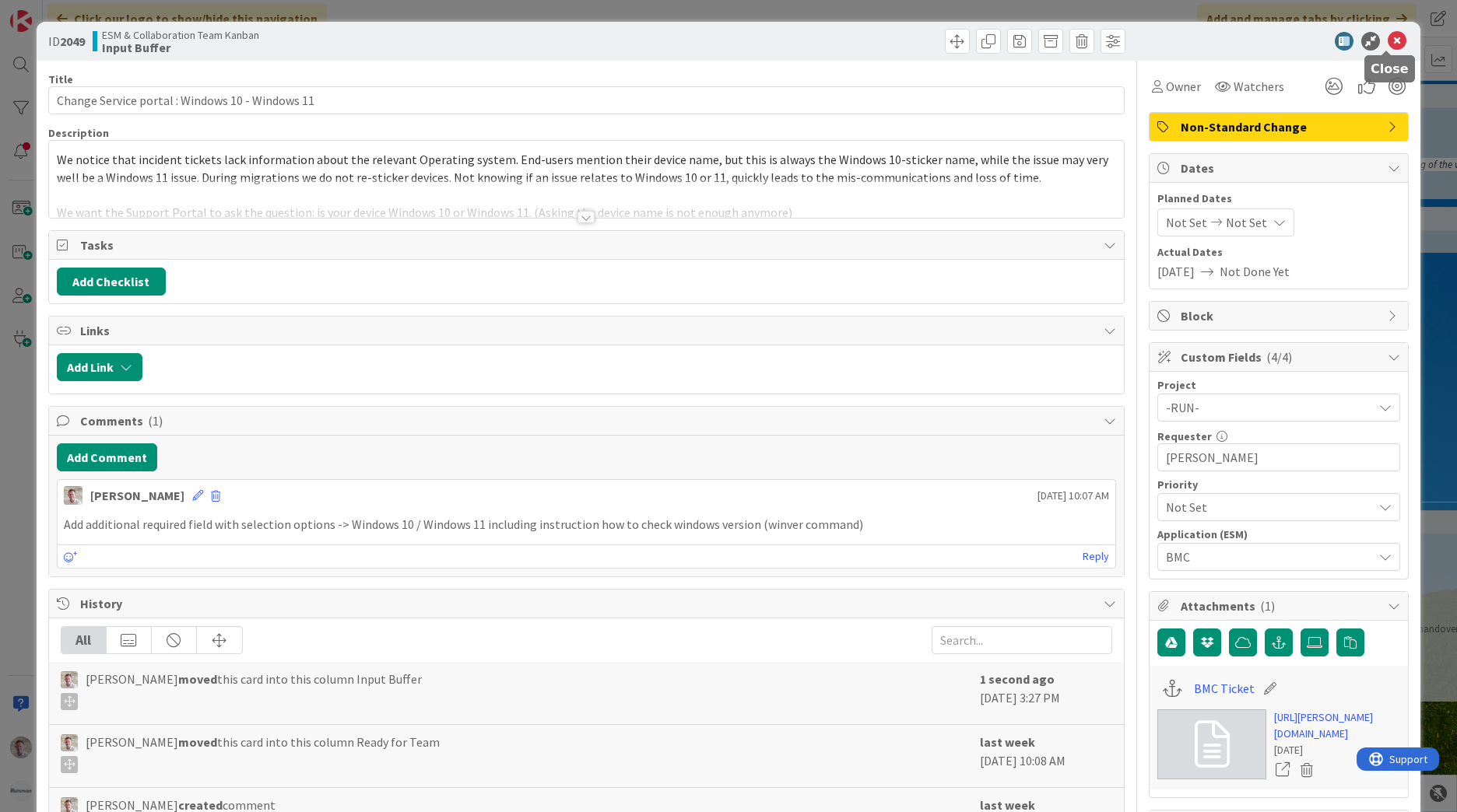
click at [1388, 35] on icon at bounding box center [1397, 41] width 19 height 19
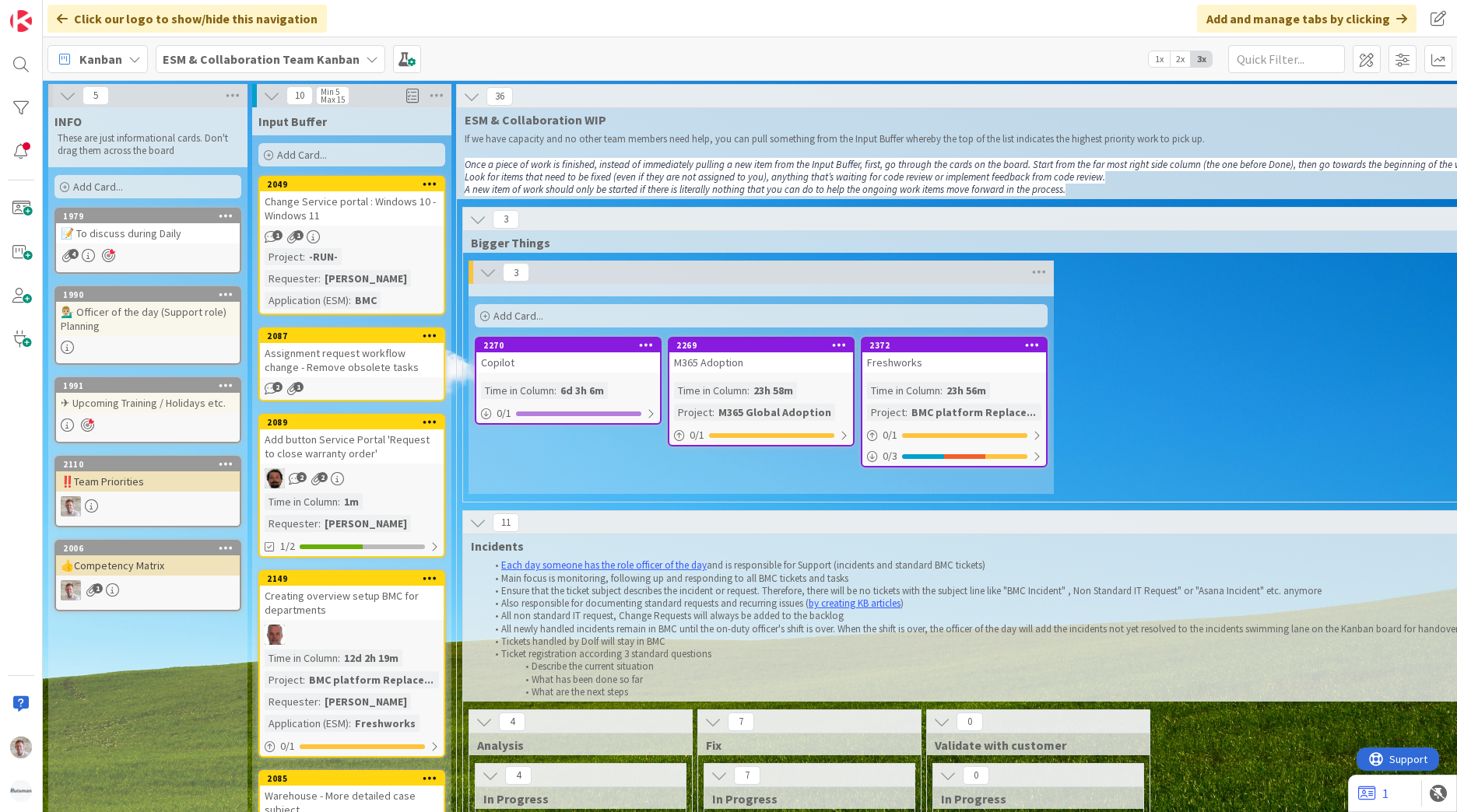
click at [285, 47] on div "ESM & Collaboration Team Kanban" at bounding box center [271, 59] width 230 height 28
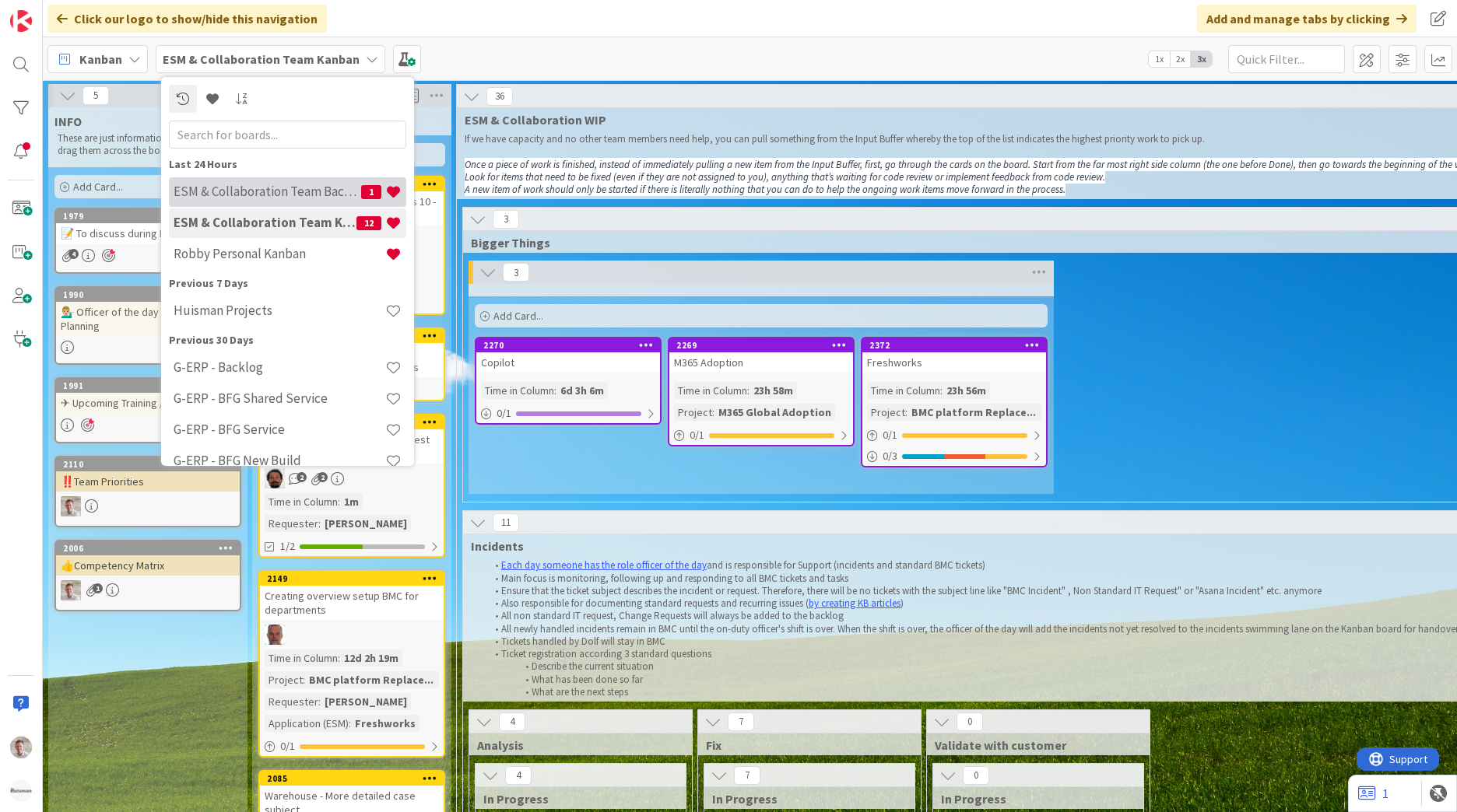
click at [298, 194] on h4 "ESM & Collaboration Team Backlog" at bounding box center [267, 191] width 188 height 16
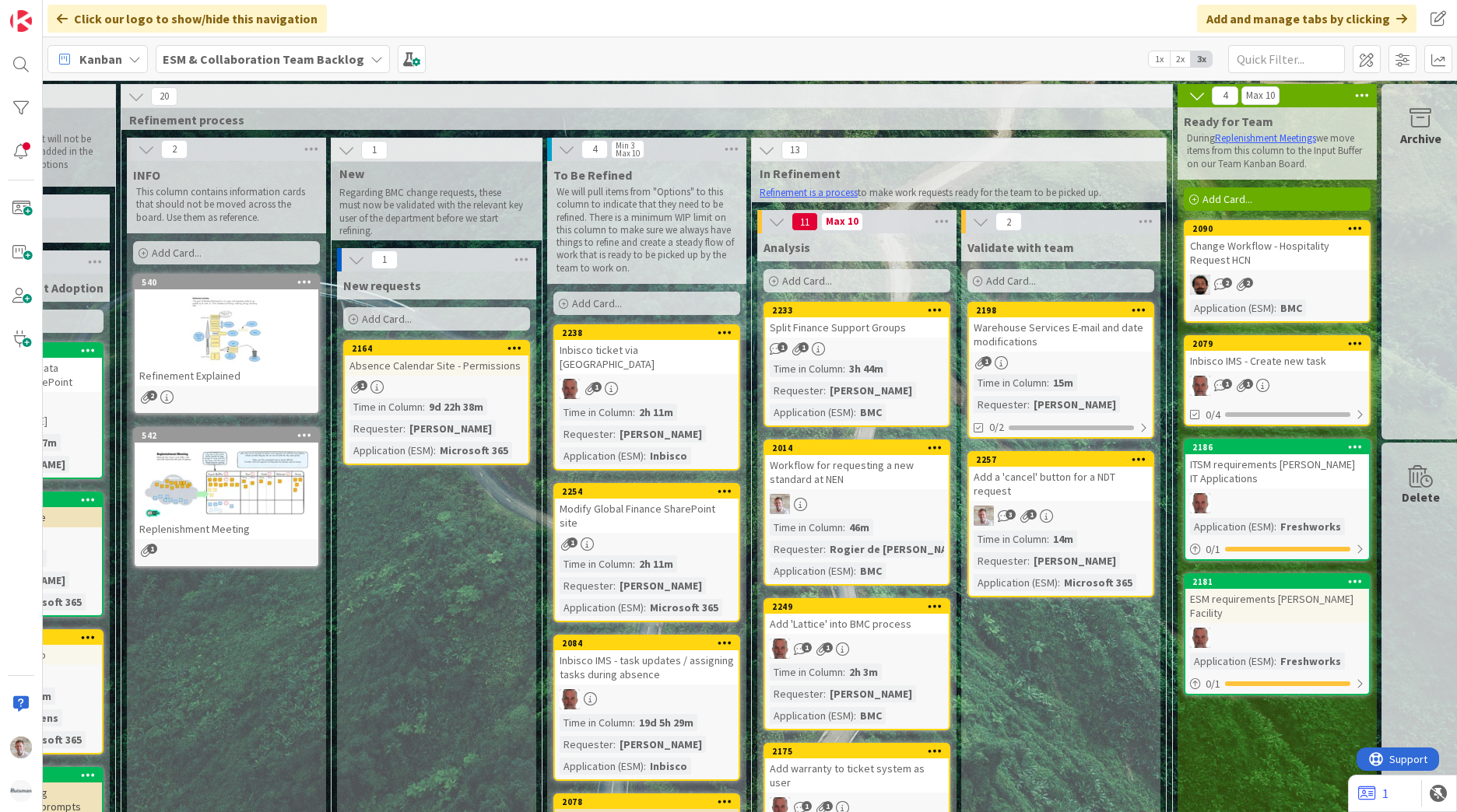
scroll to position [0, 163]
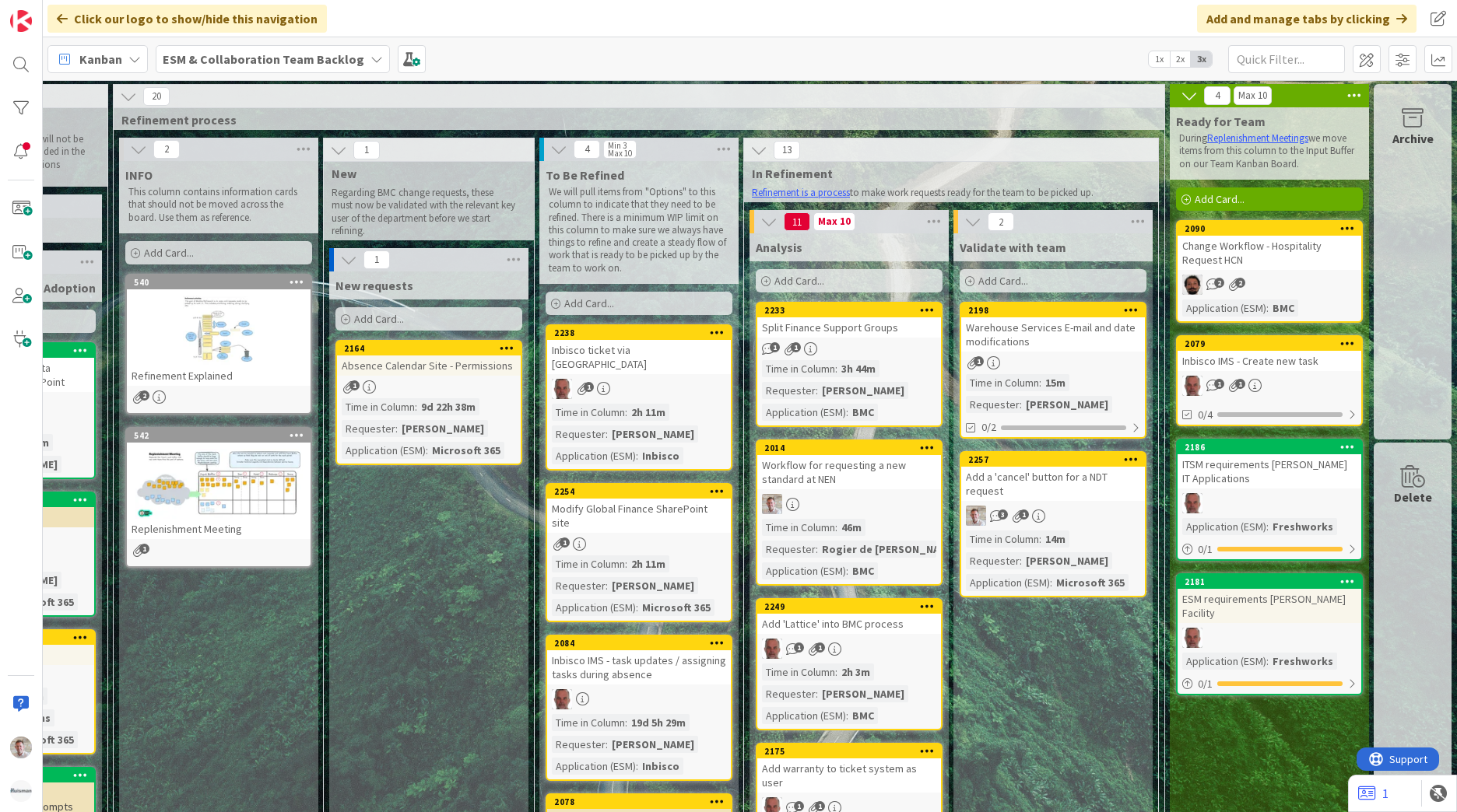
click at [1205, 245] on div "Change Workflow - Hospitality Request HCN" at bounding box center [1269, 253] width 184 height 35
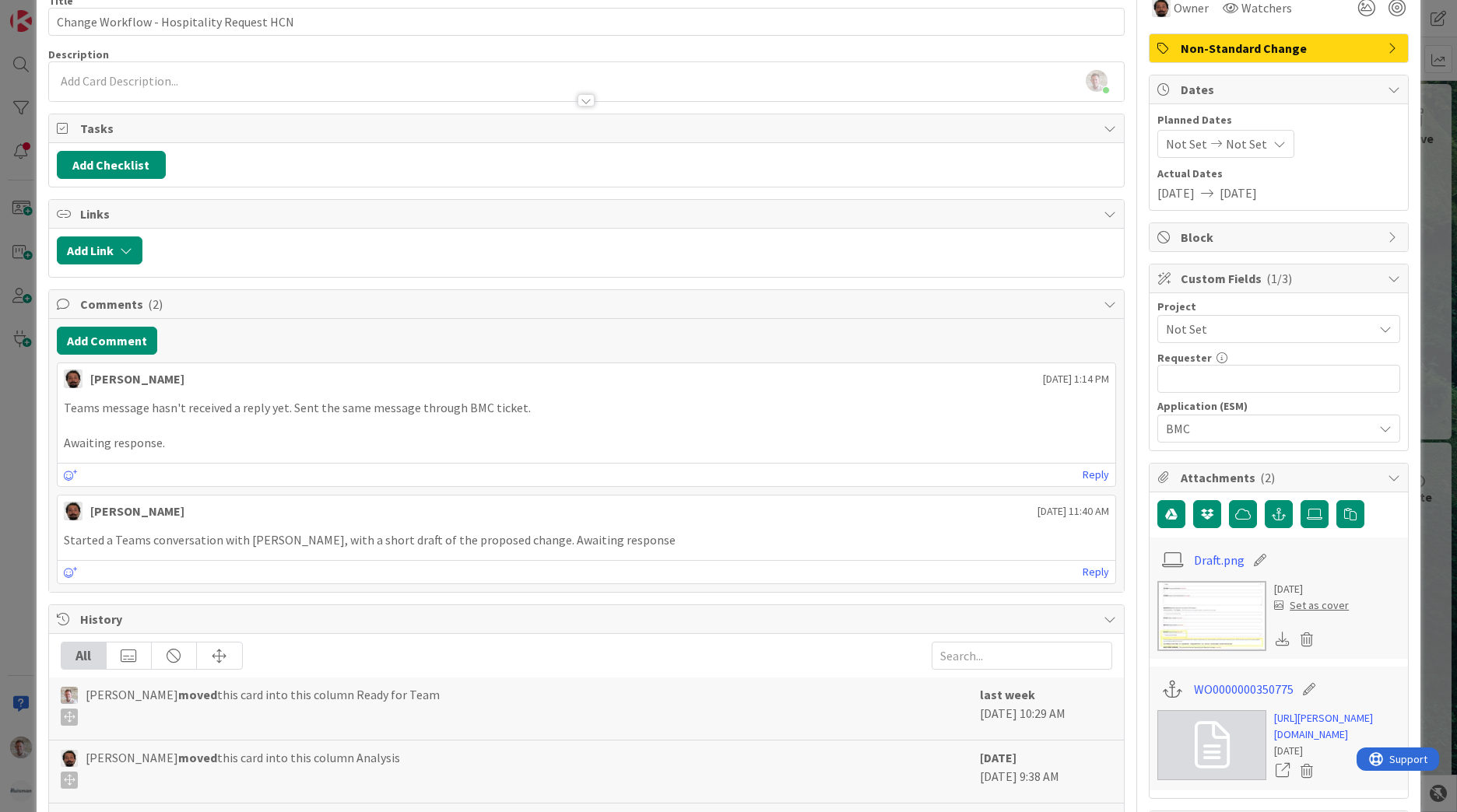
scroll to position [312, 0]
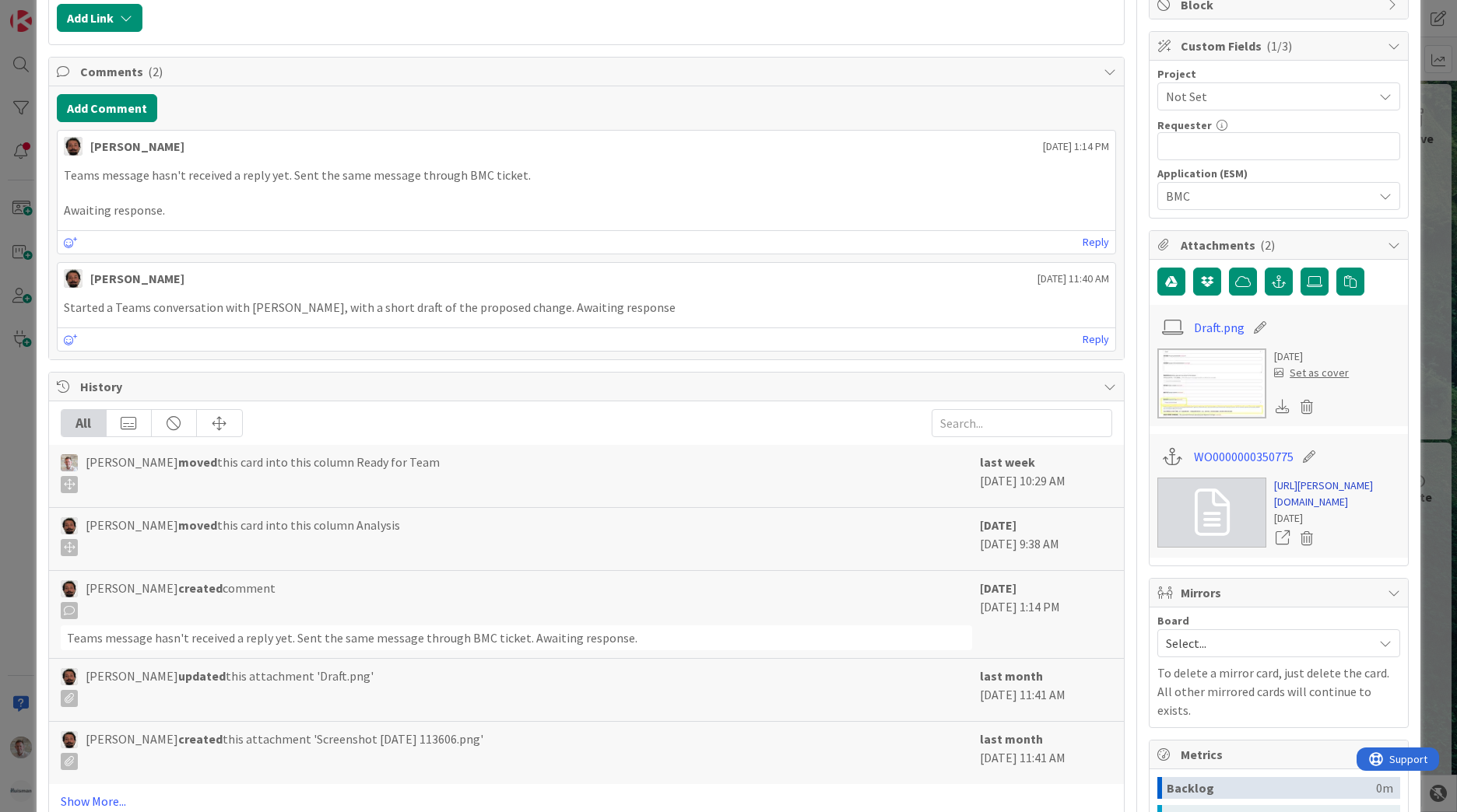
click at [1336, 508] on link "https://huisman-smartit.onbmc.com/smartit/app/#/workorder/IDGHEXFAF704DATAV72XT…" at bounding box center [1337, 494] width 126 height 33
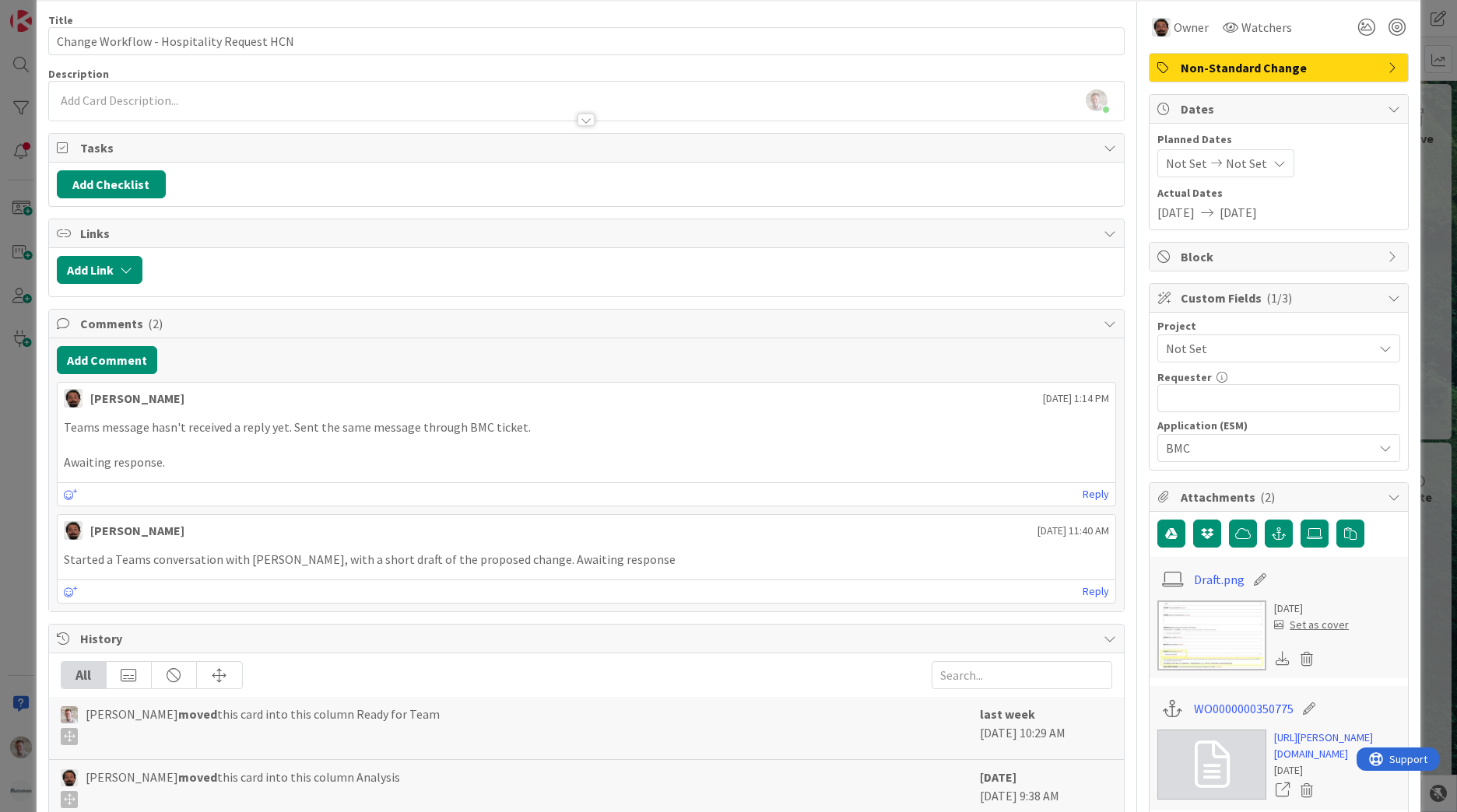
scroll to position [0, 0]
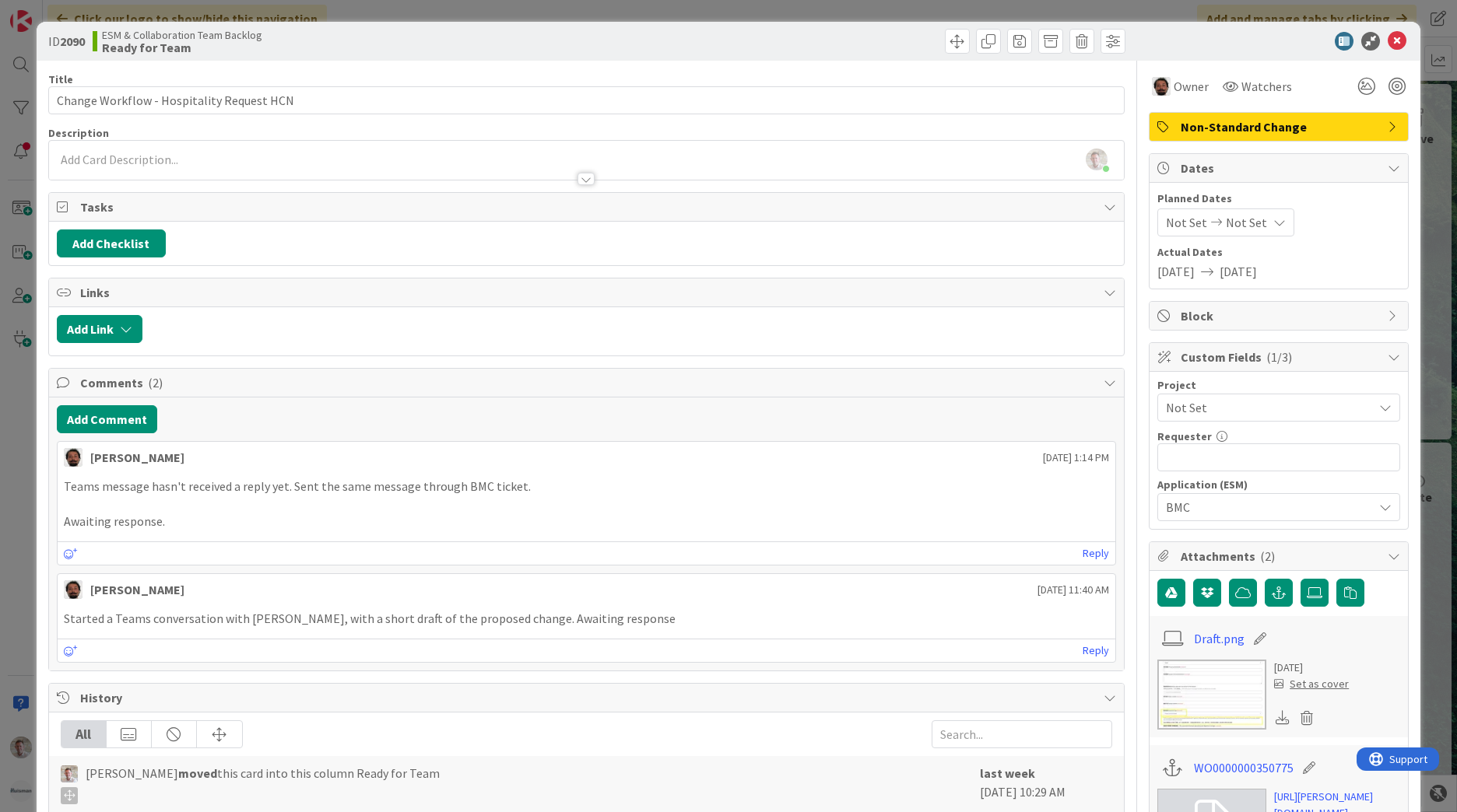
click at [1389, 46] on icon at bounding box center [1397, 41] width 19 height 19
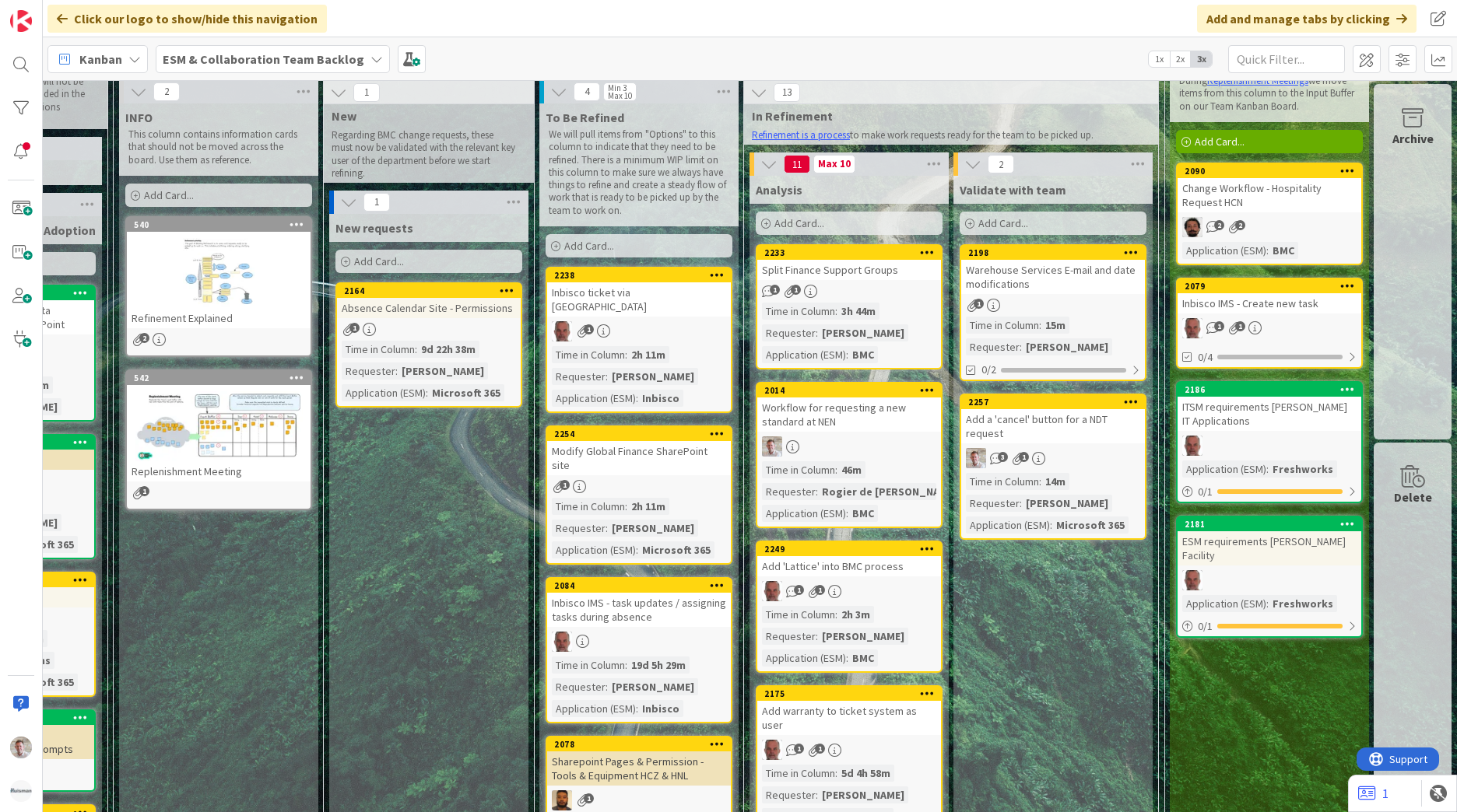
scroll to position [0, 163]
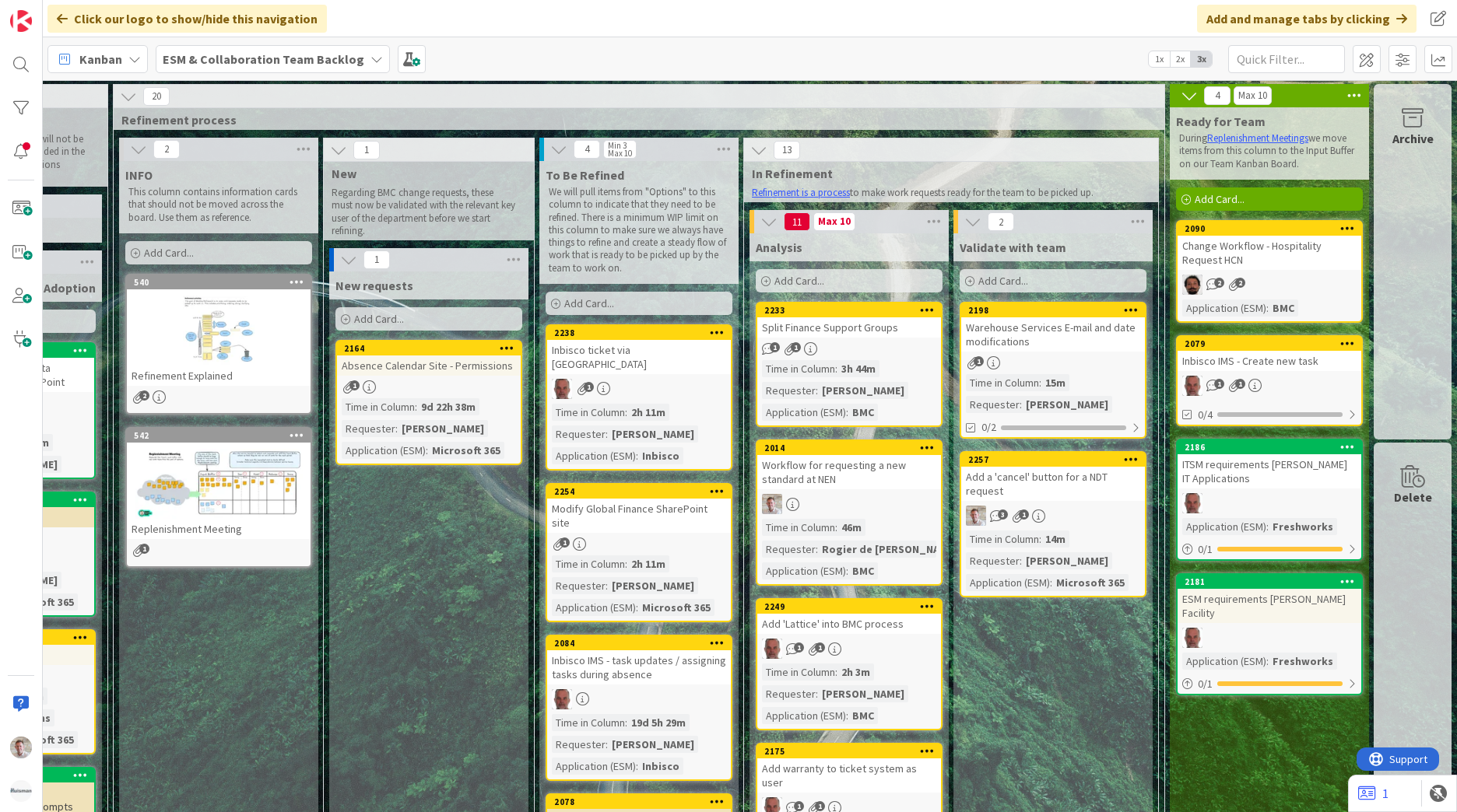
click at [1248, 358] on div "Inbisco IMS - Create new task" at bounding box center [1269, 361] width 184 height 21
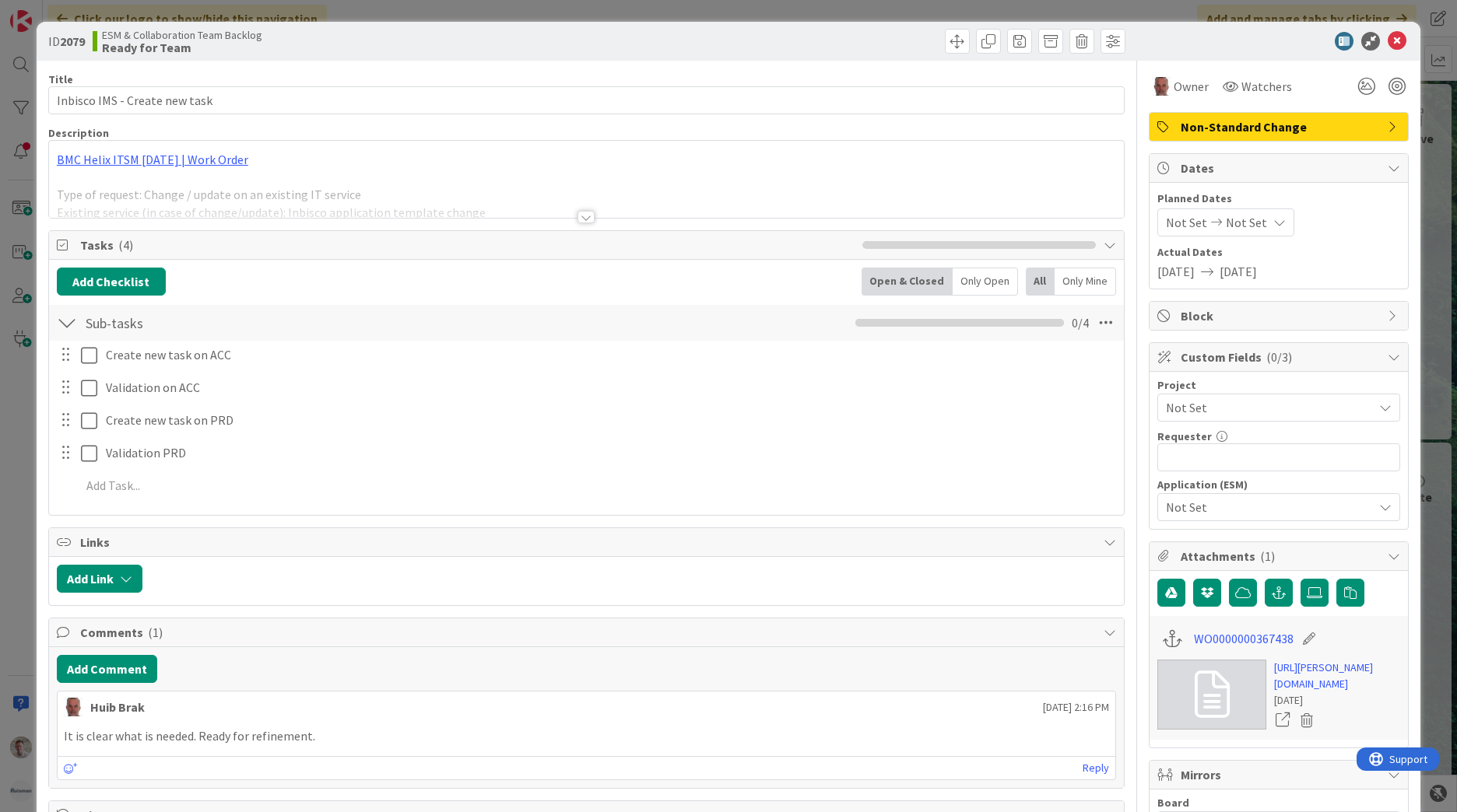
click at [578, 213] on div at bounding box center [586, 217] width 17 height 12
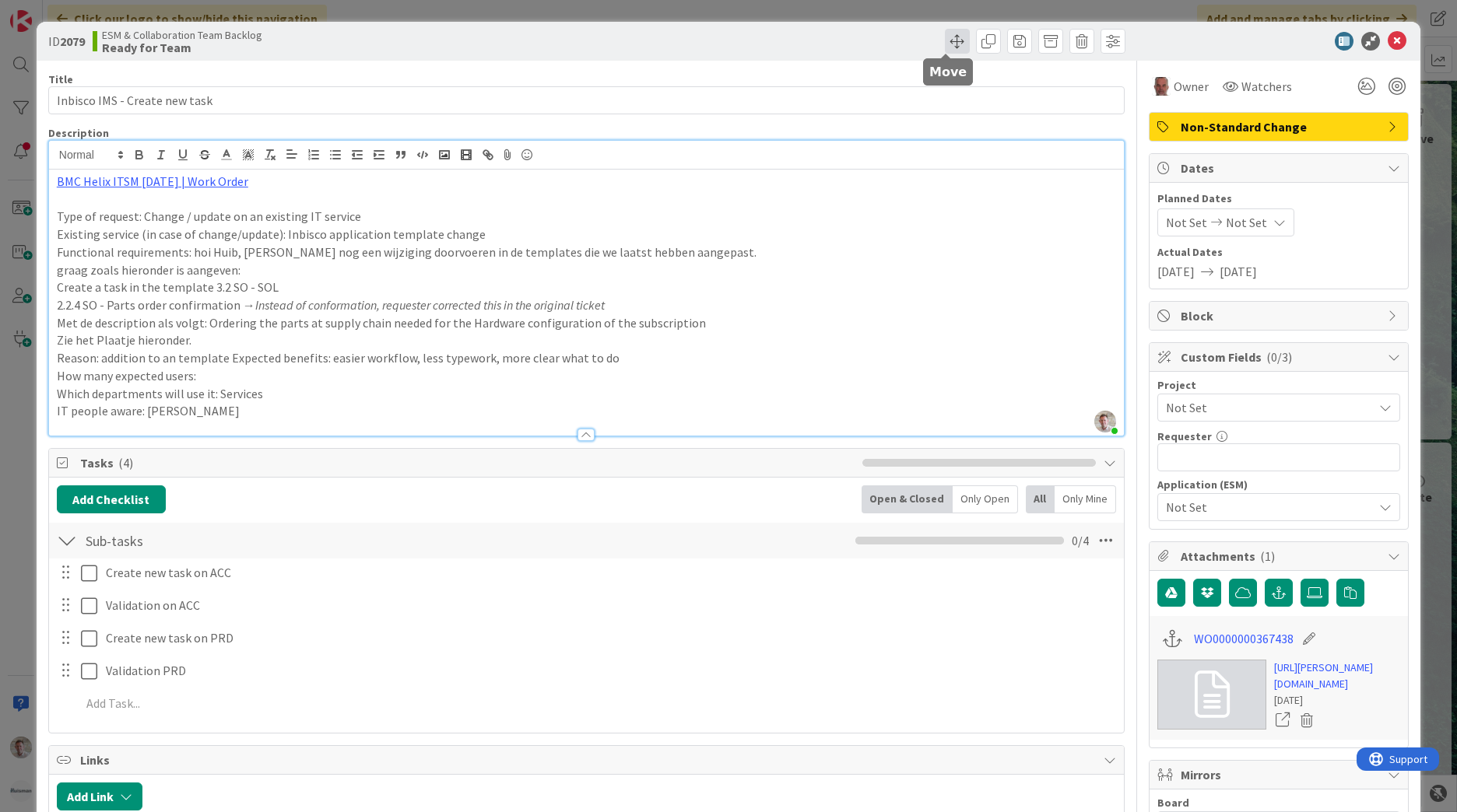
click at [951, 44] on span at bounding box center [957, 41] width 25 height 25
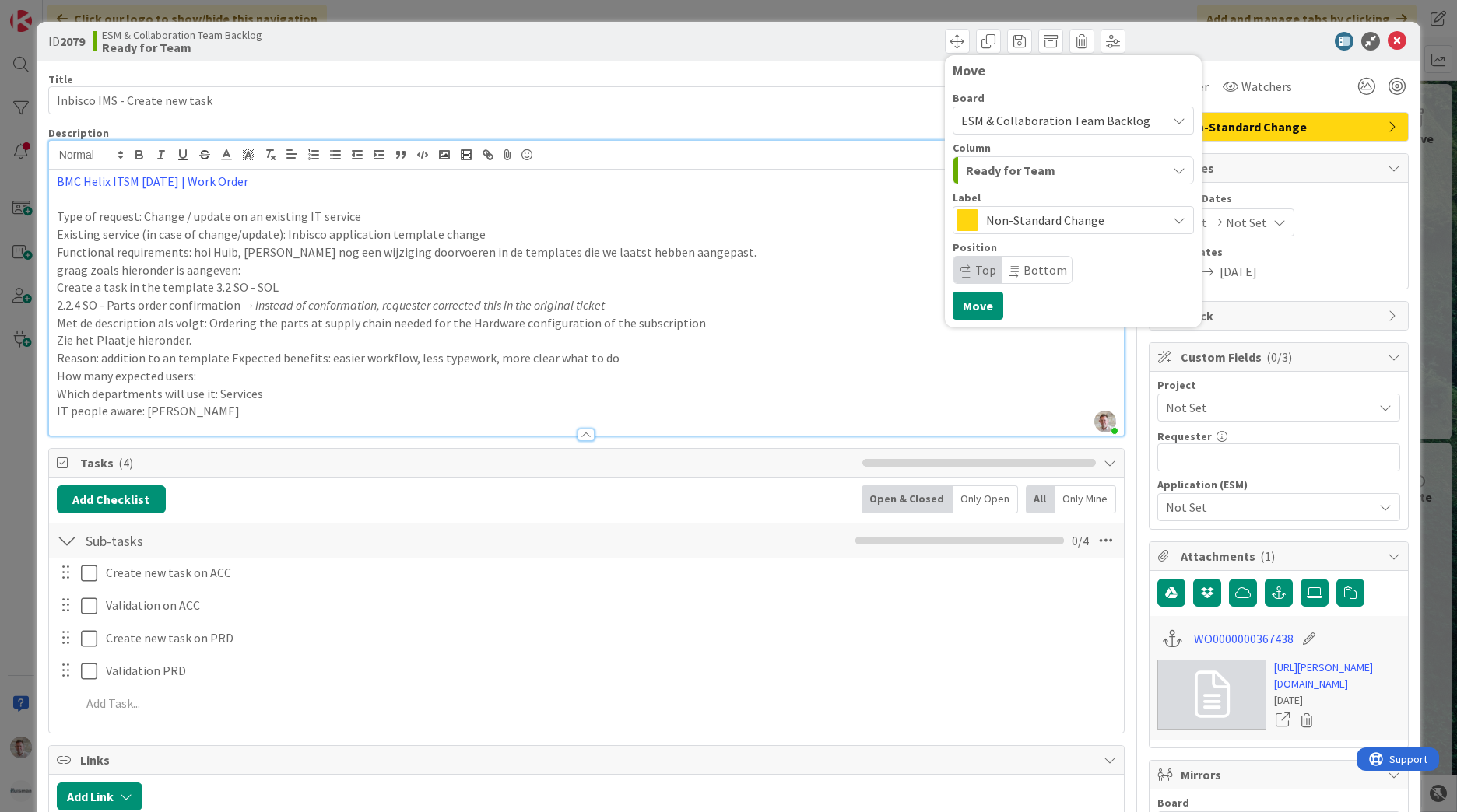
click at [1015, 123] on span "ESM & Collaboration Team Backlog" at bounding box center [1056, 120] width 189 height 16
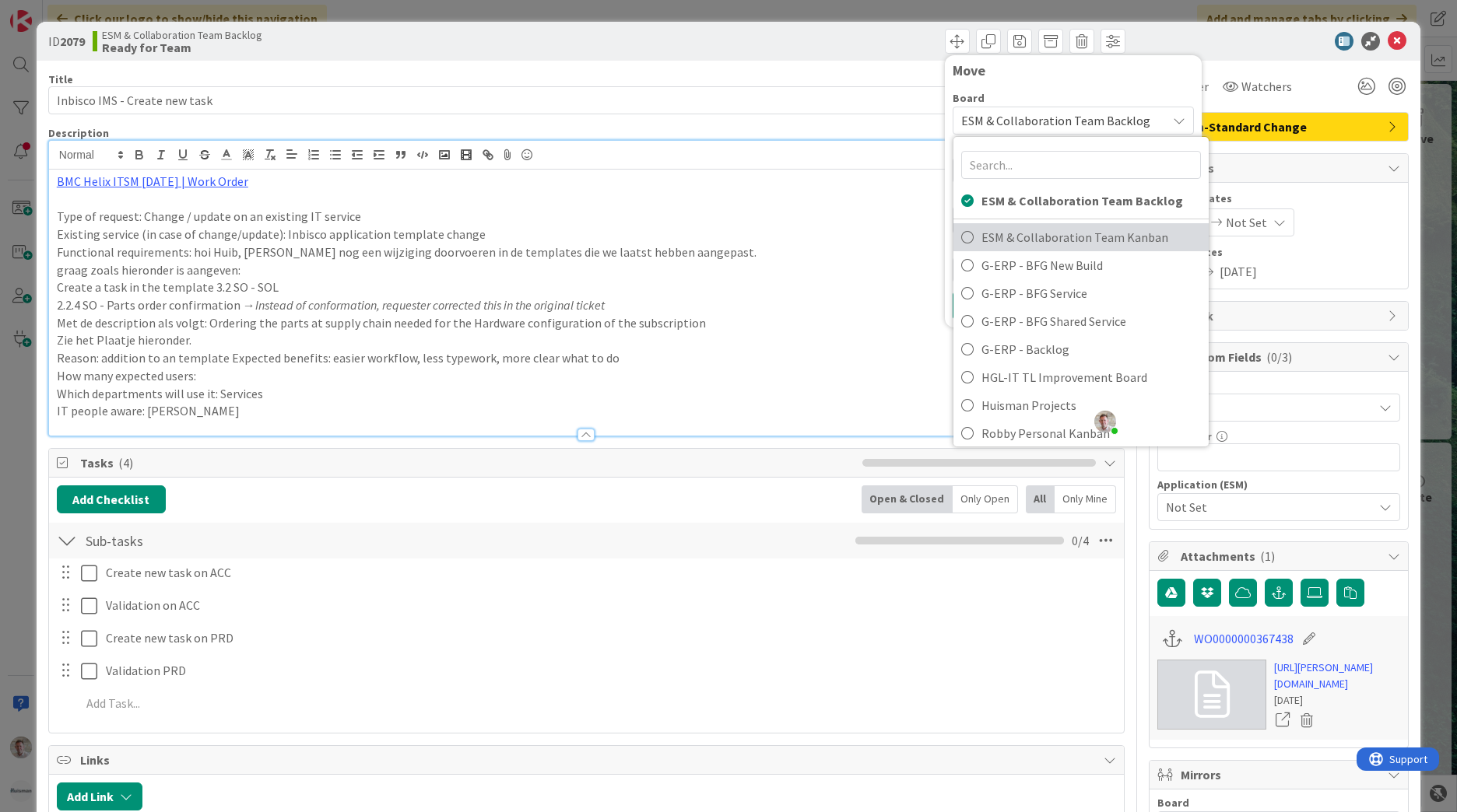
click at [1043, 236] on span "ESM & Collaboration Team Kanban" at bounding box center [1090, 237] width 219 height 23
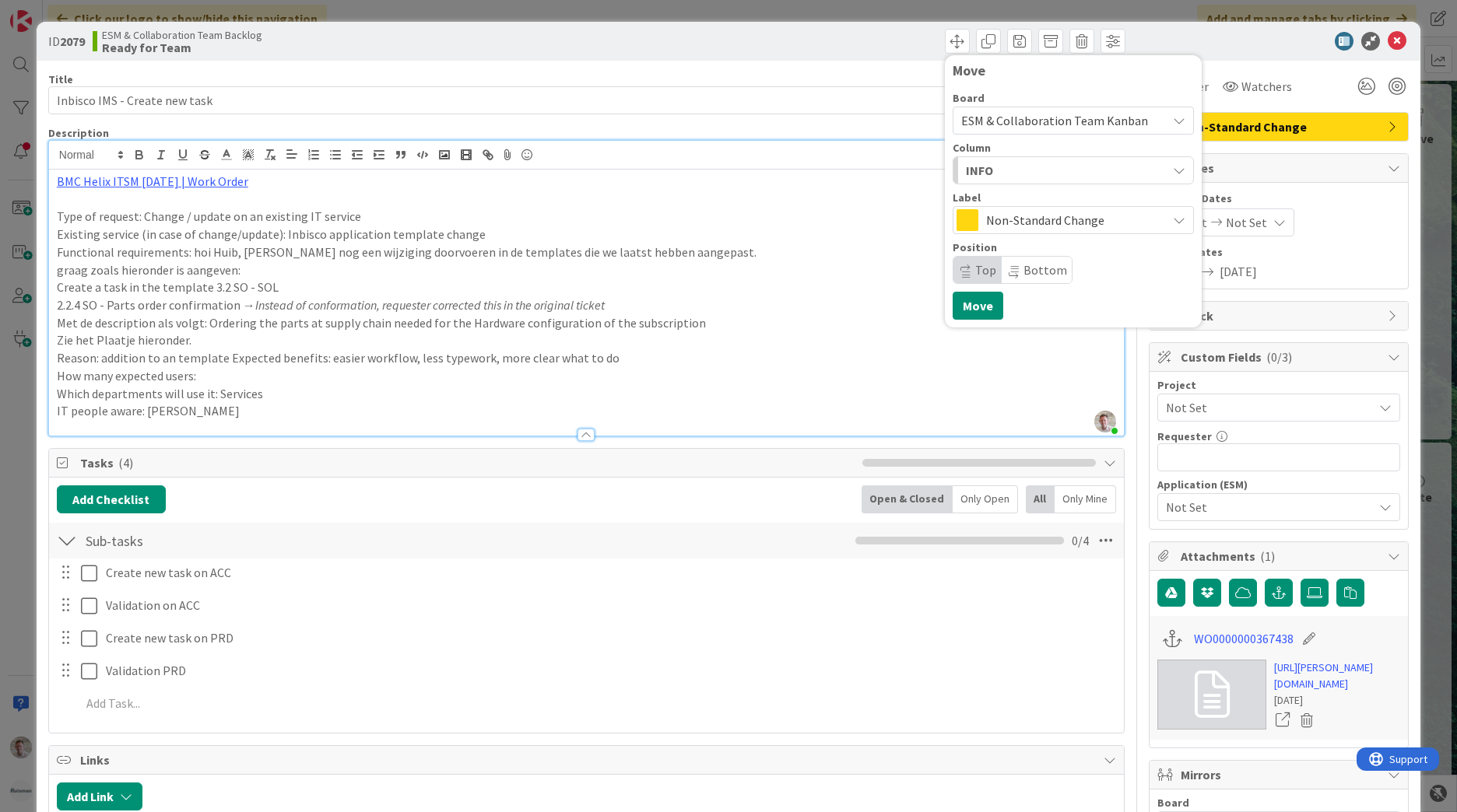
click at [1014, 170] on div "INFO" at bounding box center [1064, 170] width 204 height 25
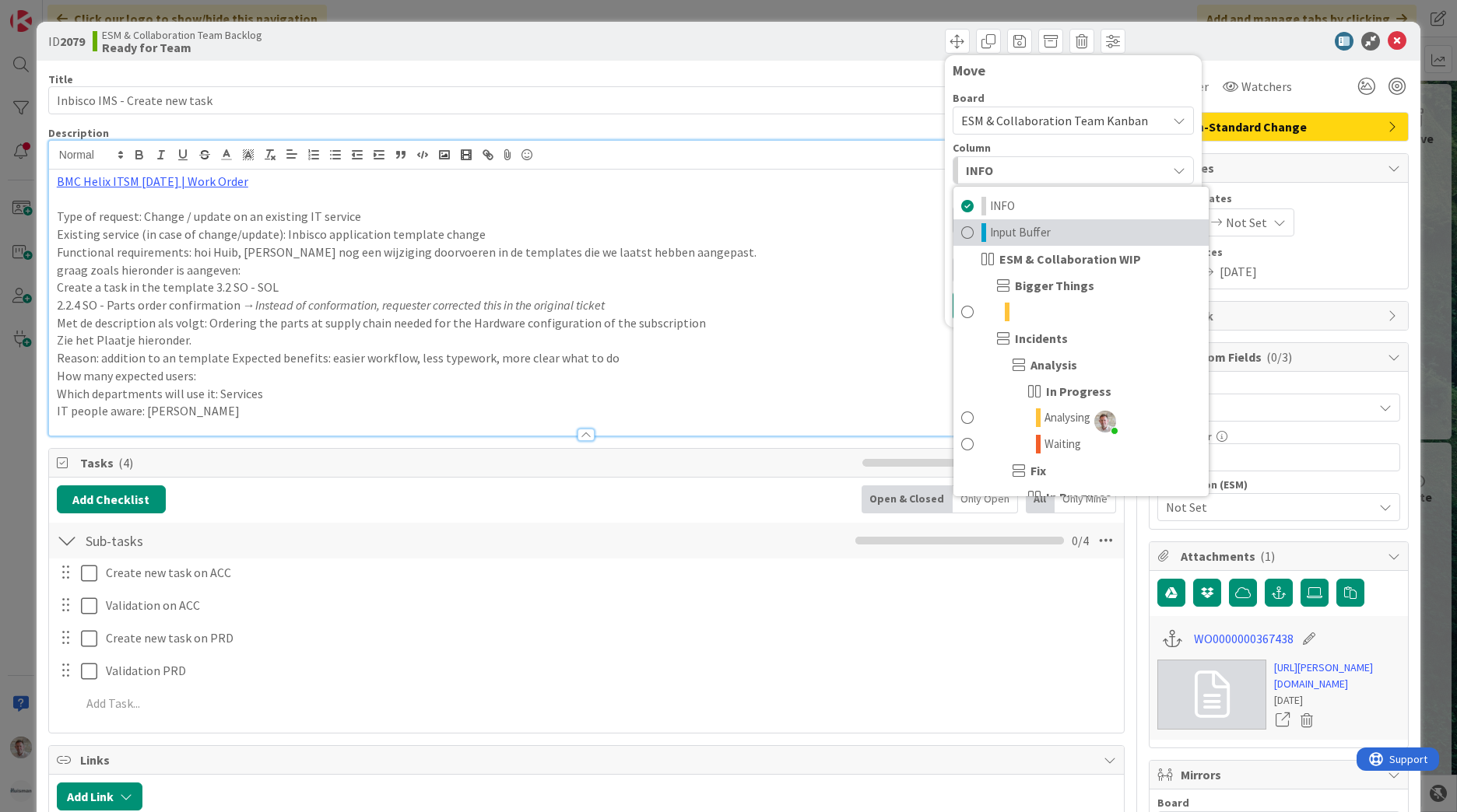
click at [995, 227] on span "Input Buffer" at bounding box center [1020, 232] width 61 height 19
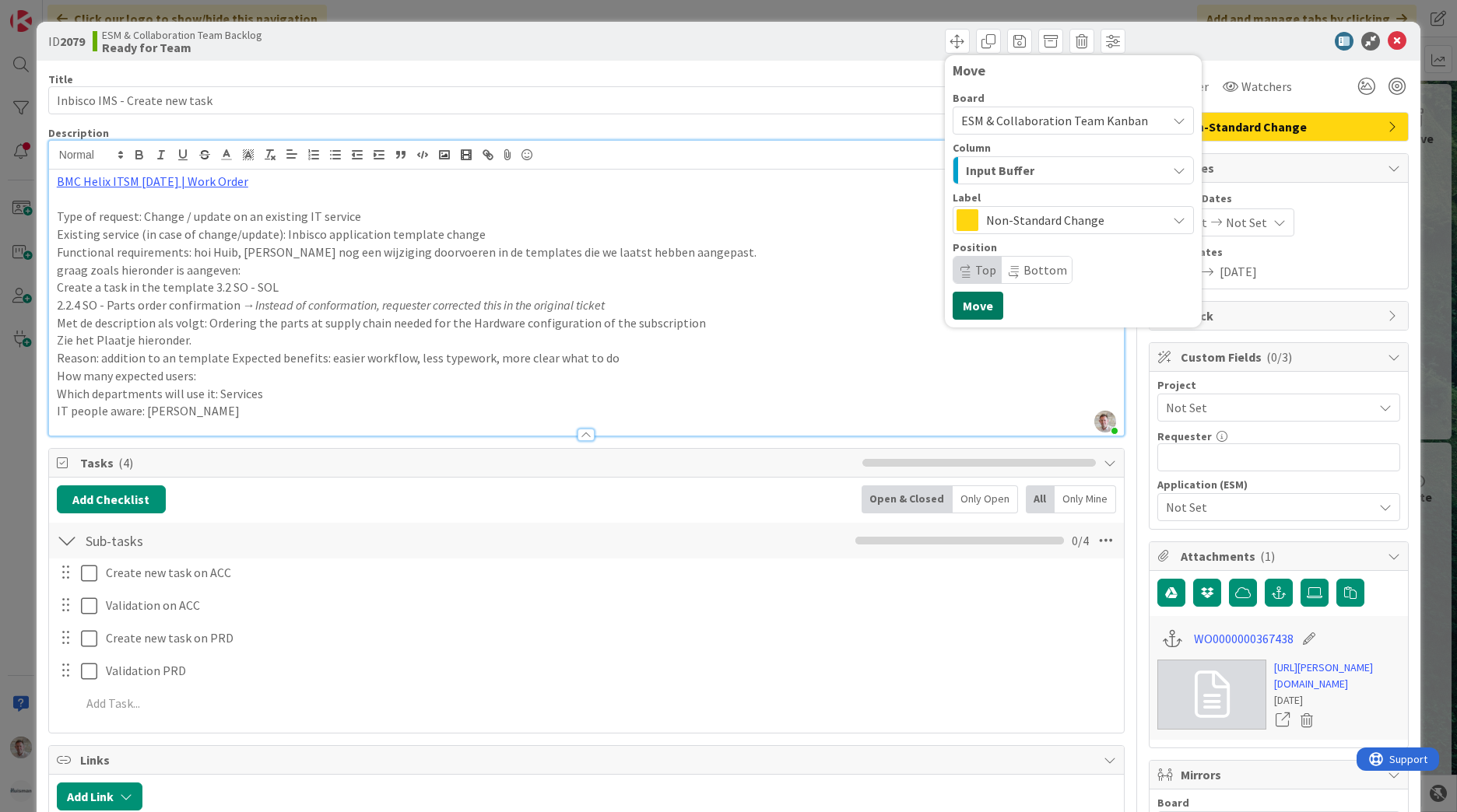
click at [977, 304] on button "Move" at bounding box center [978, 306] width 50 height 28
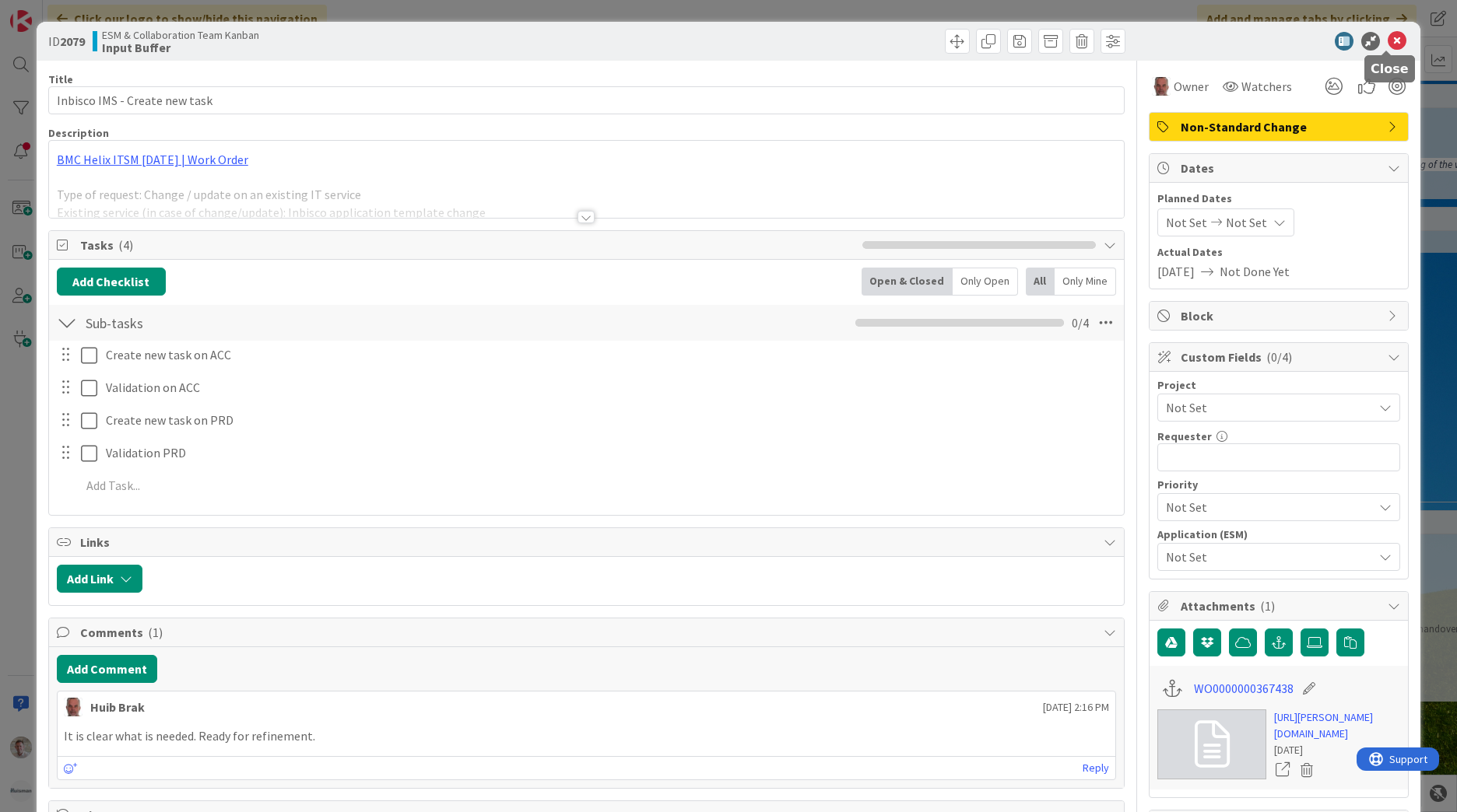
click at [1388, 45] on icon at bounding box center [1397, 41] width 19 height 19
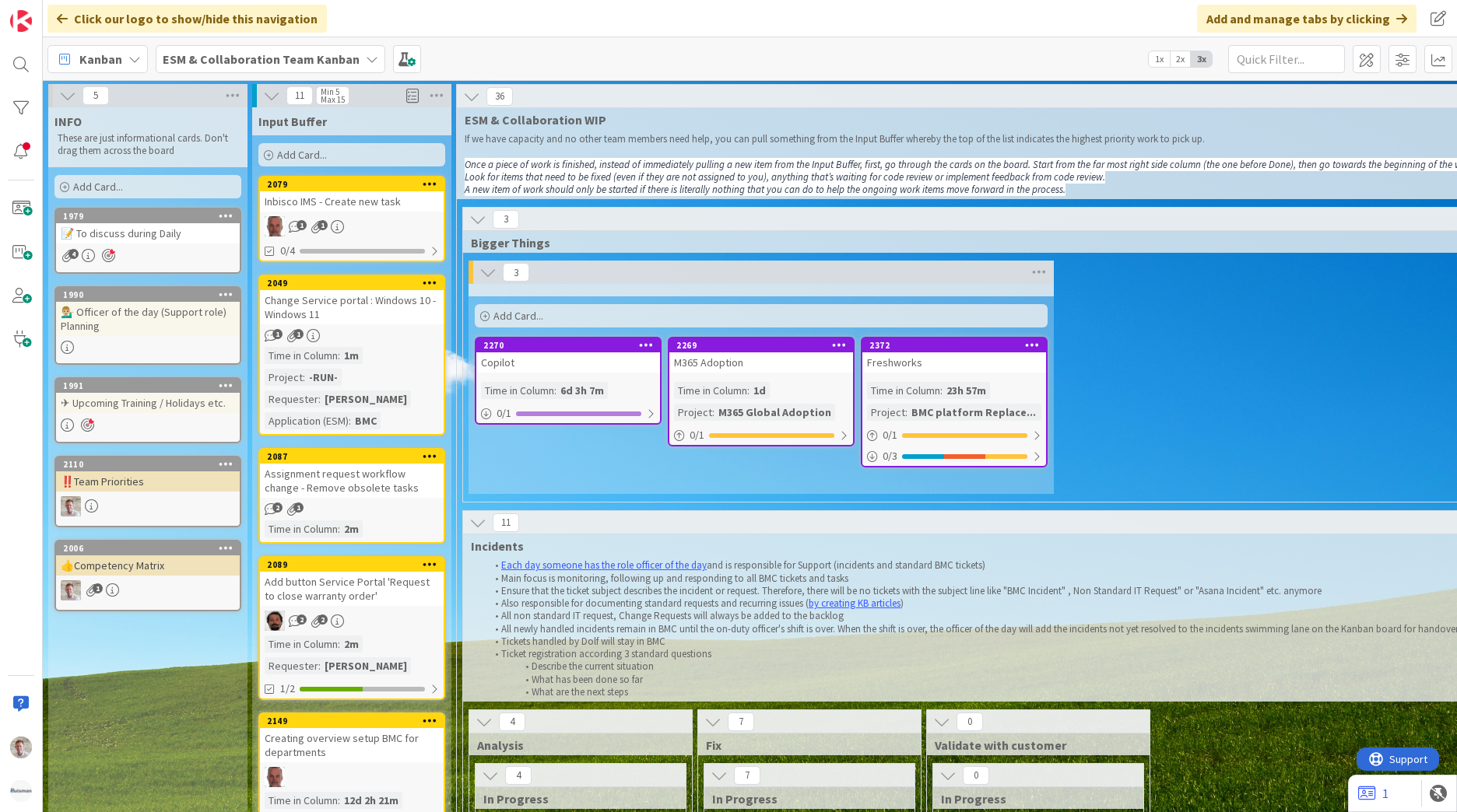
click at [159, 237] on div "📝 To discuss during Daily" at bounding box center [147, 233] width 184 height 21
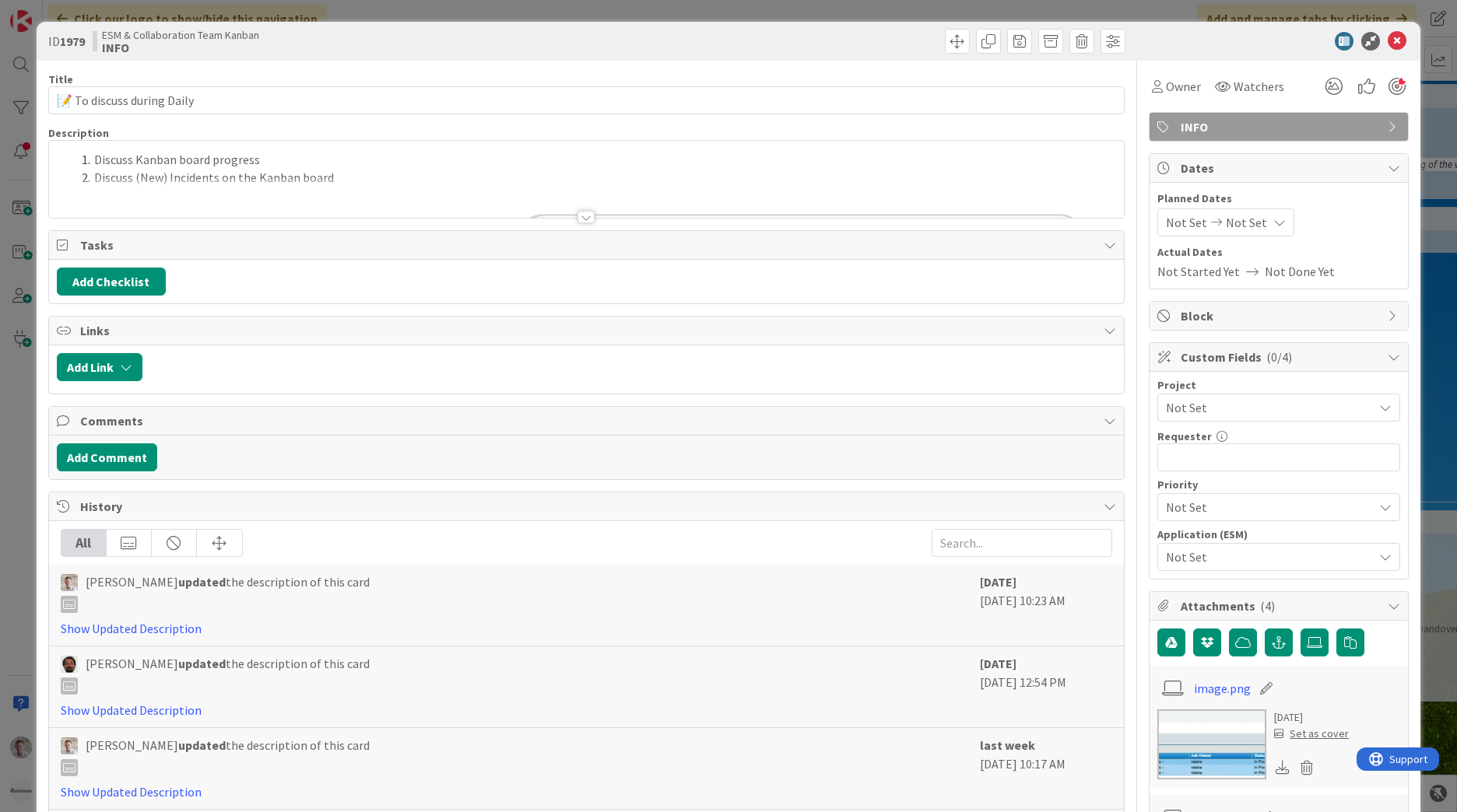
click at [447, 175] on ol "Discuss Kanban board progress Discuss (New) Incidents on the Kanban board" at bounding box center [586, 169] width 1059 height 35
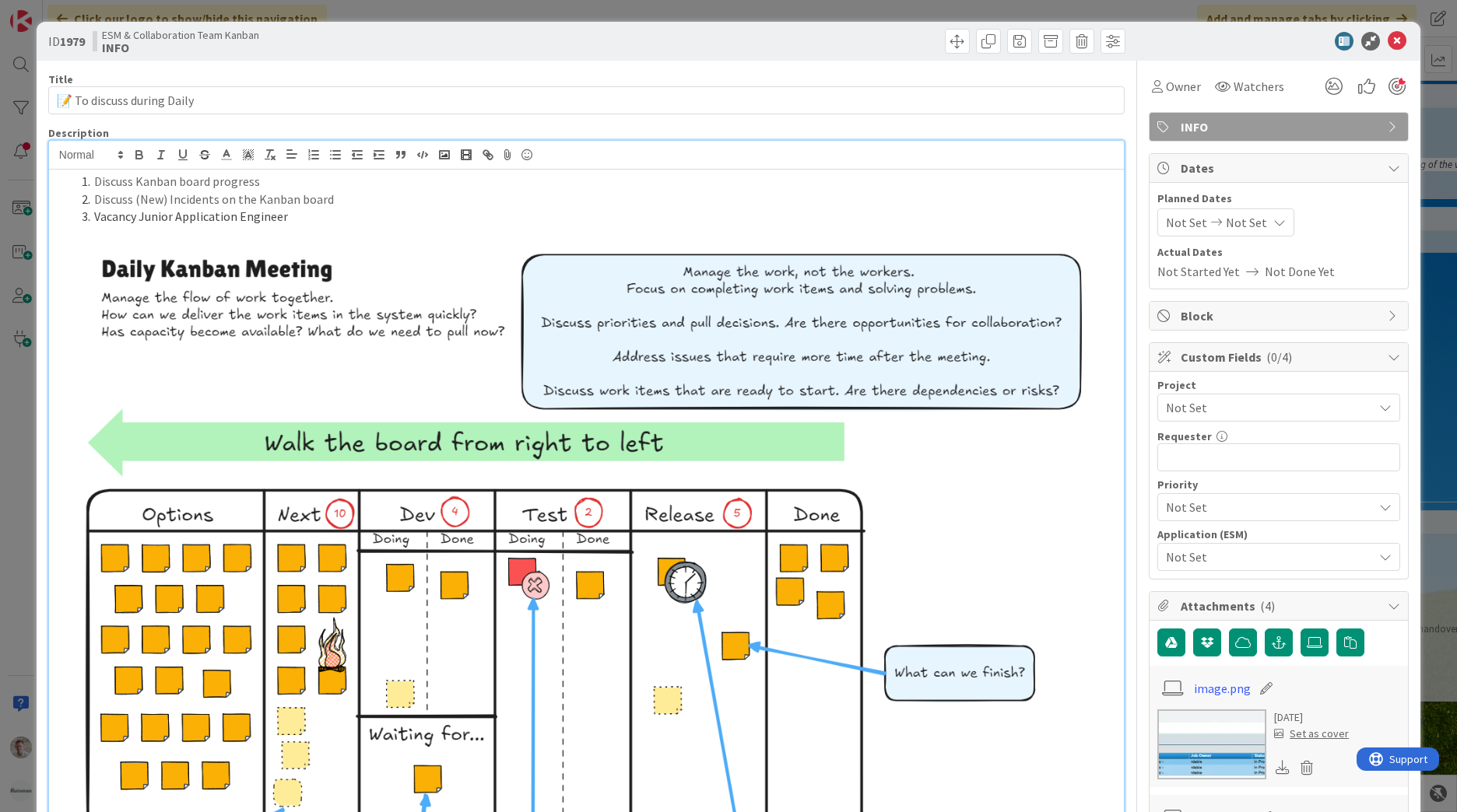
click at [249, 222] on li "Vacancy Junior Application Engineer" at bounding box center [595, 217] width 1041 height 18
click at [1388, 37] on icon at bounding box center [1397, 41] width 19 height 19
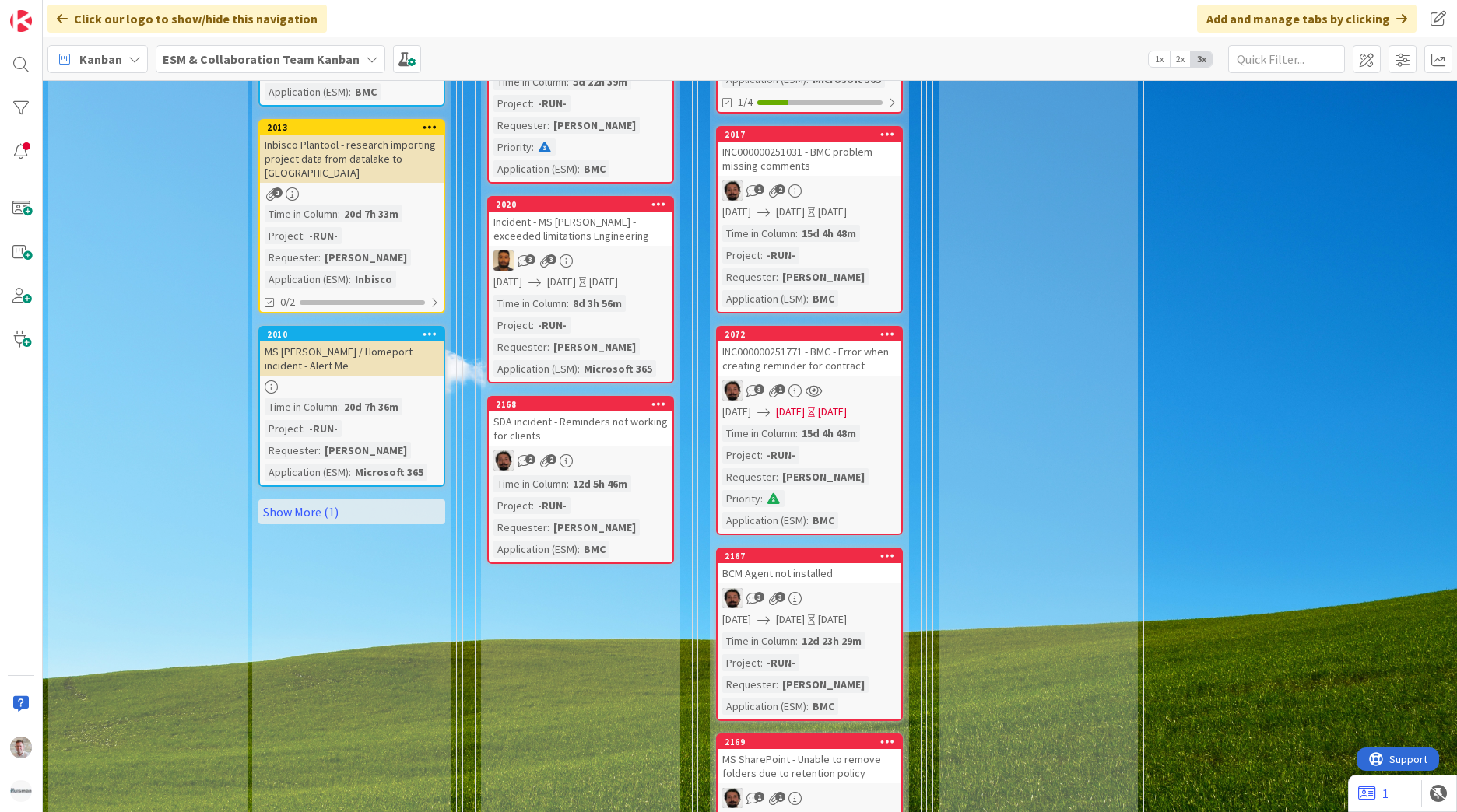
scroll to position [1478, 0]
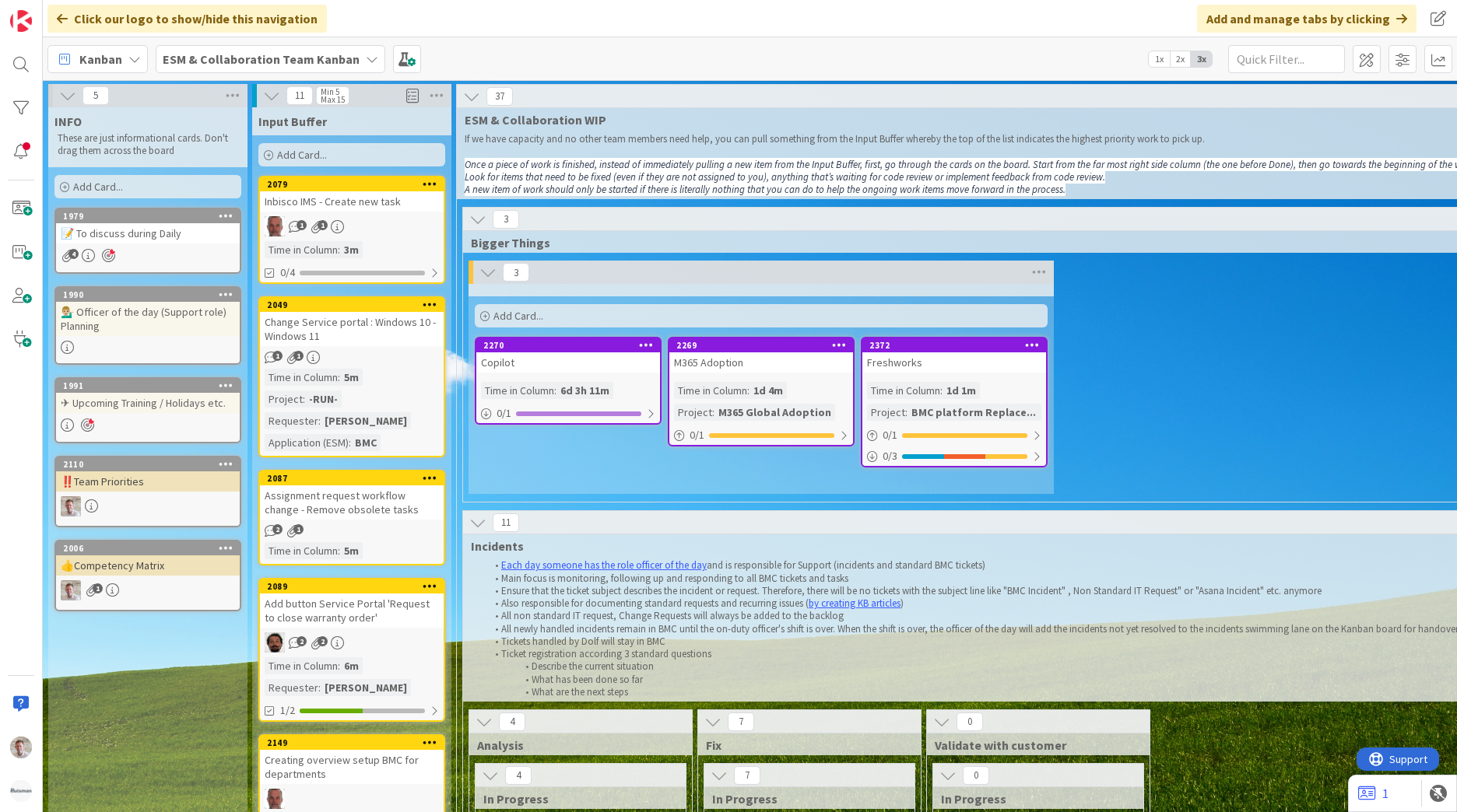
click at [321, 63] on div "ESM & Collaboration Team Kanban" at bounding box center [271, 59] width 230 height 28
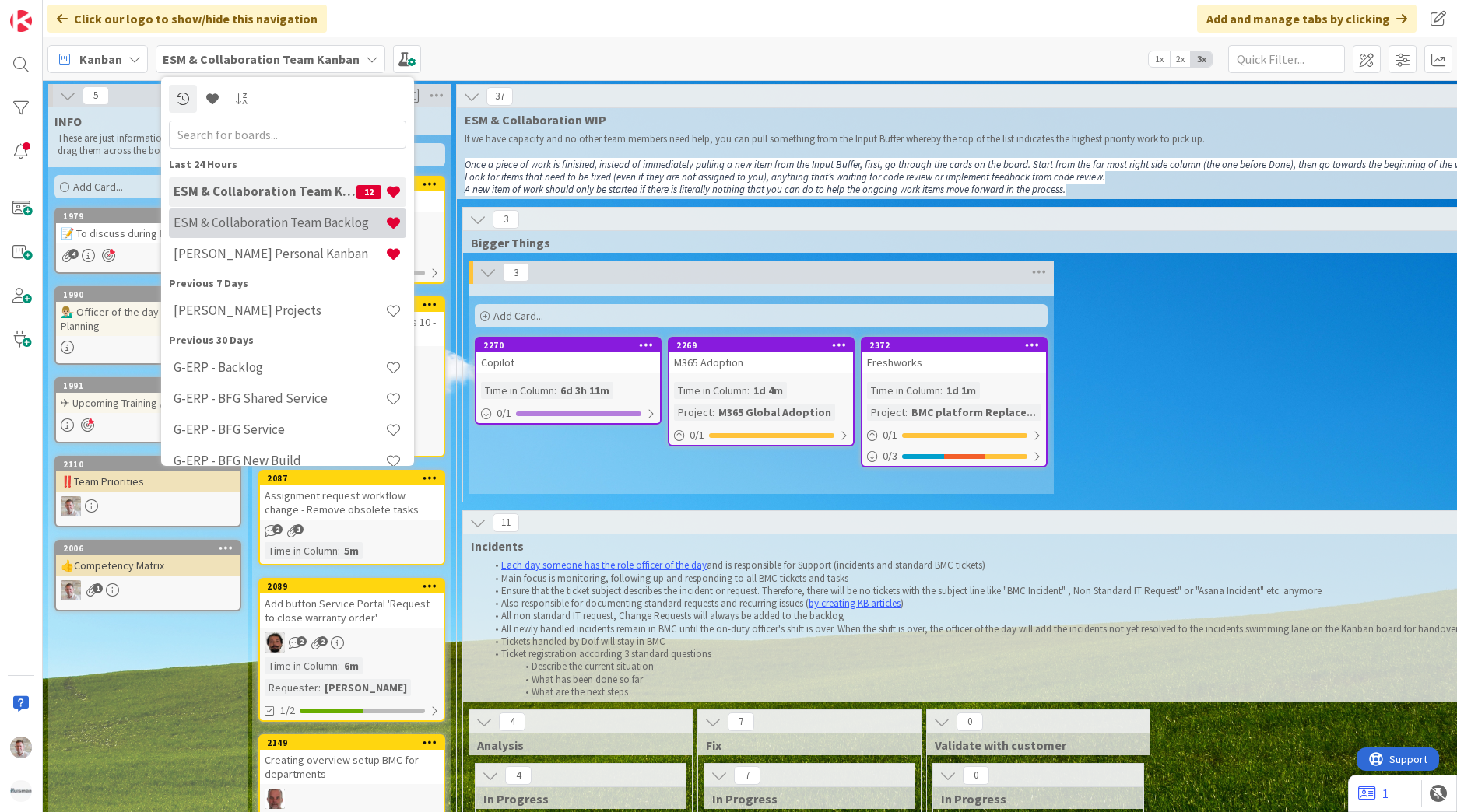
click at [304, 230] on h4 "ESM & Collaboration Team Backlog" at bounding box center [279, 222] width 212 height 16
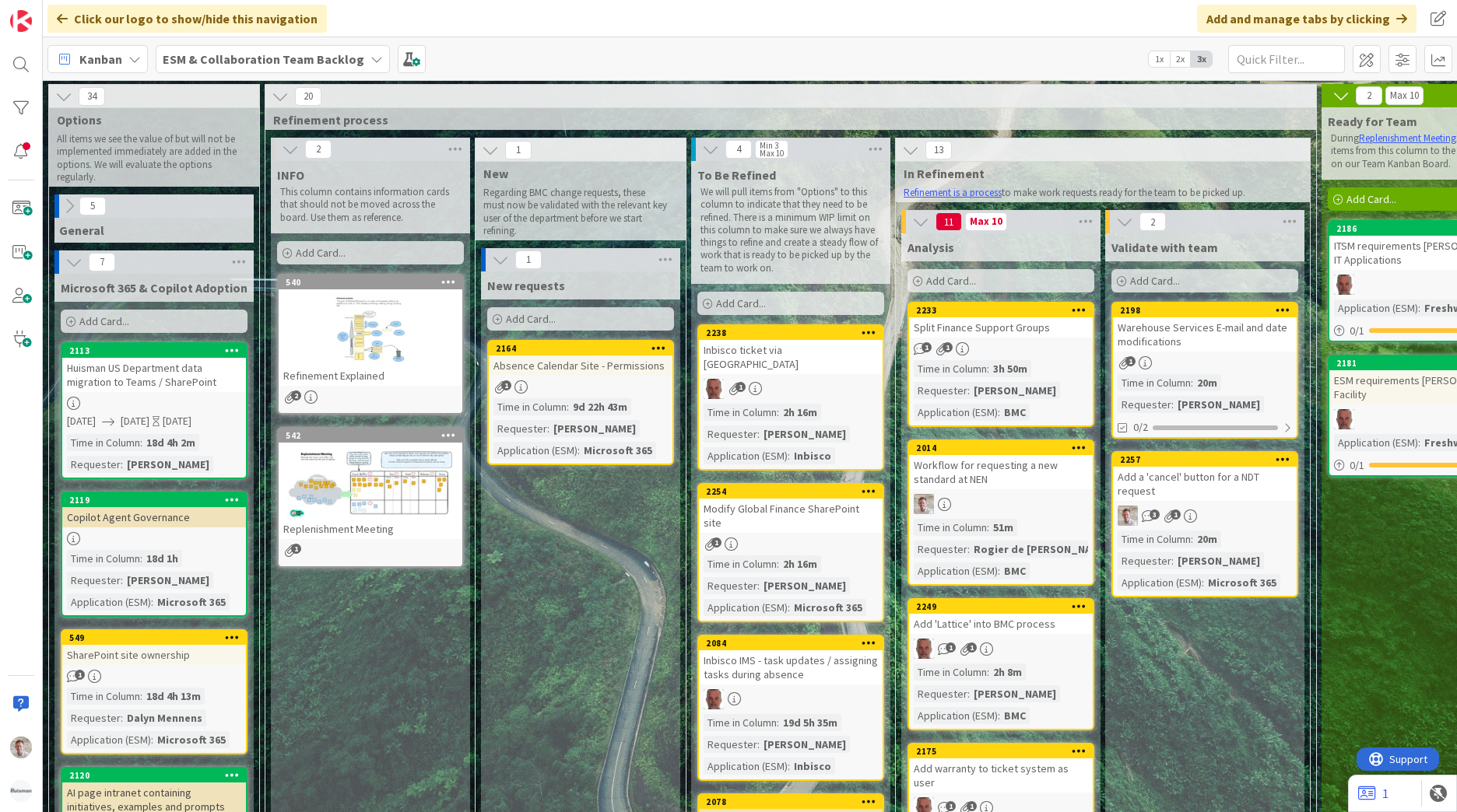
click at [300, 72] on div "ESM & Collaboration Team Backlog" at bounding box center [273, 59] width 234 height 28
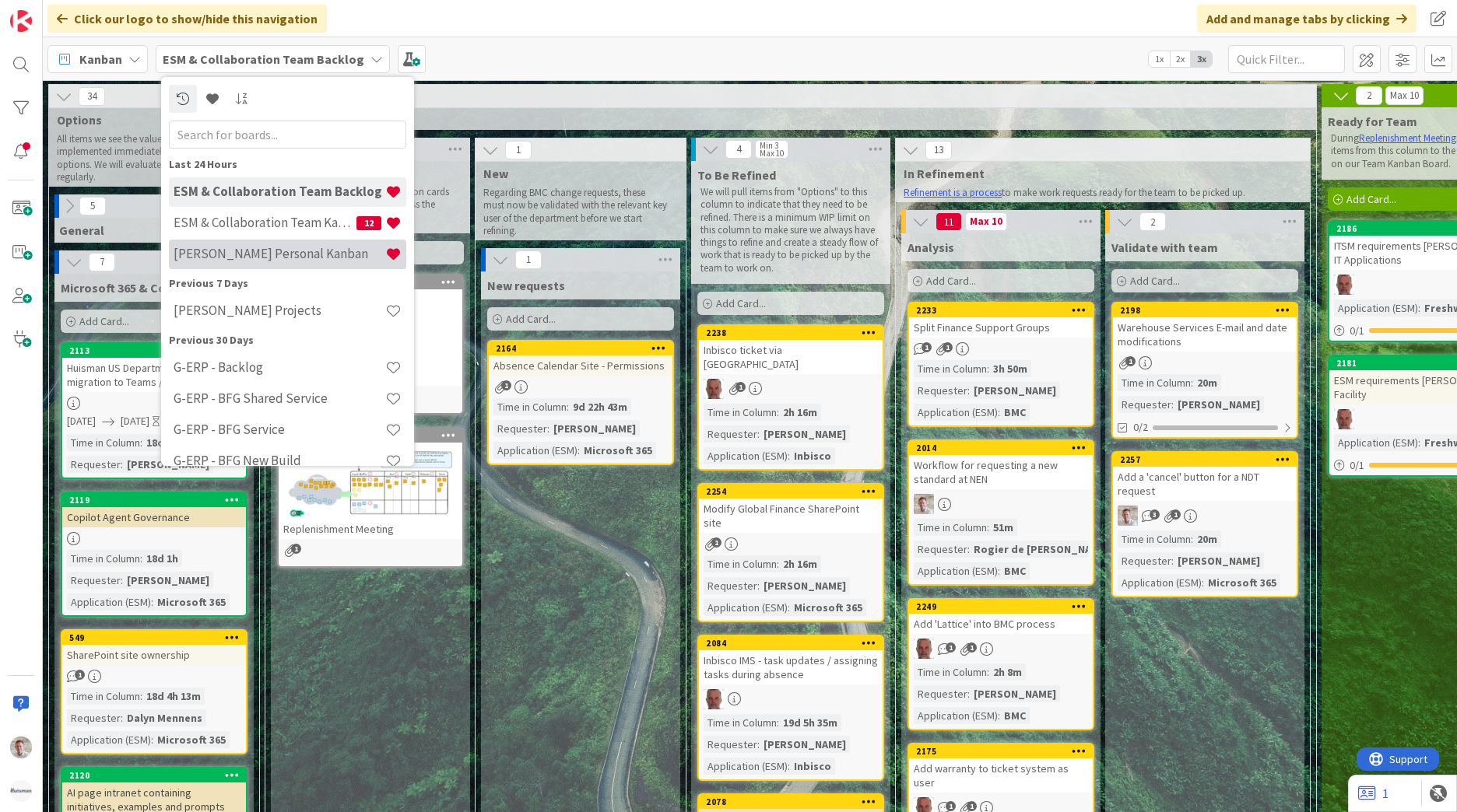
click at [295, 262] on div "[PERSON_NAME] Personal Kanban" at bounding box center [287, 255] width 237 height 30
